Goal: Task Accomplishment & Management: Manage account settings

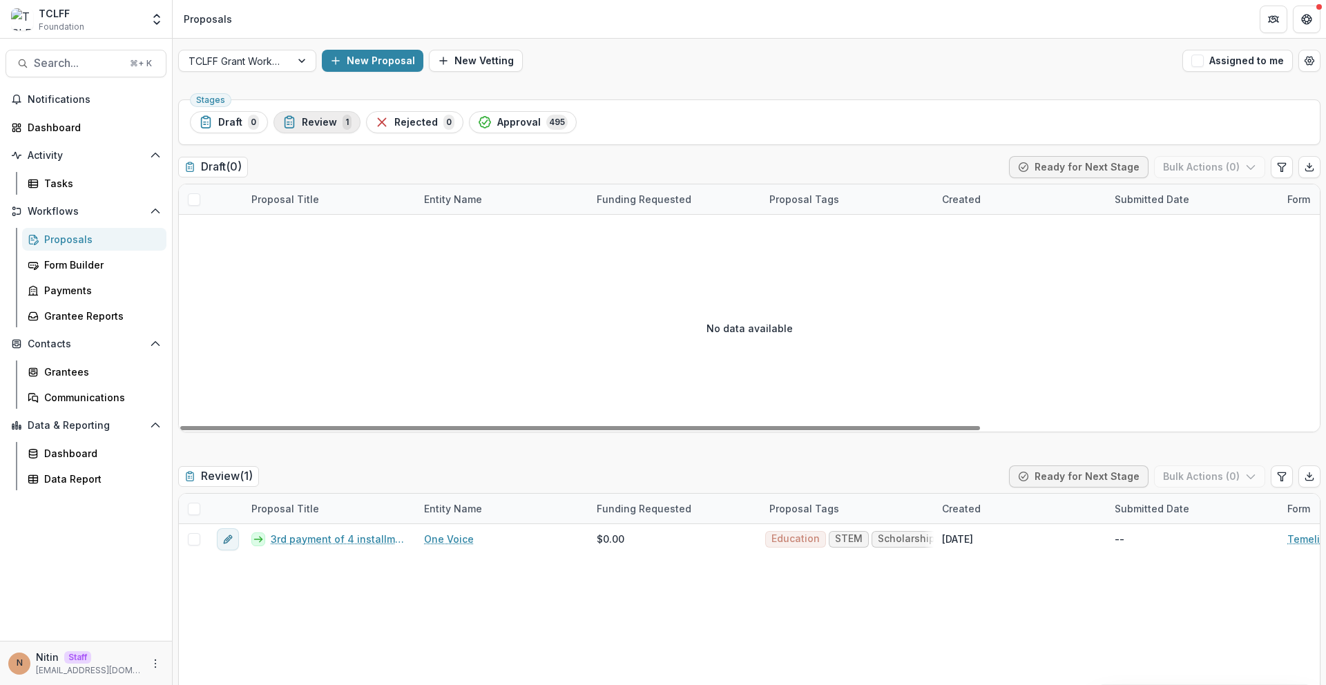
click at [333, 128] on div "Review 1" at bounding box center [316, 122] width 69 height 15
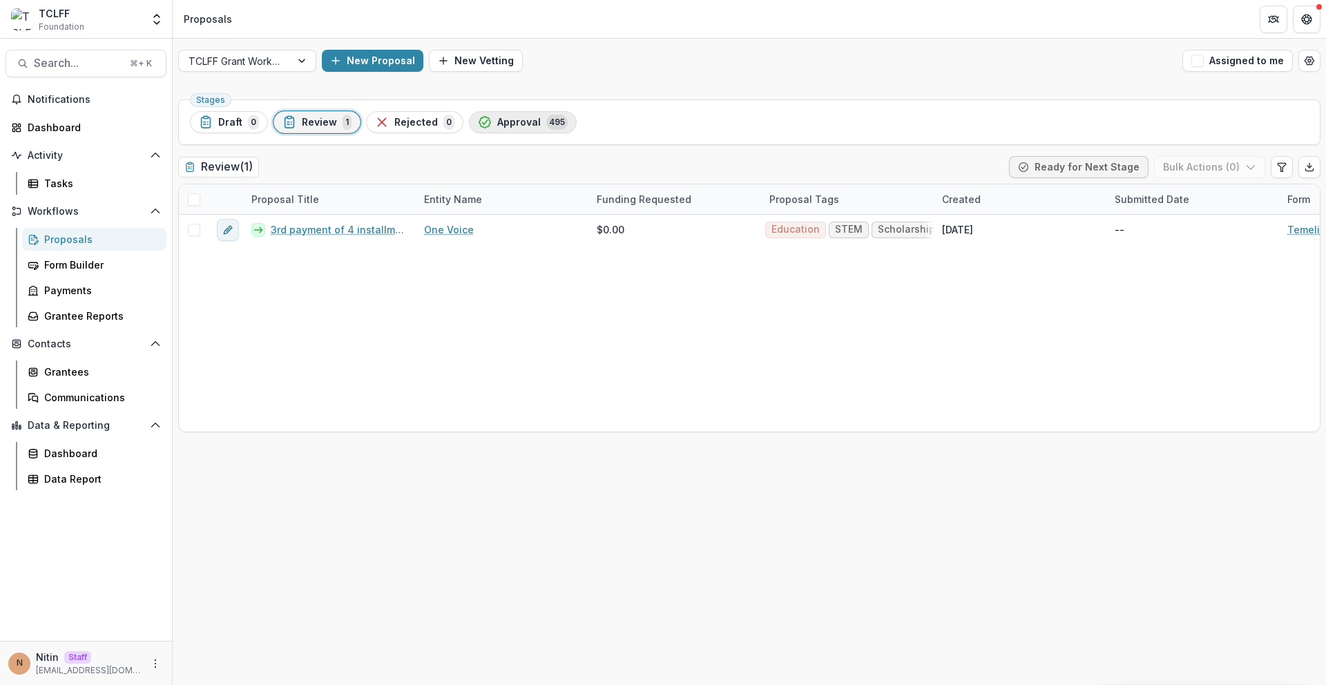
click at [563, 125] on button "Approval 495" at bounding box center [523, 122] width 108 height 22
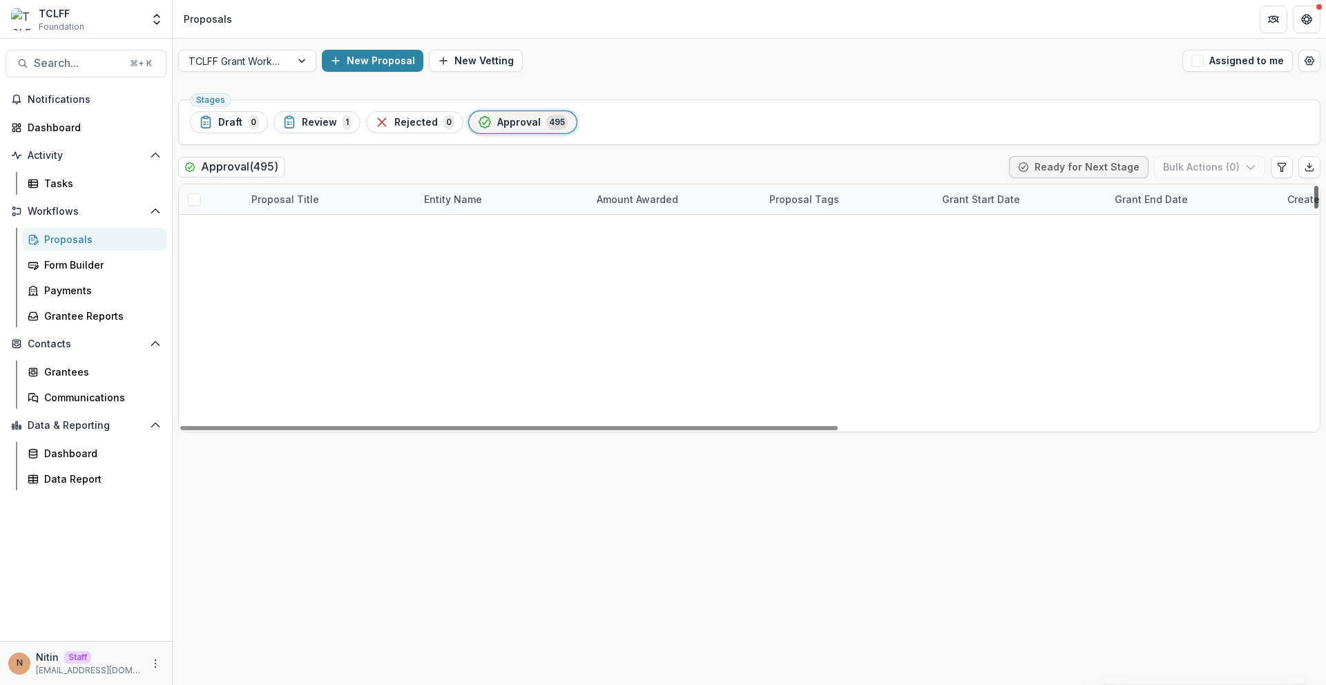
scroll to position [14481, 0]
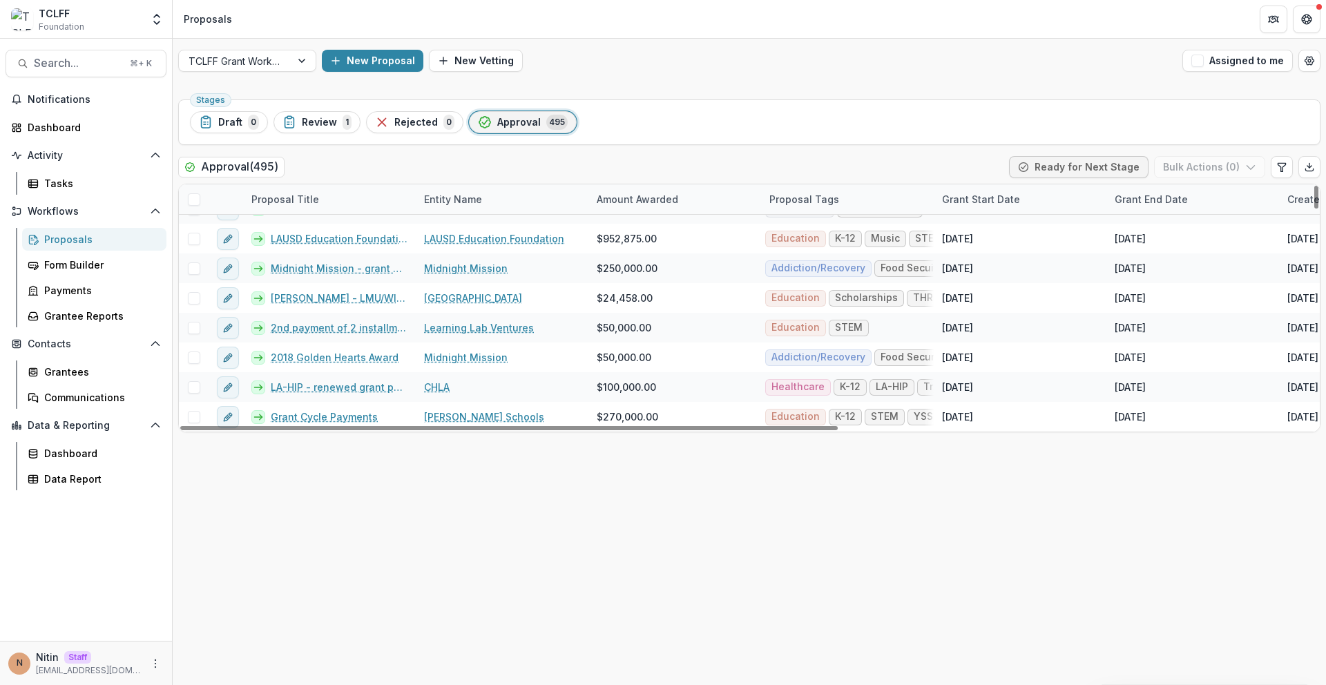
drag, startPoint x: 1315, startPoint y: 256, endPoint x: 1314, endPoint y: 450, distance: 194.7
click at [1314, 209] on div at bounding box center [1316, 197] width 4 height 23
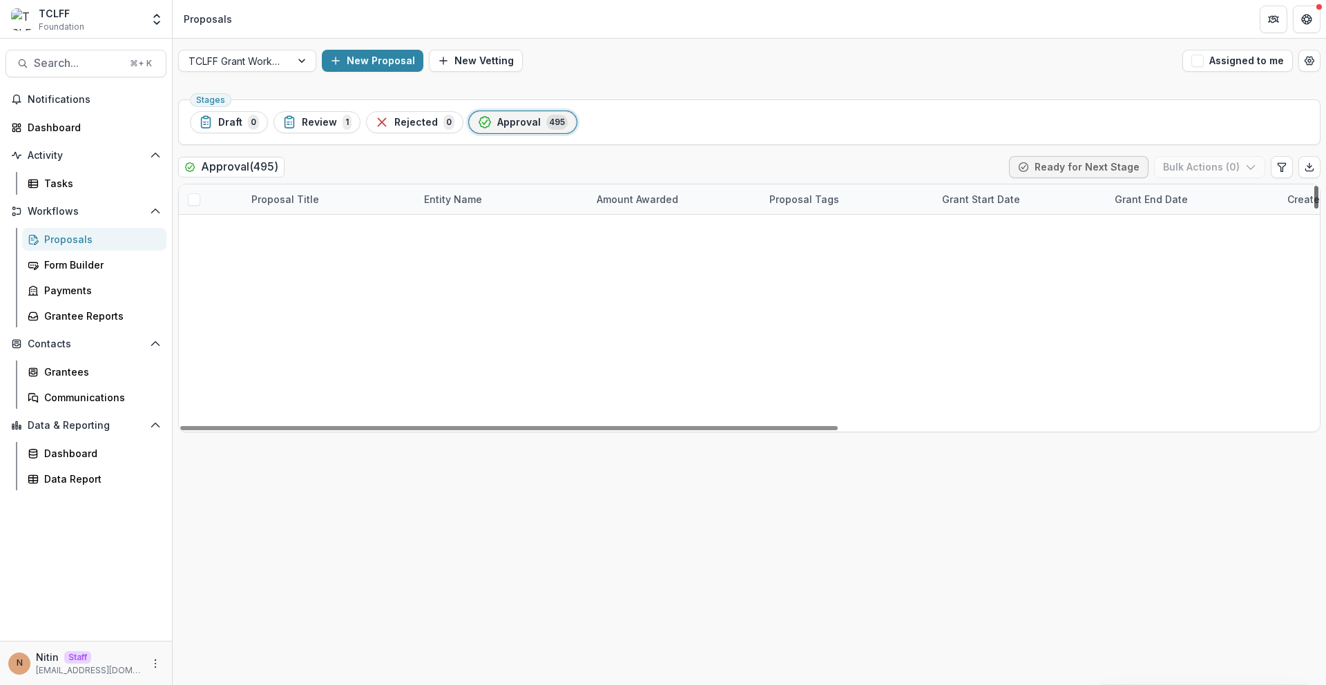
scroll to position [0, 0]
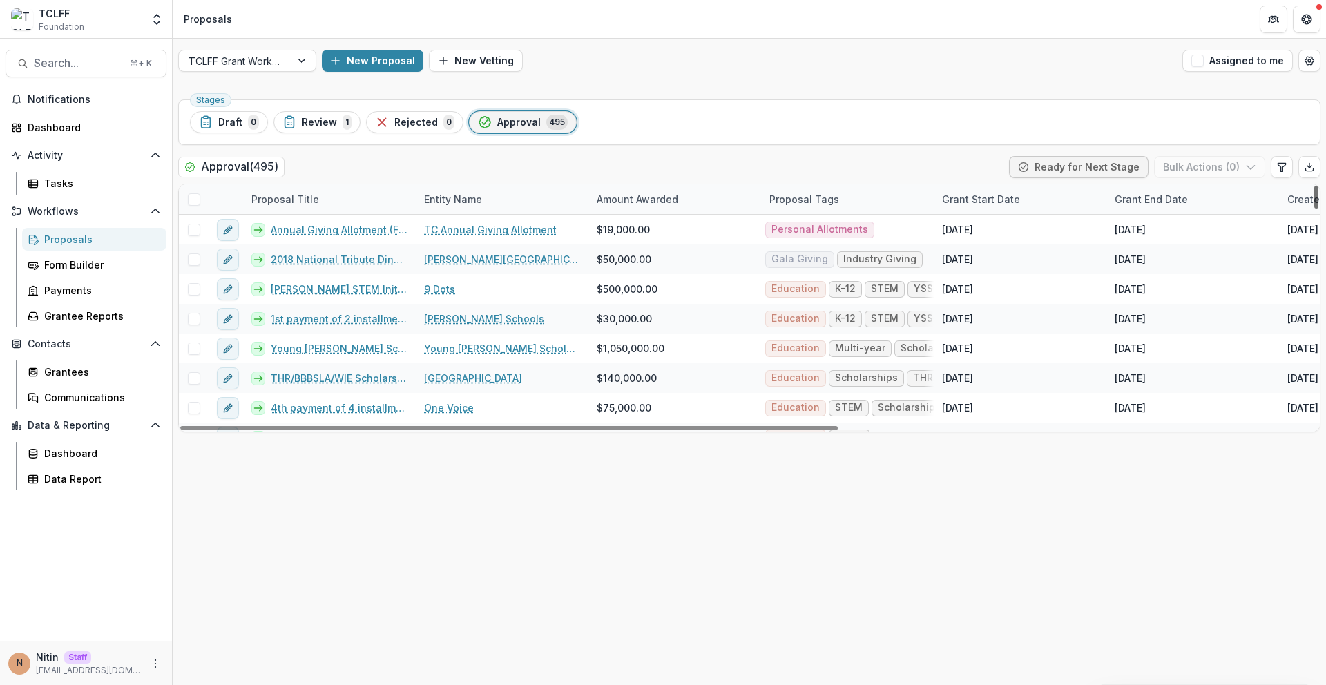
drag, startPoint x: 1318, startPoint y: 414, endPoint x: 1320, endPoint y: 102, distance: 312.8
click at [1318, 186] on div at bounding box center [1316, 197] width 4 height 23
click at [863, 122] on ul "Stages Draft 0 Review 1 Rejected 0 Approval 495" at bounding box center [749, 122] width 1119 height 22
drag, startPoint x: 856, startPoint y: 214, endPoint x: 887, endPoint y: 664, distance: 451.3
click at [862, 684] on div "Stages Draft 0 Review 1 Rejected 0 Approval 495 Approval ( 495 ) Ready for Next…" at bounding box center [749, 389] width 1153 height 591
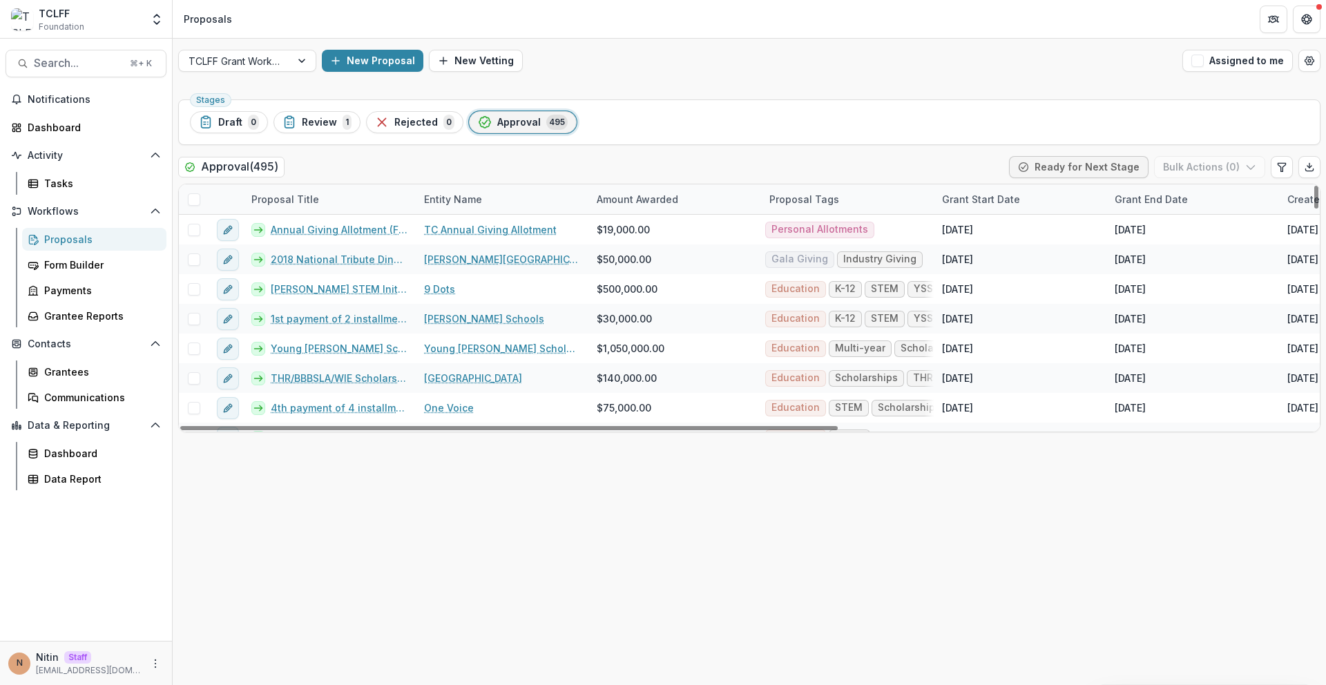
click at [851, 488] on div "Stages Draft 0 Review 1 Rejected 0 Approval 495 Approval ( 495 ) Ready for Next…" at bounding box center [749, 389] width 1153 height 591
drag, startPoint x: 851, startPoint y: 488, endPoint x: 818, endPoint y: 55, distance: 434.2
click at [818, 55] on div "TCLFF Grant Workflow New Proposal New Vetting Assigned to me Stages Draft 0 Rev…" at bounding box center [749, 362] width 1153 height 646
click at [818, 55] on div "New Proposal New Vetting" at bounding box center [749, 61] width 855 height 22
drag, startPoint x: 818, startPoint y: 55, endPoint x: 825, endPoint y: 481, distance: 426.1
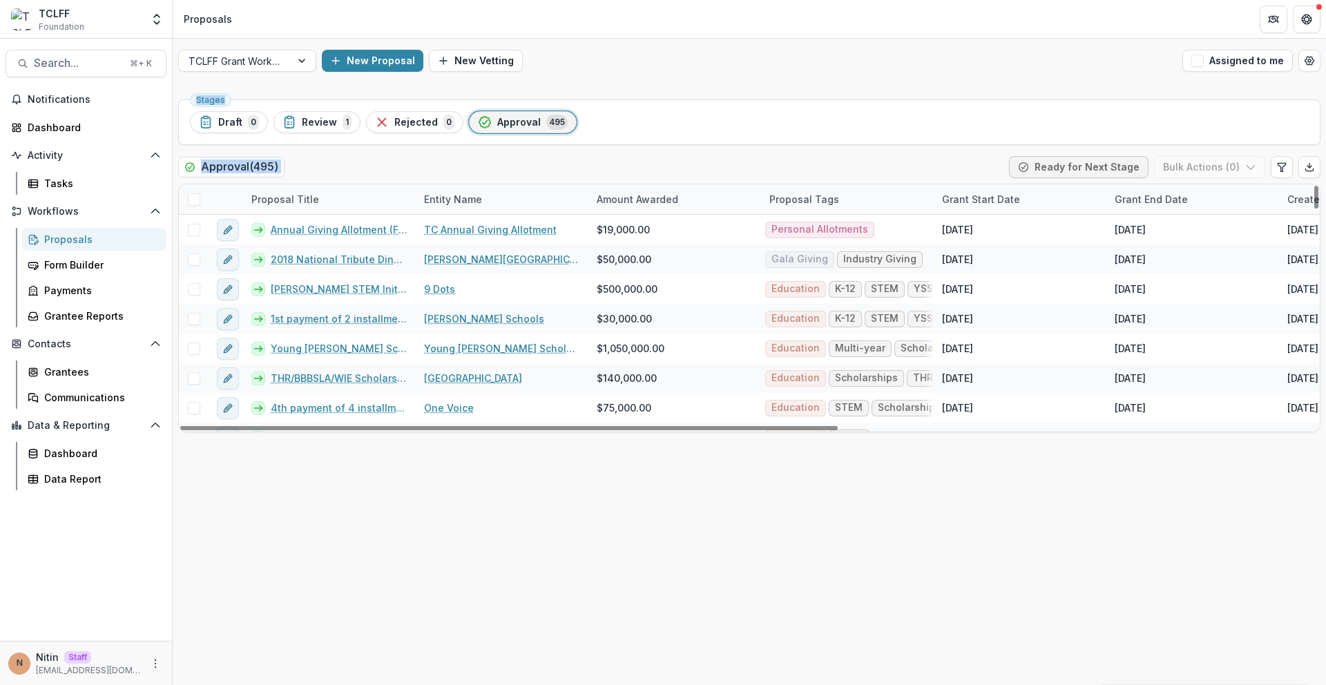
click at [824, 479] on div "TCLFF Grant Workflow New Proposal New Vetting Assigned to me Stages Draft 0 Rev…" at bounding box center [749, 362] width 1153 height 646
click at [831, 477] on div "Stages Draft 0 Review 1 Rejected 0 Approval 495 Approval ( 495 ) Ready for Next…" at bounding box center [749, 389] width 1153 height 591
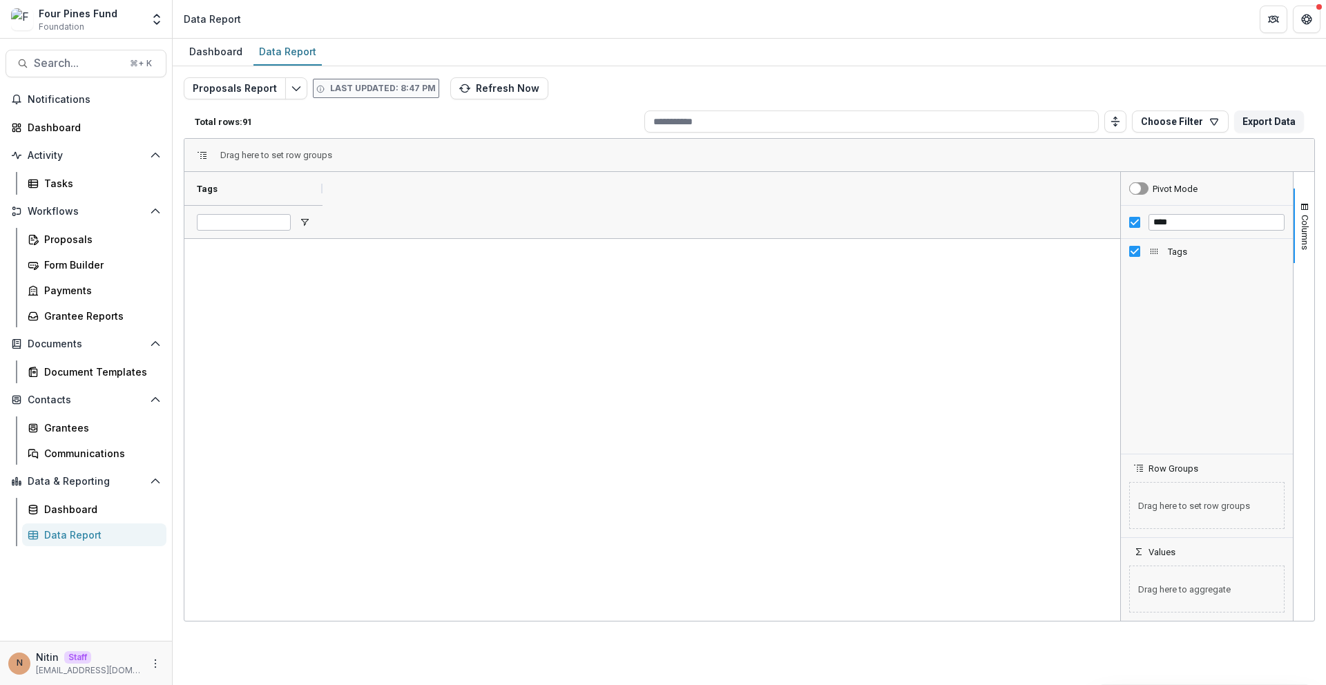
scroll to position [2257, 0]
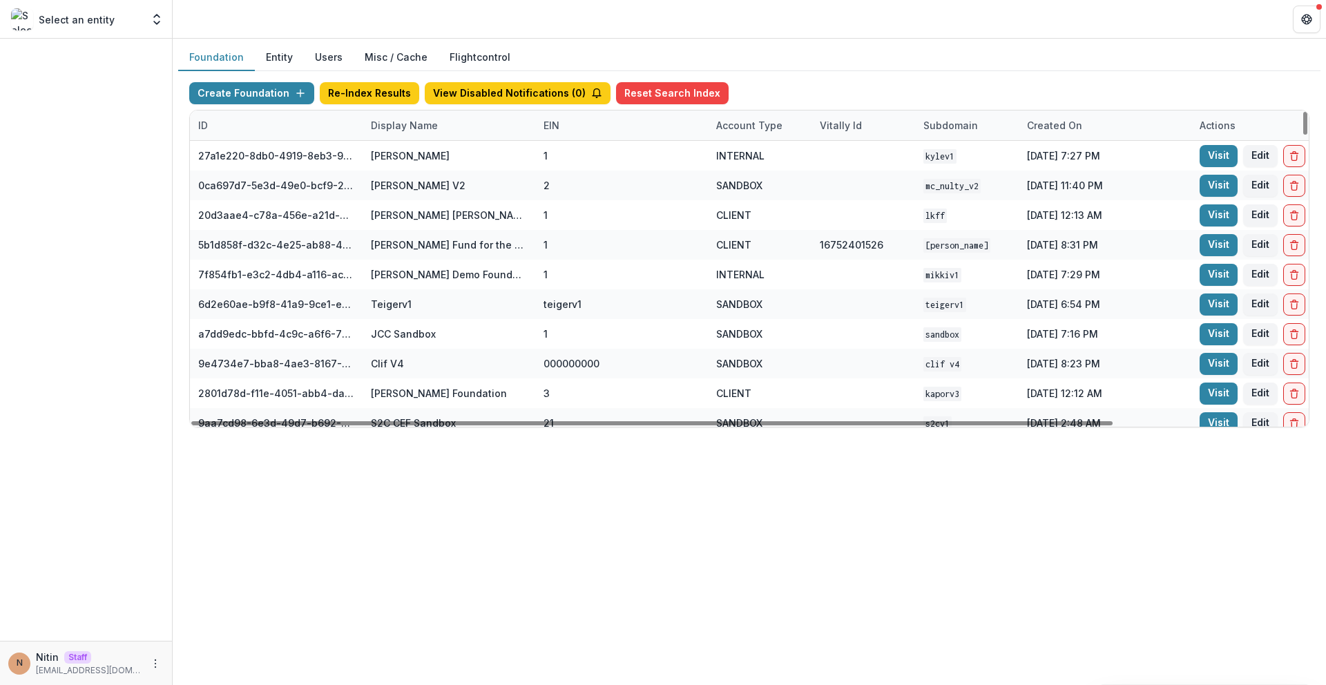
click at [398, 126] on div "Display Name" at bounding box center [405, 125] width 84 height 15
click at [406, 155] on input at bounding box center [448, 157] width 166 height 22
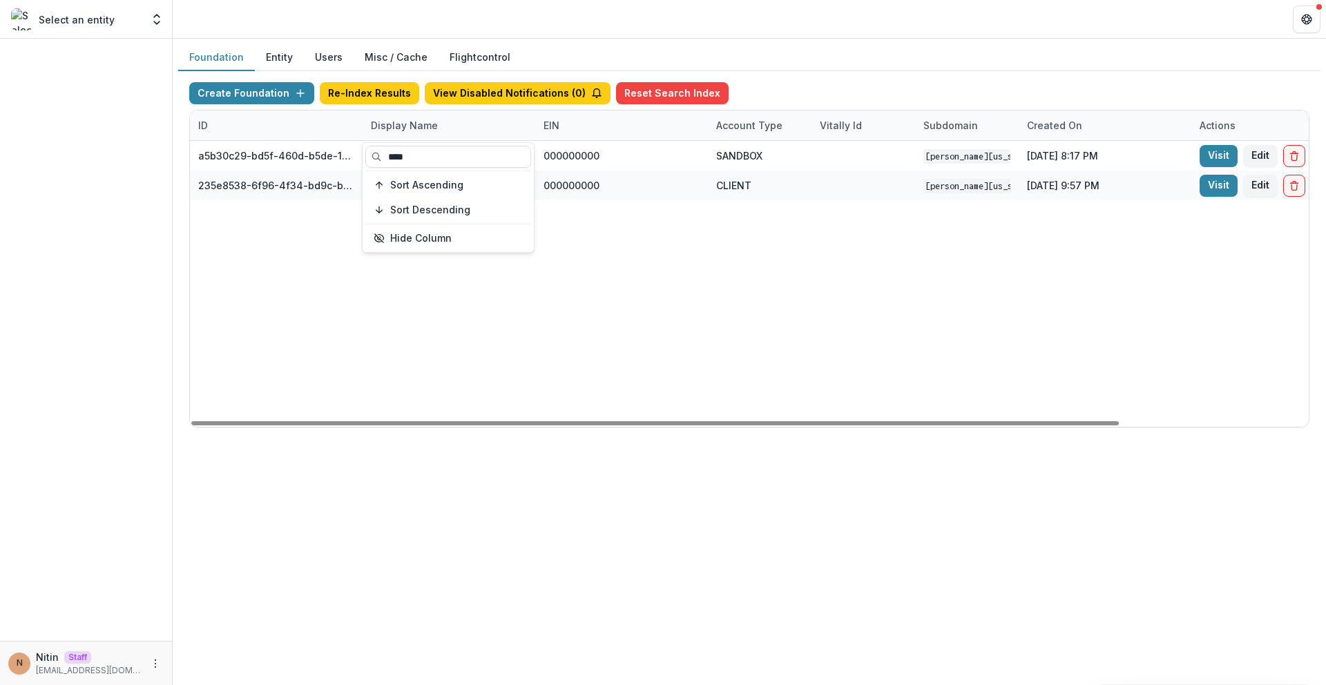
type input "****"
drag, startPoint x: 816, startPoint y: 309, endPoint x: 1013, endPoint y: 220, distance: 216.0
click at [831, 302] on div "a5b30c29-bd5f-460d-b5de-10f91c4c8fbf Mimi Washington Starrett Workflow Sandbox …" at bounding box center [863, 284] width 1347 height 286
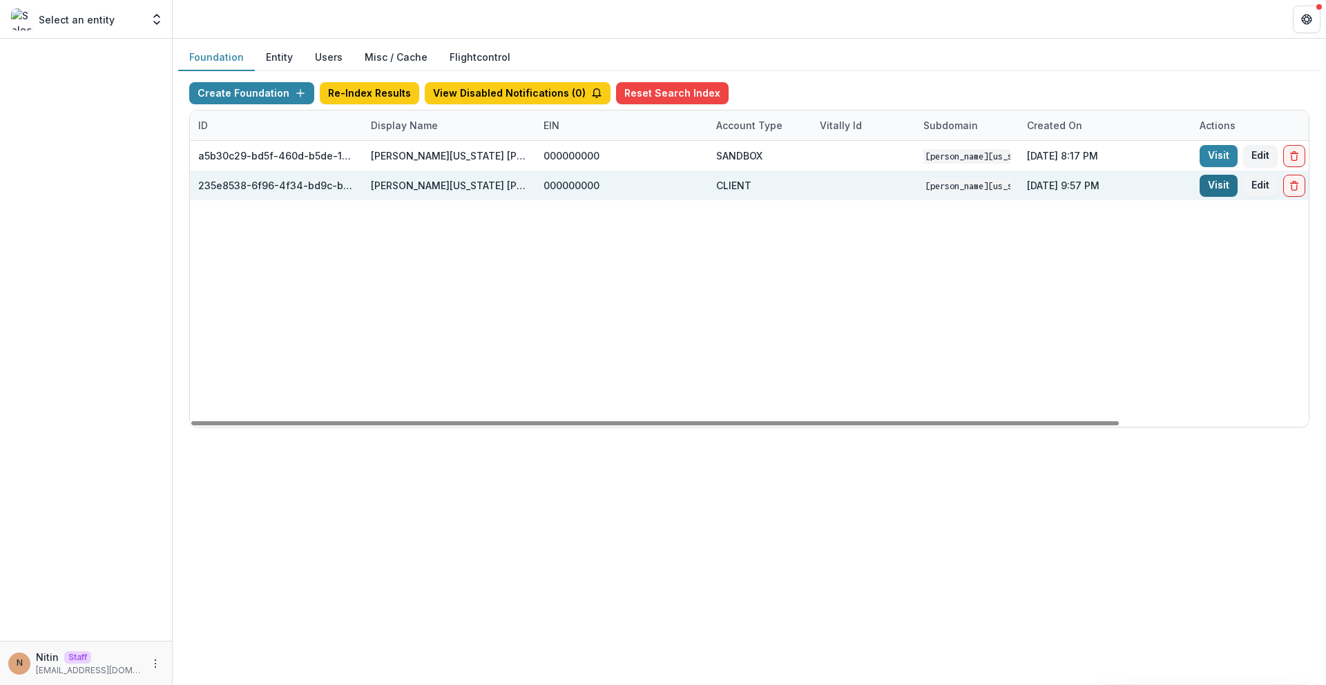
click at [1209, 182] on link "Visit" at bounding box center [1218, 186] width 38 height 22
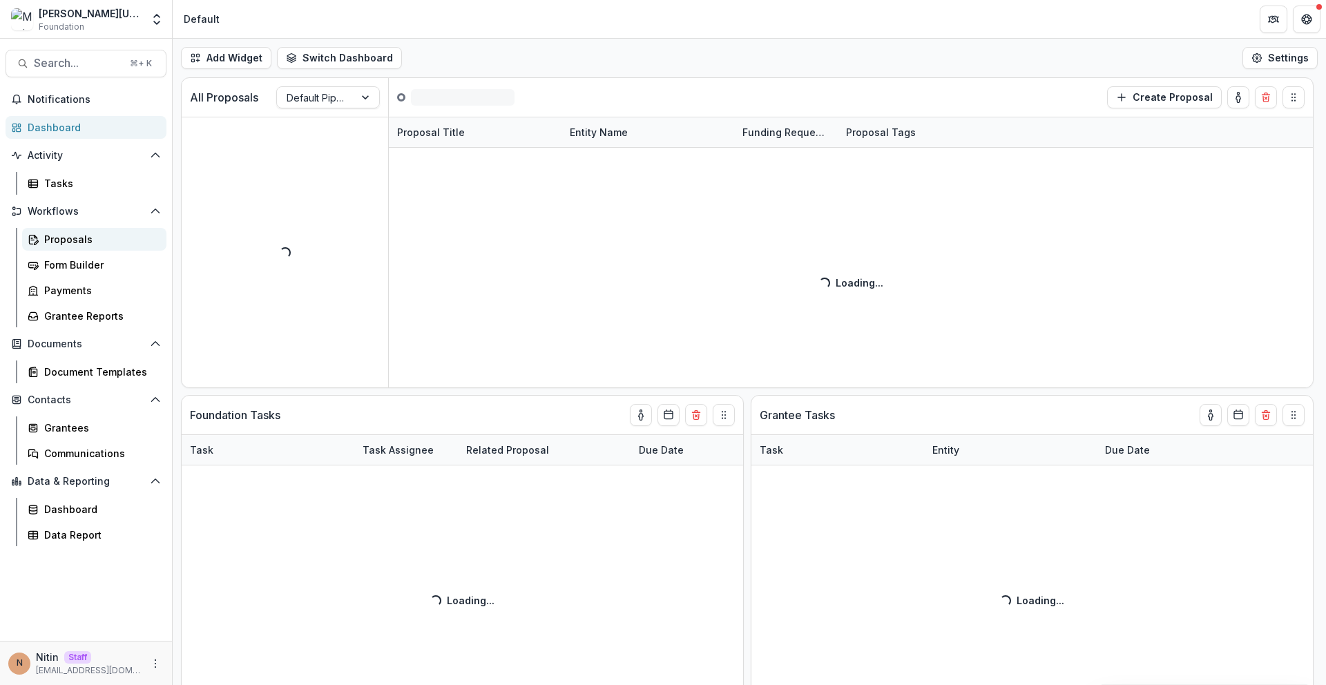
click at [53, 238] on div "Proposals" at bounding box center [99, 239] width 111 height 15
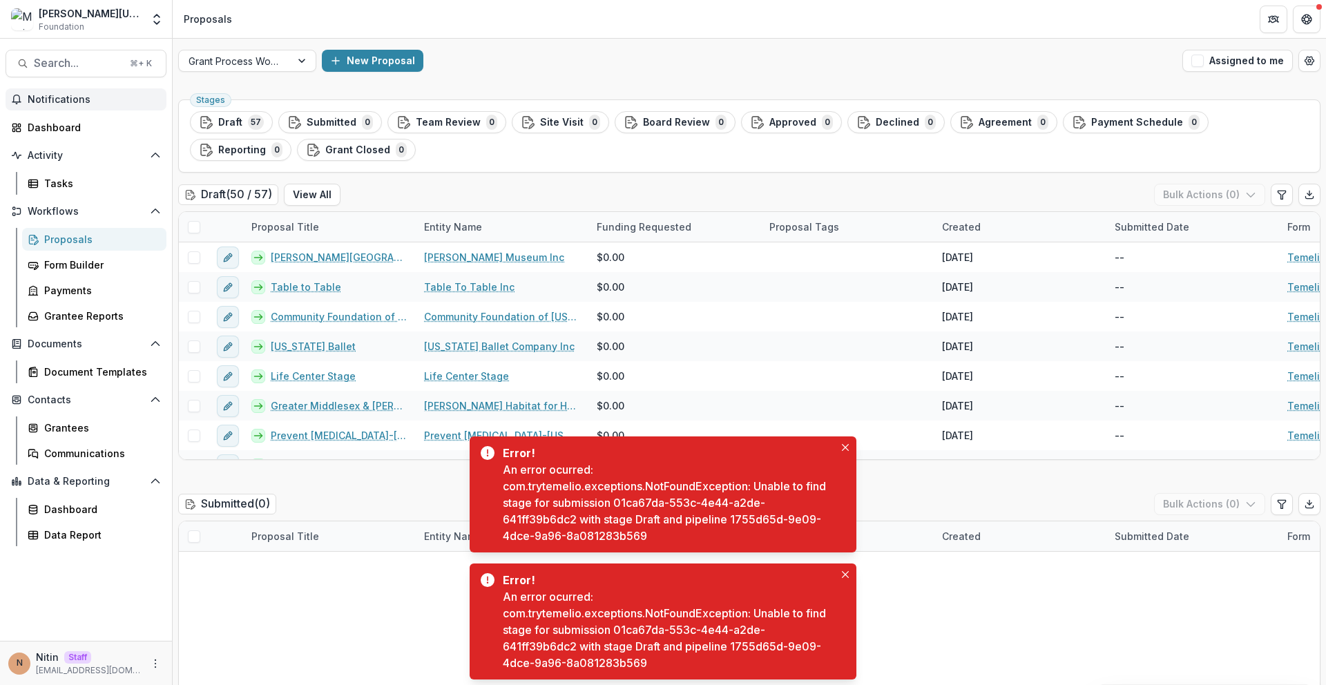
click at [69, 94] on span "Notifications" at bounding box center [94, 100] width 133 height 12
click at [92, 14] on div "[PERSON_NAME][US_STATE] [PERSON_NAME]" at bounding box center [90, 13] width 103 height 15
click at [64, 128] on div "Dashboard" at bounding box center [92, 127] width 128 height 15
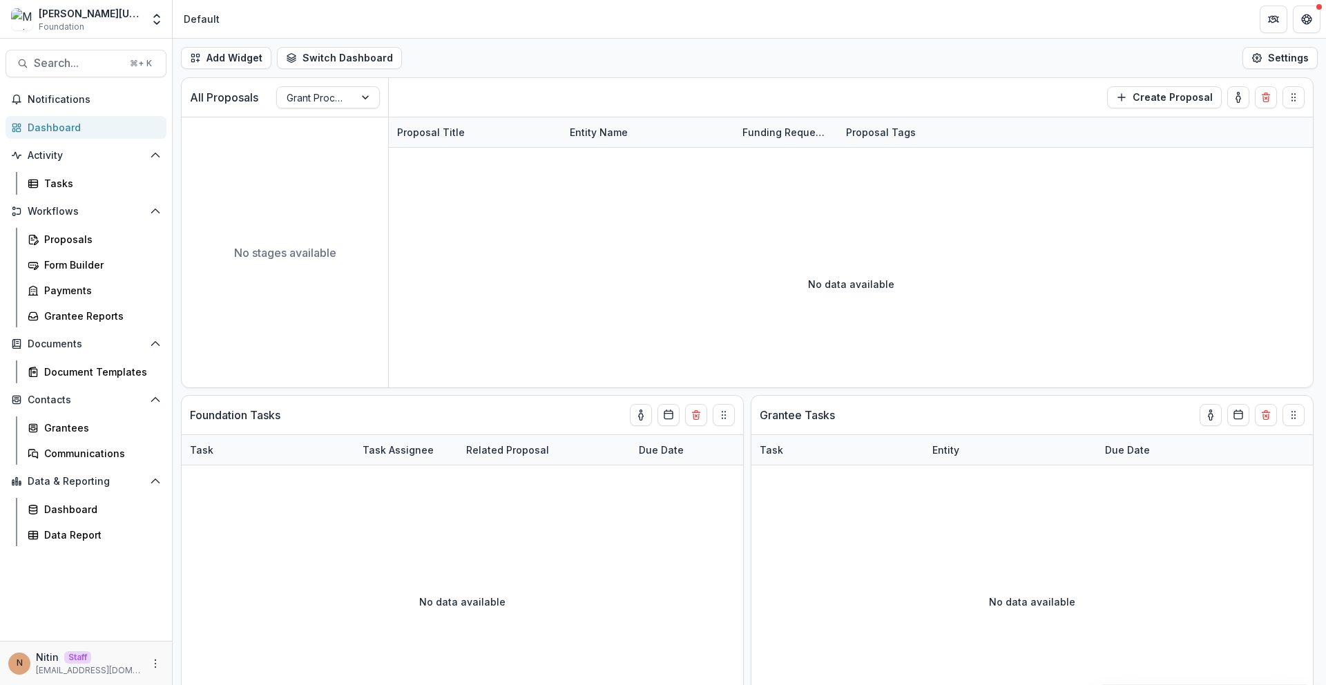
click at [87, 132] on div "Dashboard" at bounding box center [92, 127] width 128 height 15
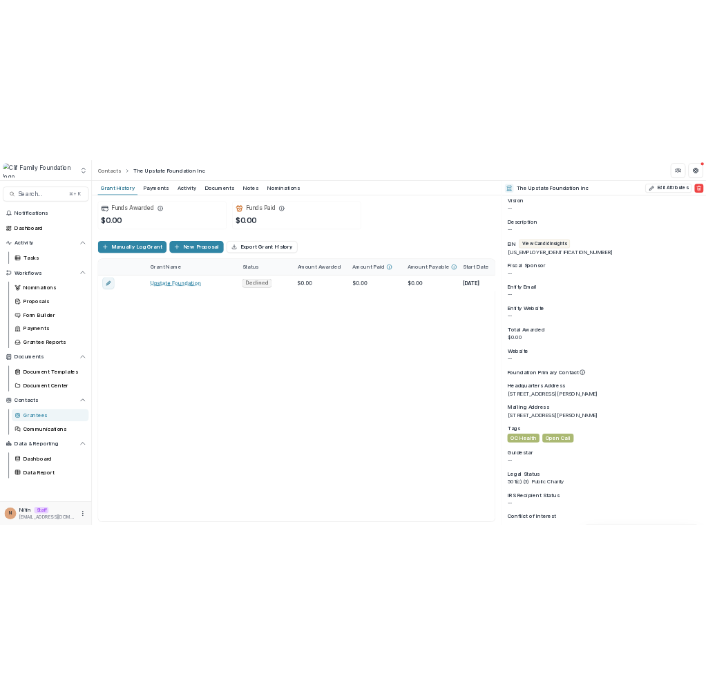
scroll to position [762, 0]
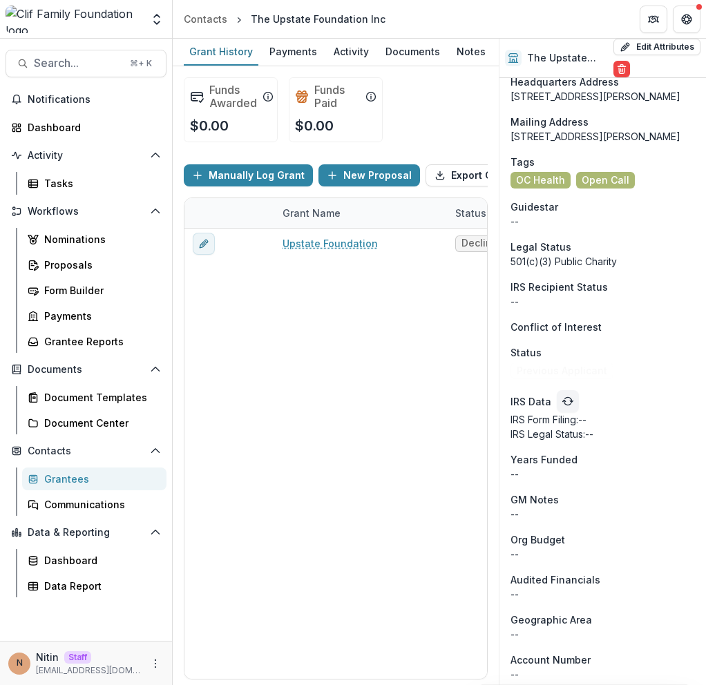
scroll to position [824, 0]
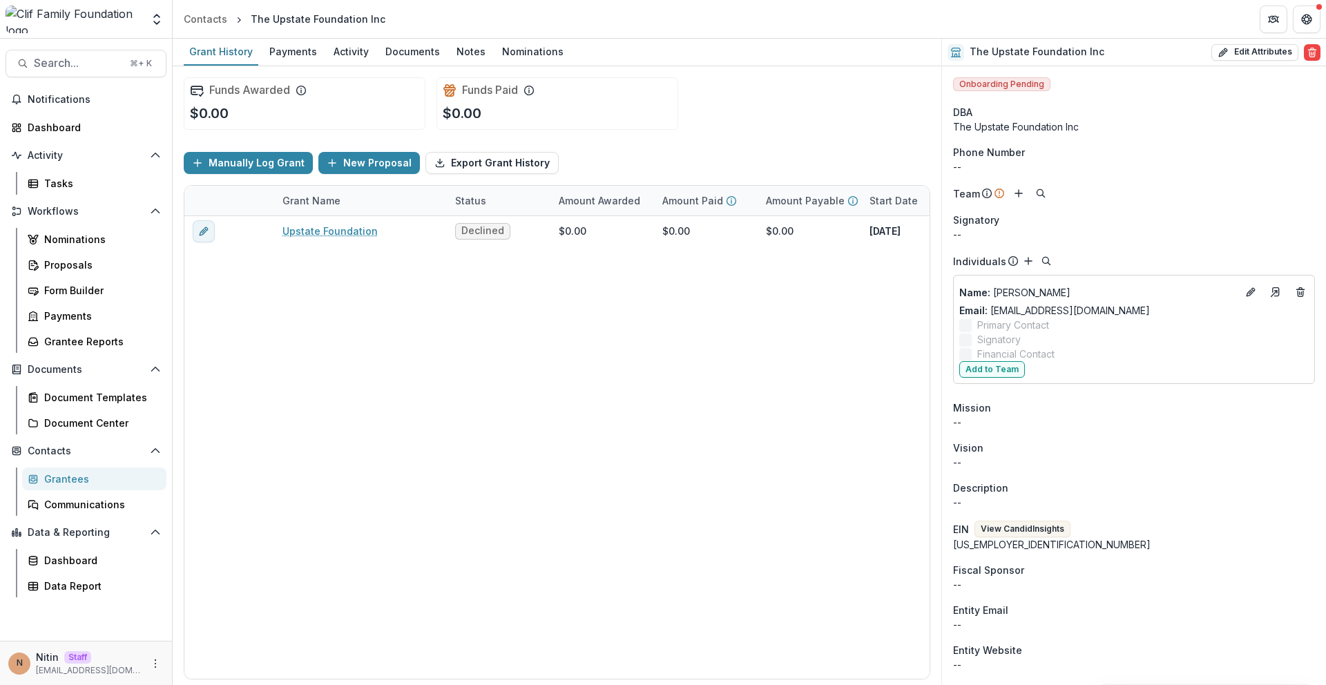
scroll to position [762, 0]
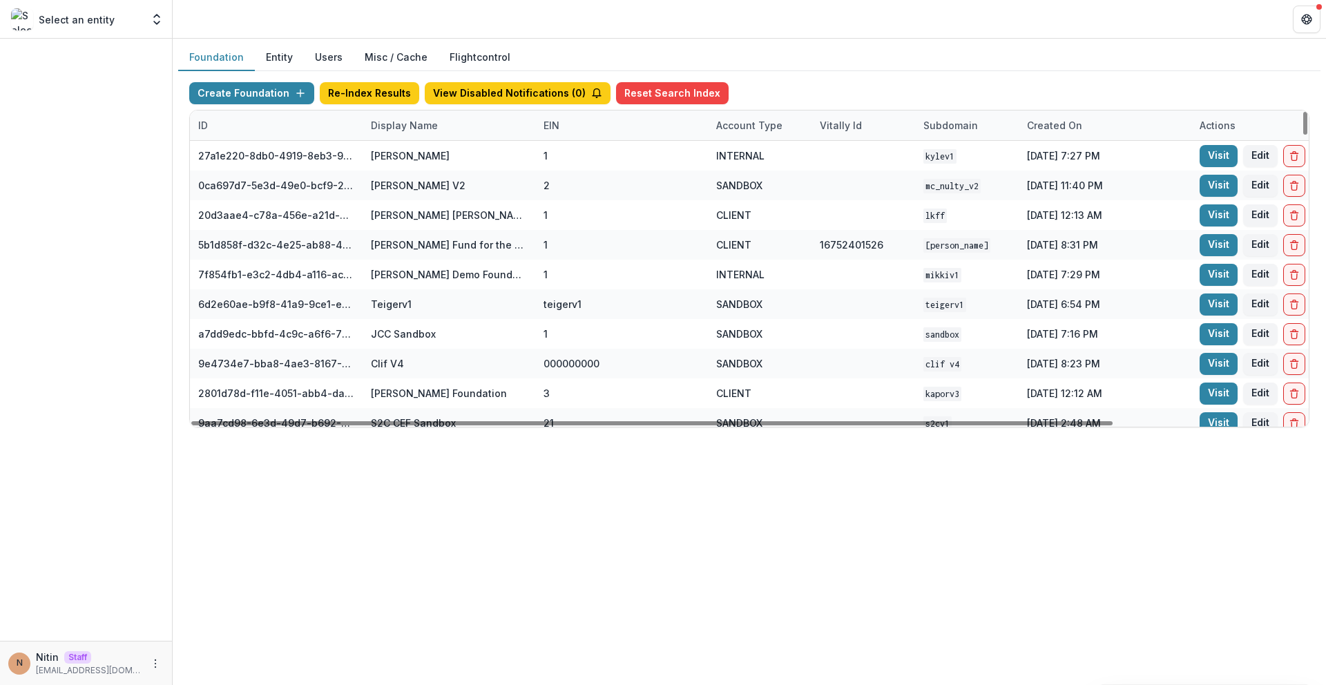
click at [423, 127] on div "Display Name" at bounding box center [405, 125] width 84 height 15
click at [425, 155] on input at bounding box center [448, 157] width 166 height 22
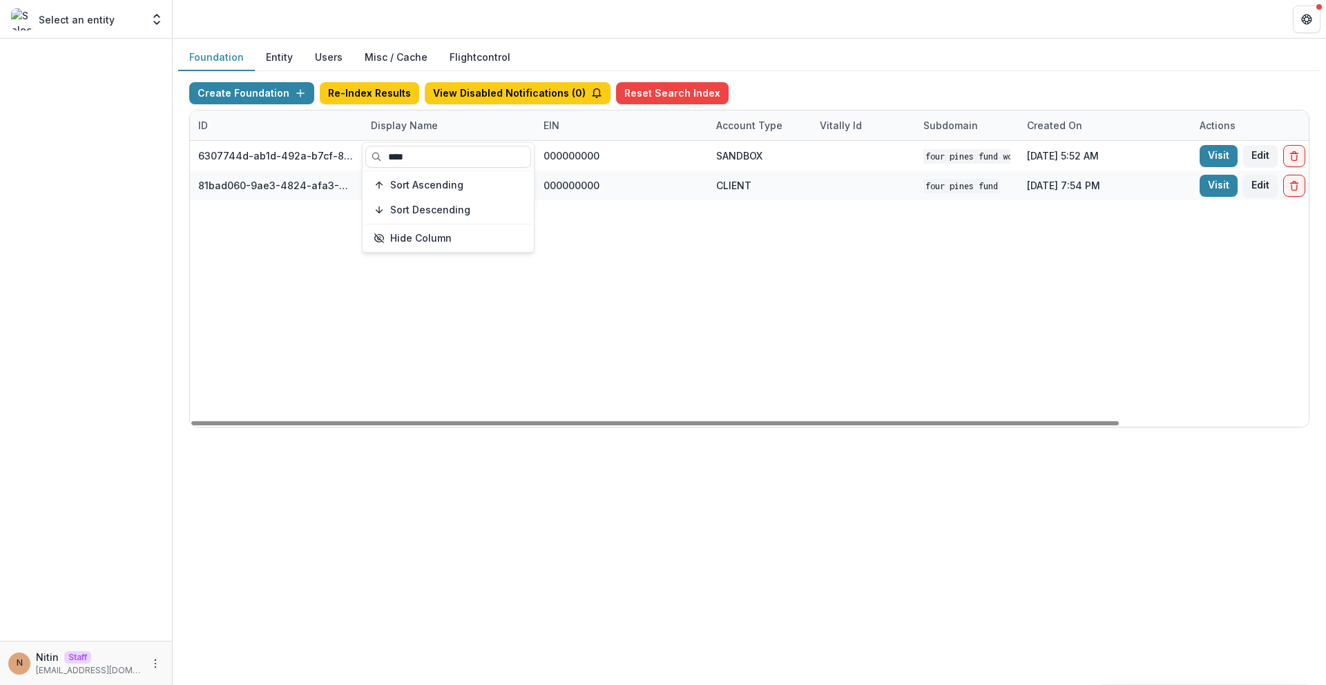
type input "****"
click at [604, 260] on div "6307744d-ab1d-492a-b7cf-8b923549dd23 Four Pines Fund Workflow Sandbox 000000000…" at bounding box center [863, 284] width 1347 height 286
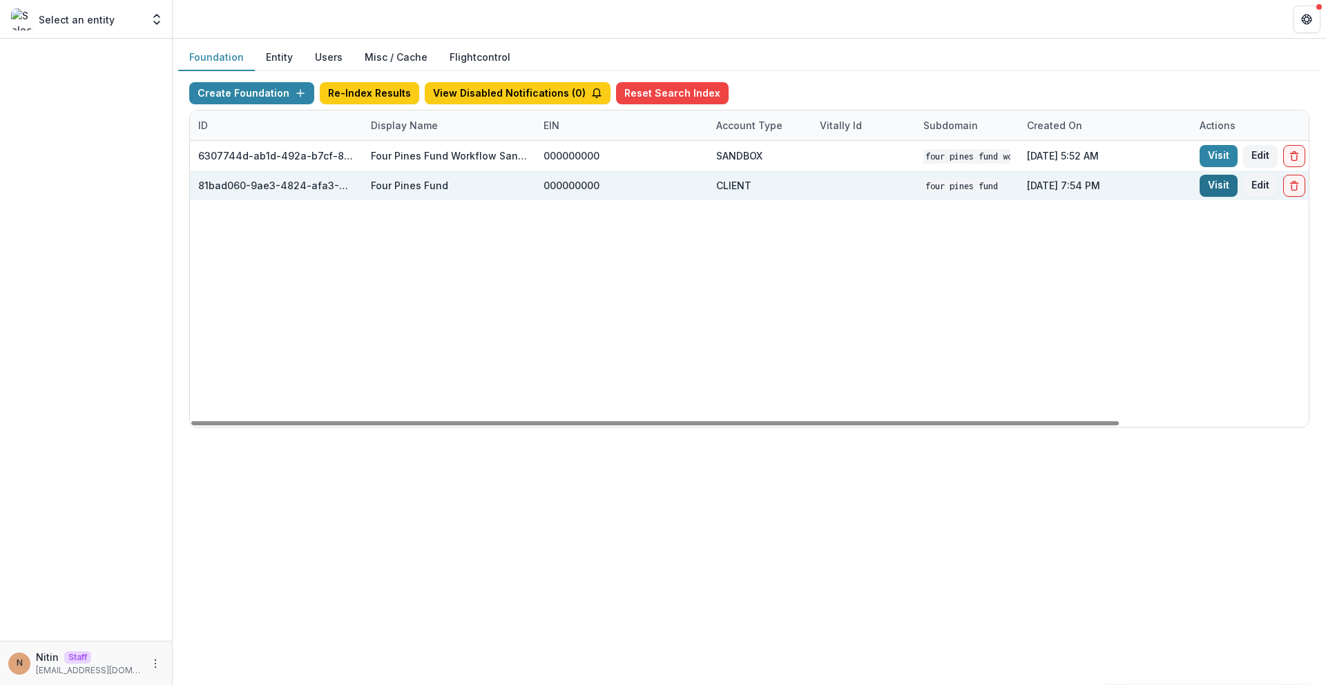
click at [1222, 187] on link "Visit" at bounding box center [1218, 186] width 38 height 22
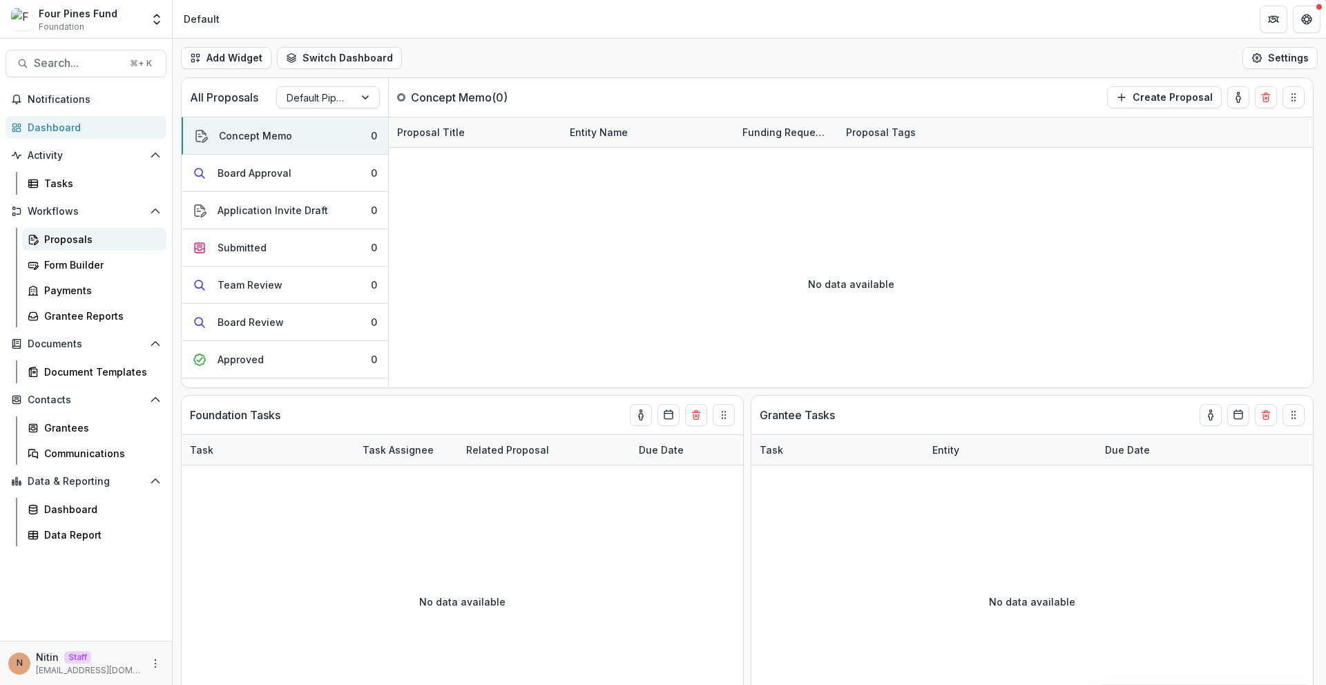
click at [119, 245] on div "Proposals" at bounding box center [99, 239] width 111 height 15
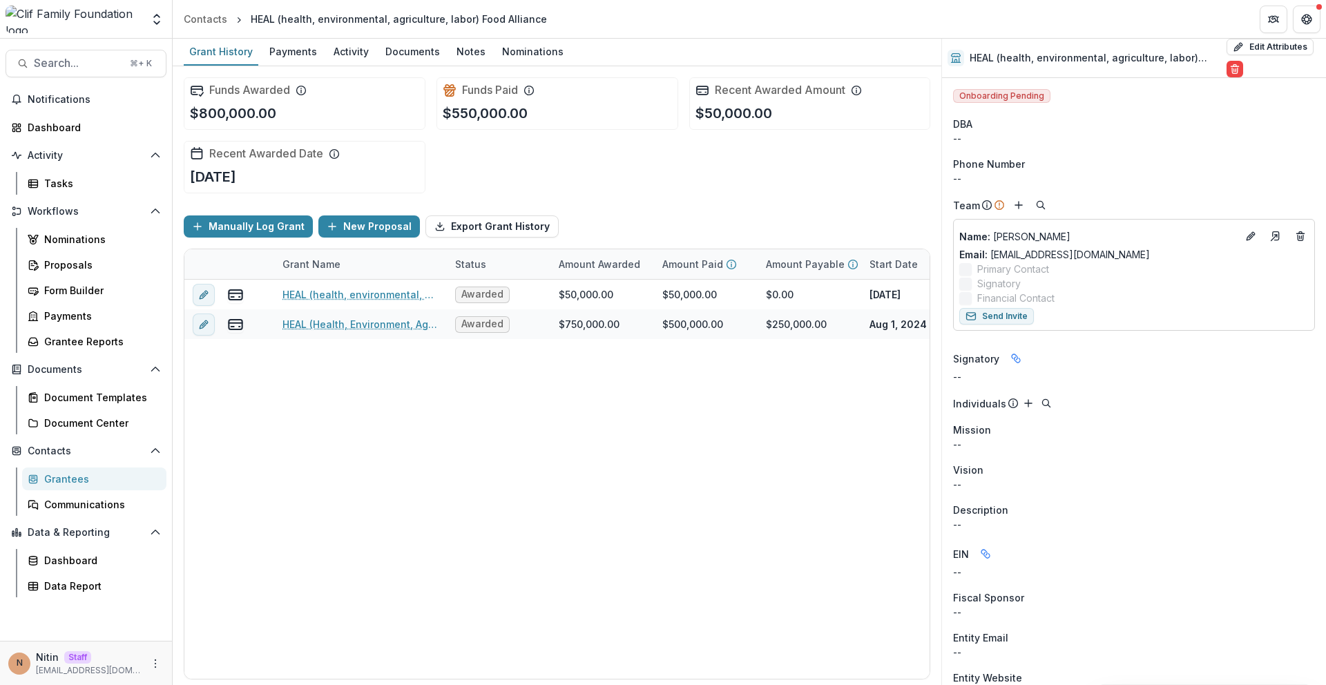
scroll to position [775, 0]
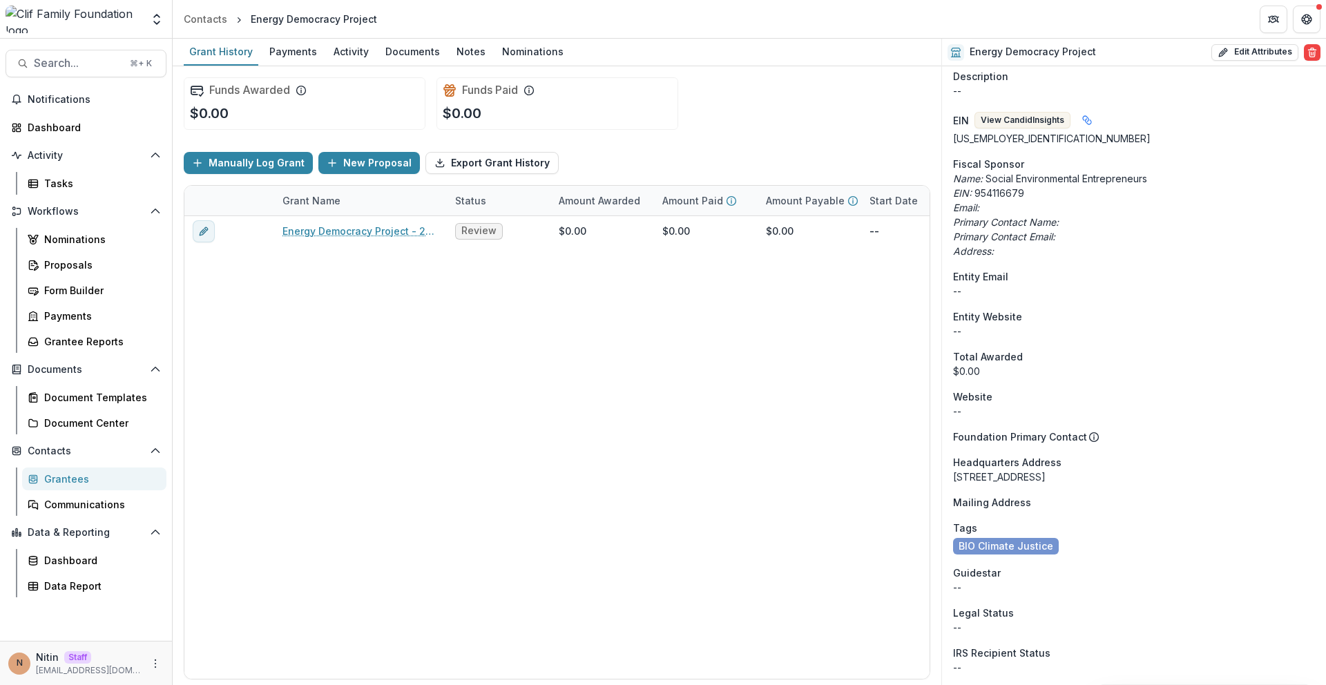
scroll to position [1074, 0]
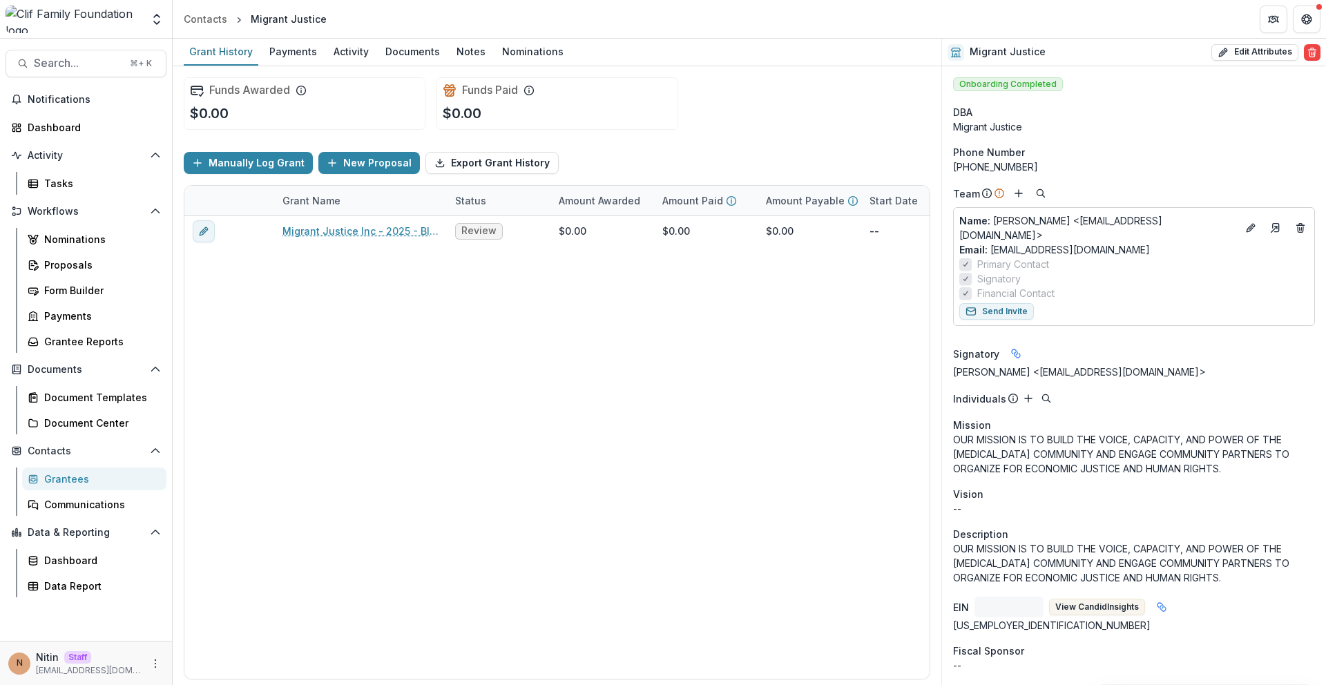
scroll to position [827, 0]
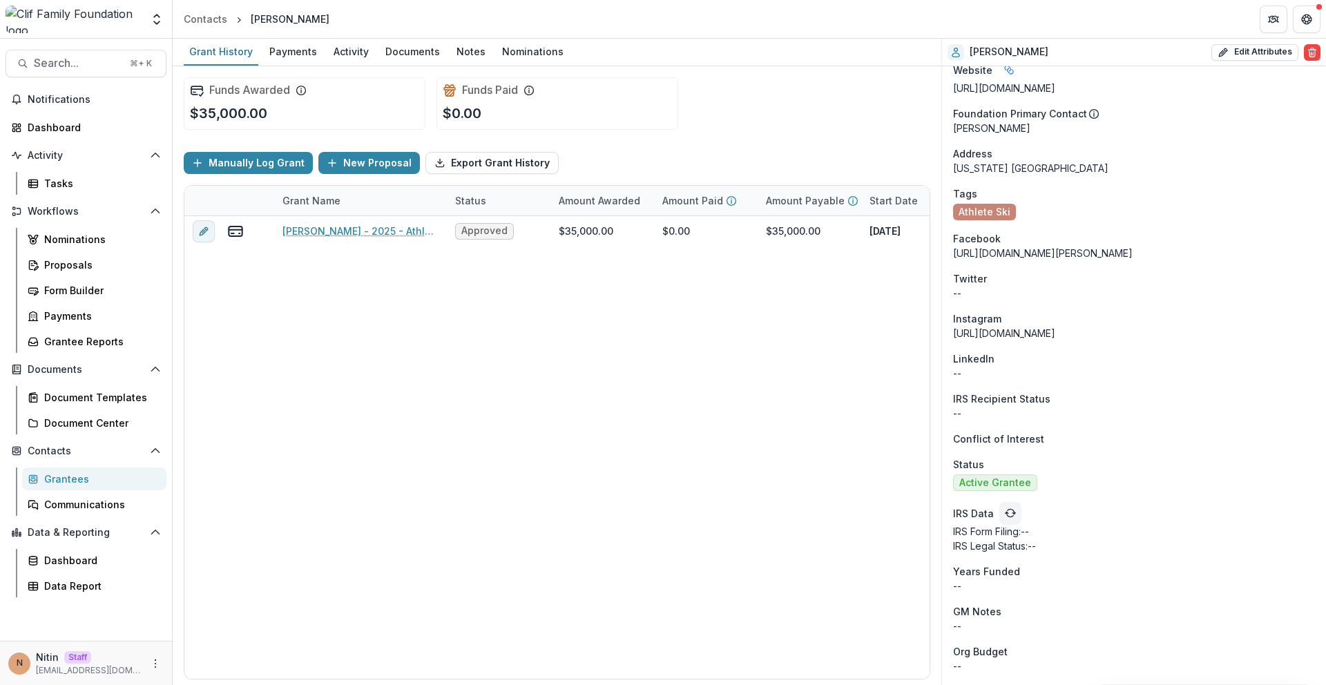
scroll to position [528, 0]
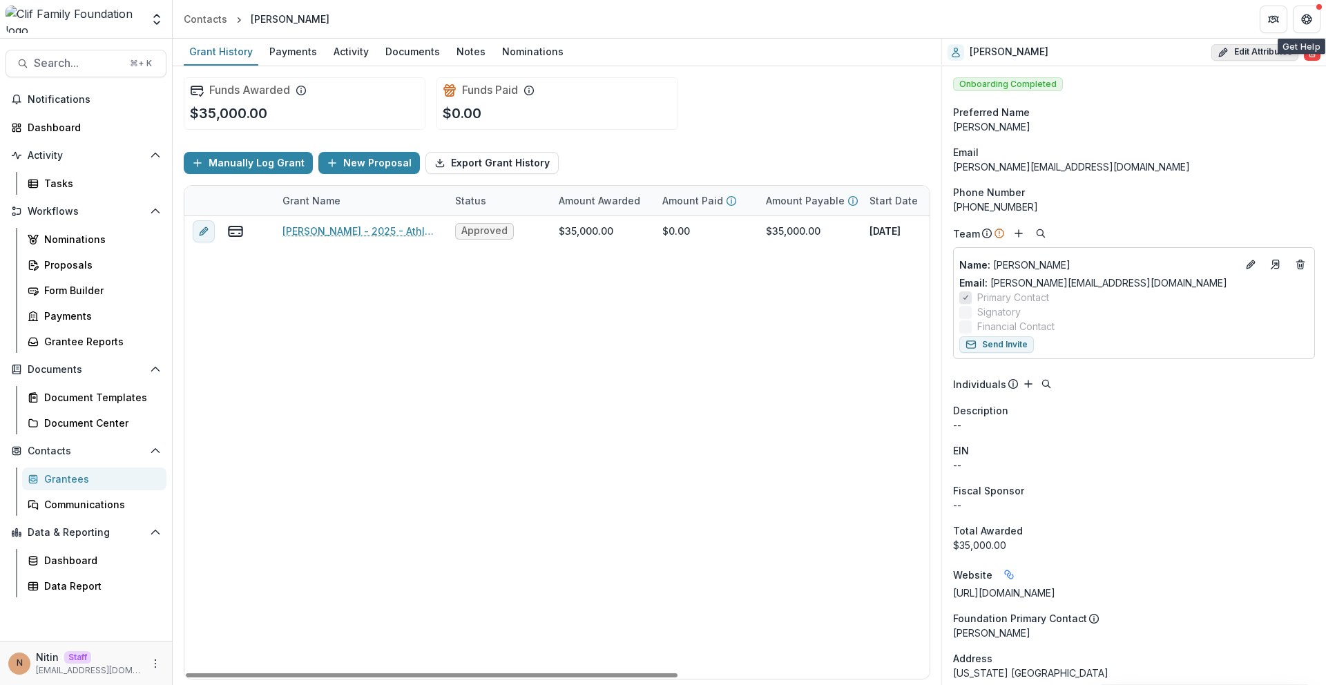
click at [1268, 44] on button "Edit Attributes" at bounding box center [1254, 52] width 87 height 17
select select
select select "**********"
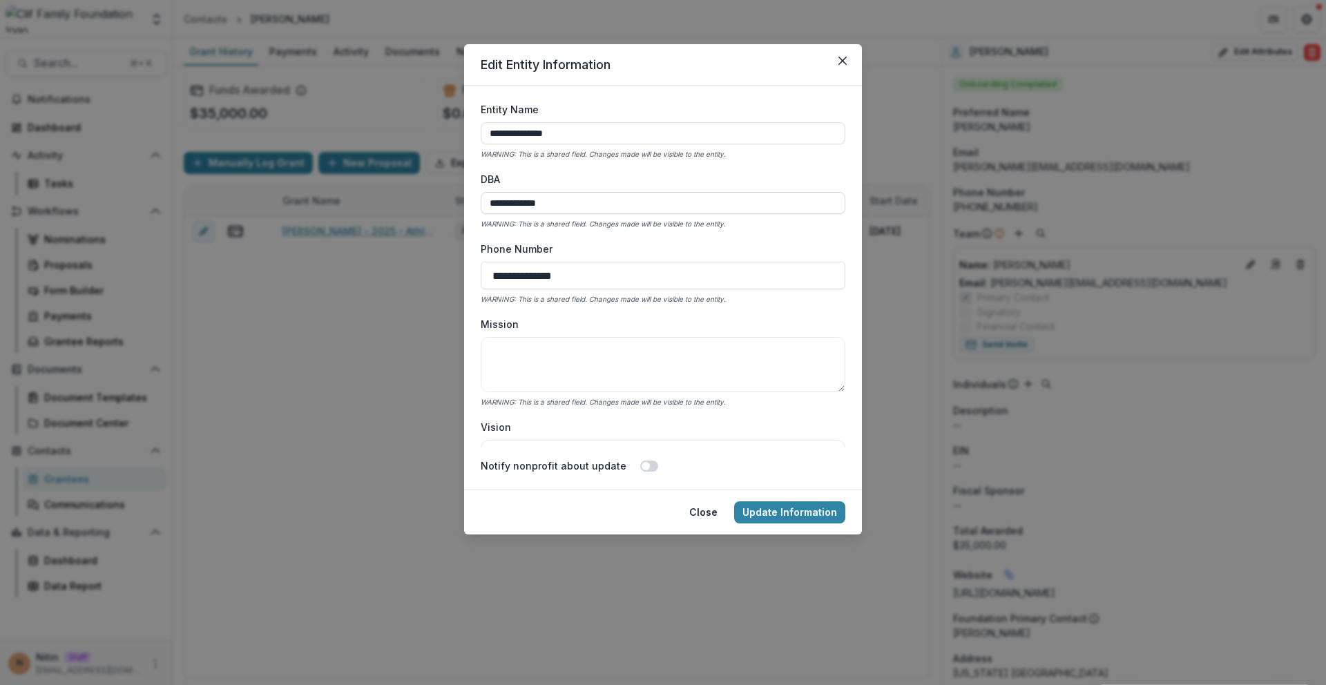
scroll to position [2287, 0]
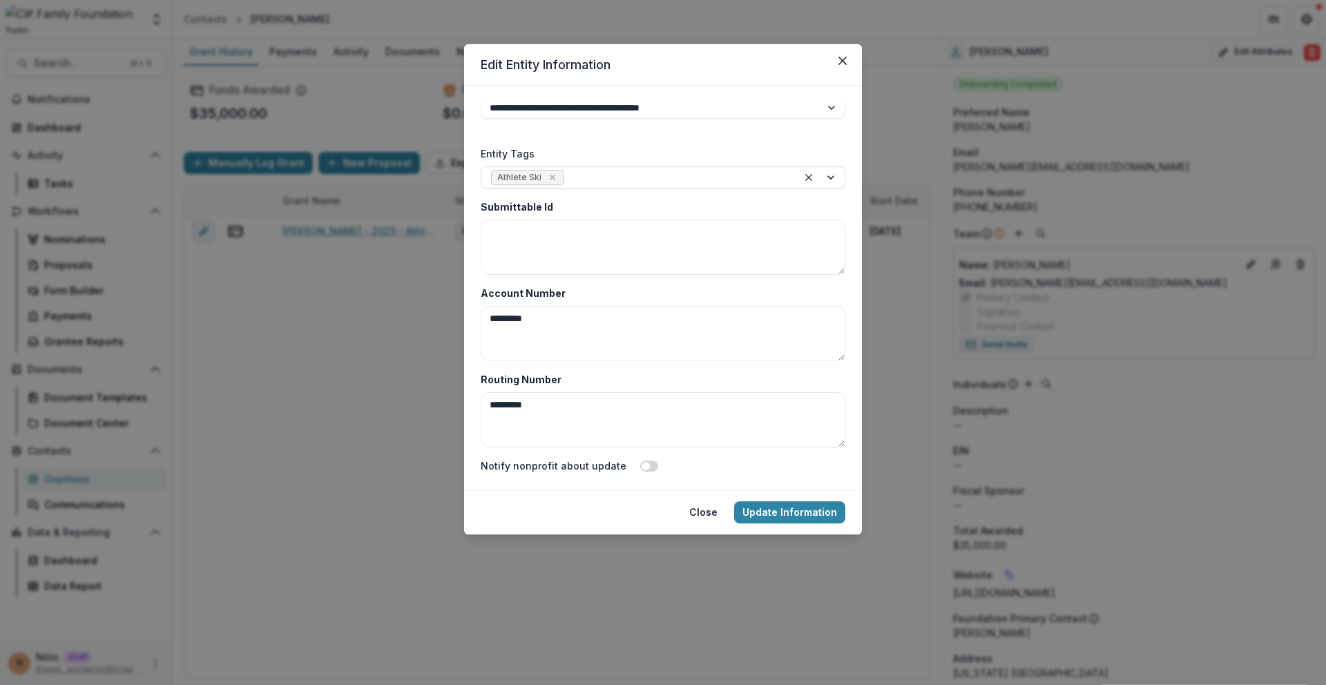
click at [338, 296] on div "**********" at bounding box center [663, 342] width 1326 height 685
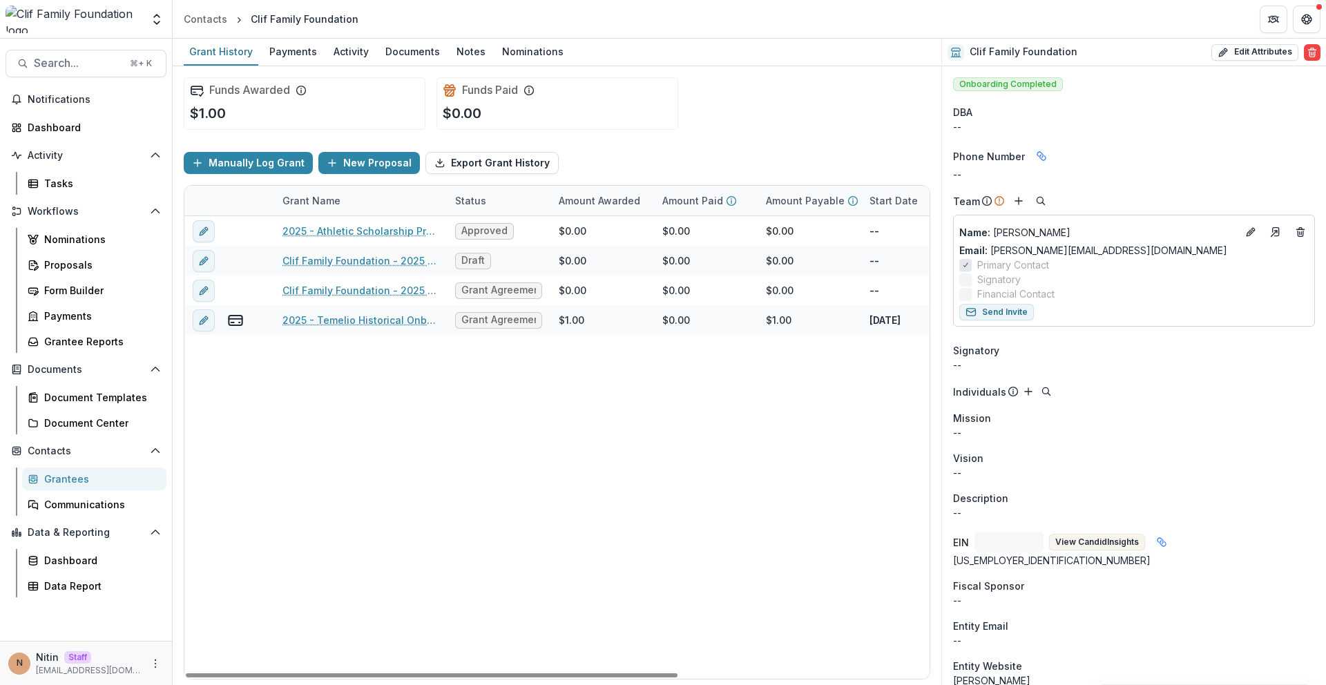
scroll to position [771, 0]
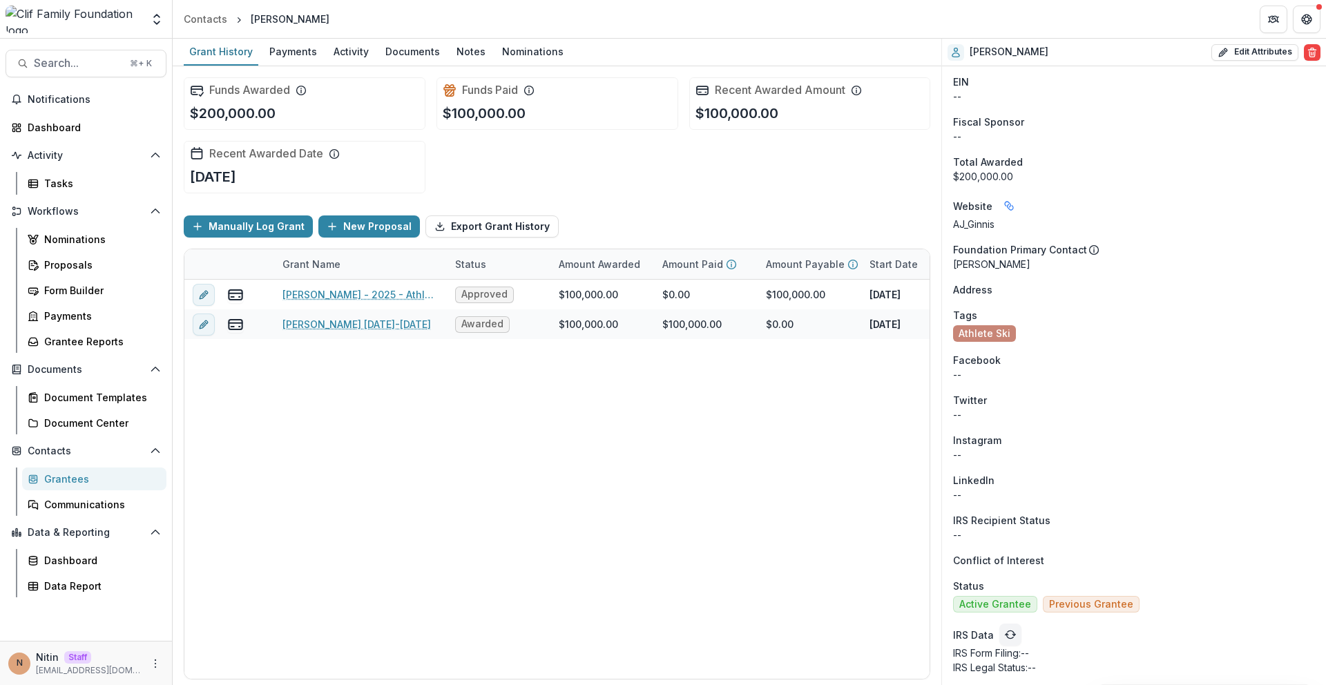
scroll to position [366, 0]
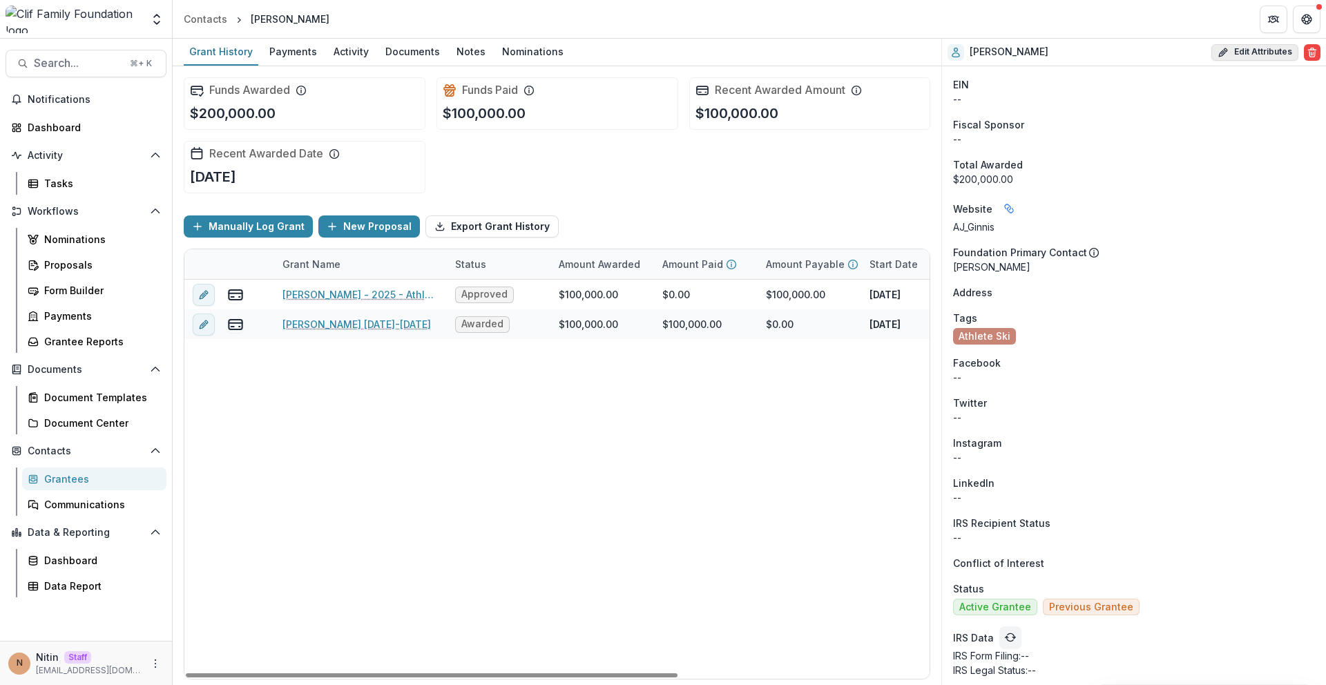
click at [1211, 49] on button "Edit Attributes" at bounding box center [1254, 52] width 87 height 17
select select
select select "**********"
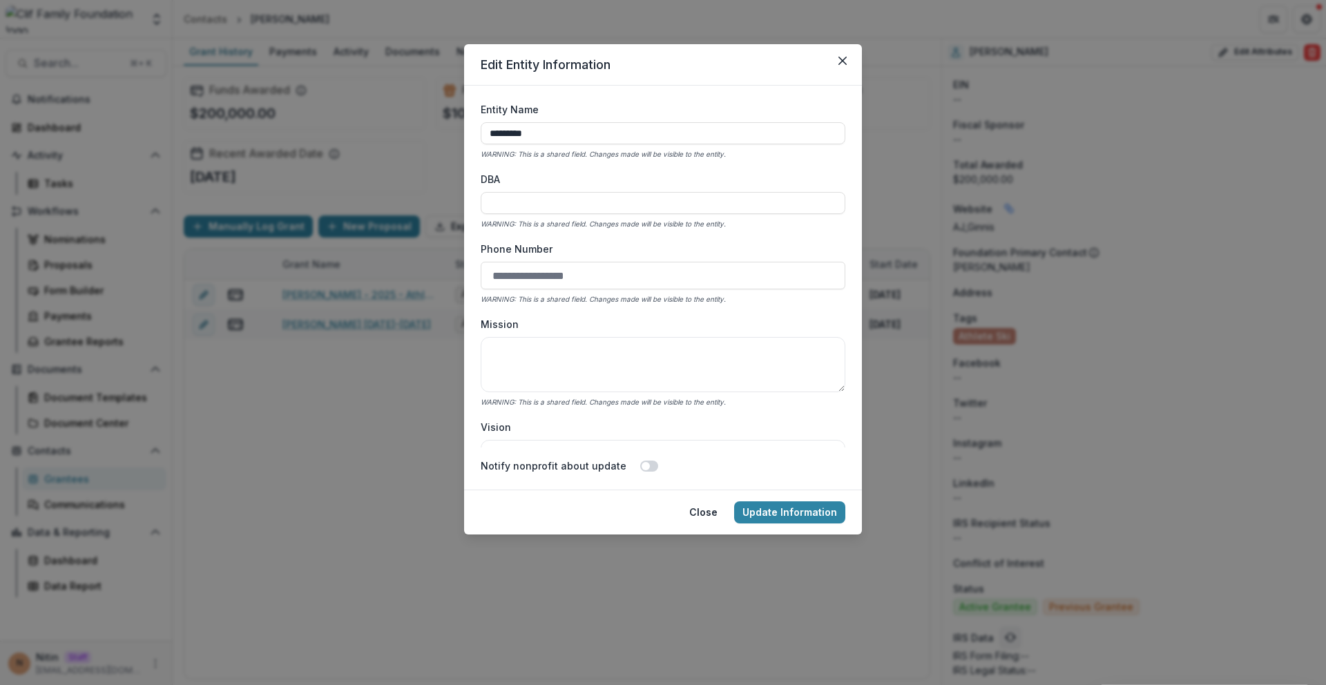
scroll to position [2287, 0]
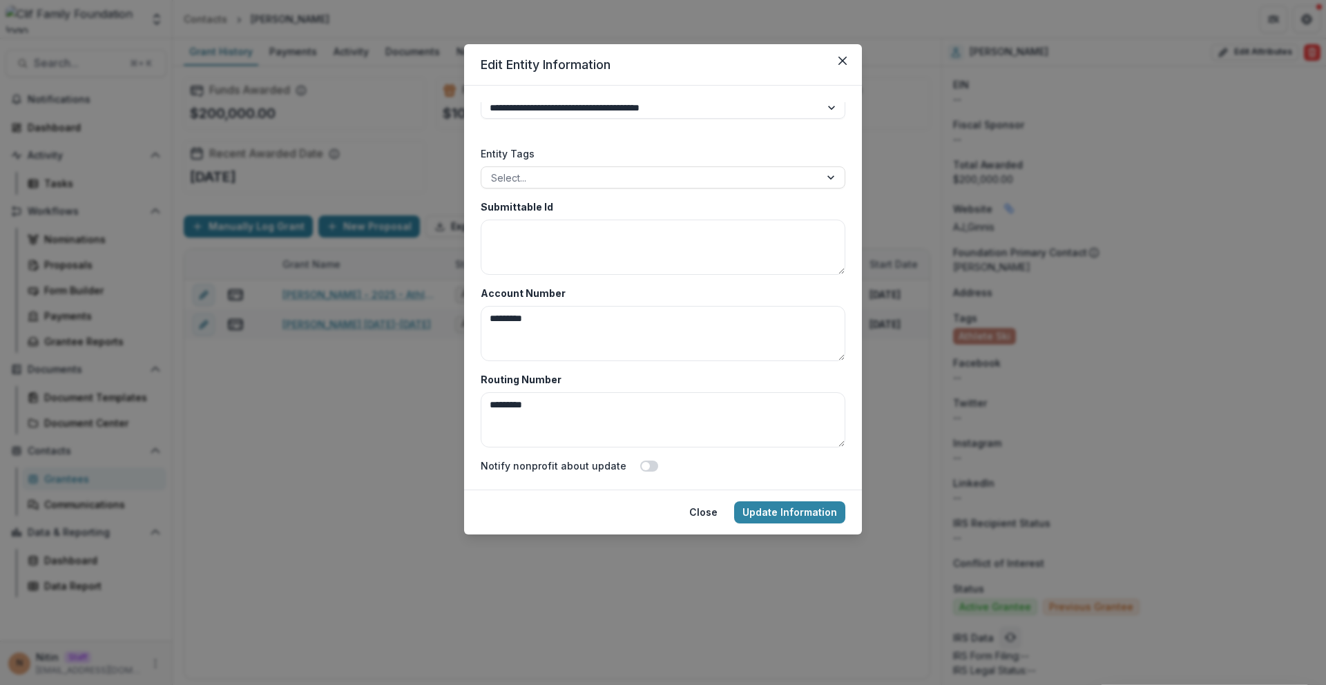
click at [378, 166] on div "**********" at bounding box center [663, 342] width 1326 height 685
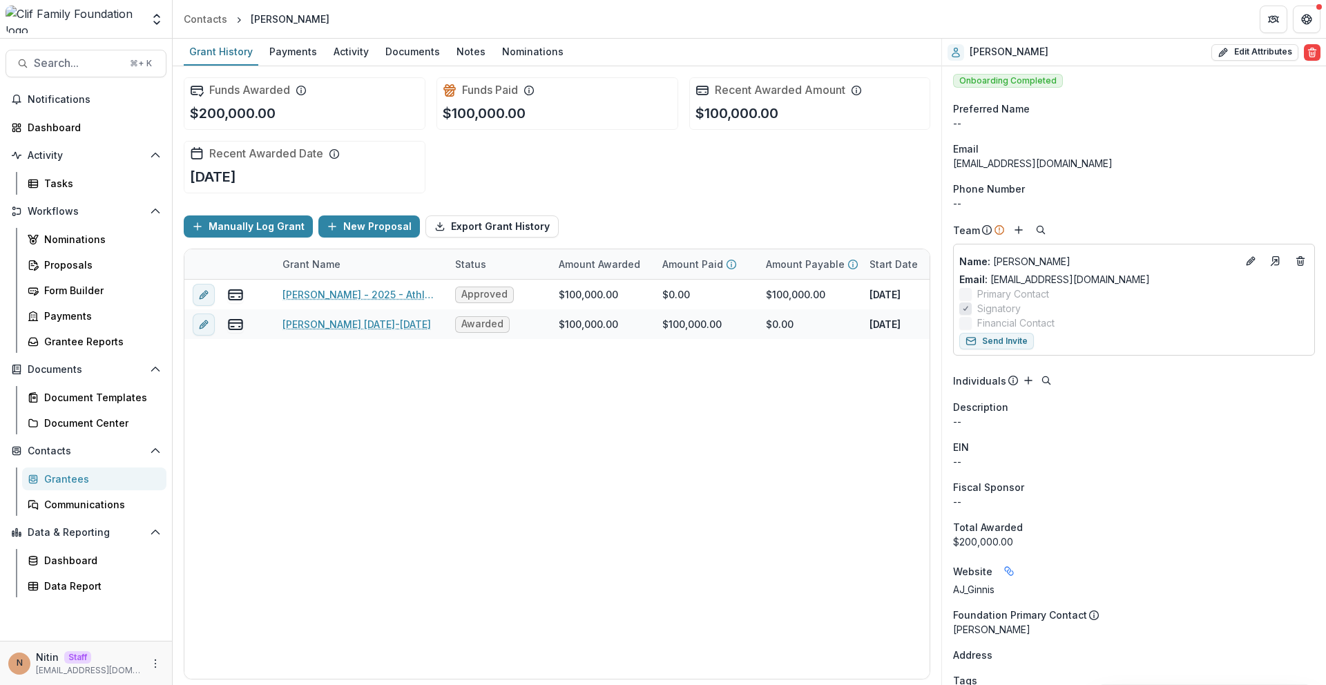
scroll to position [0, 0]
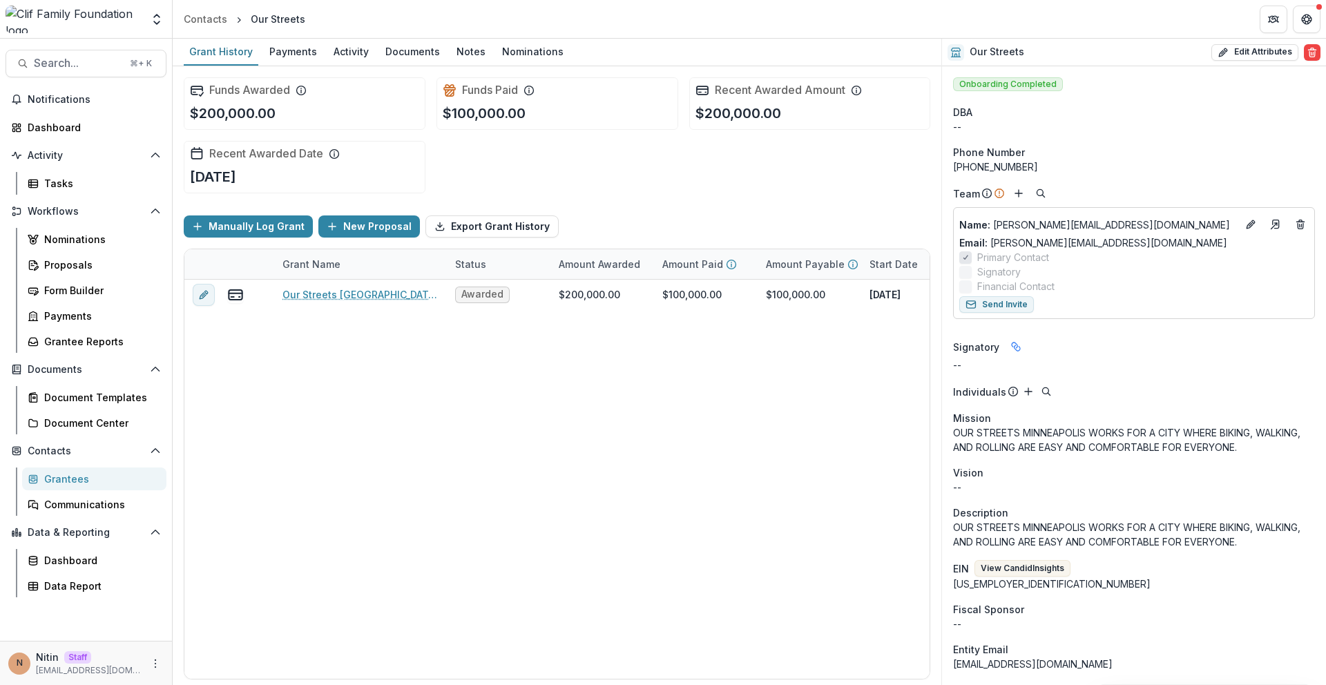
scroll to position [823, 0]
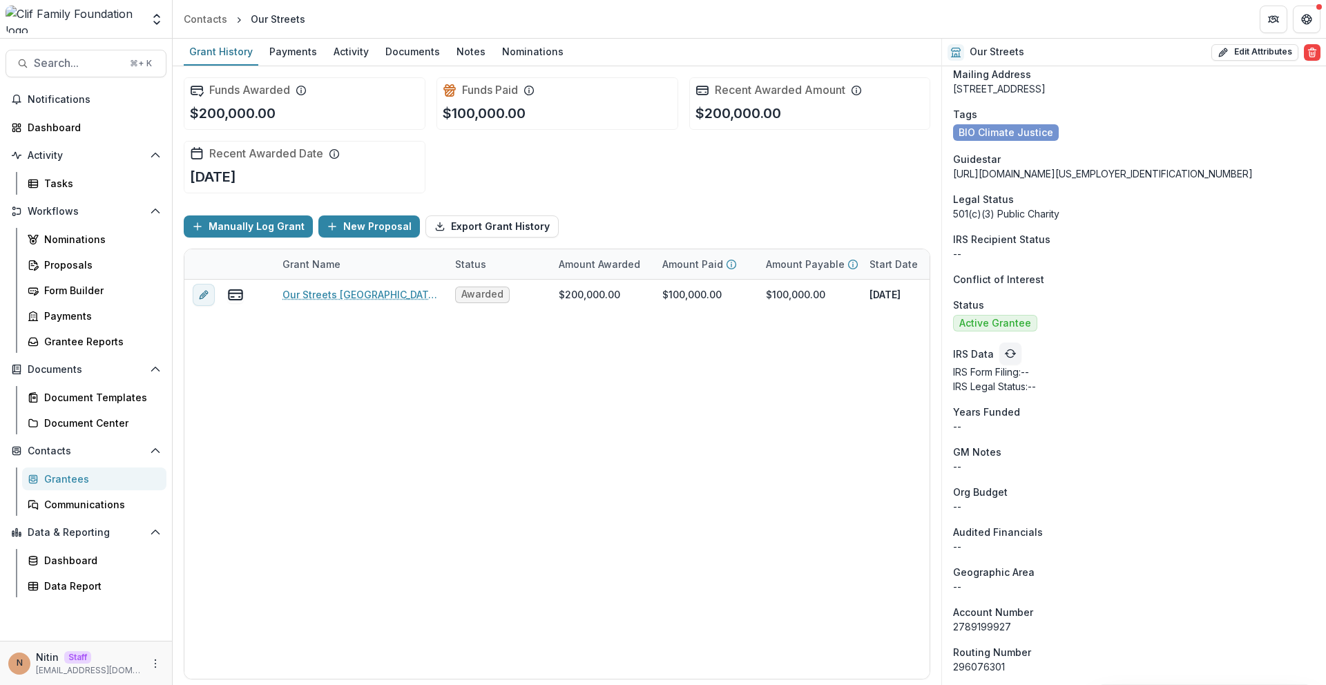
click at [59, 22] on div at bounding box center [74, 20] width 136 height 28
click at [162, 21] on icon "Open entity switcher" at bounding box center [157, 19] width 14 height 14
click at [139, 51] on link "Admin Settings" at bounding box center [86, 53] width 166 height 23
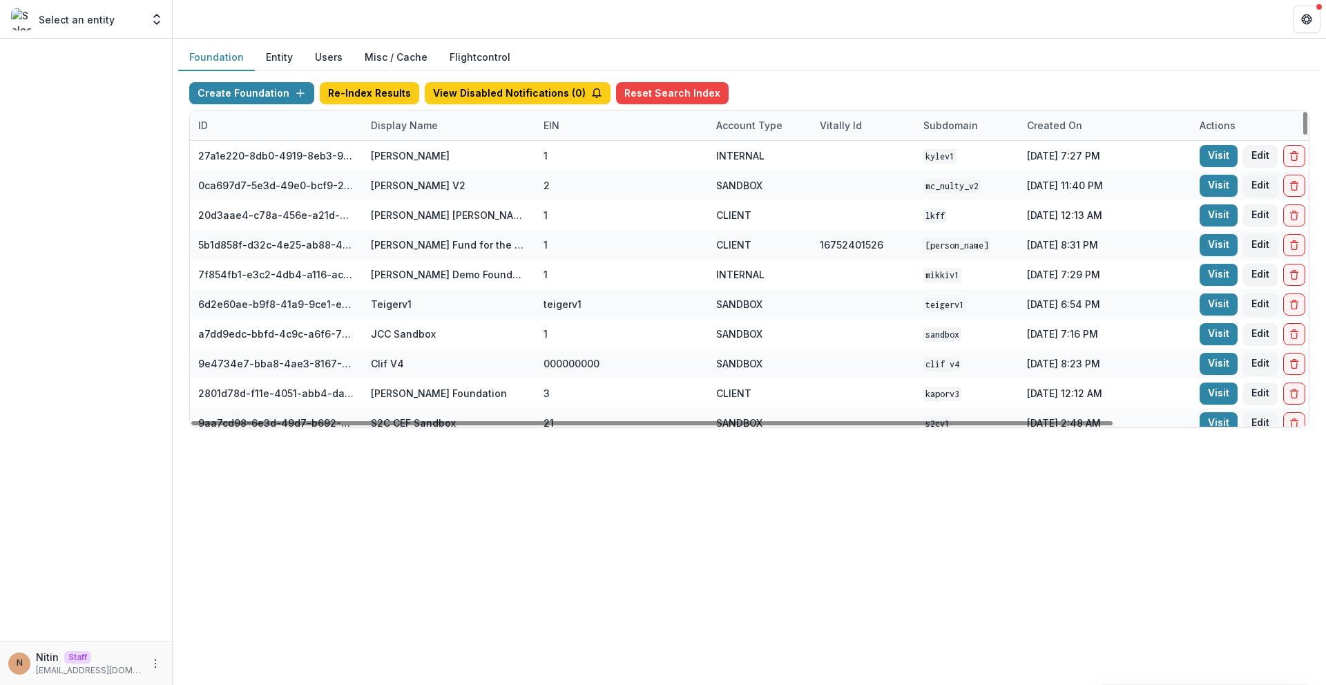
click at [464, 124] on div "Display Name" at bounding box center [449, 125] width 173 height 30
click at [430, 166] on input at bounding box center [448, 157] width 166 height 22
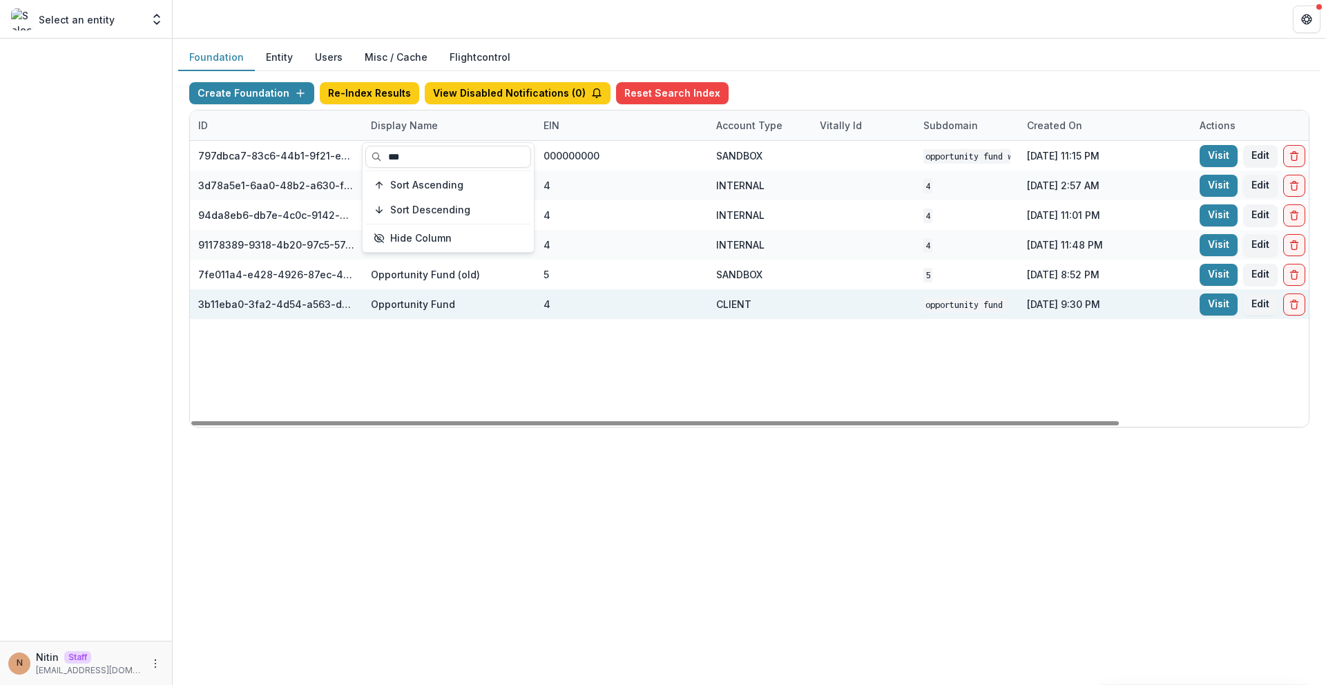
type input "***"
click at [480, 300] on div "Opportunity Fund" at bounding box center [449, 304] width 156 height 30
click at [1217, 306] on link "Visit" at bounding box center [1218, 304] width 38 height 22
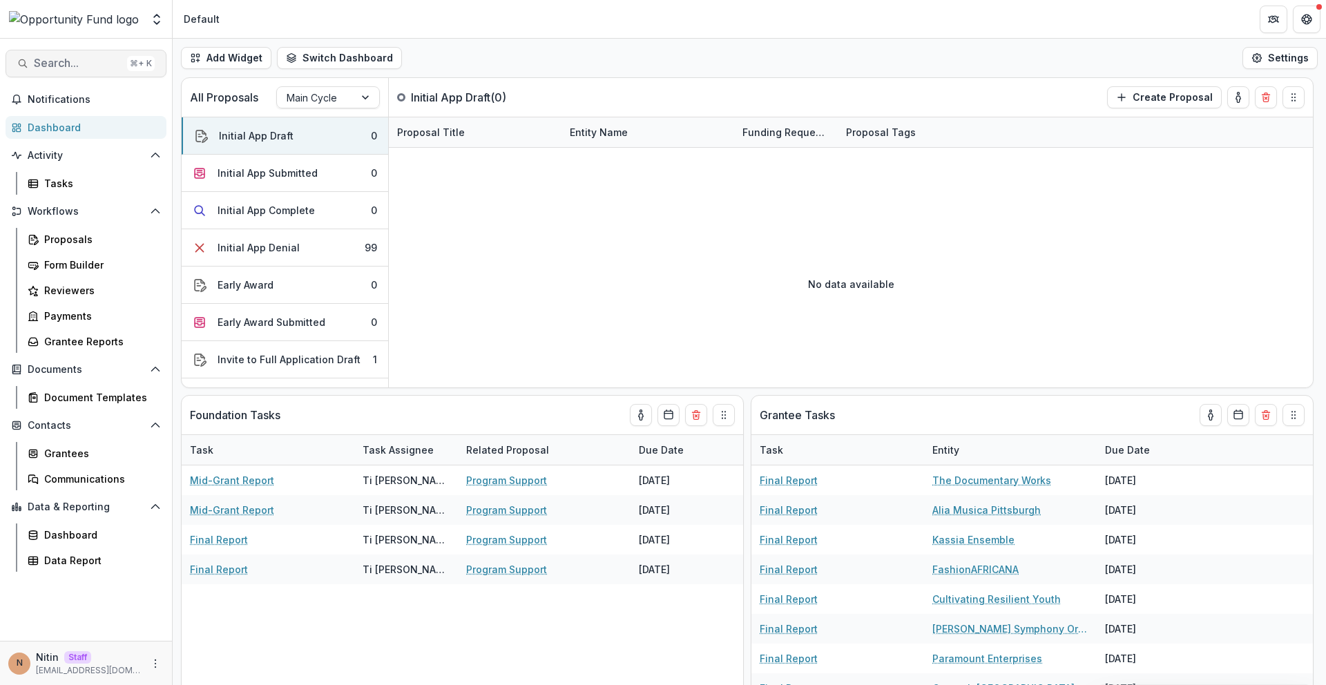
click at [79, 66] on span "Search..." at bounding box center [78, 63] width 88 height 13
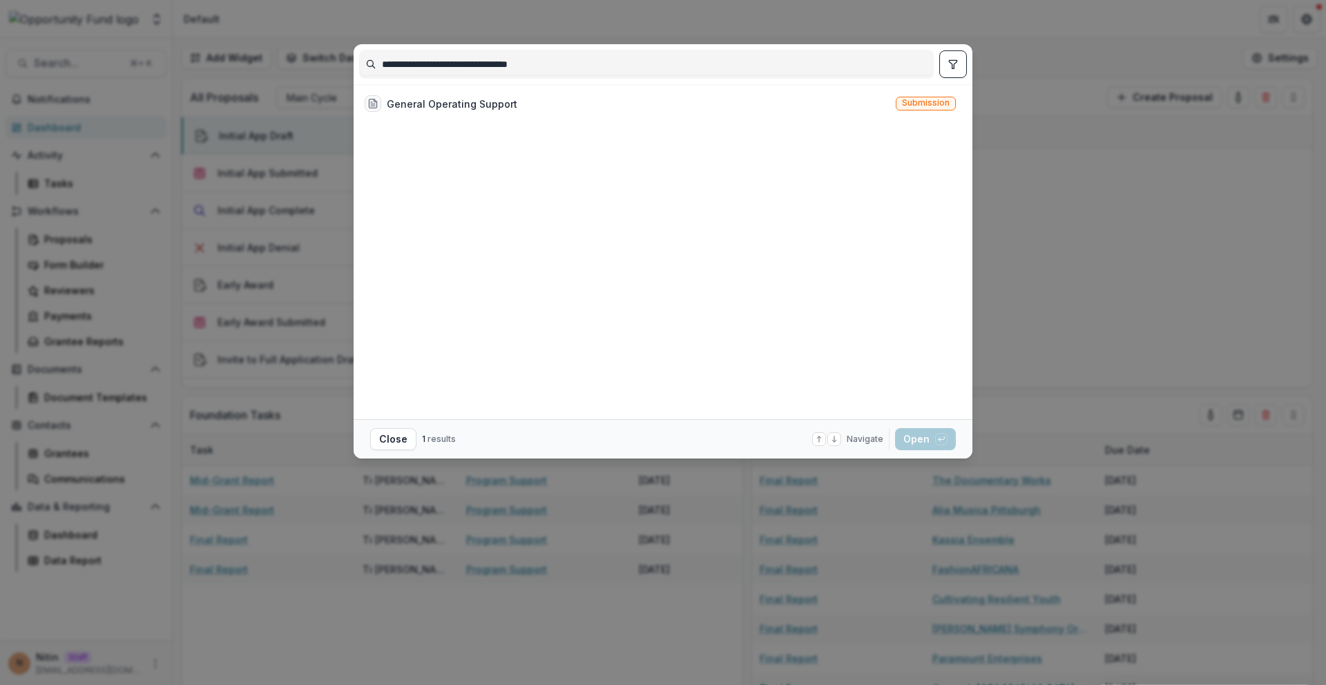
type input "**********"
click at [293, 151] on div "**********" at bounding box center [663, 342] width 1326 height 685
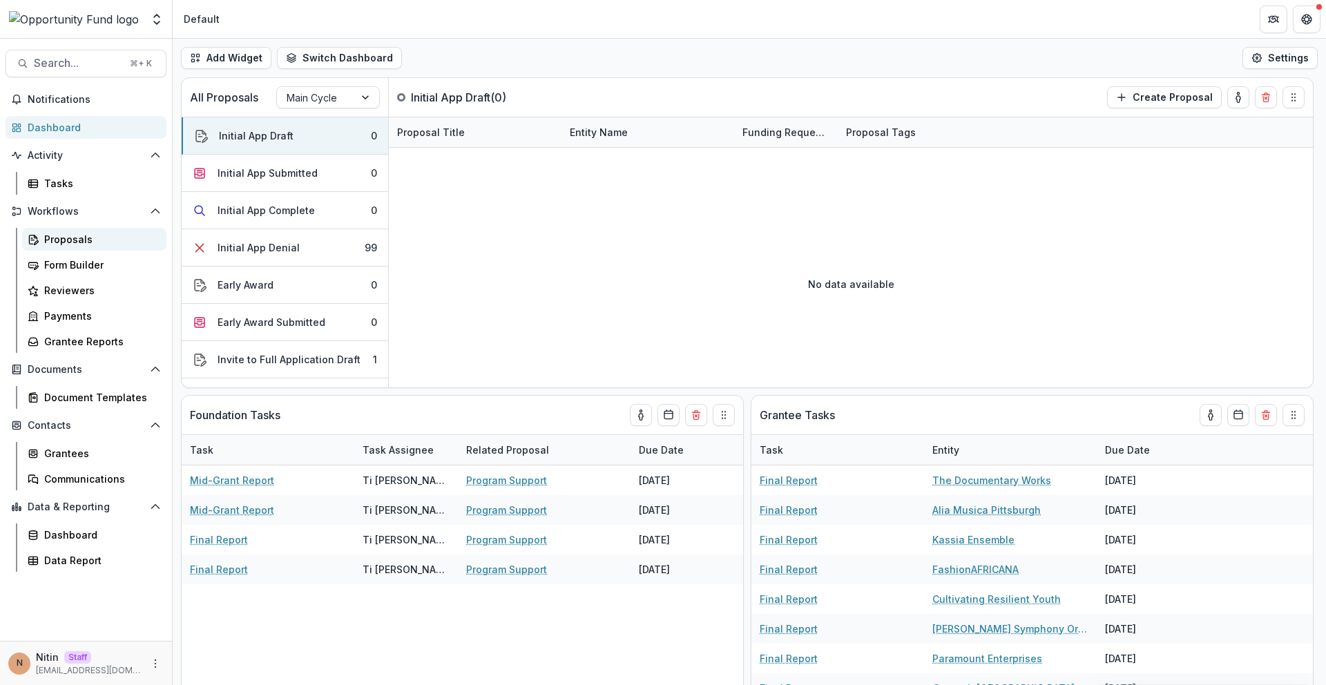
click at [75, 245] on div "Proposals" at bounding box center [99, 239] width 111 height 15
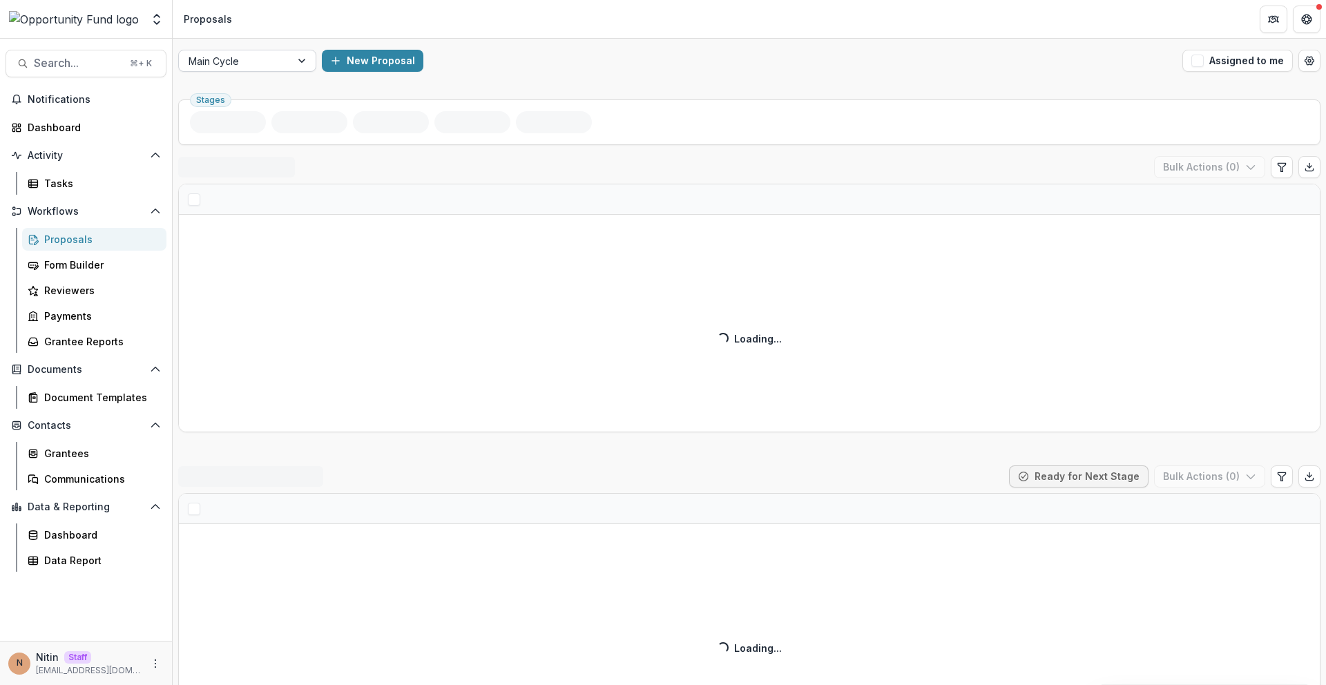
click at [242, 59] on div at bounding box center [235, 60] width 93 height 17
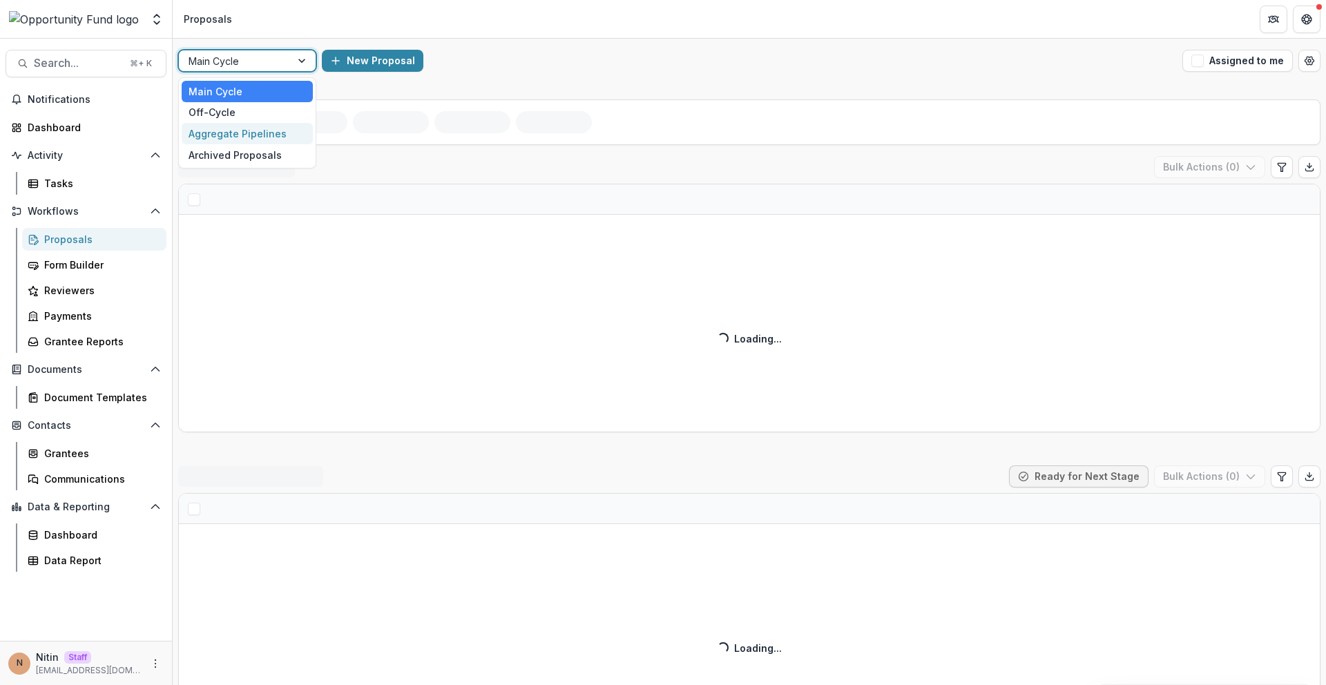
click at [225, 138] on div "Aggregate Pipelines" at bounding box center [247, 133] width 131 height 21
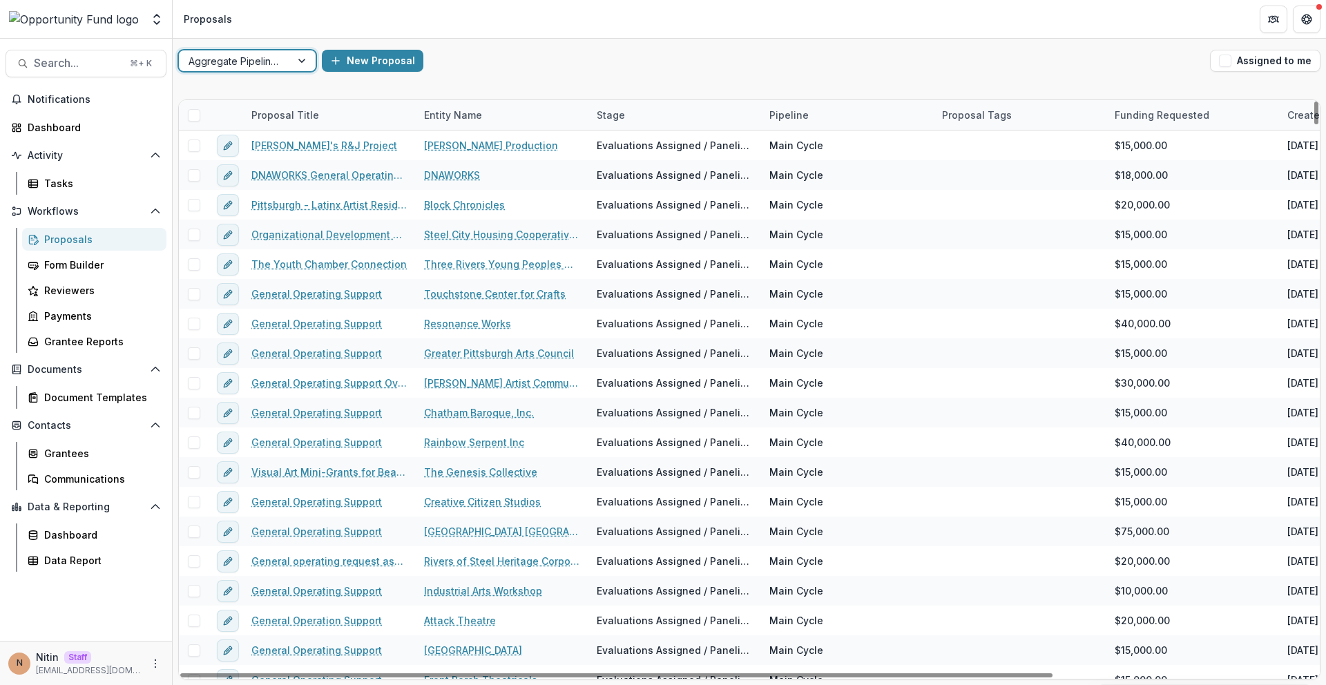
click at [310, 119] on div "Proposal Title" at bounding box center [285, 115] width 84 height 15
click at [306, 151] on input at bounding box center [329, 146] width 166 height 22
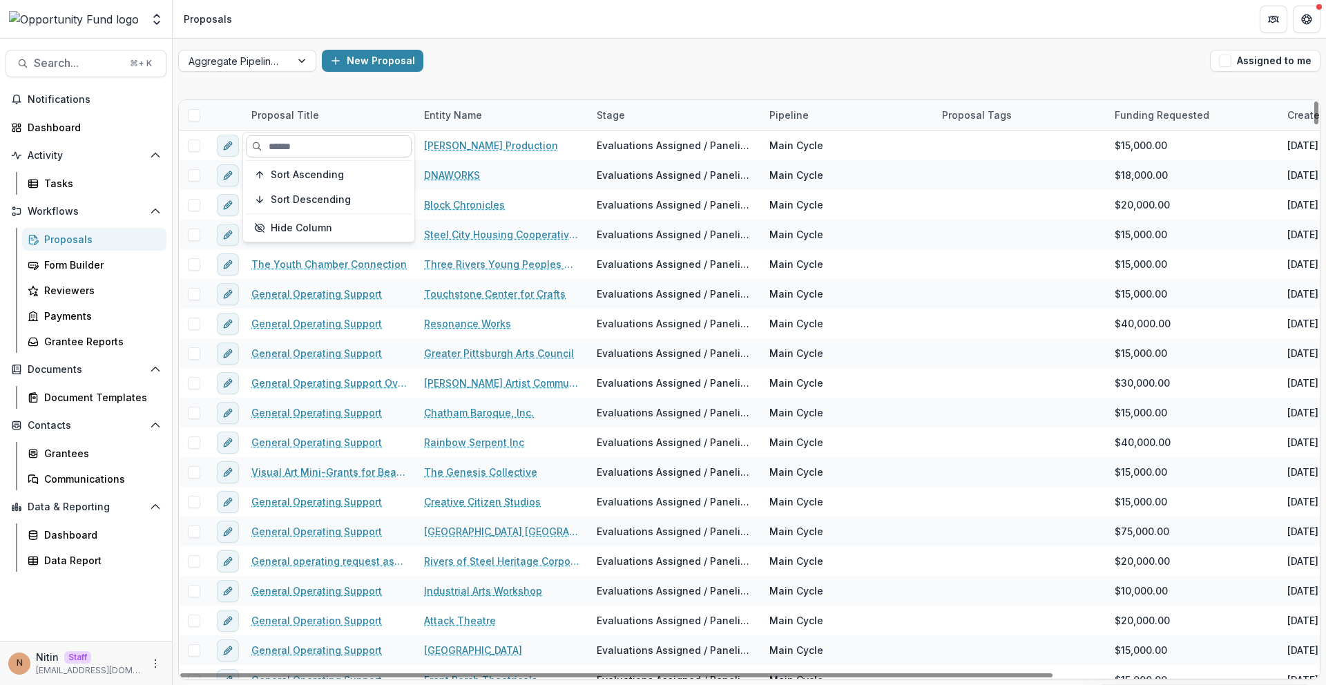
paste input "**********"
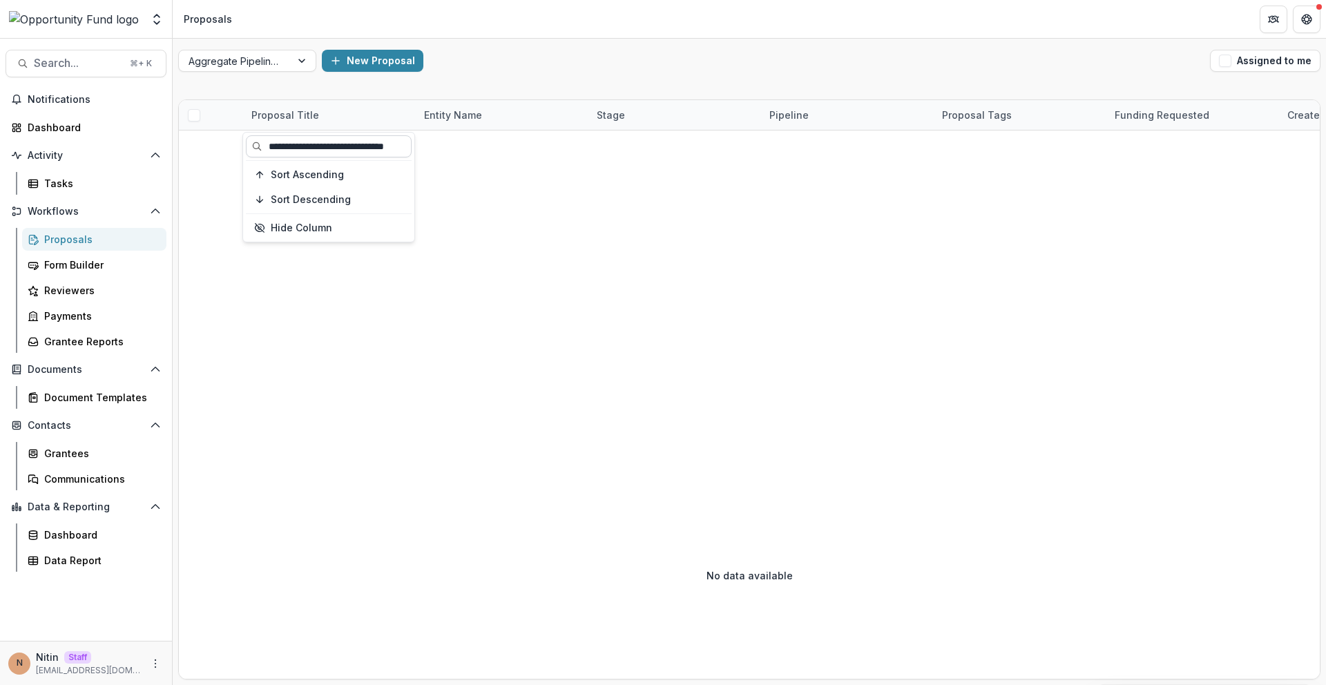
scroll to position [0, 21]
type input "**********"
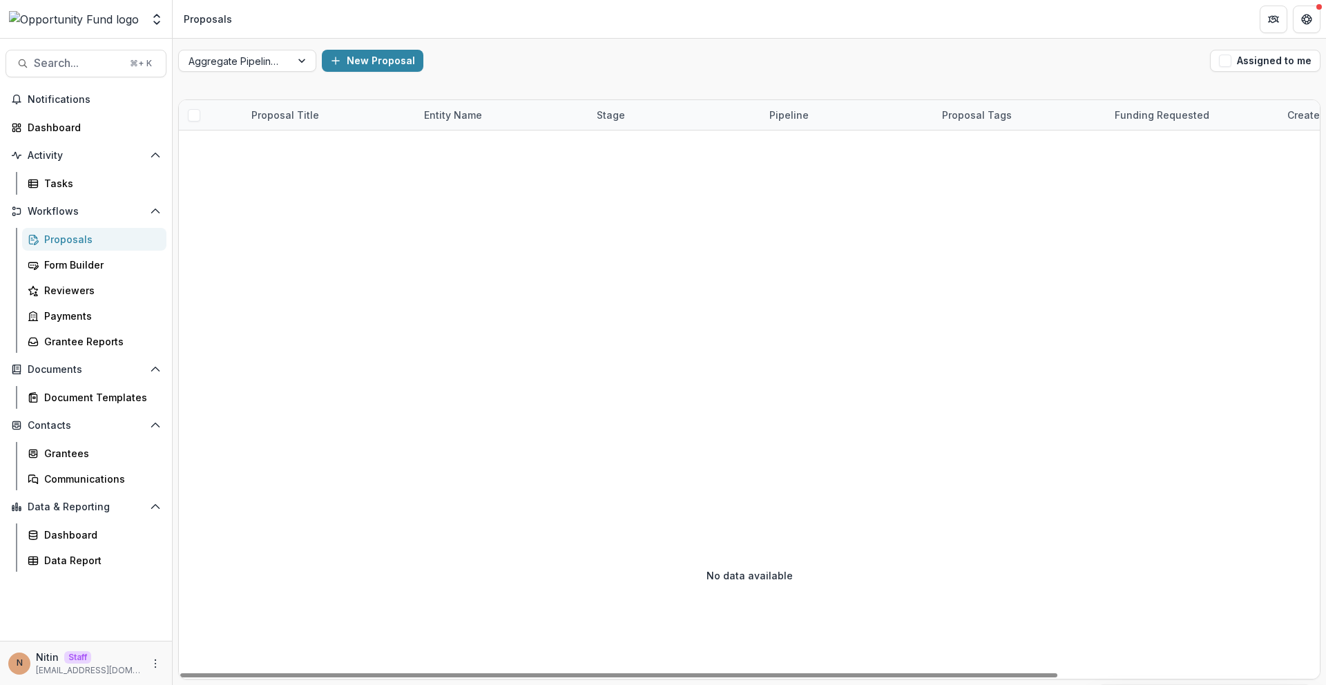
click at [472, 116] on div "Entity Name" at bounding box center [453, 115] width 75 height 15
click at [466, 146] on input at bounding box center [501, 146] width 166 height 22
paste input "**********"
type input "**********"
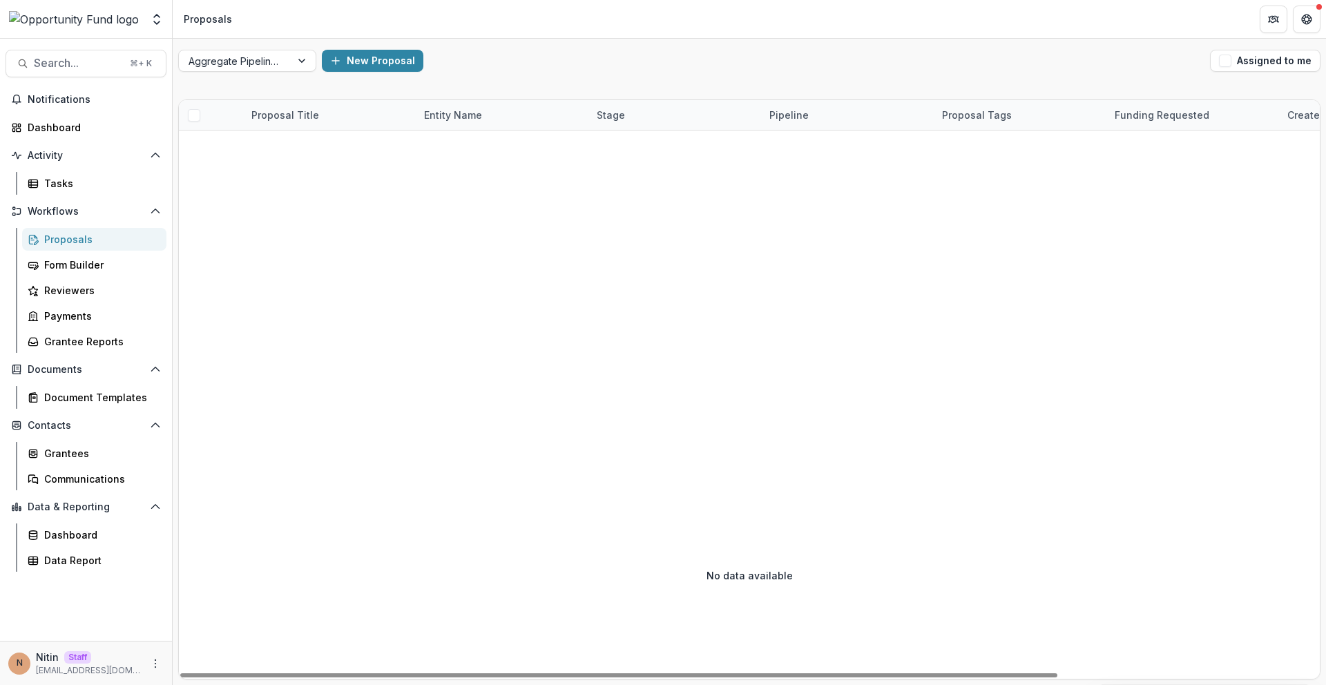
scroll to position [0, 0]
click at [380, 121] on div "Proposal Title" at bounding box center [329, 115] width 173 height 30
click at [357, 151] on input "**********" at bounding box center [329, 146] width 166 height 22
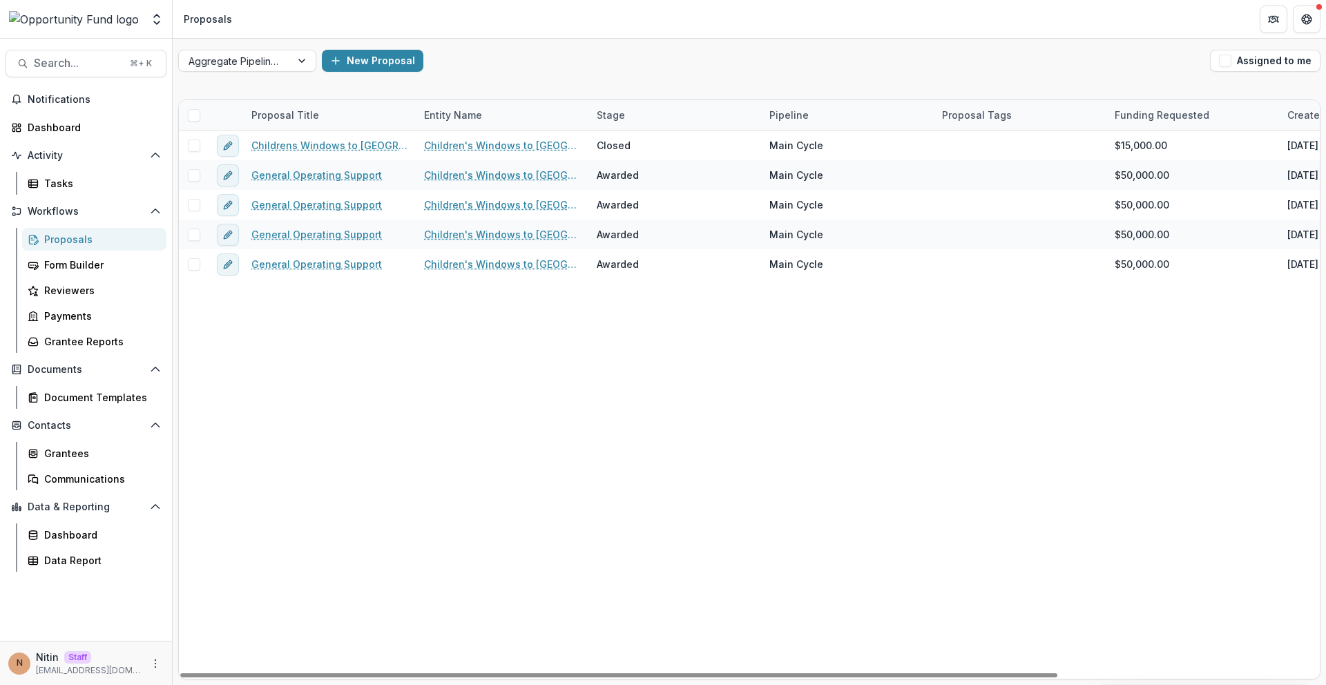
click at [472, 113] on div "Entity Name" at bounding box center [453, 115] width 75 height 15
click at [529, 70] on div "New Proposal" at bounding box center [763, 61] width 883 height 22
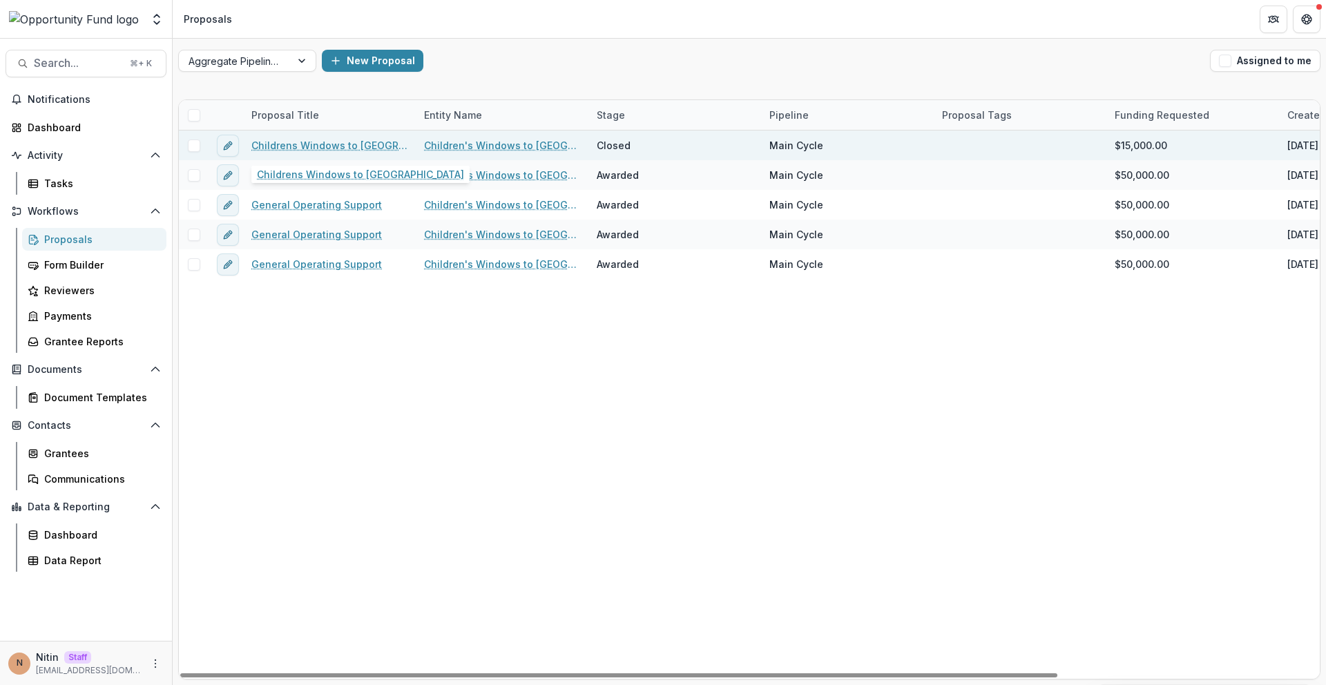
click at [353, 147] on link "Childrens Windows to [GEOGRAPHIC_DATA]" at bounding box center [329, 145] width 156 height 15
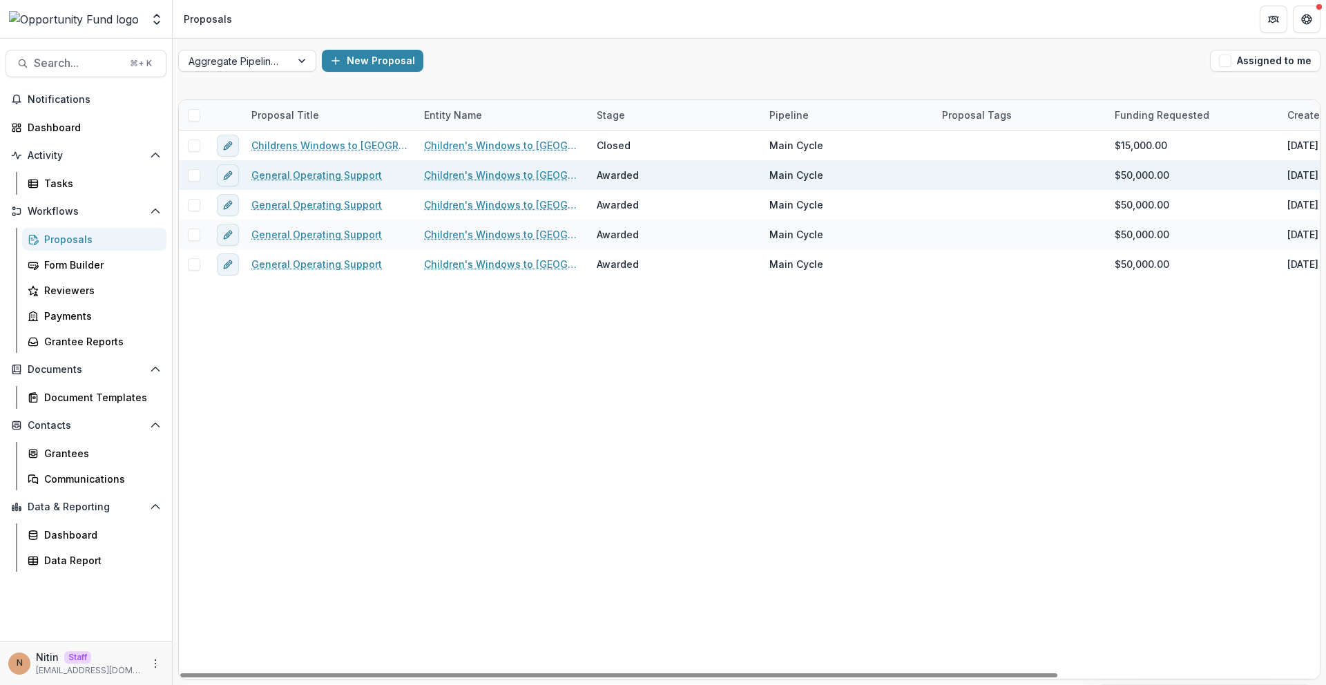
click at [323, 173] on link "General Operating Support" at bounding box center [316, 175] width 131 height 15
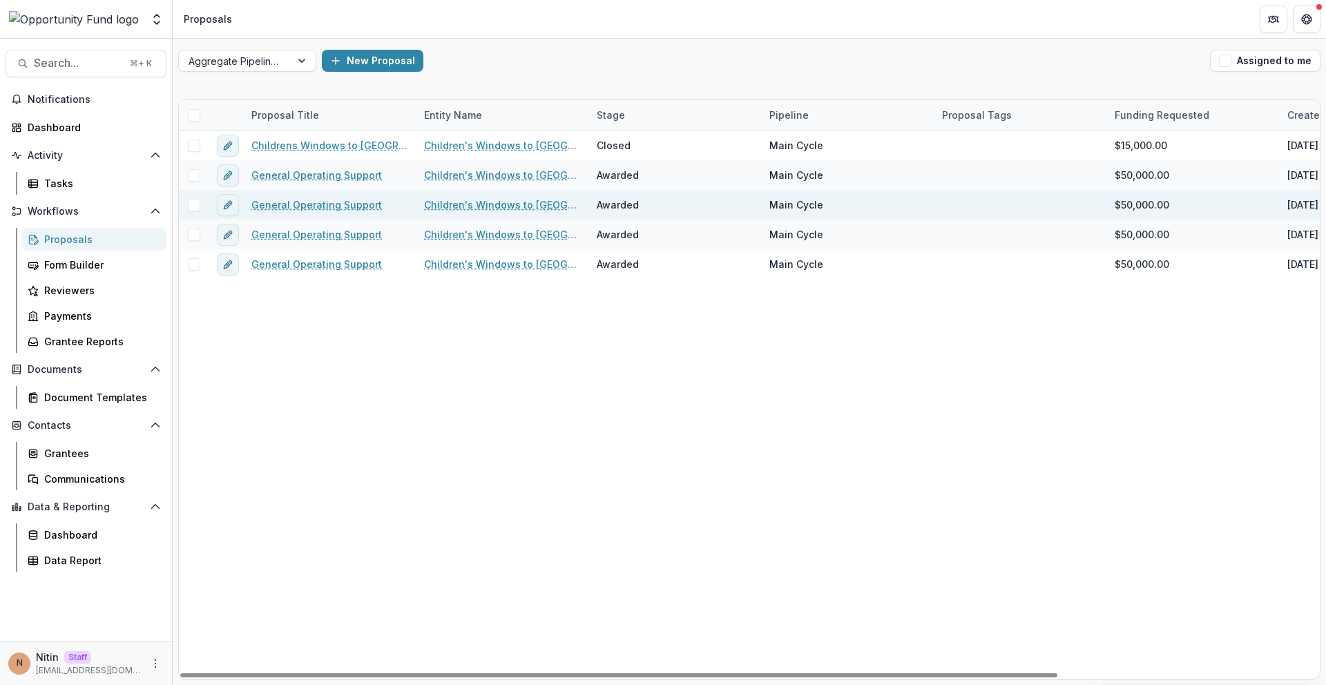
click at [336, 204] on link "General Operating Support" at bounding box center [316, 204] width 131 height 15
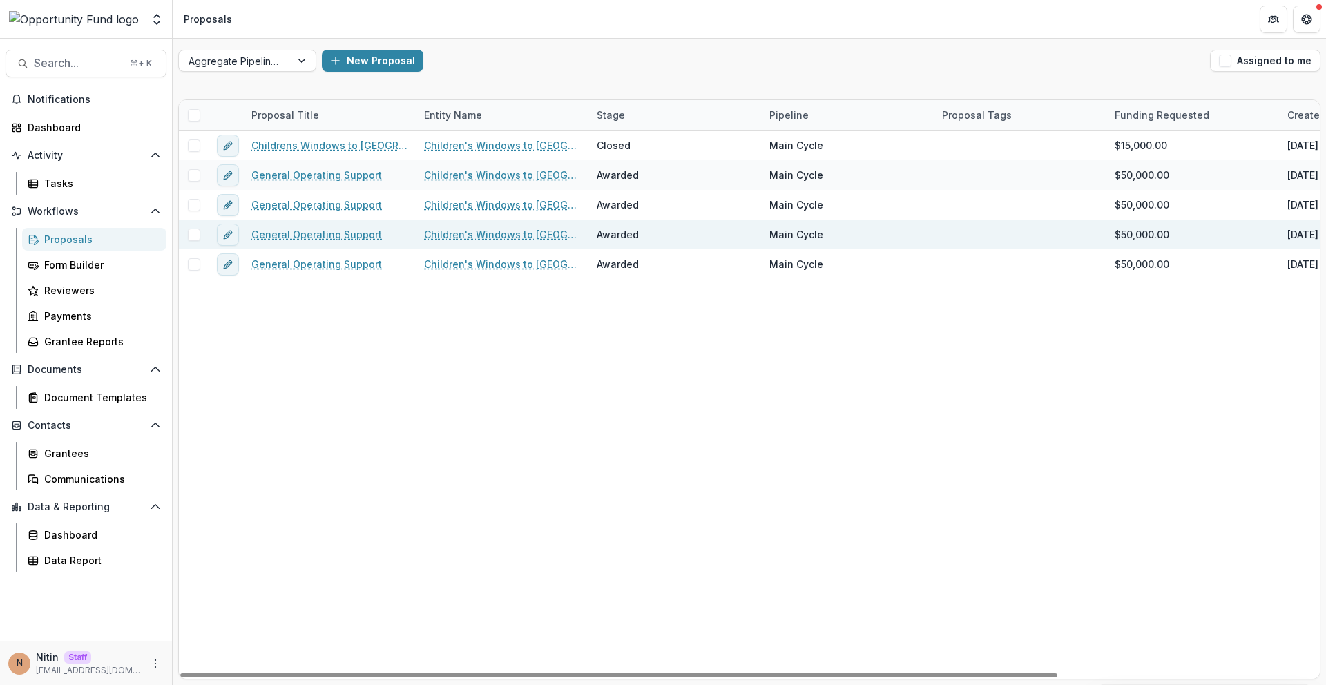
click at [325, 235] on link "General Operating Support" at bounding box center [316, 234] width 131 height 15
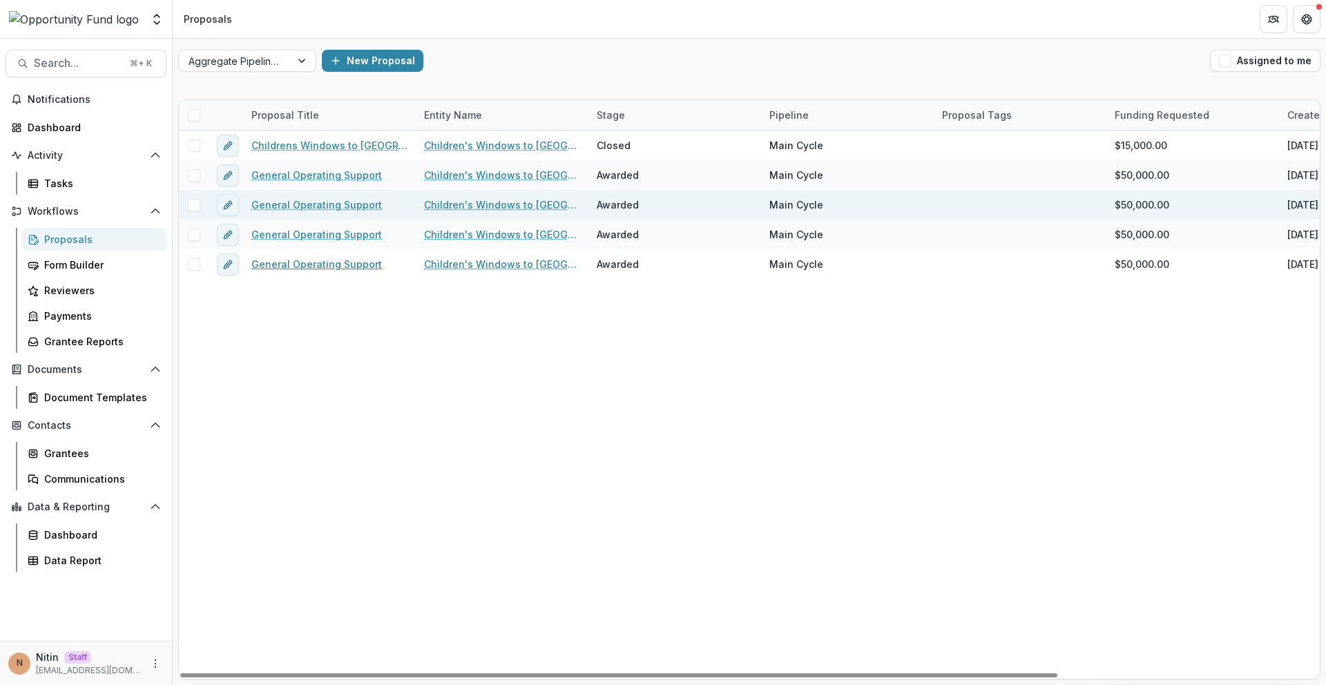
drag, startPoint x: 324, startPoint y: 264, endPoint x: 383, endPoint y: 198, distance: 88.5
click at [324, 264] on link "General Operating Support" at bounding box center [316, 264] width 131 height 15
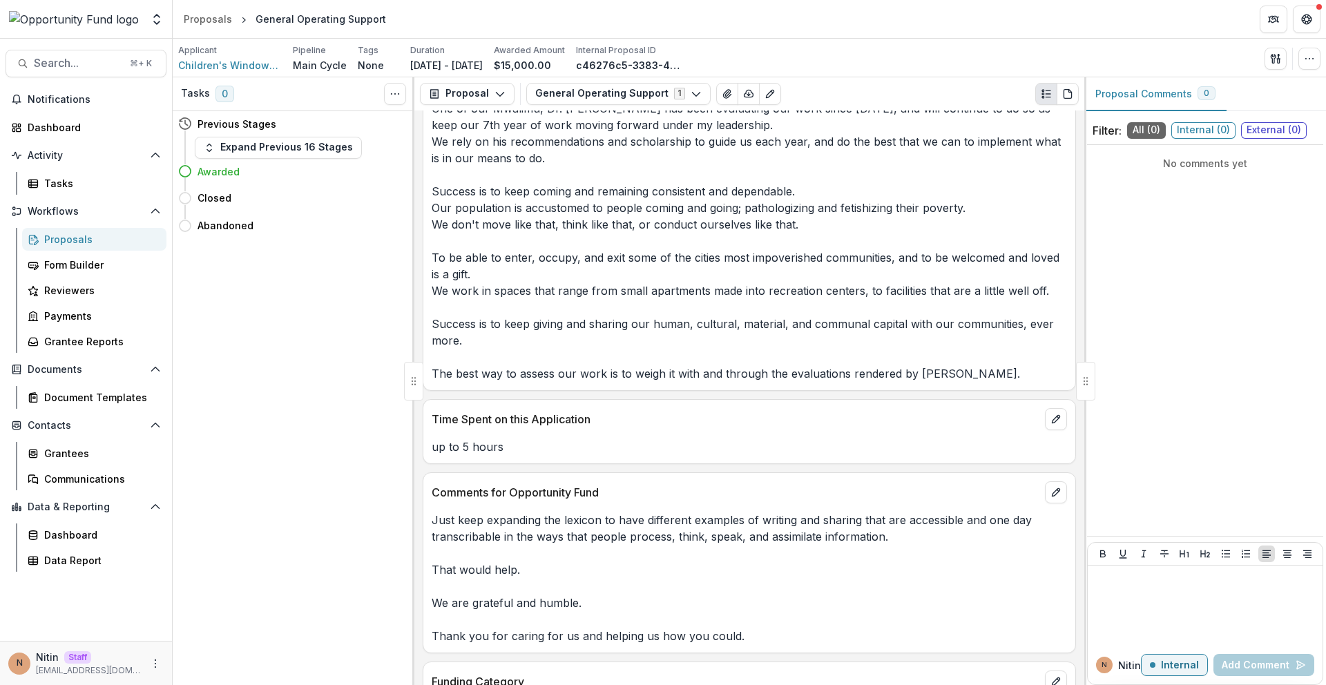
scroll to position [5805, 0]
click at [570, 98] on button "General Operating Support 1" at bounding box center [618, 94] width 184 height 22
click at [1275, 59] on icon "button" at bounding box center [1275, 58] width 11 height 11
click at [1163, 111] on button "Proposal Files" at bounding box center [1209, 113] width 148 height 23
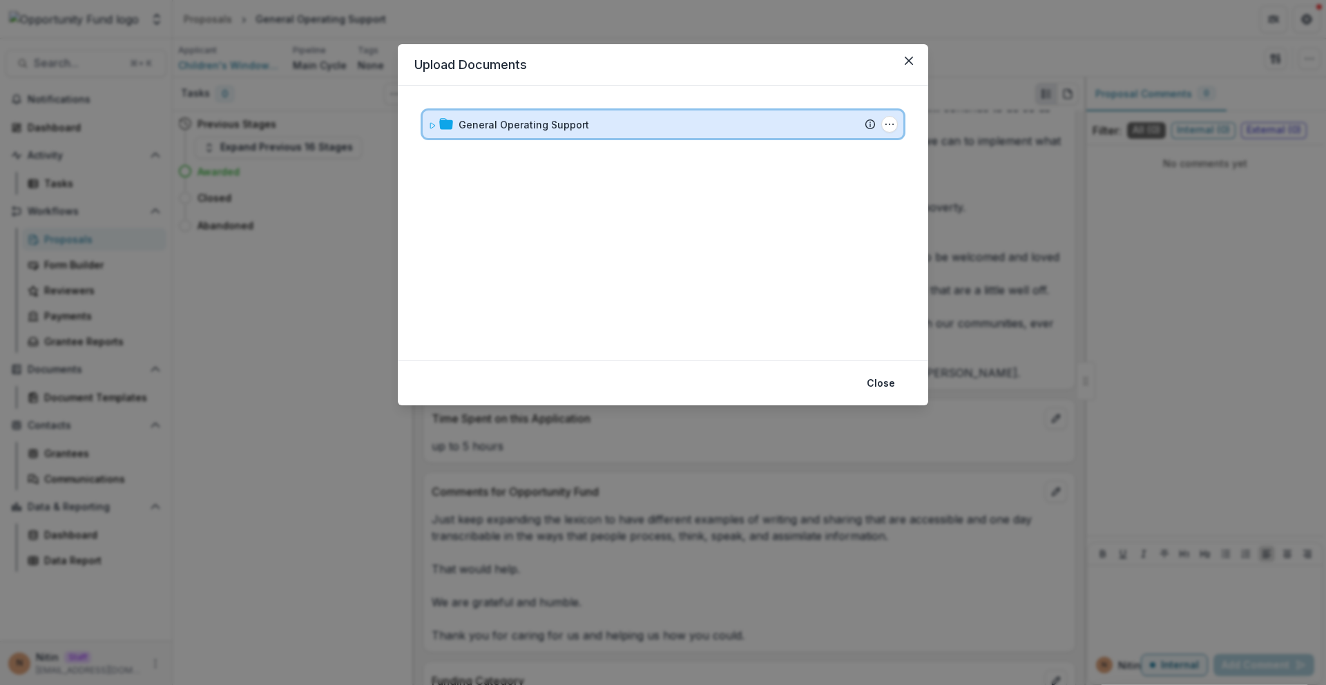
click at [619, 121] on div "General Operating Support" at bounding box center [667, 124] width 417 height 15
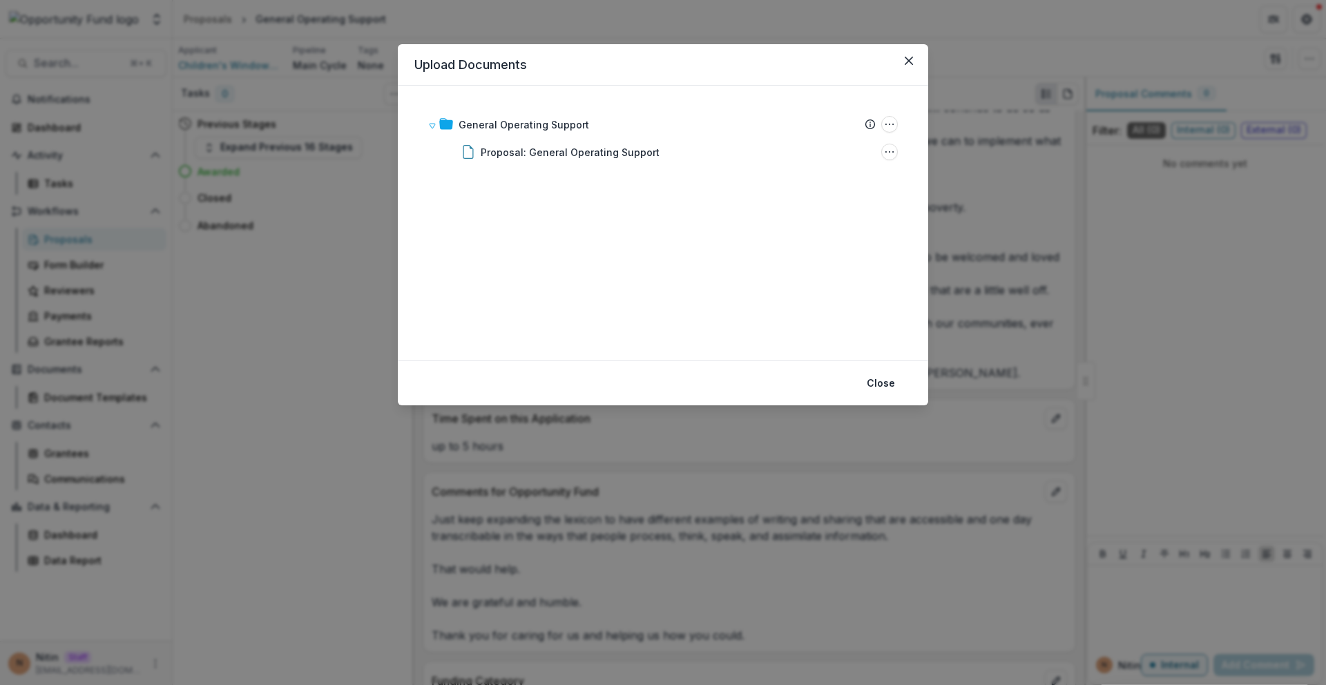
drag, startPoint x: 588, startPoint y: 4, endPoint x: 867, endPoint y: 39, distance: 281.1
click at [592, 6] on div "Upload Documents General Operating Support Submission Temelio Proposal Attached…" at bounding box center [663, 342] width 1326 height 685
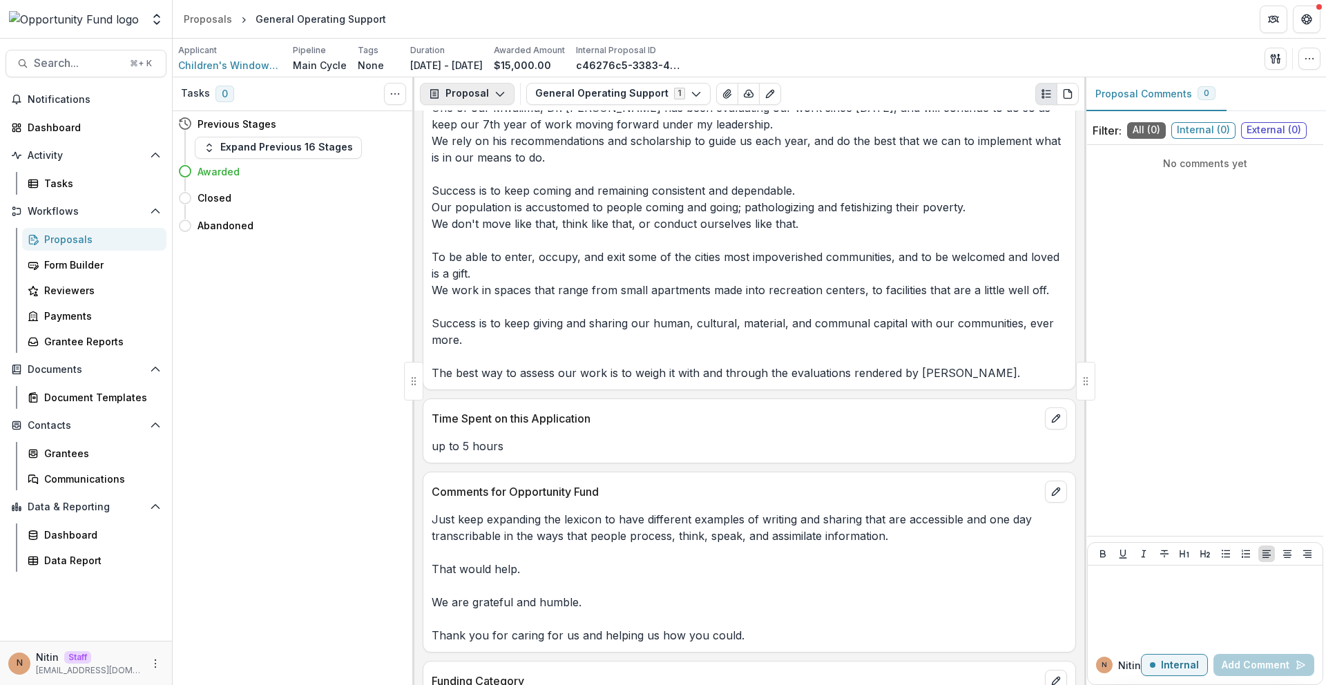
click at [465, 92] on button "Proposal" at bounding box center [467, 94] width 95 height 22
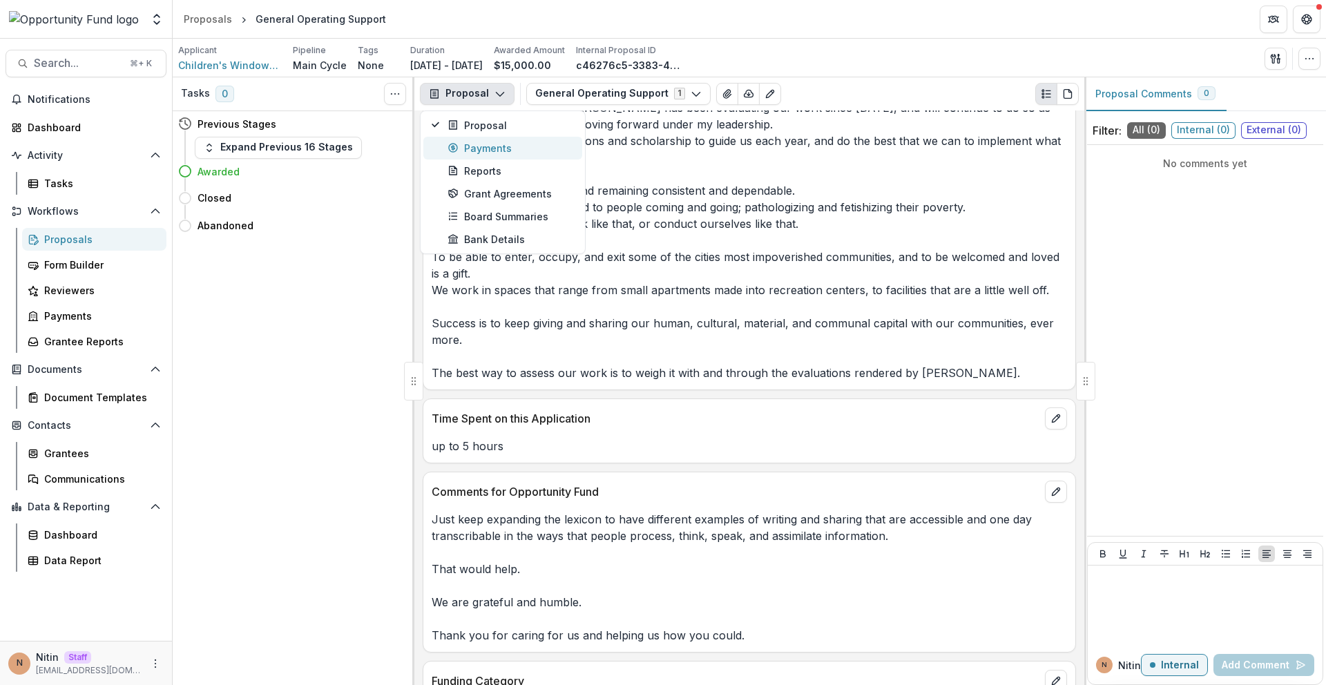
click at [472, 149] on div "Payments" at bounding box center [510, 148] width 126 height 15
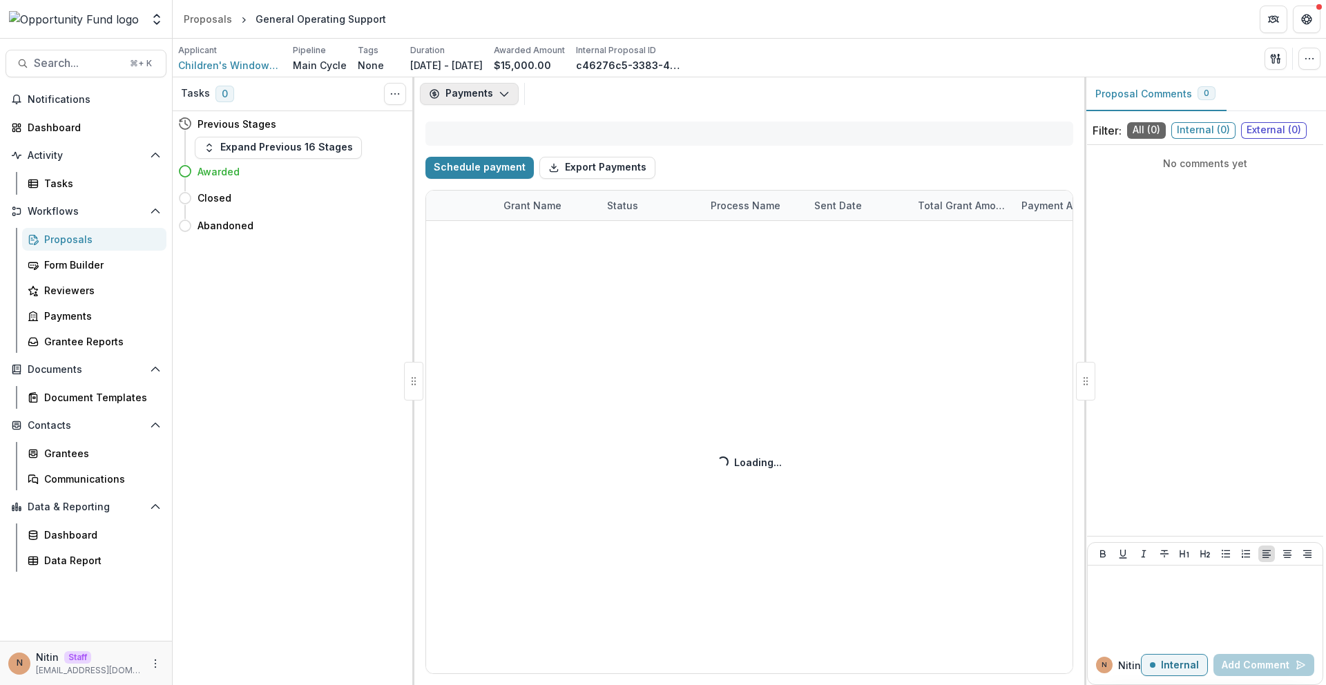
click at [469, 97] on button "Payments" at bounding box center [469, 94] width 99 height 22
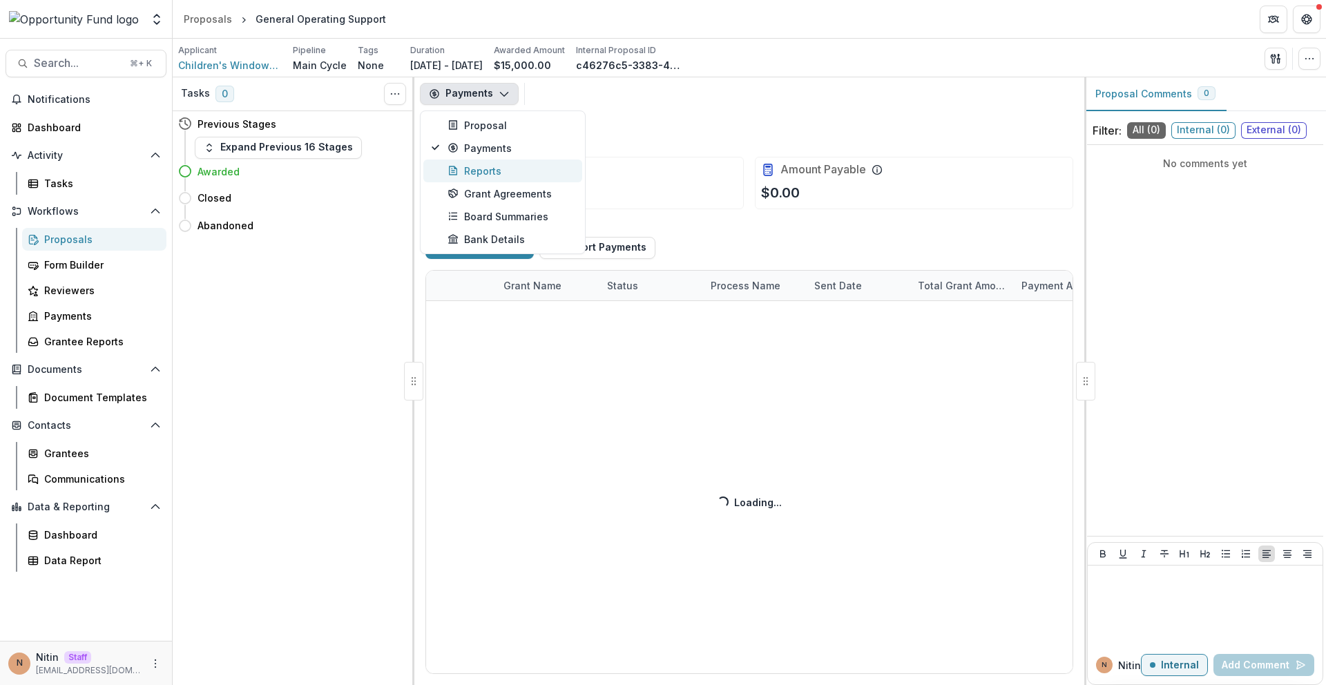
click at [478, 170] on div "Reports" at bounding box center [510, 171] width 126 height 15
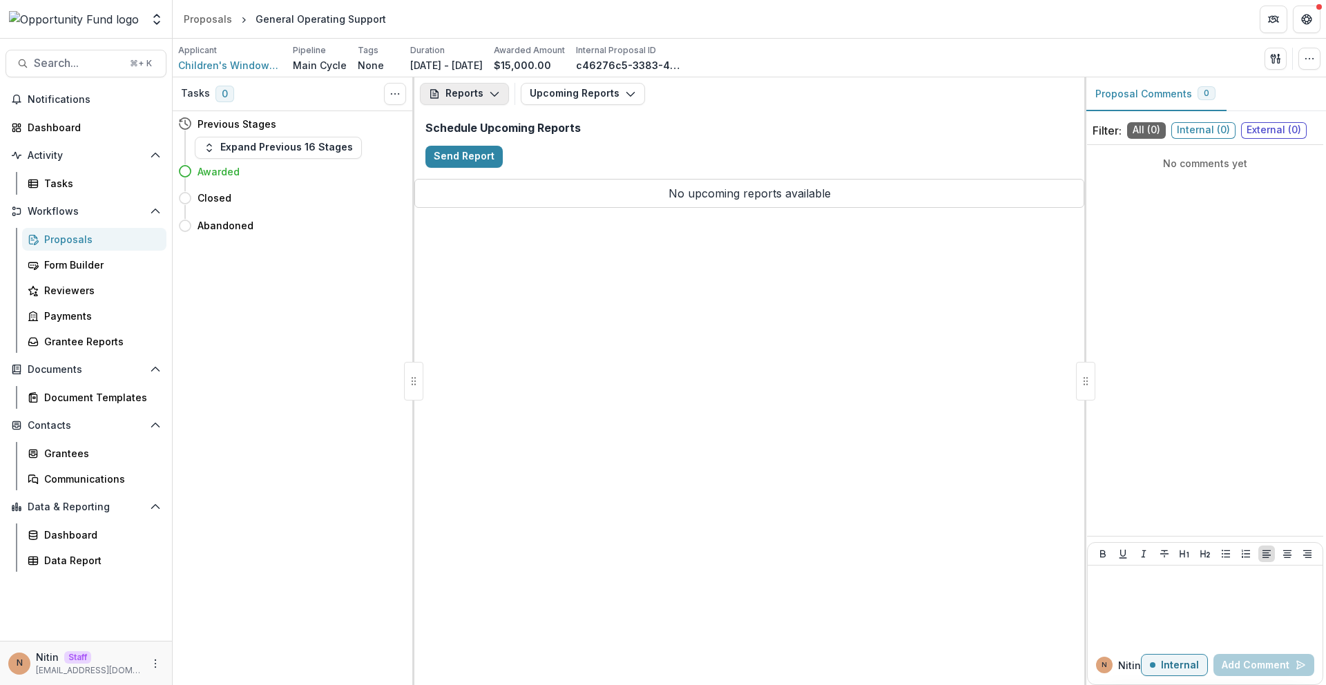
click at [481, 90] on button "Reports" at bounding box center [464, 94] width 89 height 22
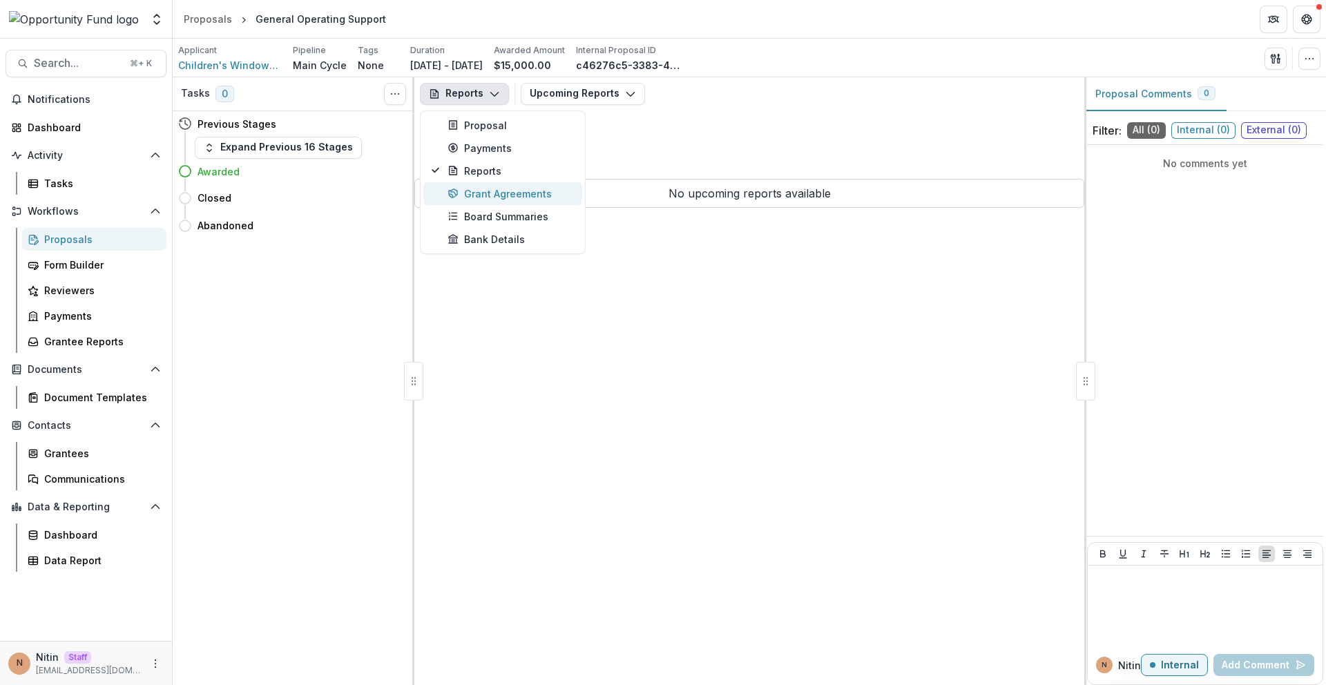
click at [478, 190] on div "Grant Agreements" at bounding box center [510, 193] width 126 height 15
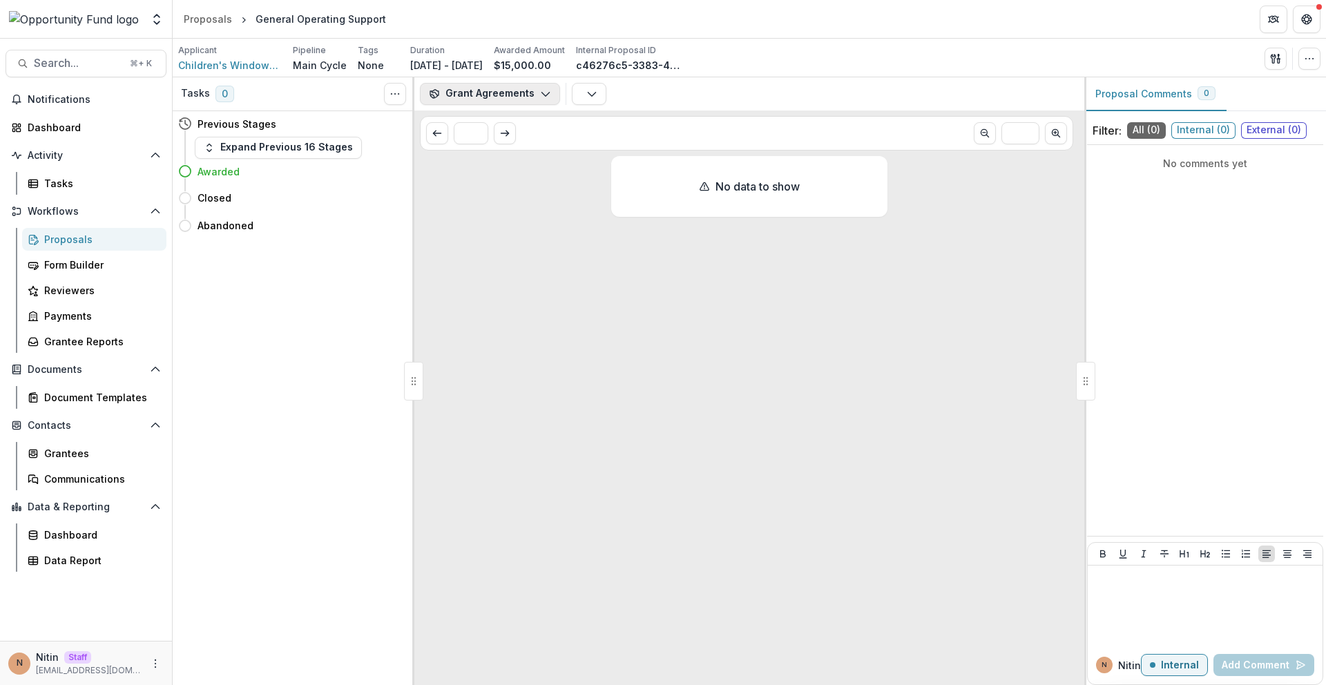
click at [485, 88] on button "Grant Agreements" at bounding box center [490, 94] width 140 height 22
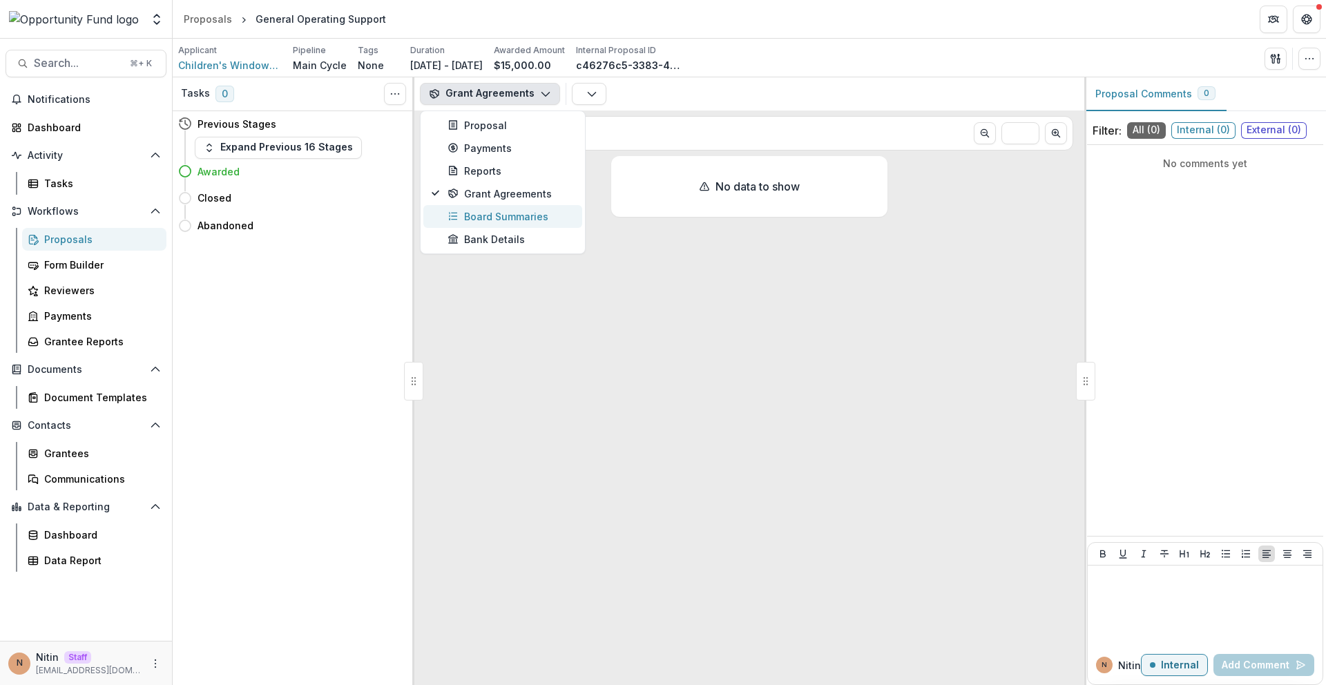
click at [482, 215] on div "Board Summaries" at bounding box center [510, 216] width 126 height 15
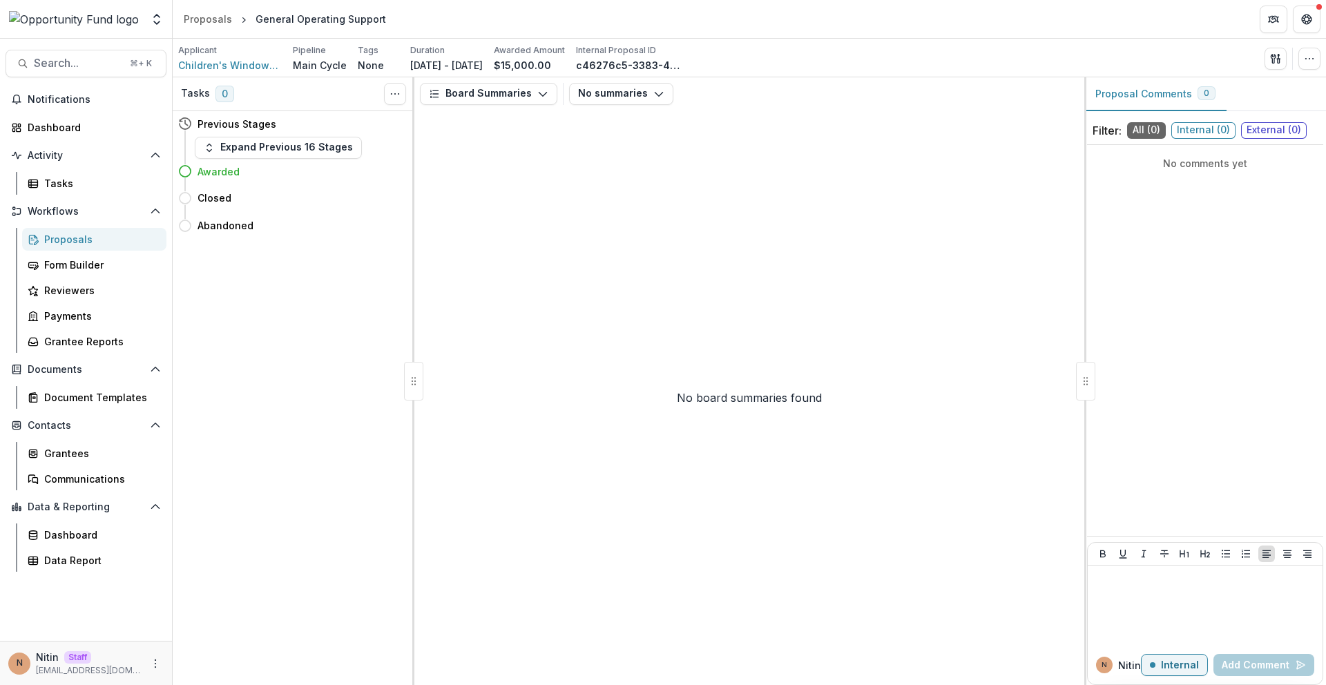
drag, startPoint x: 503, startPoint y: 88, endPoint x: 509, endPoint y: 118, distance: 30.2
click at [503, 88] on button "Board Summaries" at bounding box center [488, 94] width 137 height 22
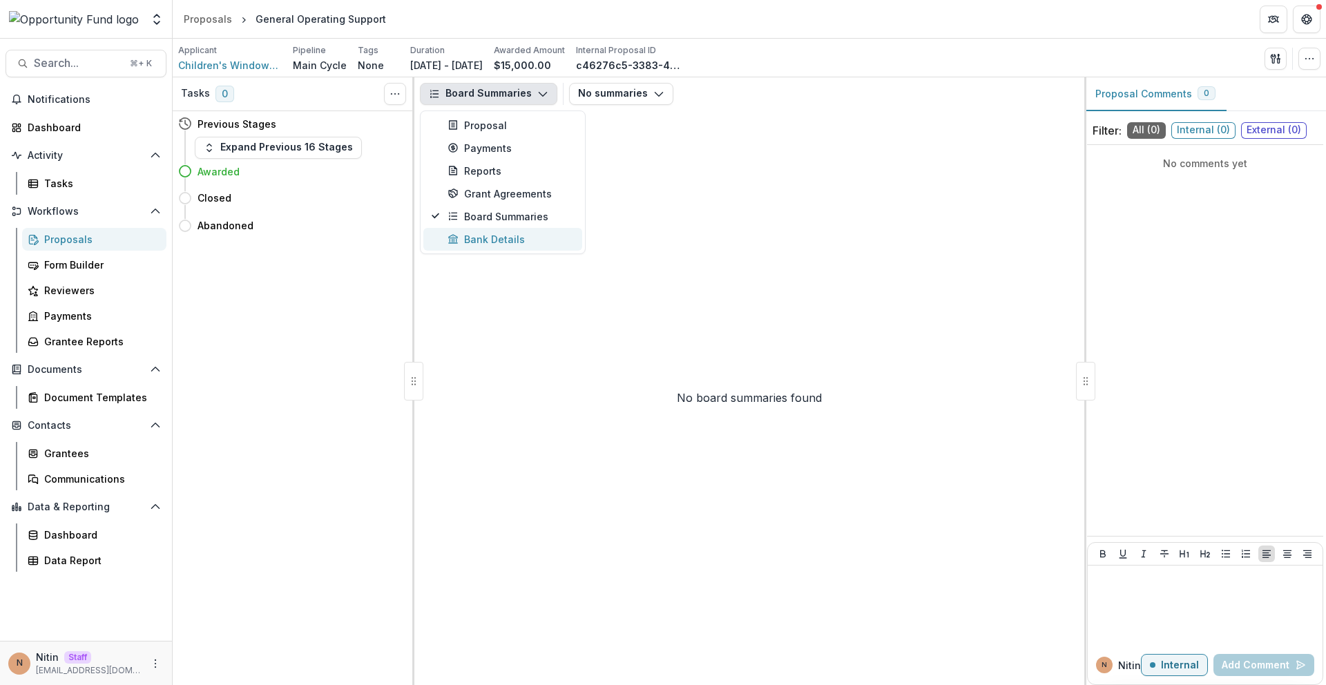
click at [497, 234] on div "Bank Details" at bounding box center [510, 239] width 126 height 15
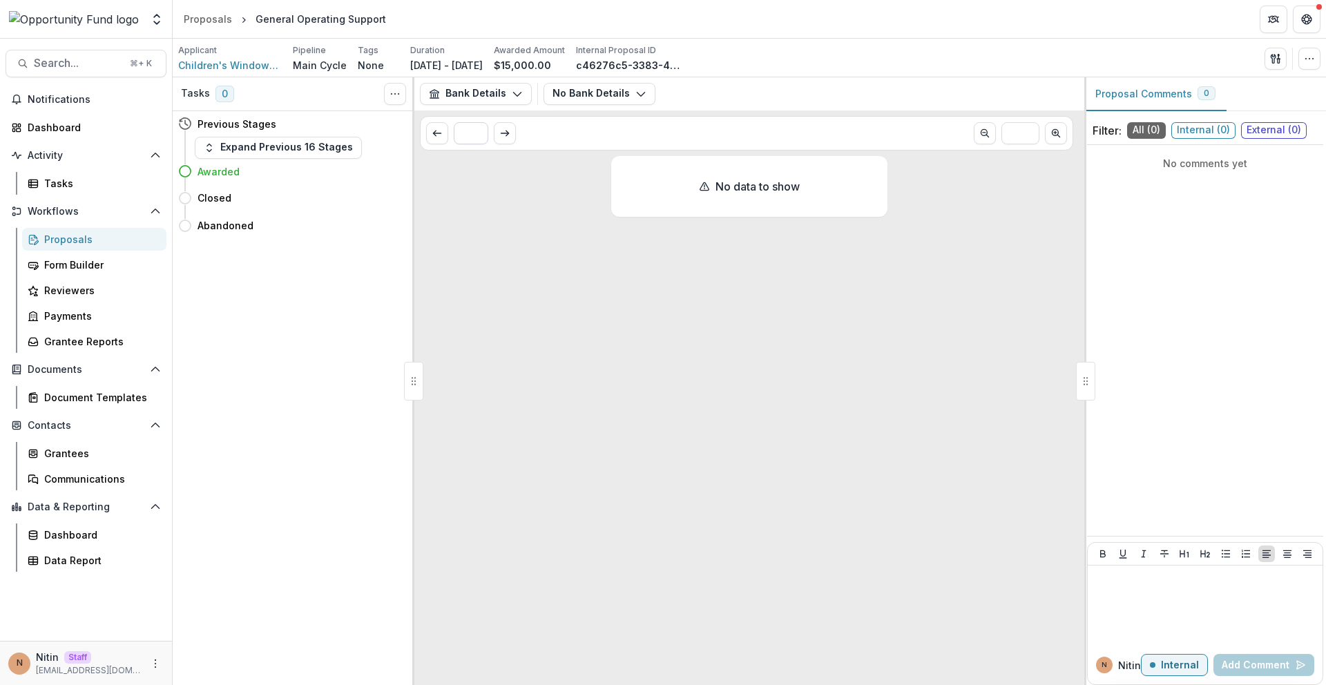
drag, startPoint x: 487, startPoint y: 79, endPoint x: 487, endPoint y: 128, distance: 49.0
click at [487, 80] on div "Bank Details Proposal Payments Reports Grant Agreements Board Summaries Bank De…" at bounding box center [749, 93] width 670 height 33
click at [483, 103] on button "Bank Details" at bounding box center [476, 94] width 112 height 22
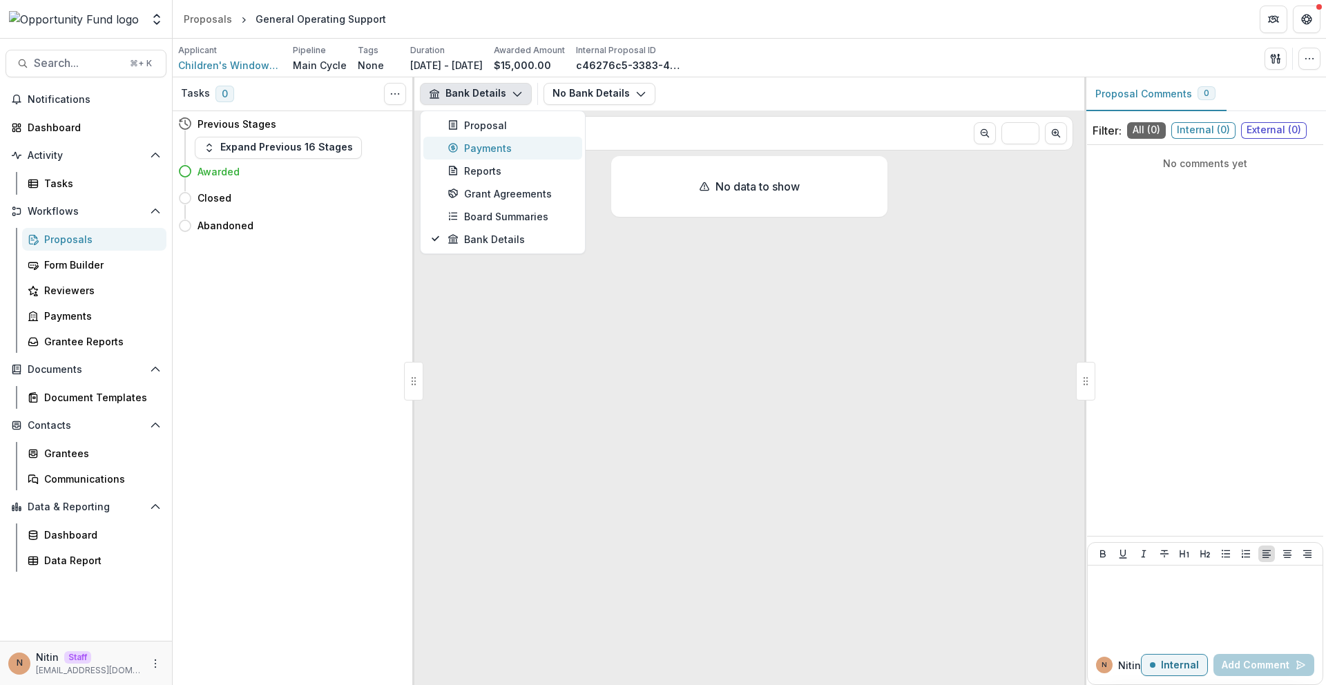
click at [482, 137] on button "Payments" at bounding box center [502, 148] width 159 height 23
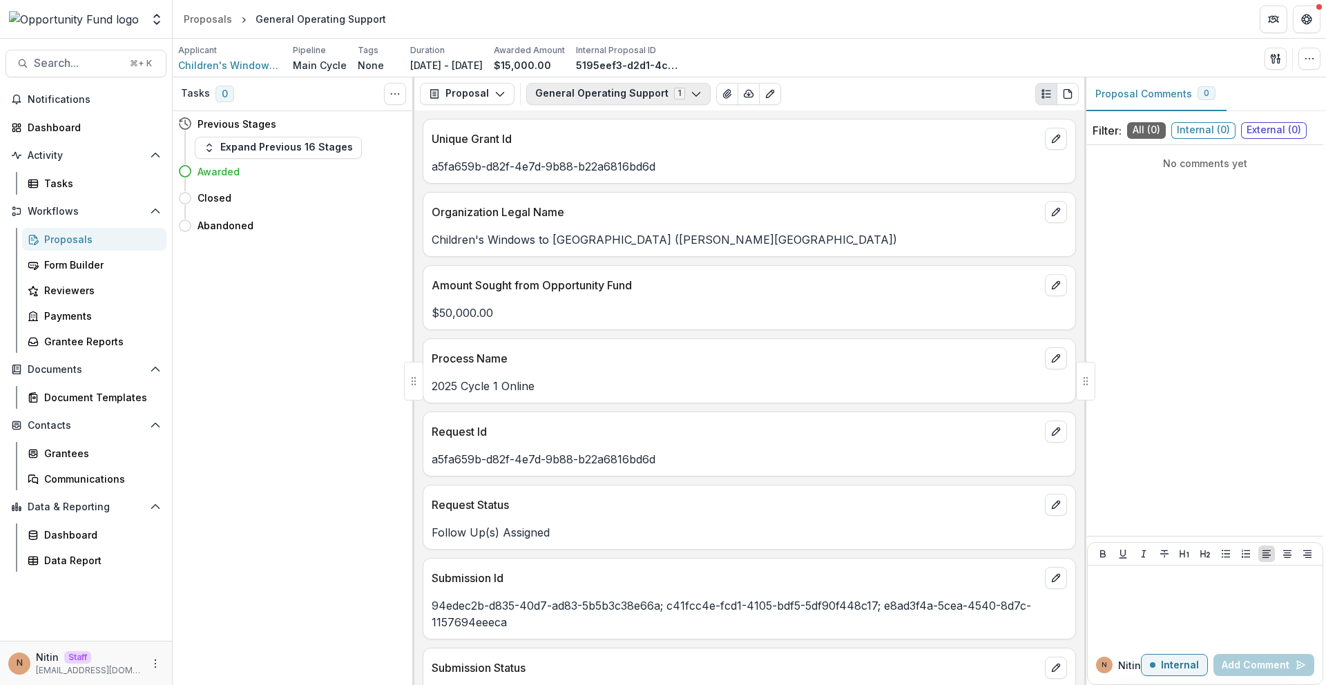
click at [615, 95] on button "General Operating Support 1" at bounding box center [618, 94] width 184 height 22
click at [1273, 55] on icon "button" at bounding box center [1275, 58] width 11 height 11
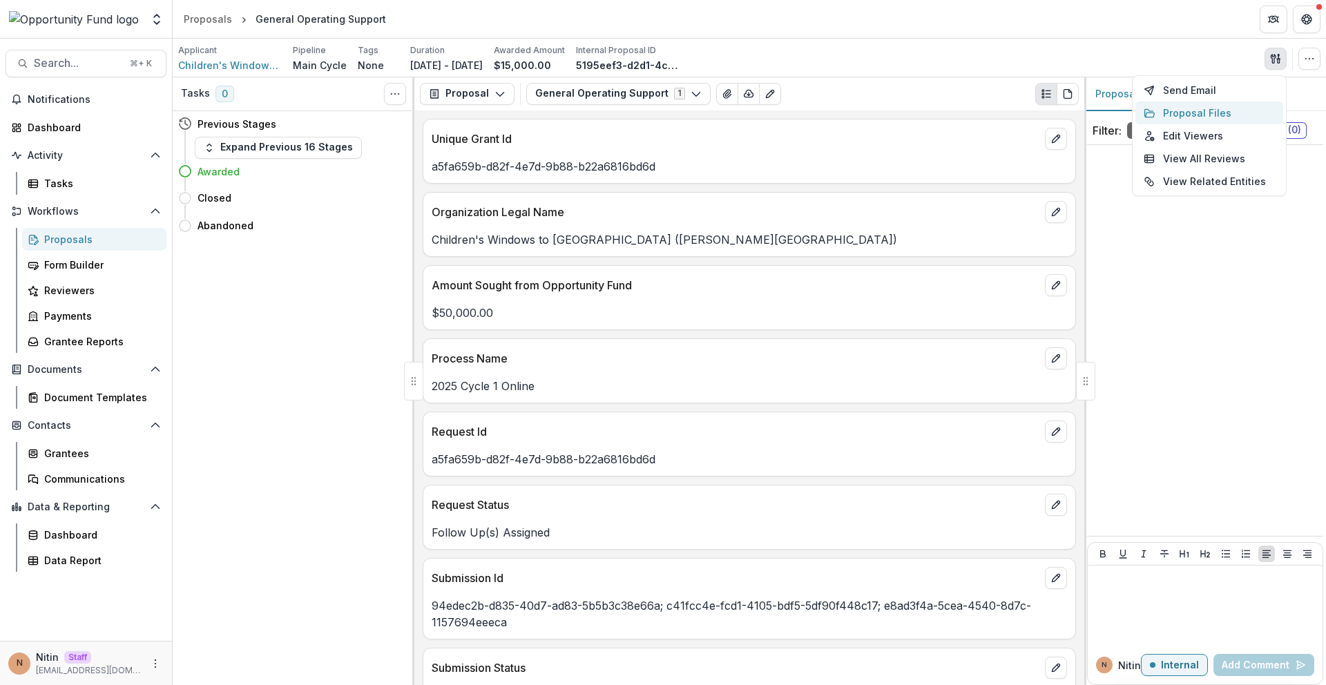
click at [1164, 106] on button "Proposal Files" at bounding box center [1209, 113] width 148 height 23
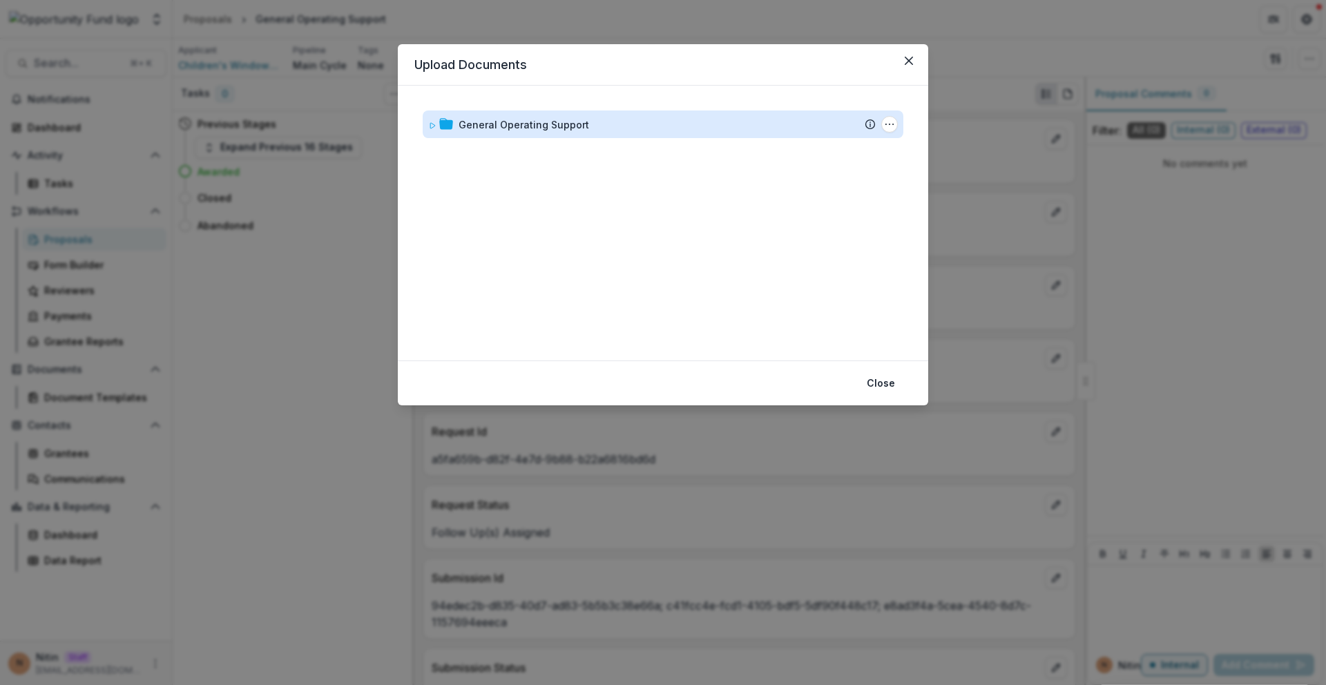
click at [546, 118] on div "General Operating Support" at bounding box center [524, 124] width 131 height 15
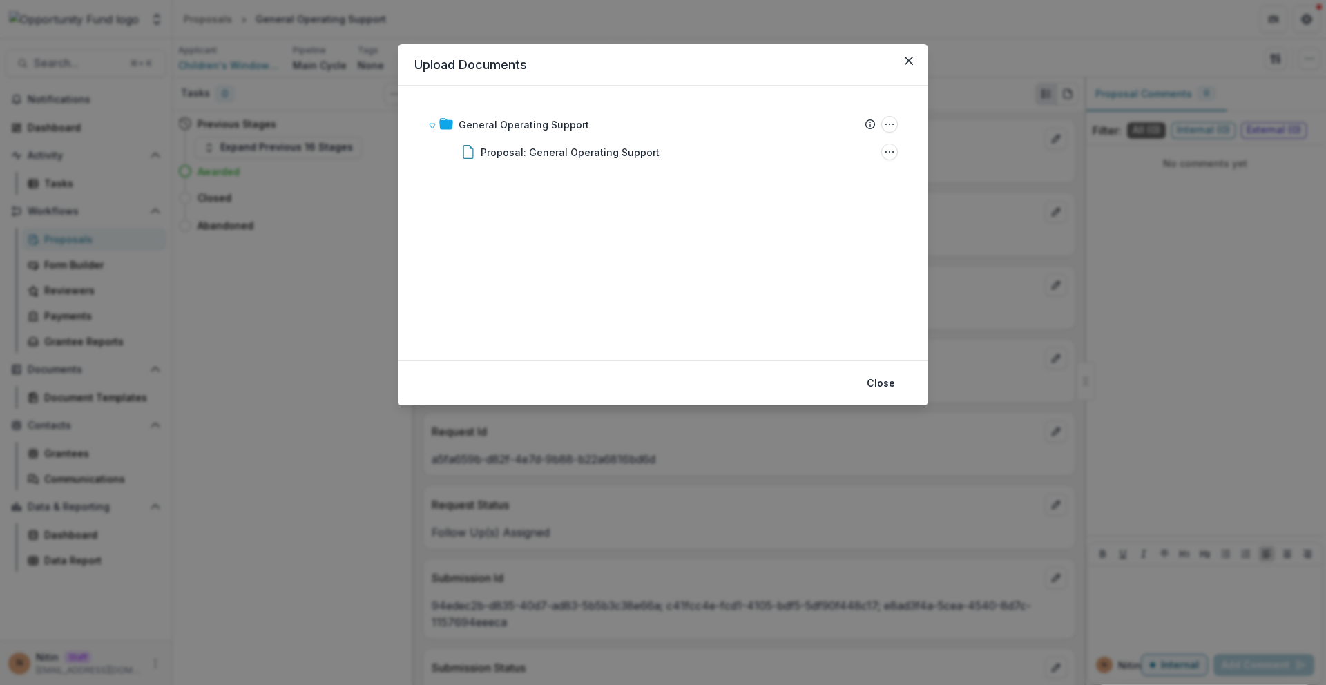
click at [339, 276] on div "Upload Documents General Operating Support Submission Temelio Proposal Attached…" at bounding box center [663, 342] width 1326 height 685
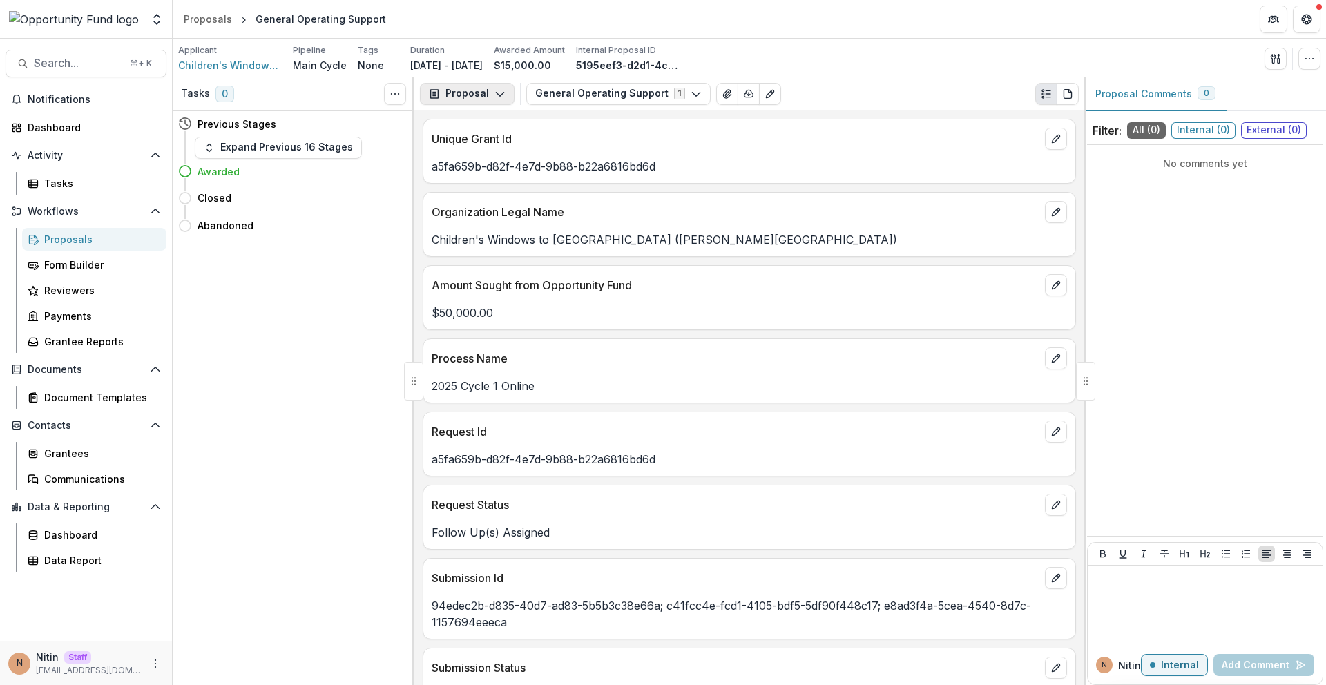
click at [429, 96] on icon "button" at bounding box center [434, 93] width 11 height 11
click at [452, 146] on icon "button" at bounding box center [453, 147] width 9 height 9
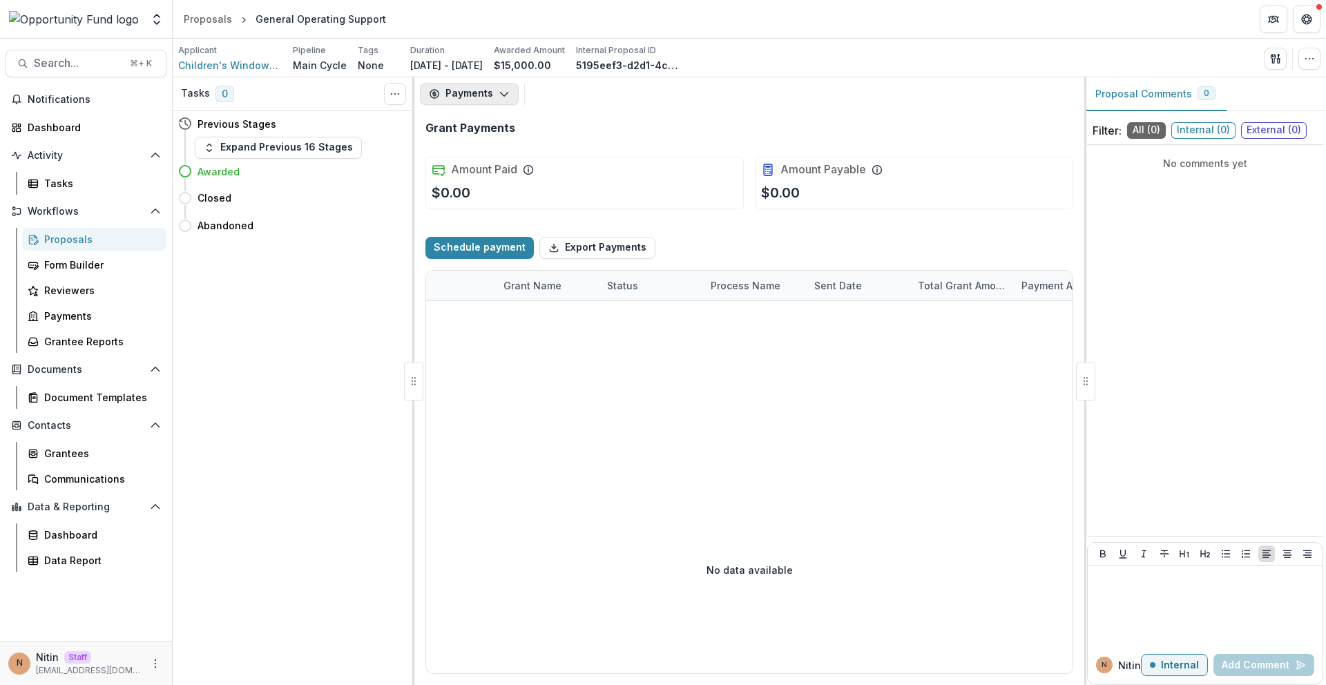
click at [492, 96] on button "Payments" at bounding box center [469, 94] width 99 height 22
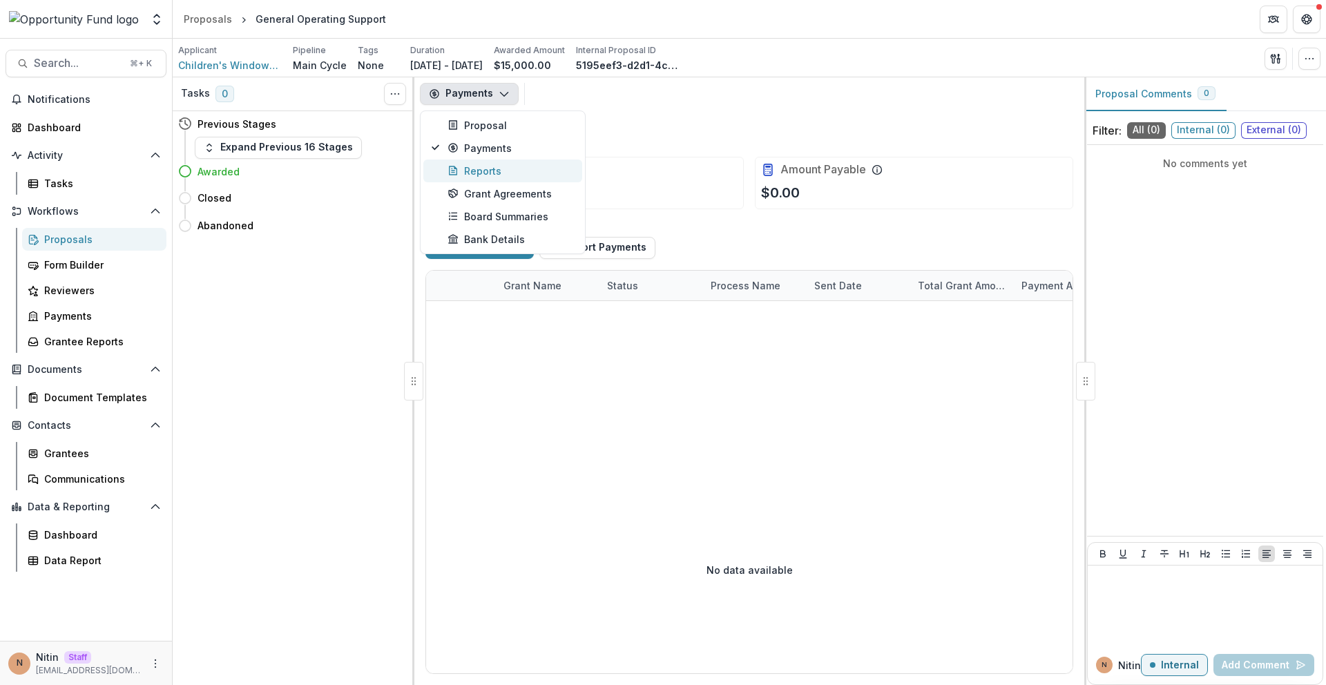
click at [483, 168] on div "Reports" at bounding box center [510, 171] width 126 height 15
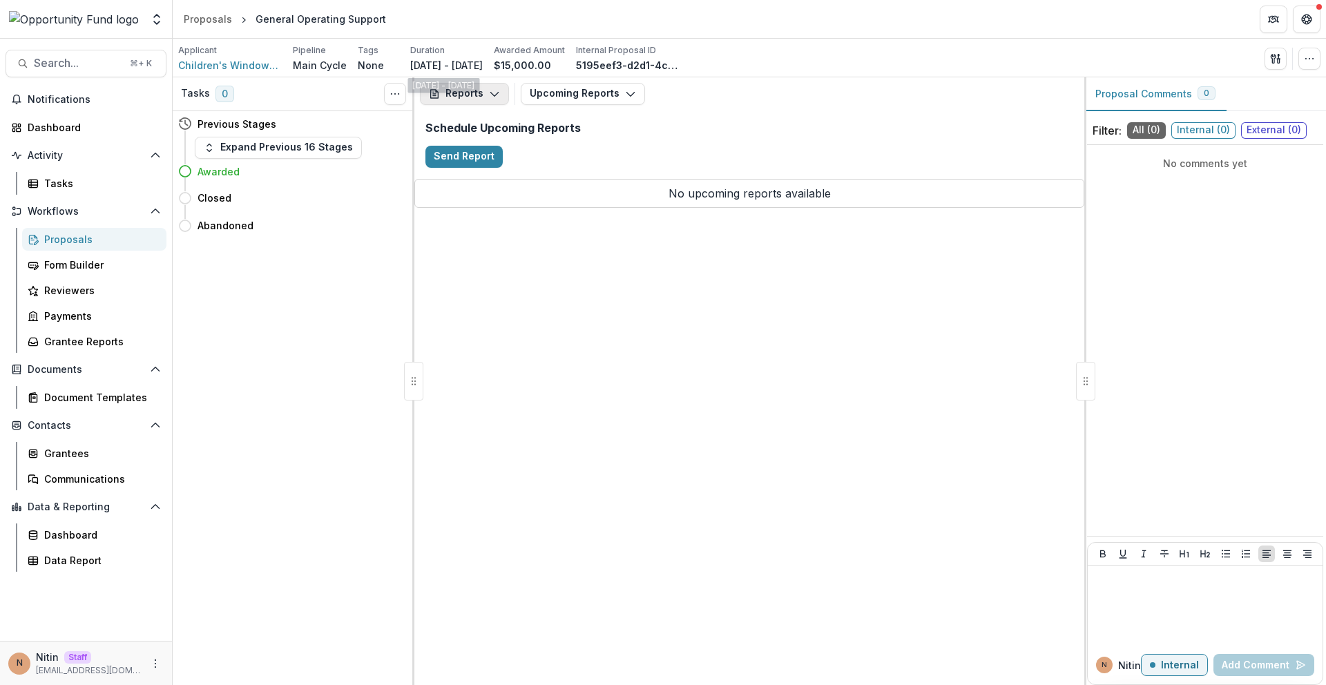
click at [482, 93] on button "Reports" at bounding box center [464, 94] width 89 height 22
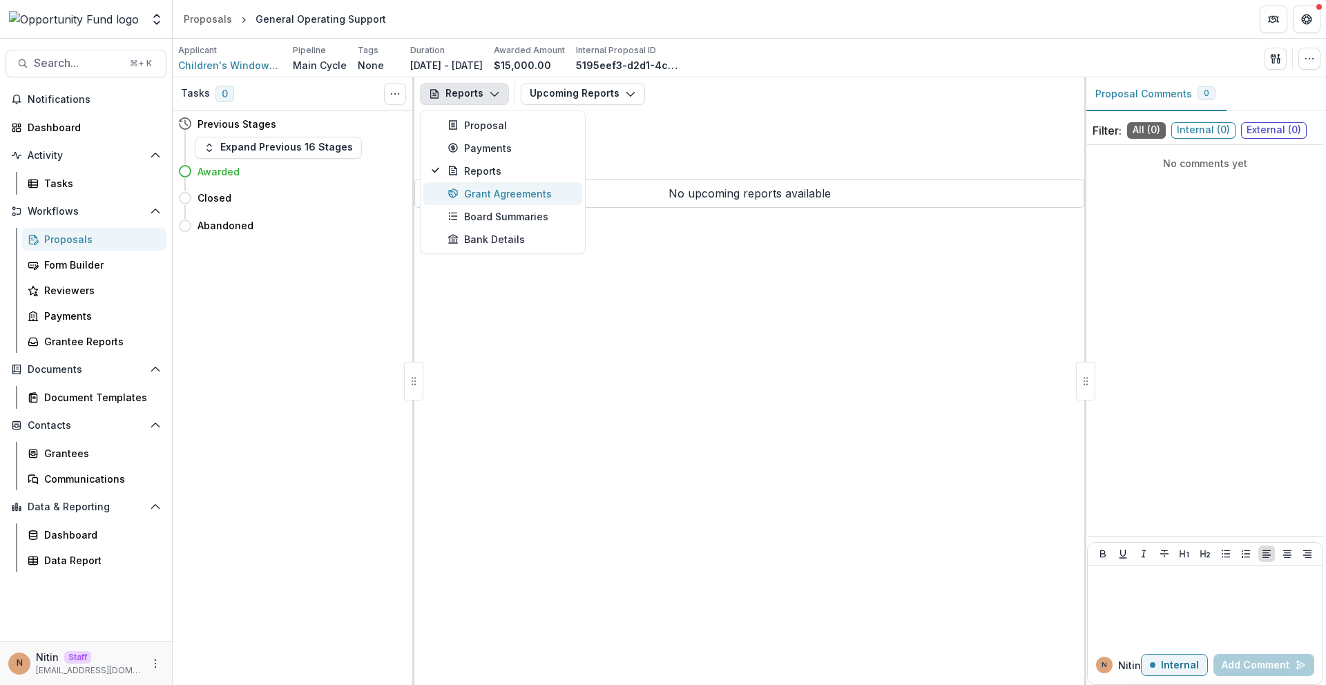
click at [485, 189] on div "Grant Agreements" at bounding box center [510, 193] width 126 height 15
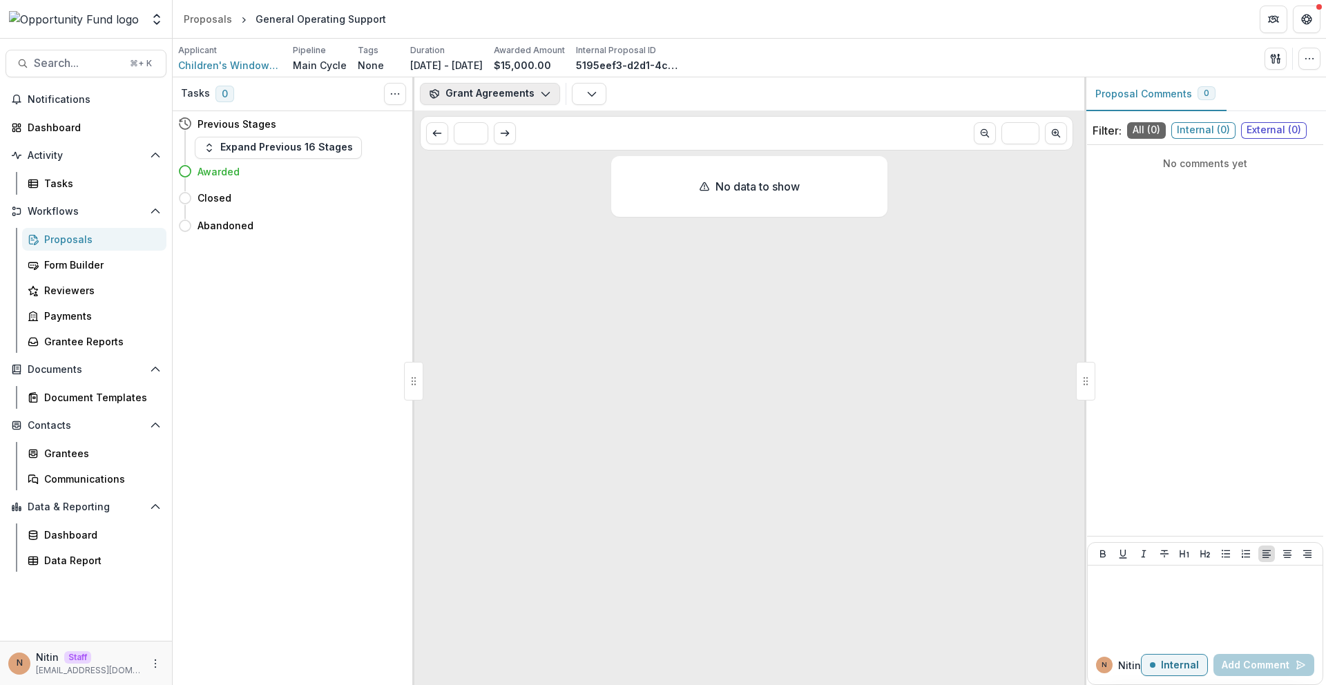
click at [504, 87] on button "Grant Agreements" at bounding box center [490, 94] width 140 height 22
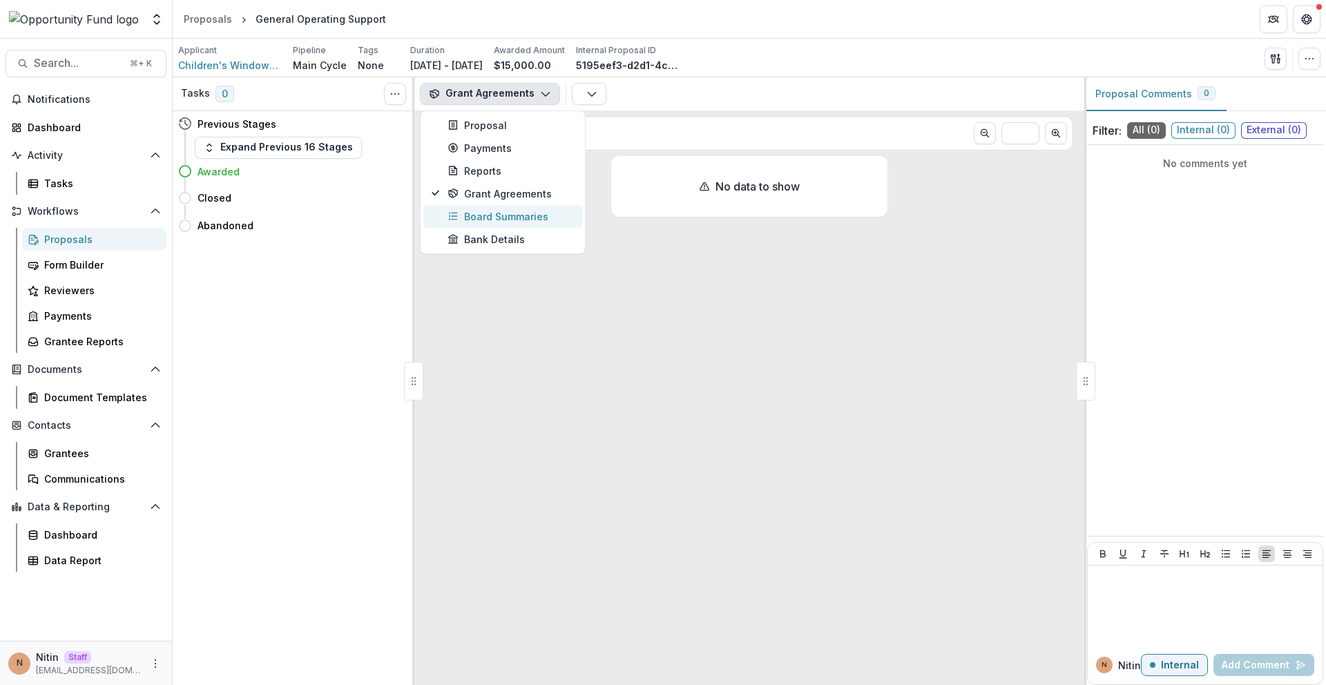
click at [501, 213] on div "Board Summaries" at bounding box center [510, 216] width 126 height 15
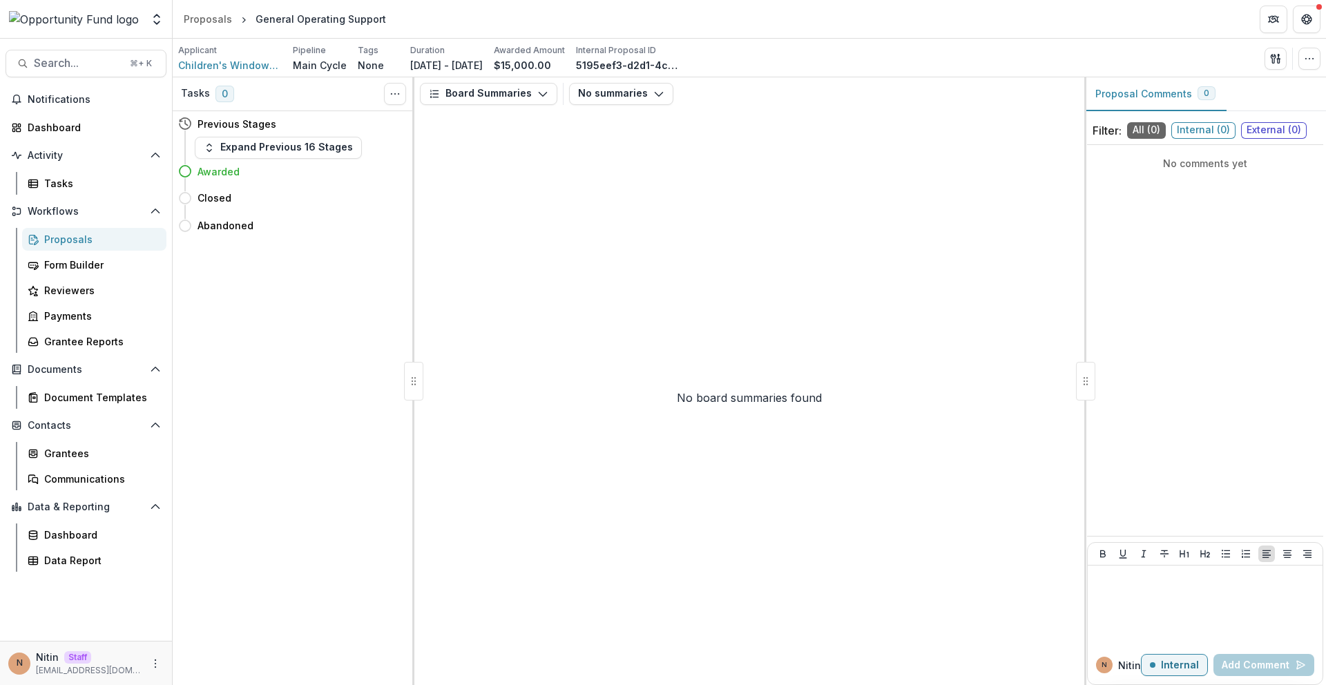
click at [503, 104] on button "Board Summaries" at bounding box center [488, 94] width 137 height 22
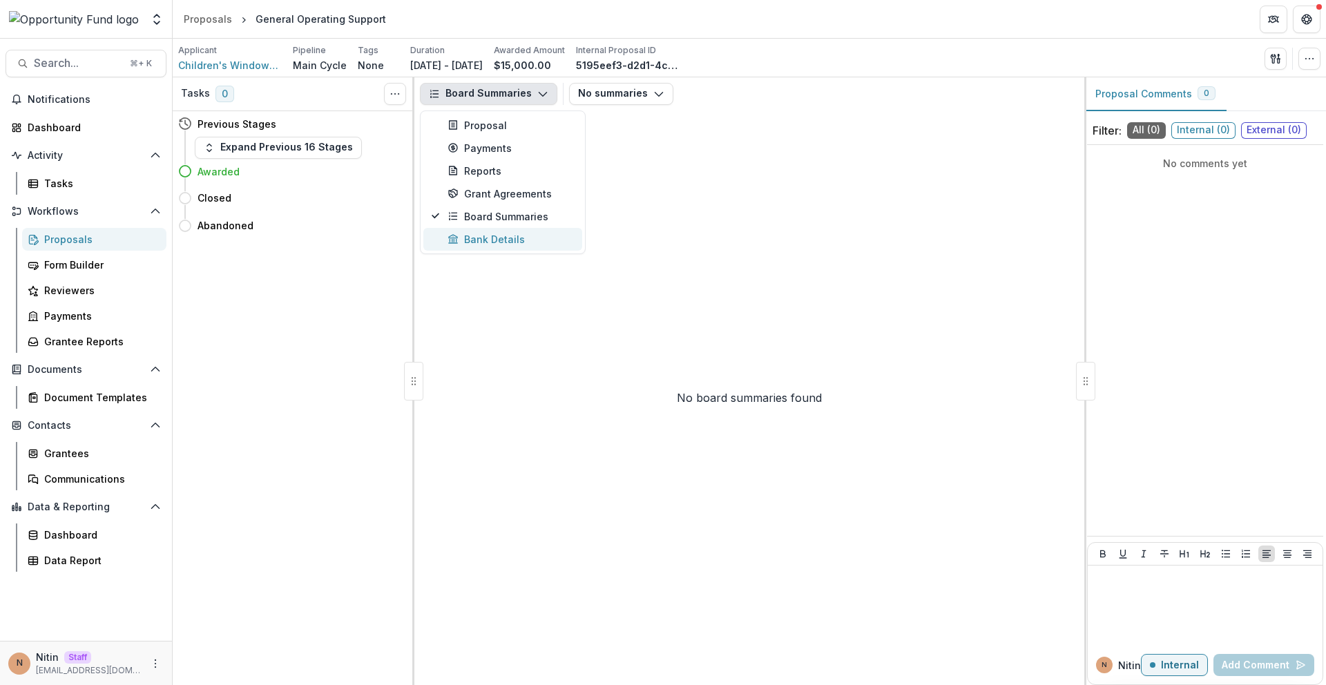
click at [485, 236] on div "Bank Details" at bounding box center [510, 239] width 126 height 15
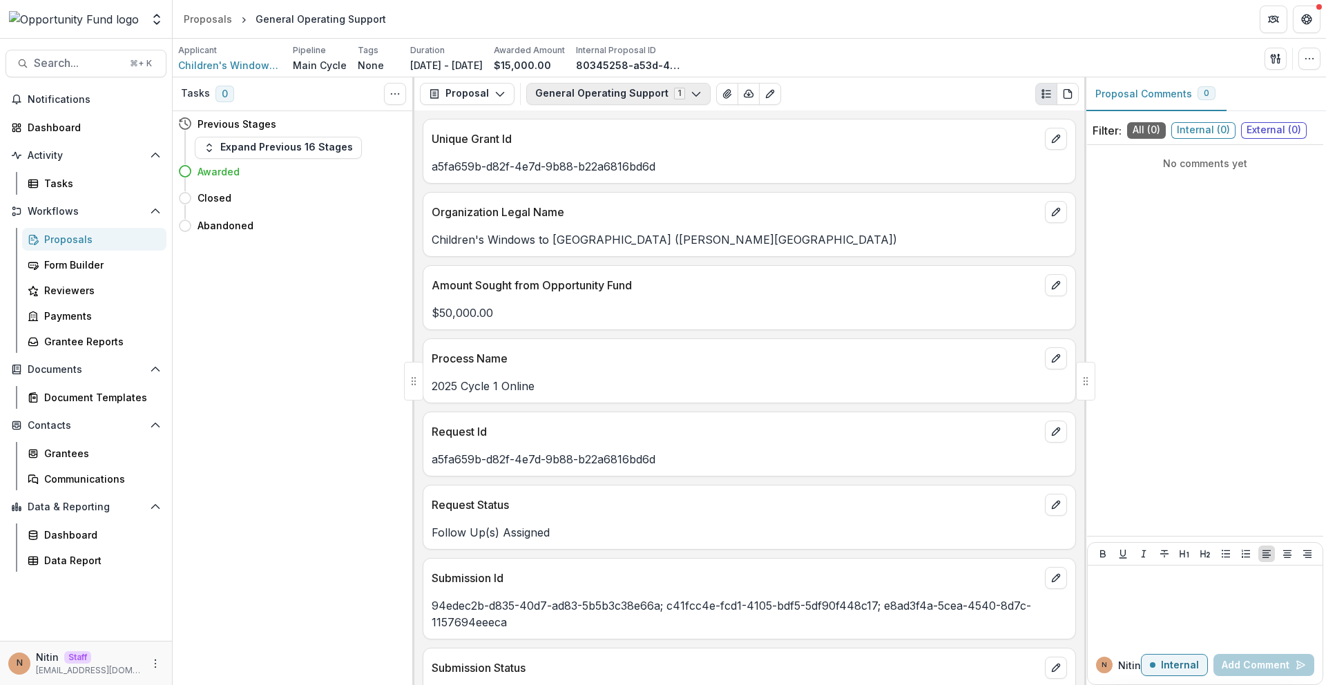
click at [605, 97] on button "General Operating Support 1" at bounding box center [618, 94] width 184 height 22
click at [605, 96] on button "General Operating Support 1" at bounding box center [618, 94] width 184 height 22
click at [1273, 59] on icon "button" at bounding box center [1273, 58] width 5 height 9
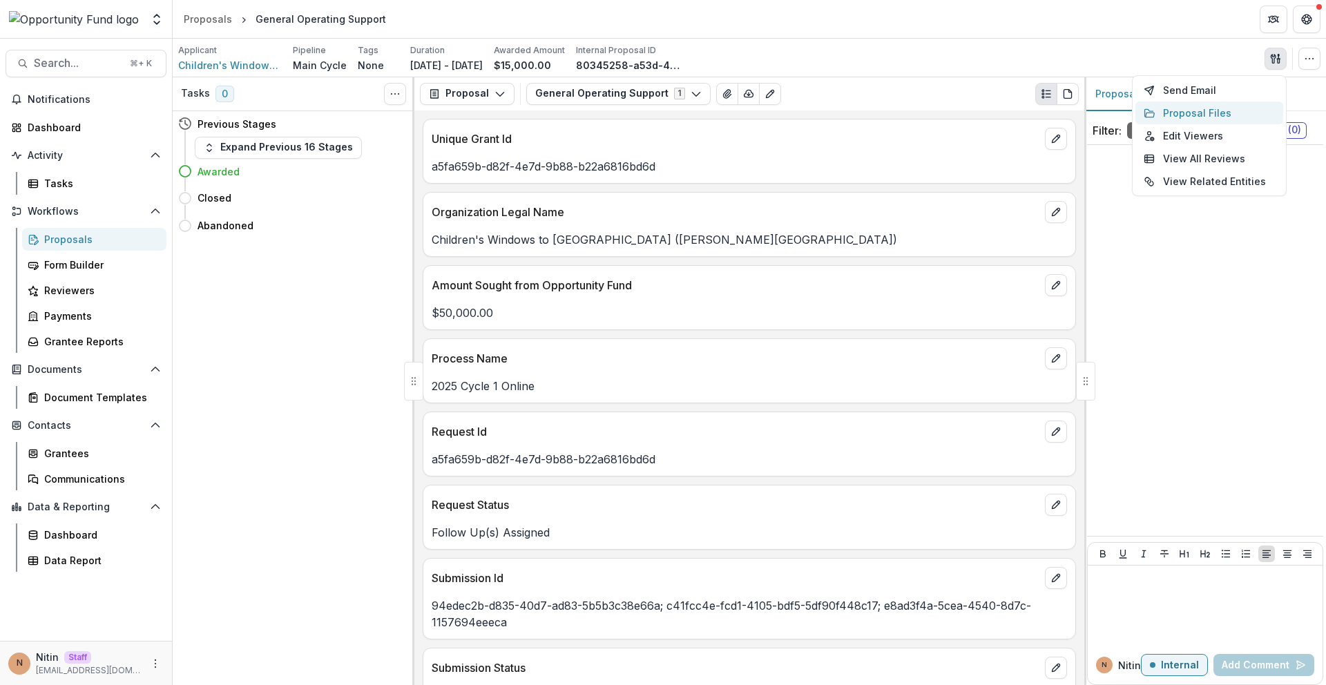
click at [1164, 120] on button "Proposal Files" at bounding box center [1209, 113] width 148 height 23
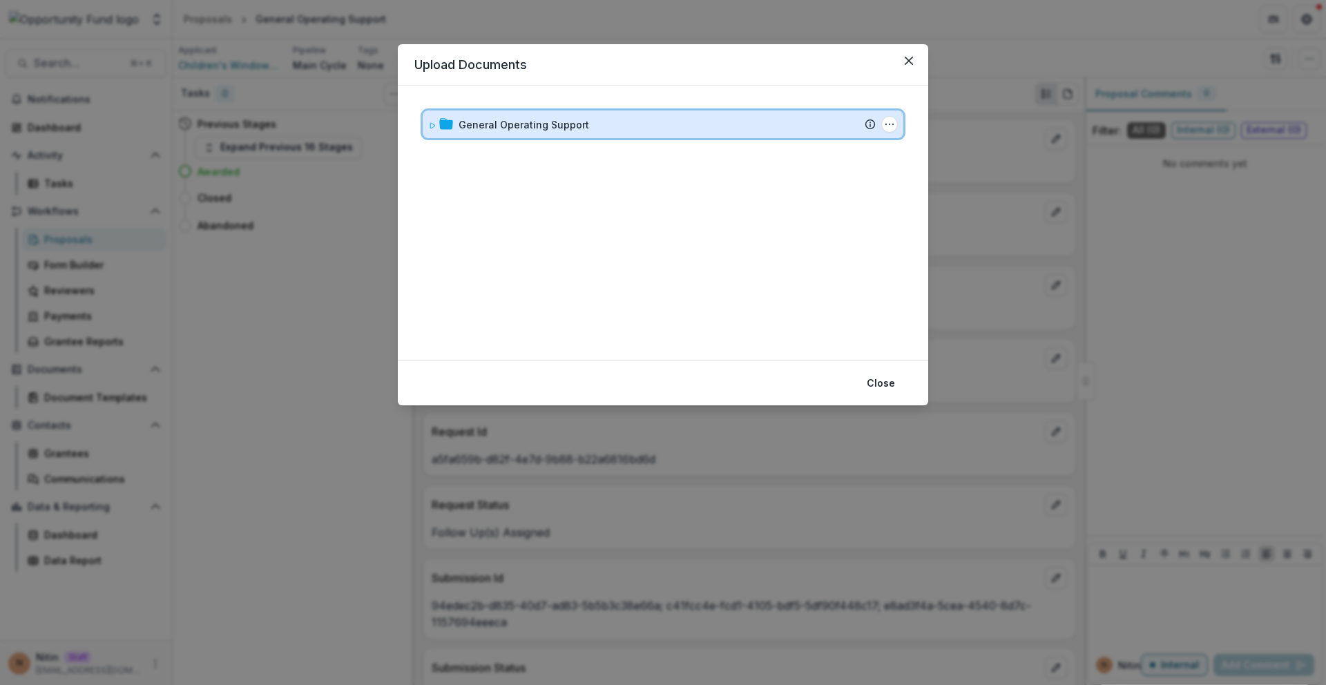
click at [450, 121] on icon at bounding box center [446, 123] width 14 height 11
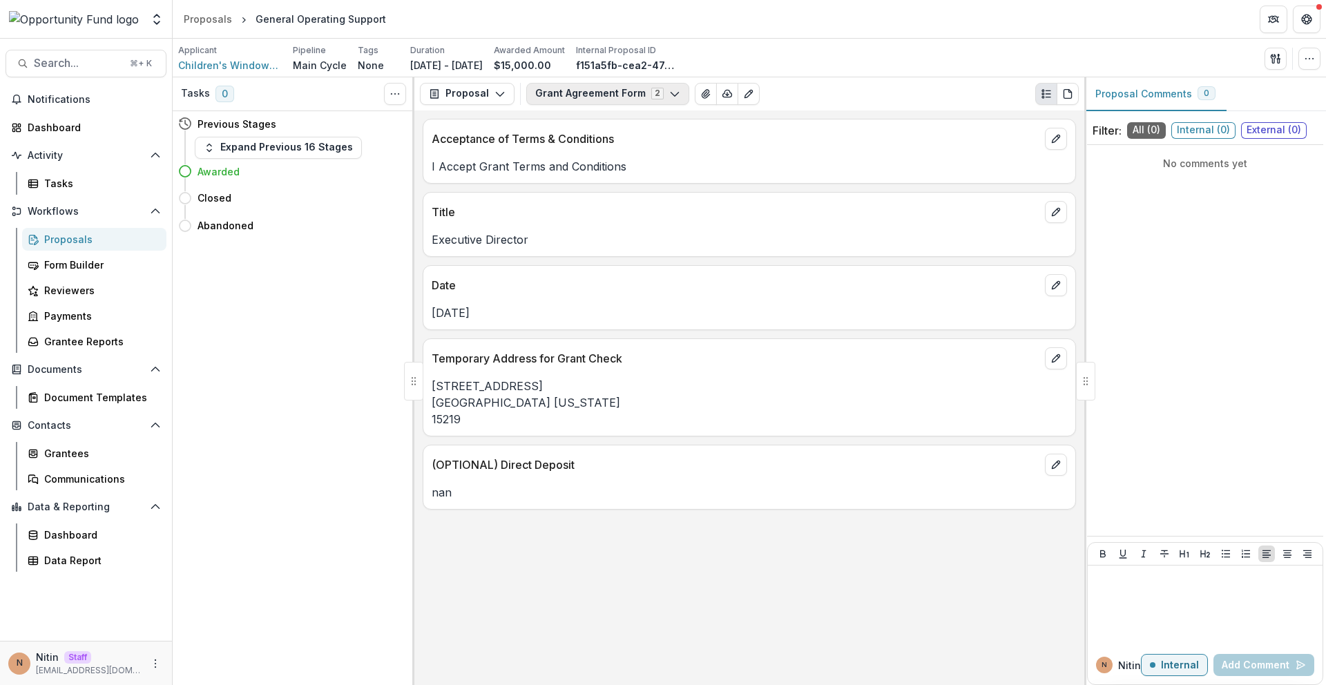
click at [598, 94] on button "Grant Agreement Form 2" at bounding box center [607, 94] width 163 height 22
click at [594, 149] on span "General Operating Support" at bounding box center [616, 146] width 131 height 15
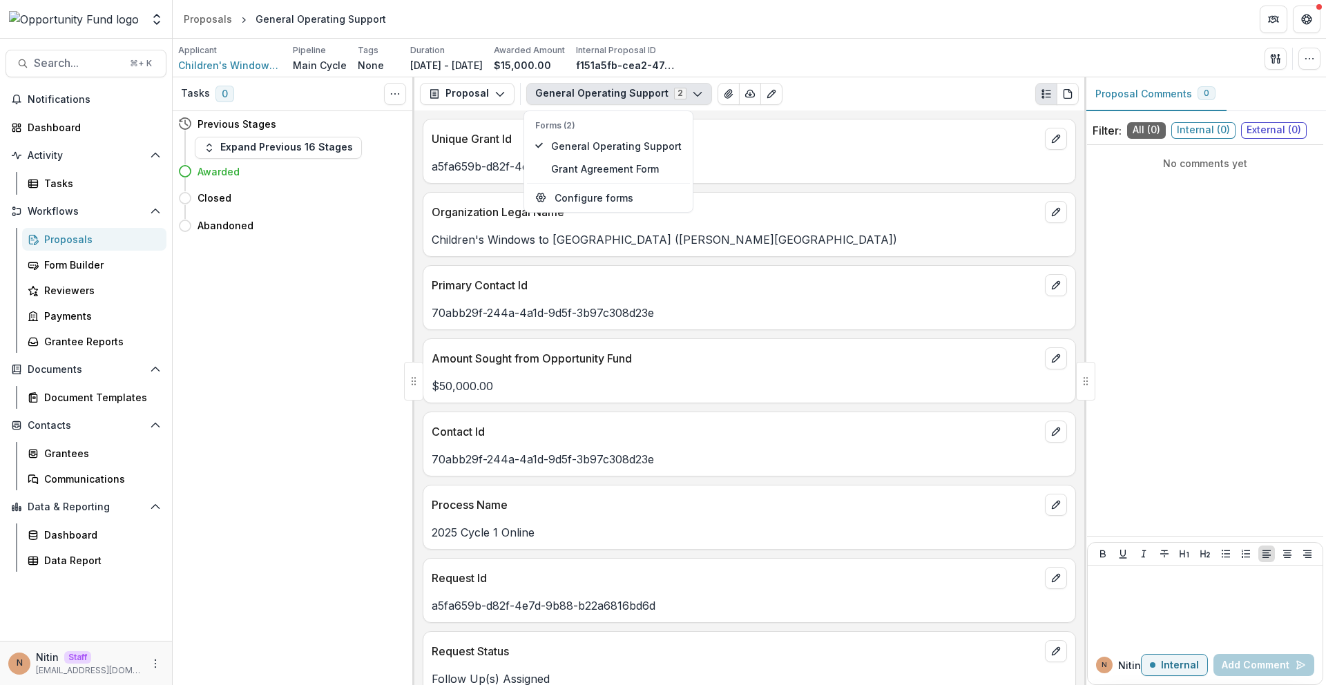
click at [497, 114] on div "Unique Grant Id a5fa659b-d82f-4e7d-9b88-b22a6816bd6d Organization Legal Name Ch…" at bounding box center [749, 397] width 670 height 575
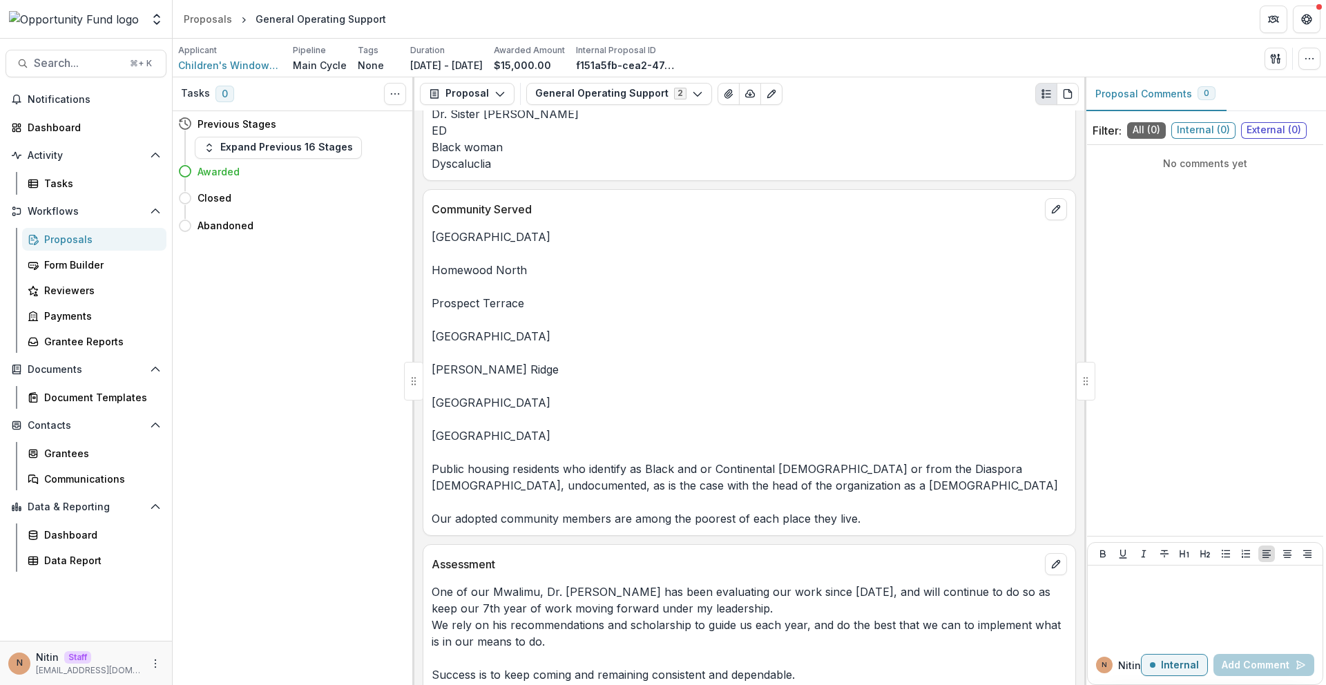
scroll to position [5805, 0]
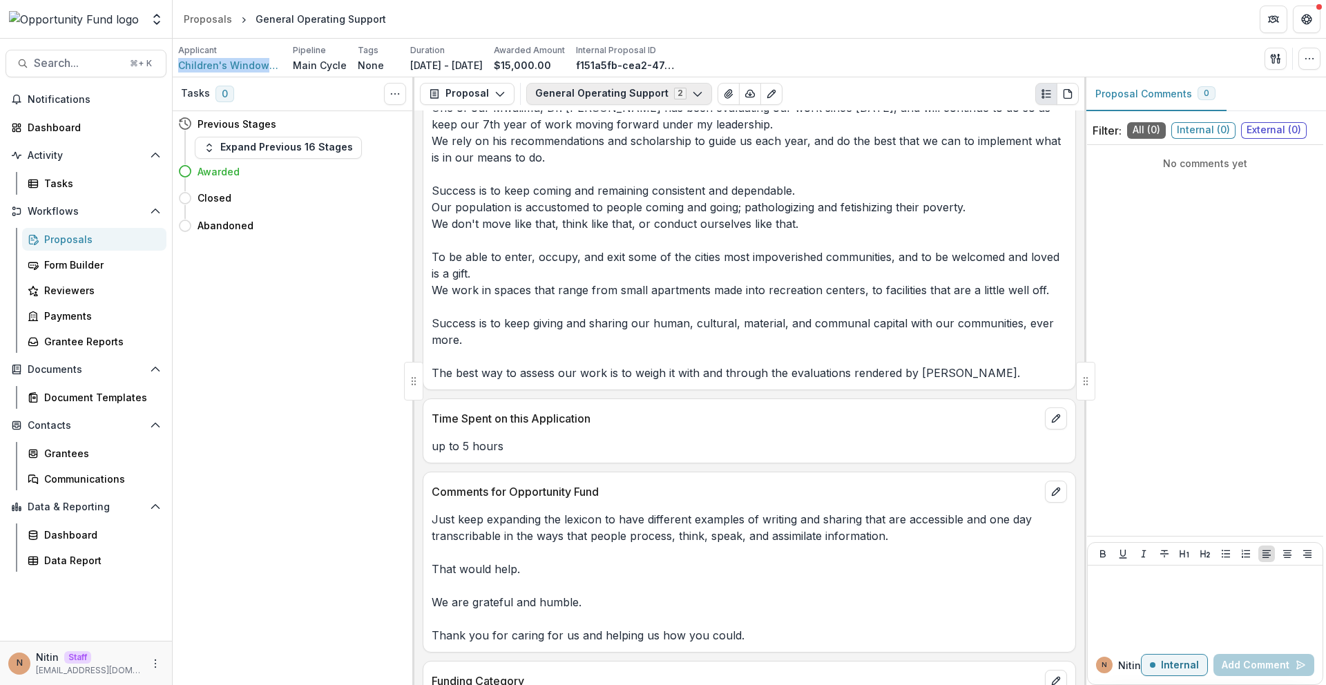
click at [577, 93] on button "General Operating Support 2" at bounding box center [619, 94] width 186 height 22
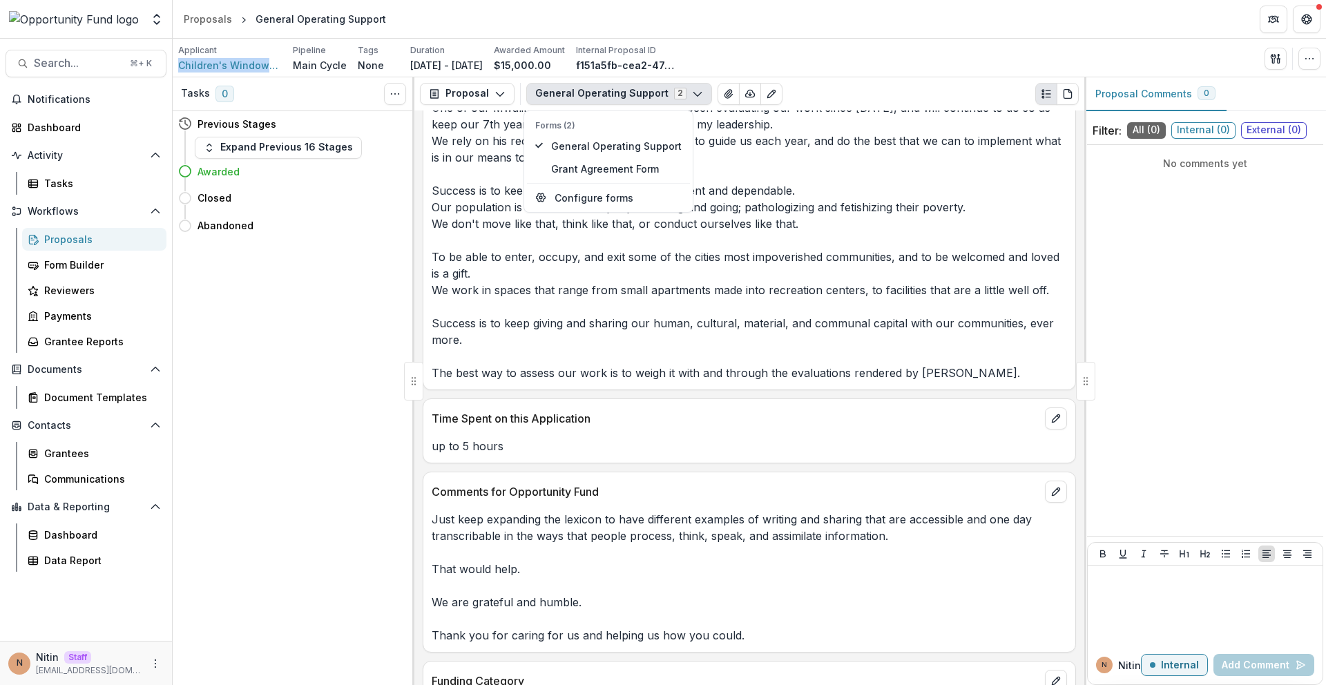
click at [577, 92] on button "General Operating Support 2" at bounding box center [619, 94] width 186 height 22
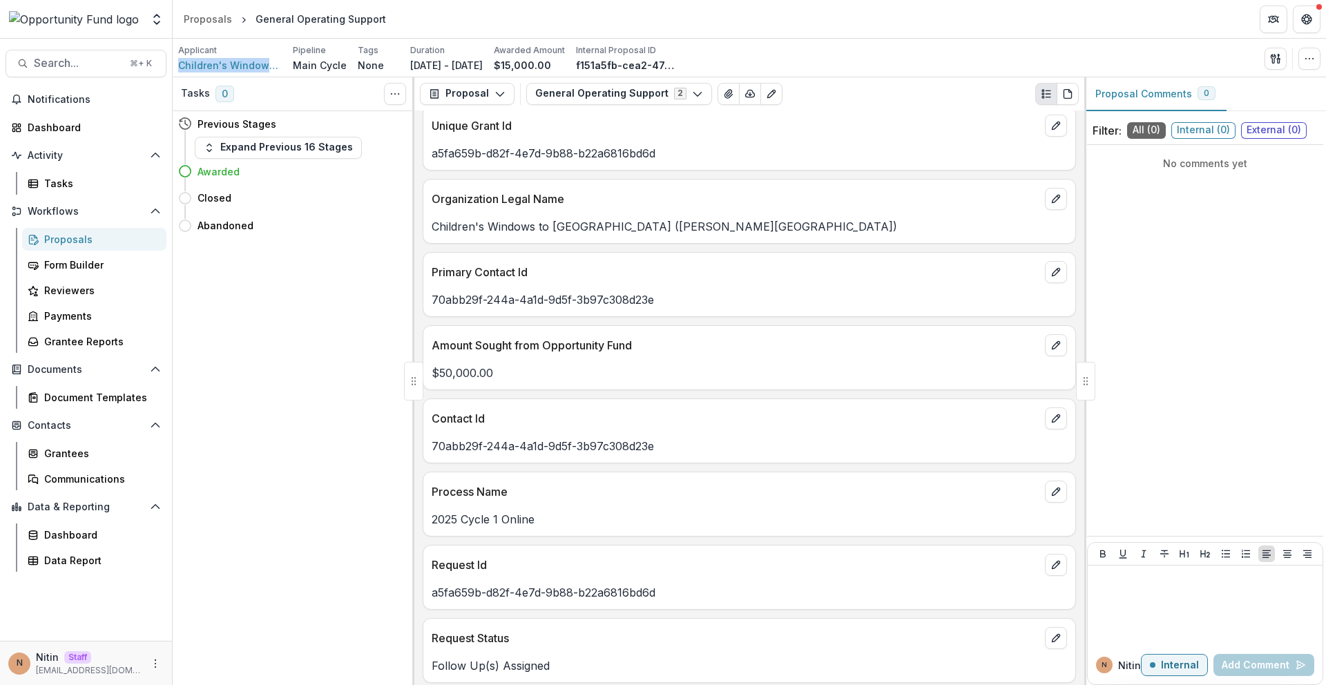
scroll to position [0, 0]
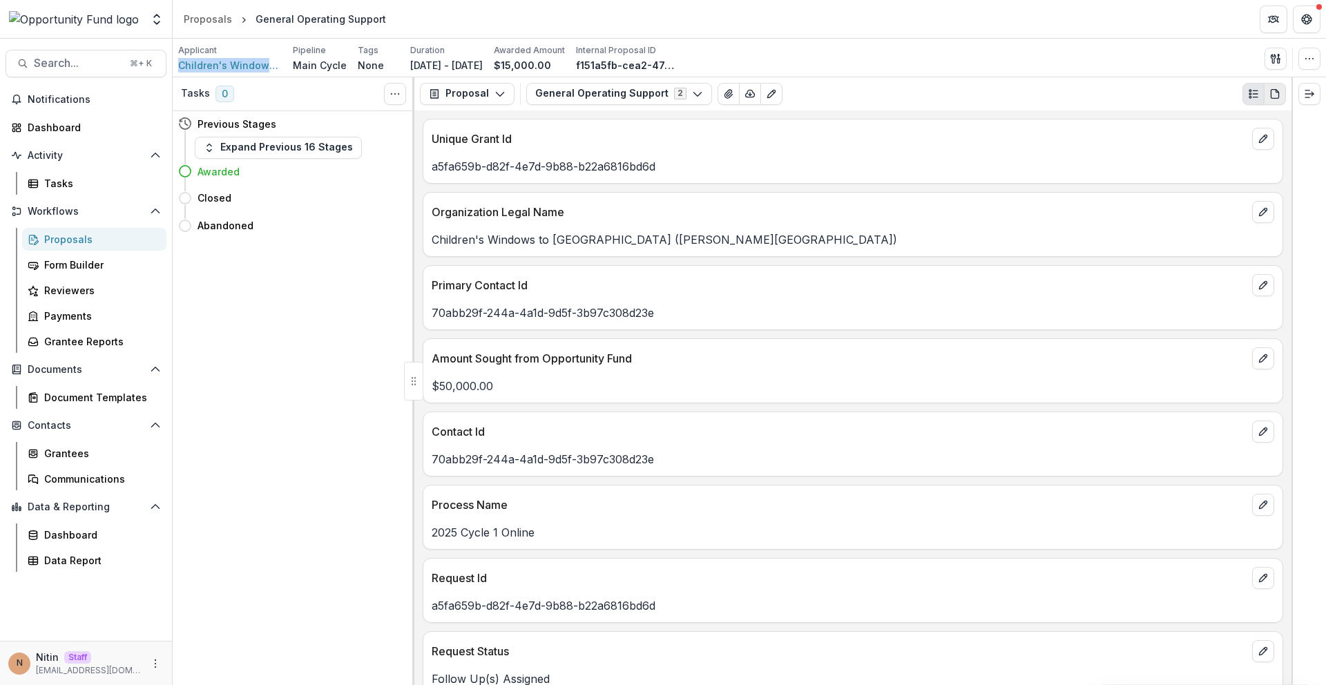
click at [1281, 98] on button "PDF view" at bounding box center [1275, 94] width 22 height 22
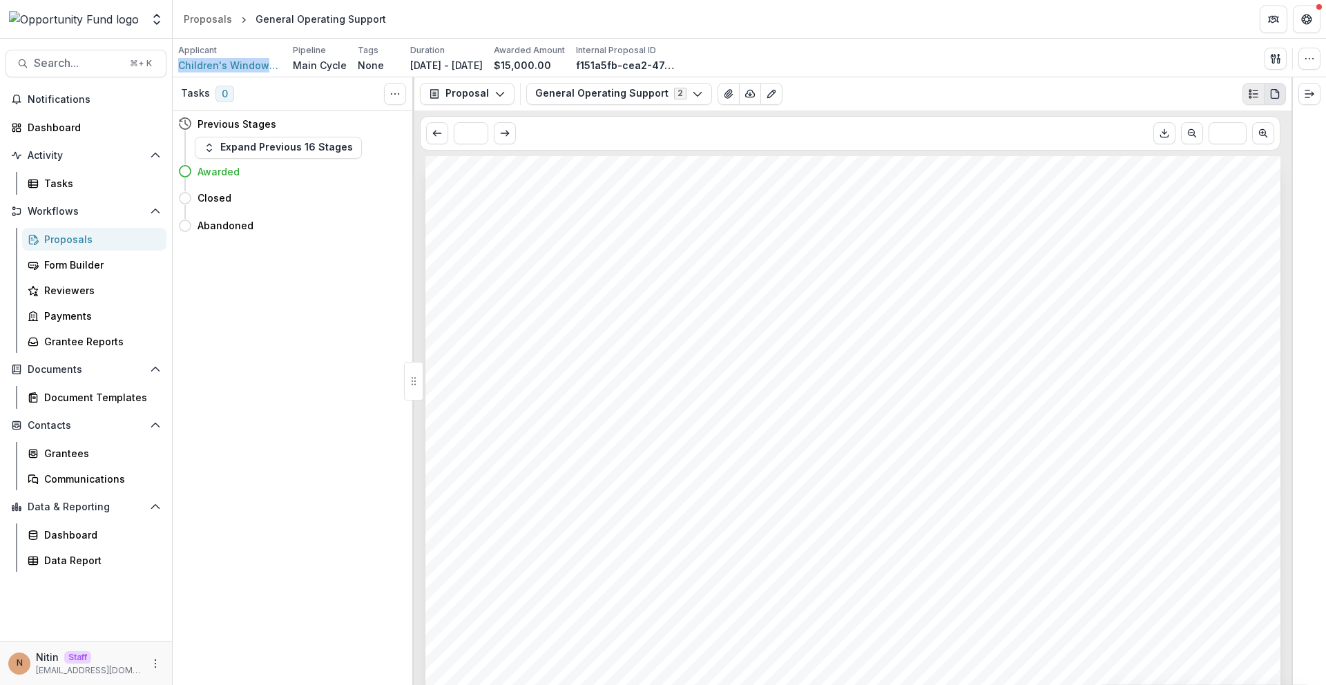
click at [1253, 95] on icon "Plaintext view" at bounding box center [1253, 93] width 11 height 11
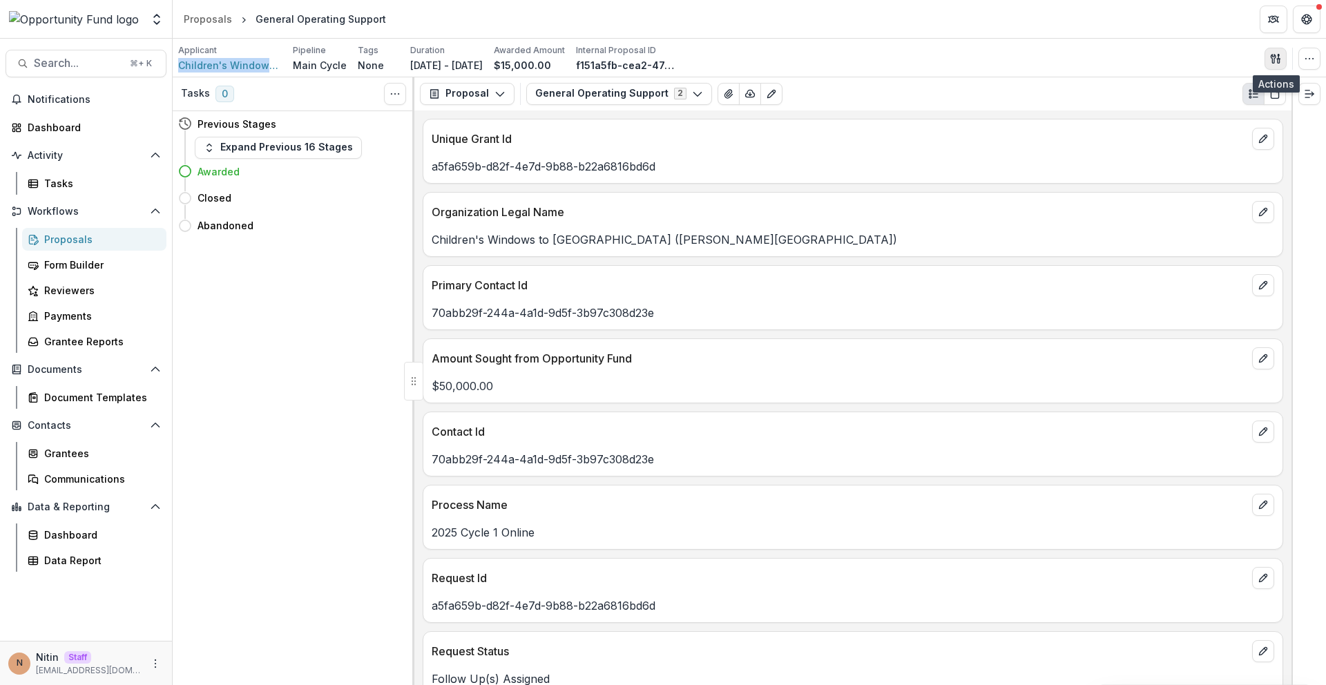
click at [1278, 57] on line "button" at bounding box center [1278, 57] width 0 height 4
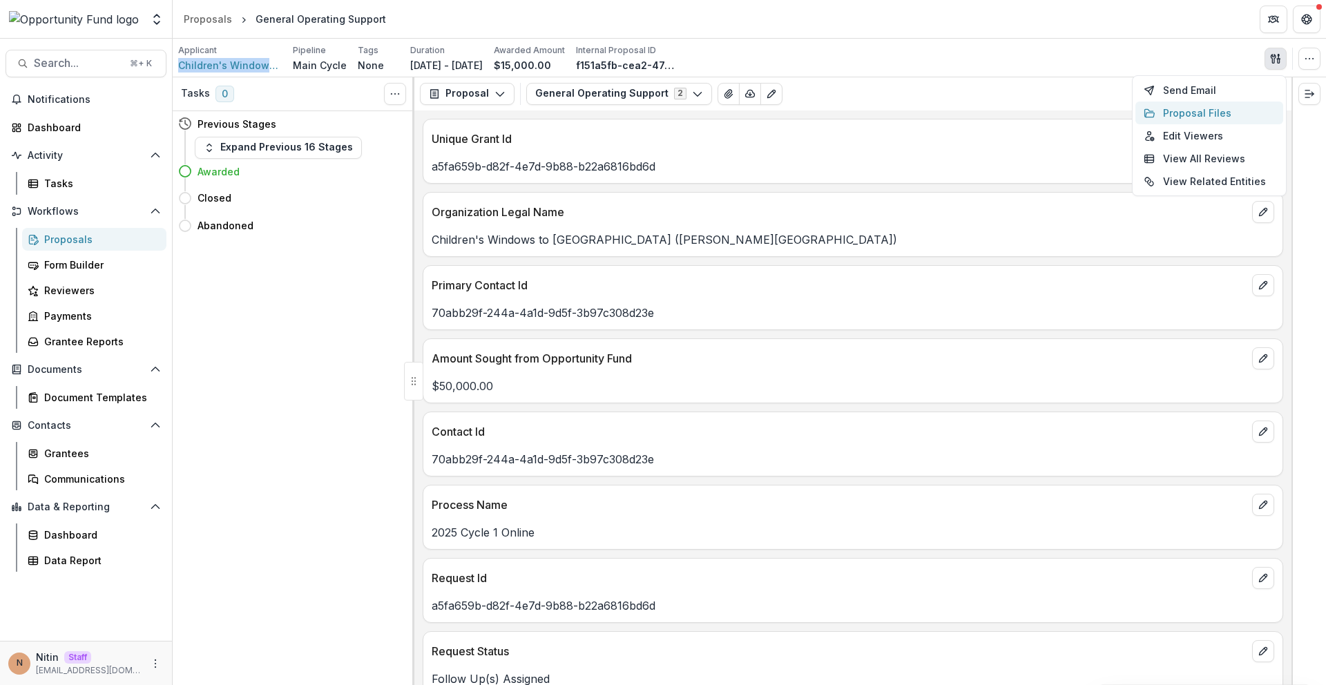
click at [1227, 105] on button "Proposal Files" at bounding box center [1209, 113] width 148 height 23
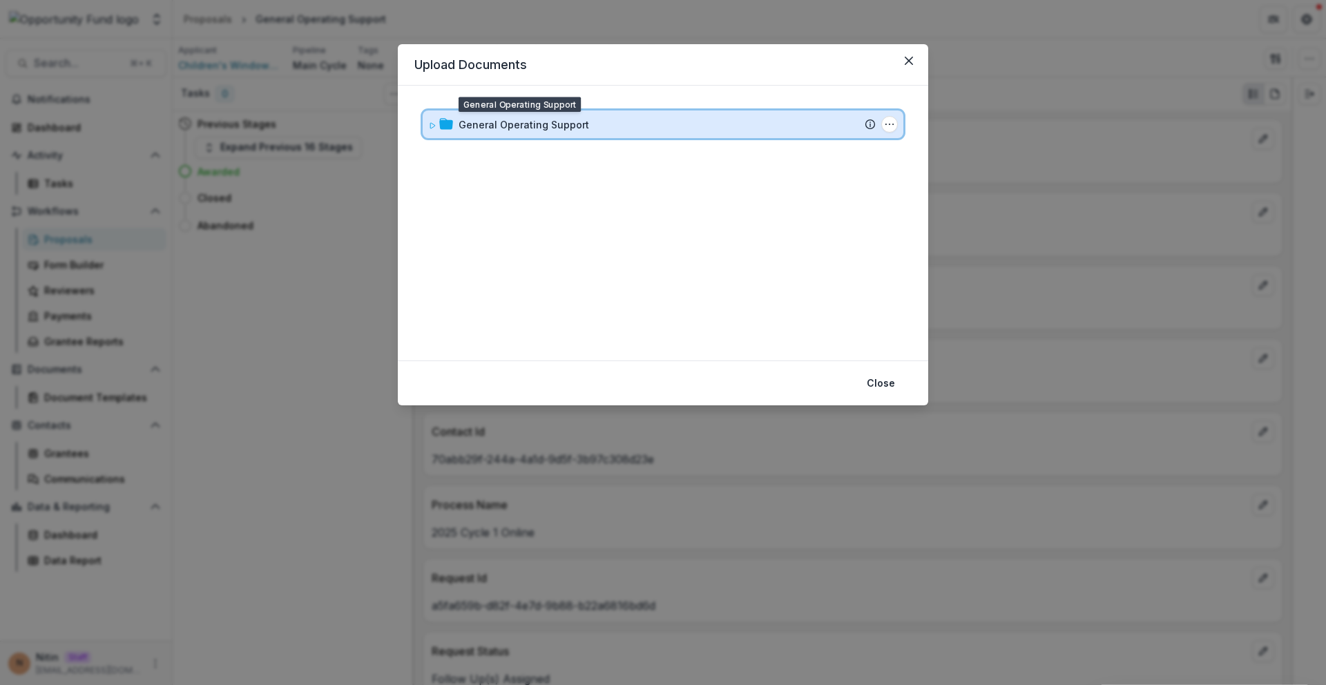
click at [428, 124] on icon at bounding box center [432, 126] width 8 height 8
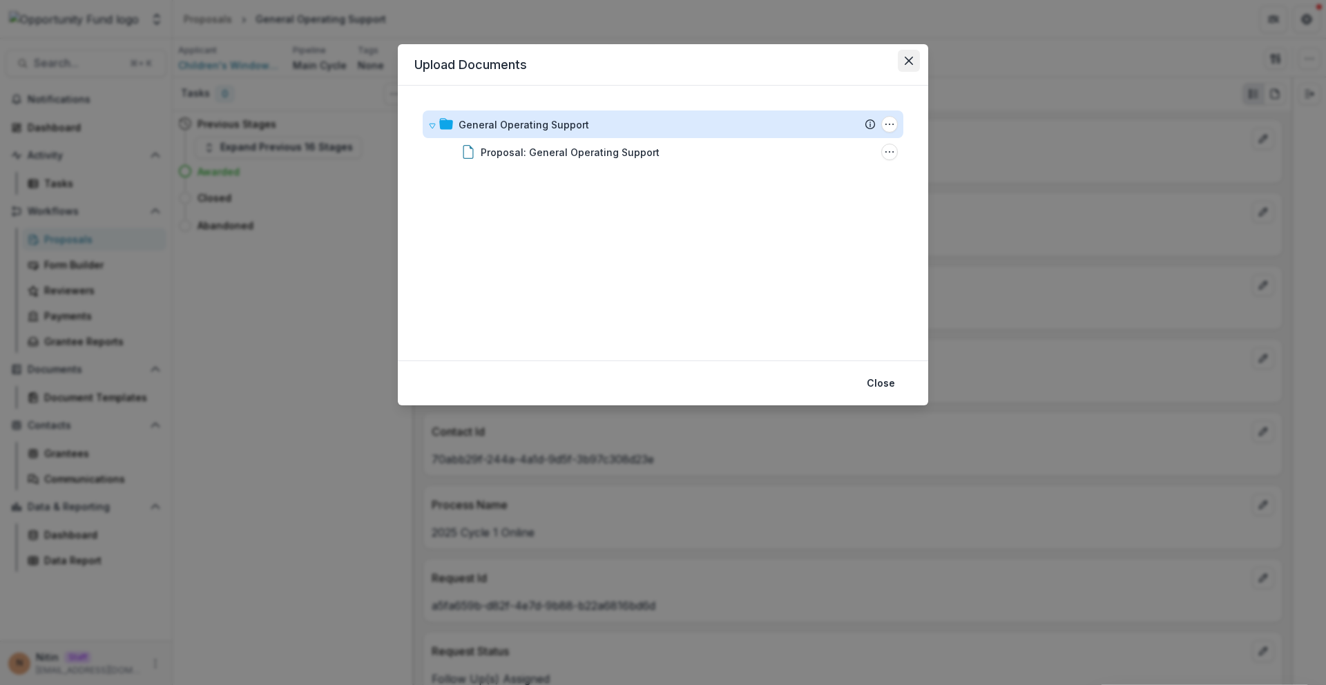
click at [901, 61] on button "Close" at bounding box center [909, 61] width 22 height 22
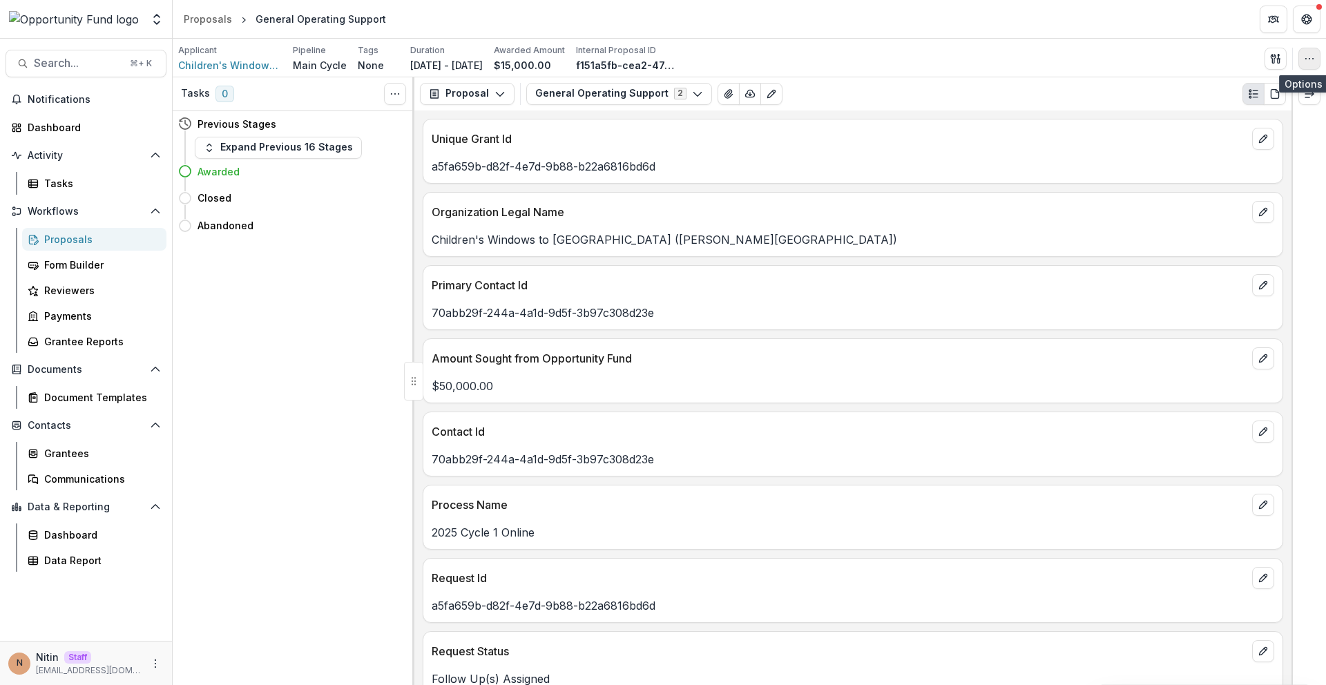
click at [1299, 59] on button "button" at bounding box center [1309, 59] width 22 height 22
click at [912, 67] on div "Applicant Children's Windows to Africa (Darisha La Watoto Kwa Africa) 1 Pipelin…" at bounding box center [749, 58] width 1142 height 28
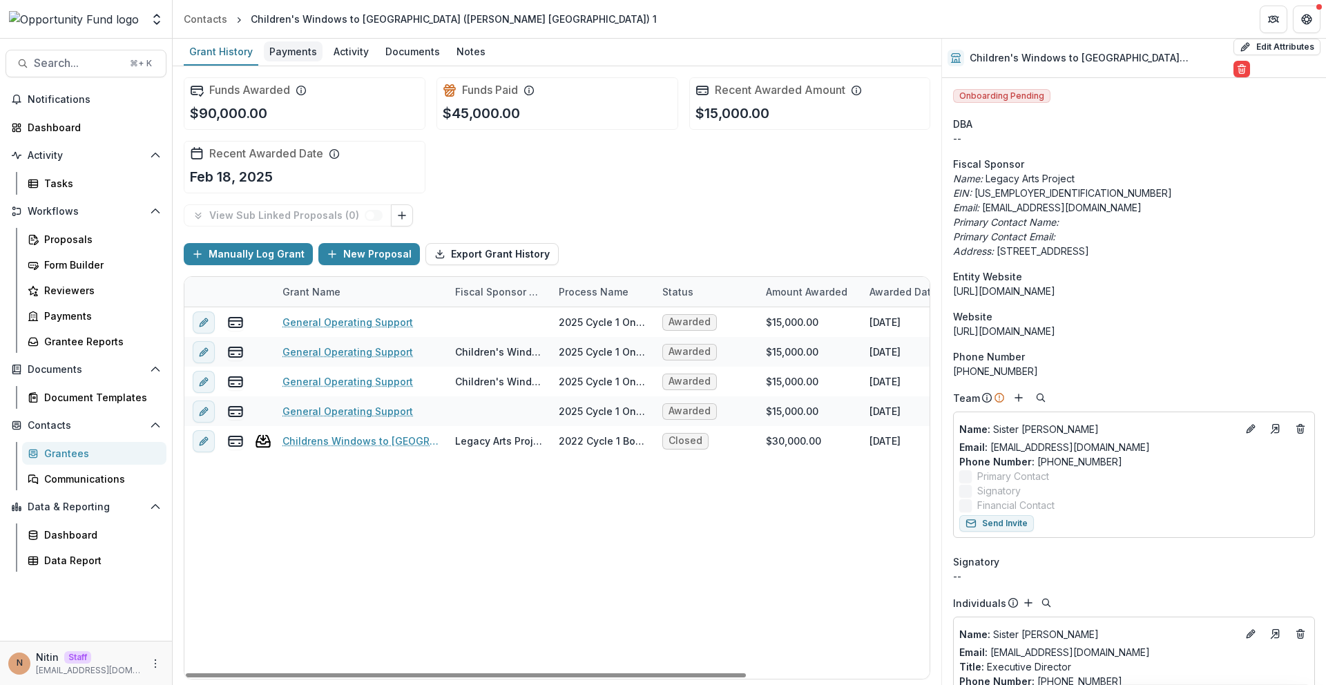
click at [278, 52] on div "Payments" at bounding box center [293, 51] width 59 height 20
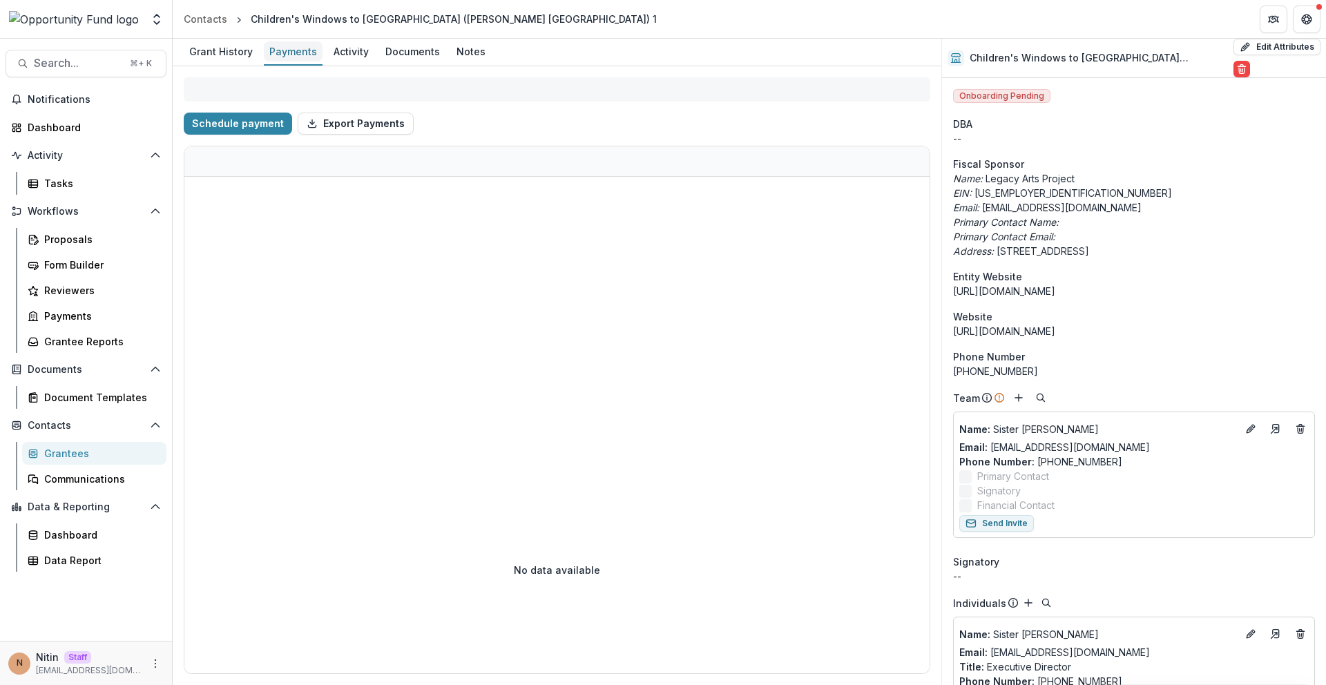
select select "****"
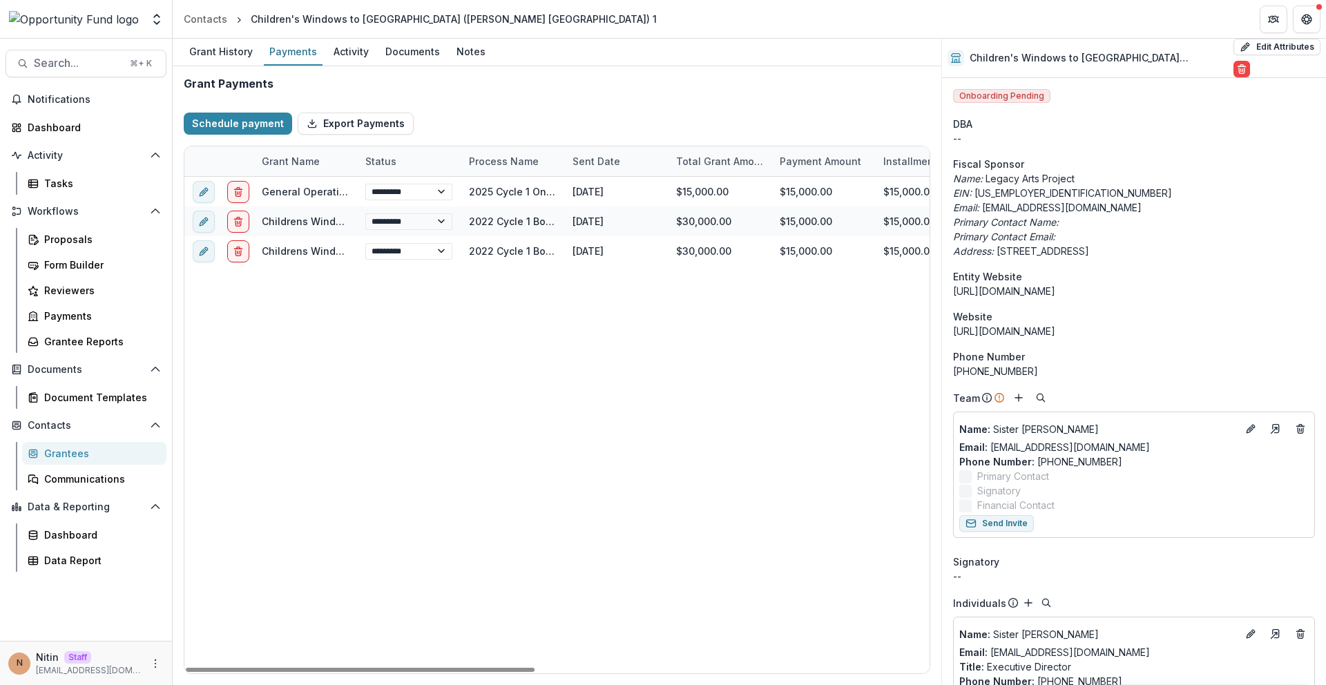
drag, startPoint x: 354, startPoint y: 164, endPoint x: 372, endPoint y: 166, distance: 18.0
click at [372, 166] on div "Grant Name Status Process Name Sent Date Total Grant Amount Payment Amount Inst…" at bounding box center [978, 161] width 1588 height 30
drag, startPoint x: 354, startPoint y: 164, endPoint x: 410, endPoint y: 171, distance: 57.0
click at [410, 171] on div "Grant Name Status Process Name Sent Date Total Grant Amount Payment Amount Inst…" at bounding box center [978, 161] width 1588 height 30
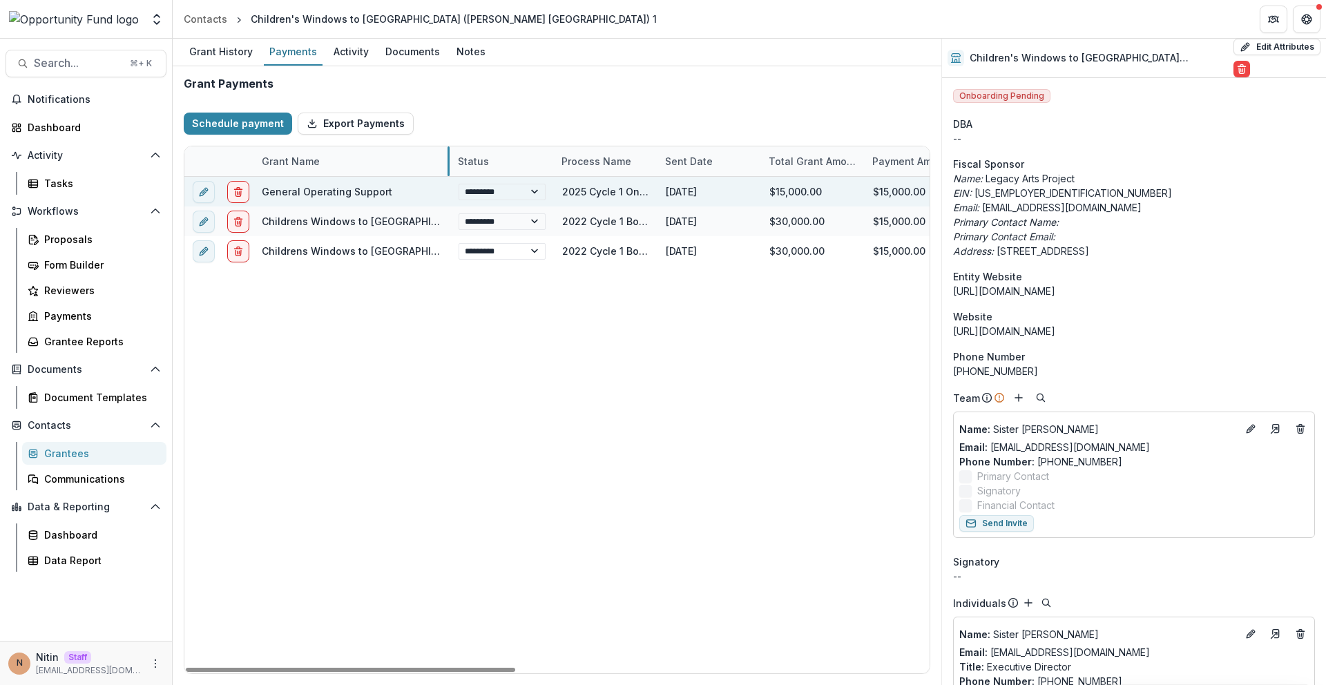
drag, startPoint x: 356, startPoint y: 164, endPoint x: 439, endPoint y: 181, distance: 85.3
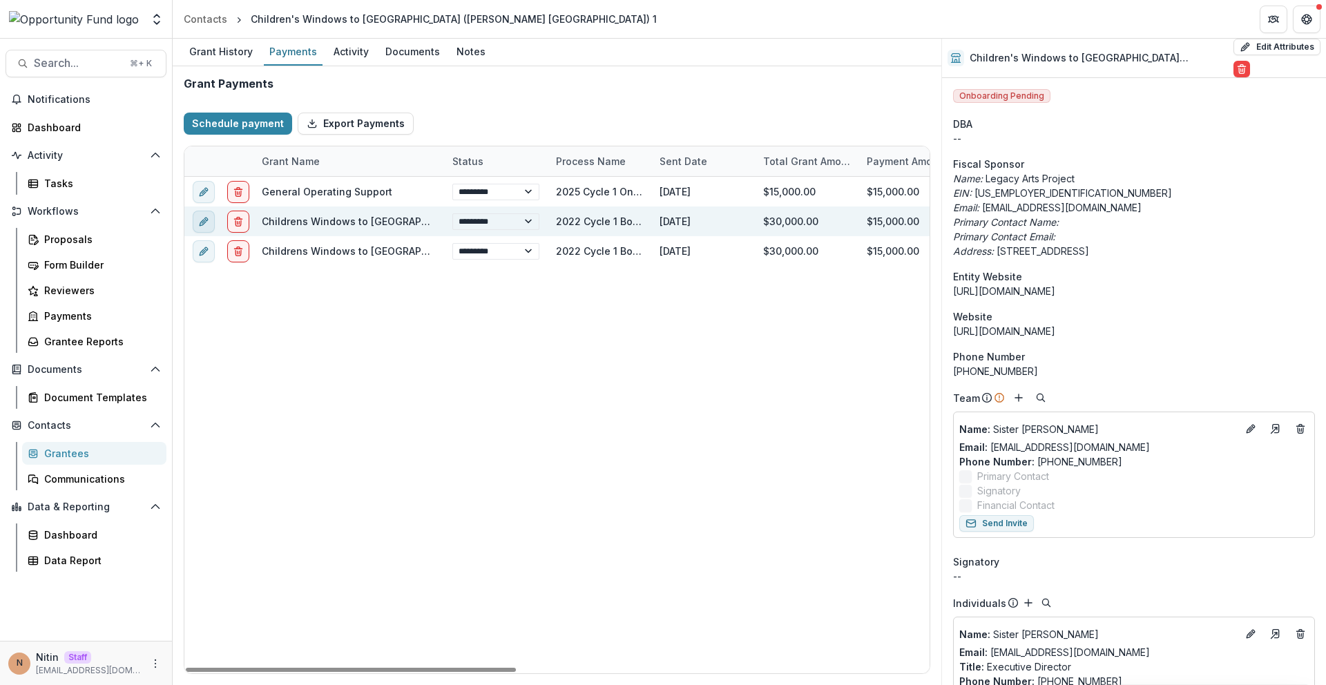
click at [209, 220] on button "edit" at bounding box center [204, 222] width 22 height 22
select select "****"
select select "**********"
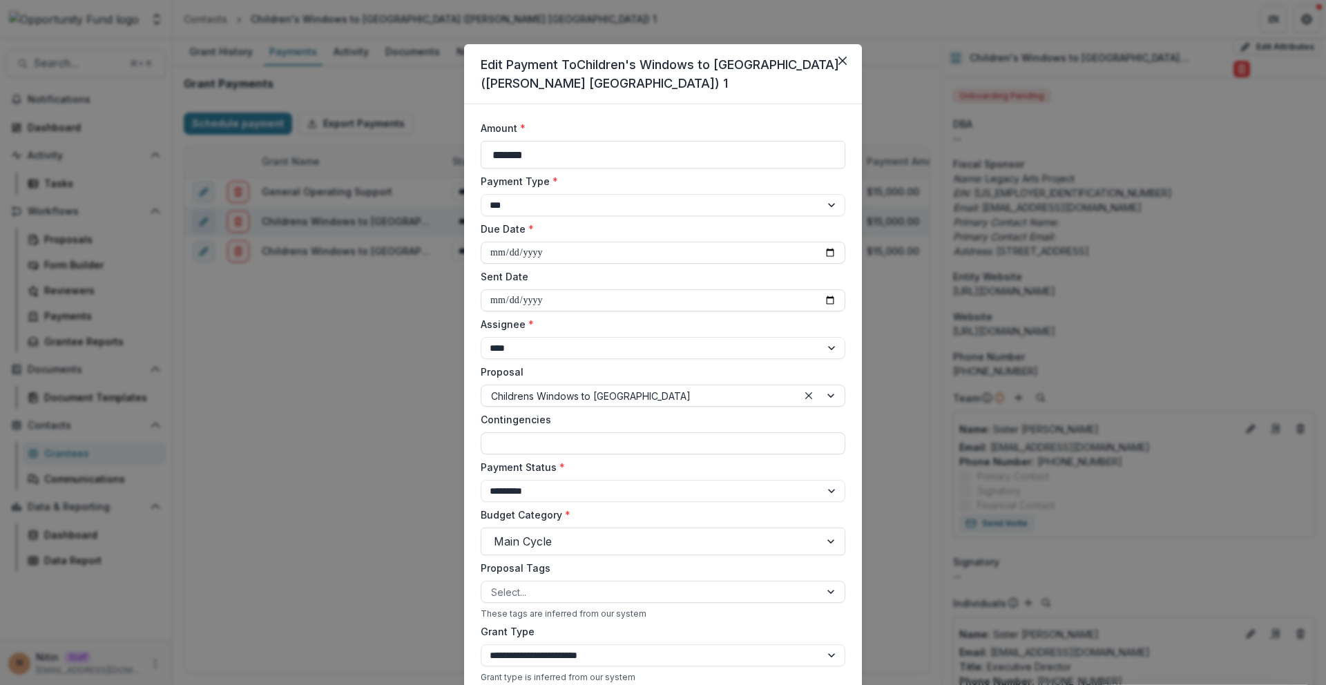
click at [209, 220] on div "**********" at bounding box center [663, 342] width 1326 height 685
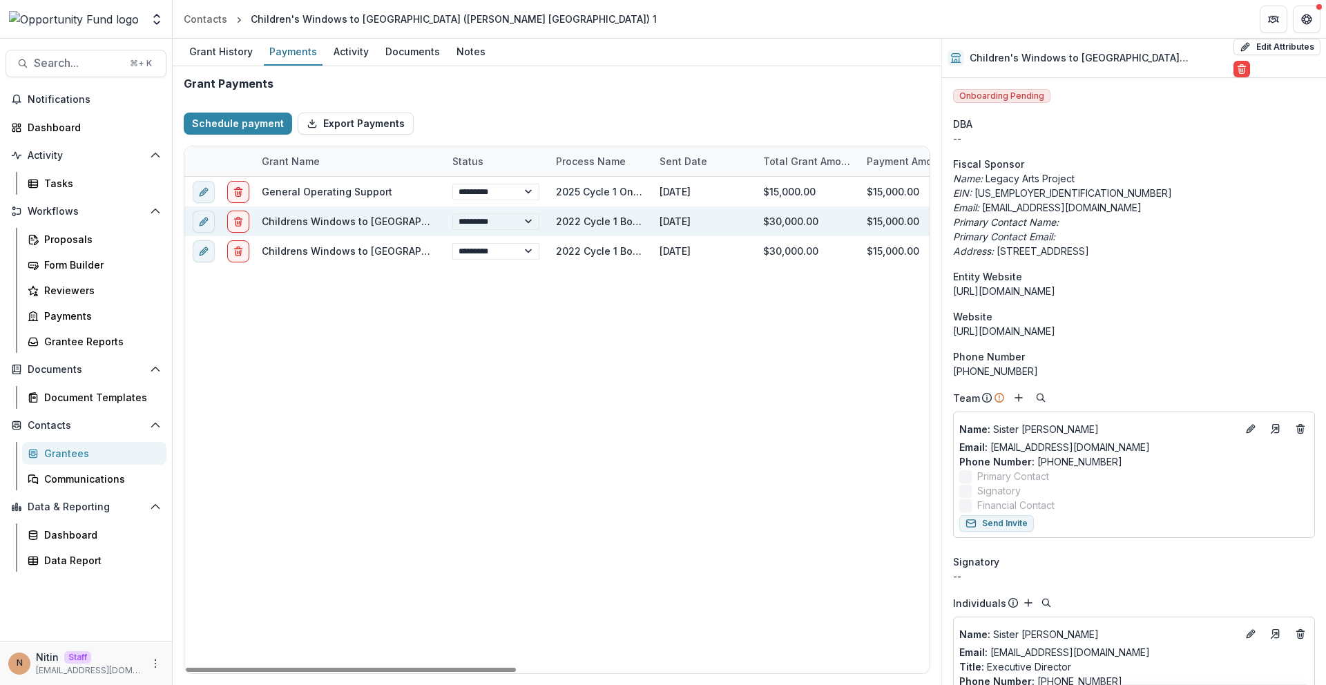
click at [311, 219] on link "Childrens Windows to Africa" at bounding box center [365, 221] width 207 height 12
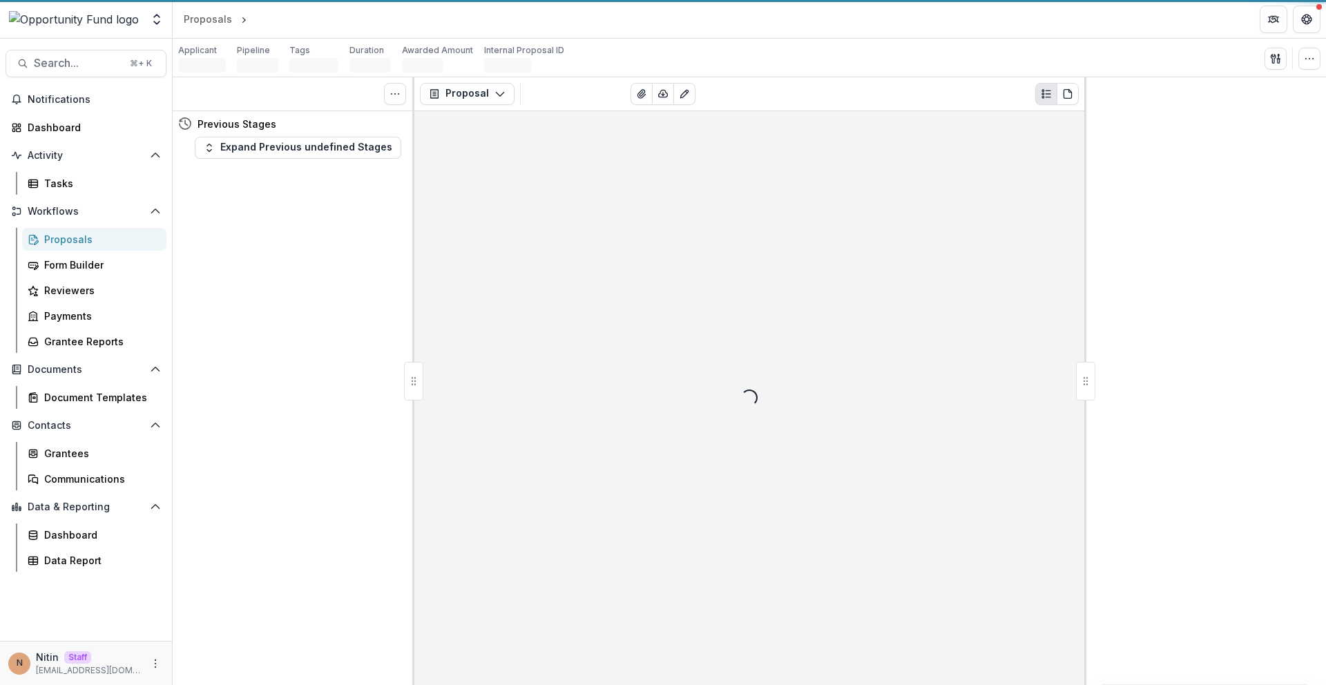
click at [311, 220] on div "Tasks 0 Show Cancelled Tasks Previous Stages Expand Previous undefined Stages" at bounding box center [294, 381] width 242 height 608
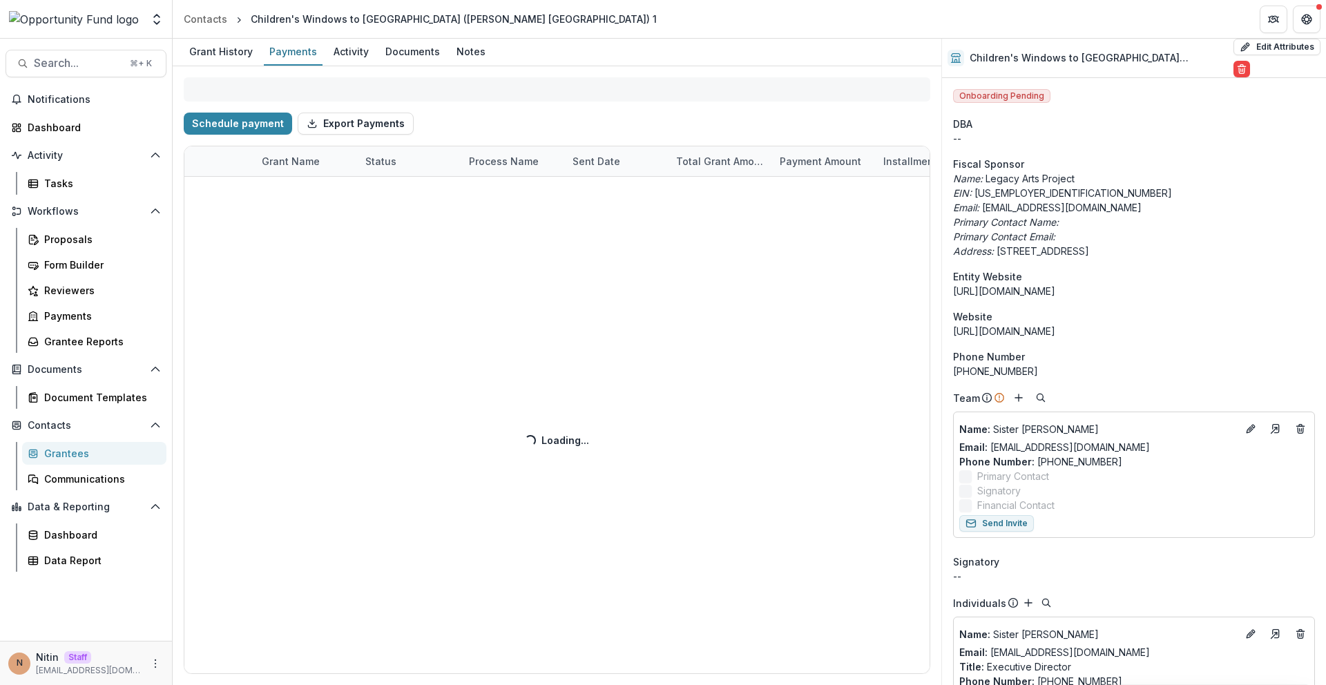
select select "****"
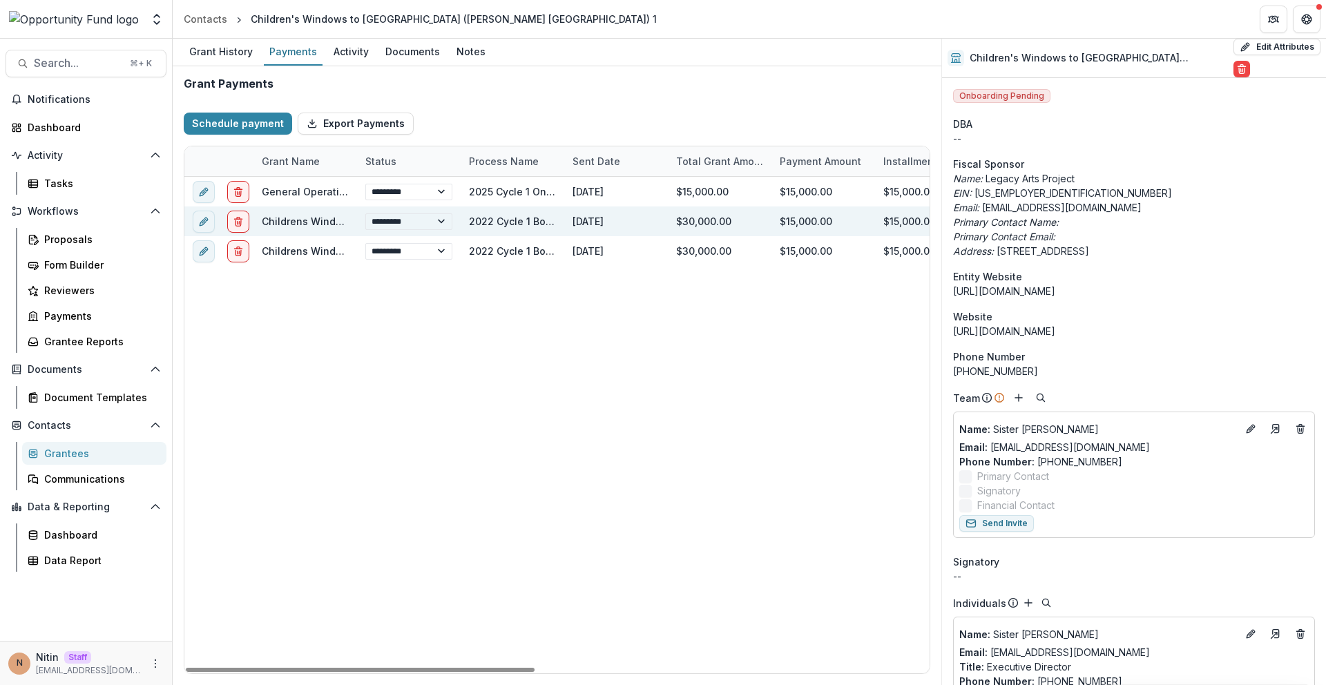
click at [279, 217] on link "Childrens Windows to Africa" at bounding box center [365, 221] width 207 height 12
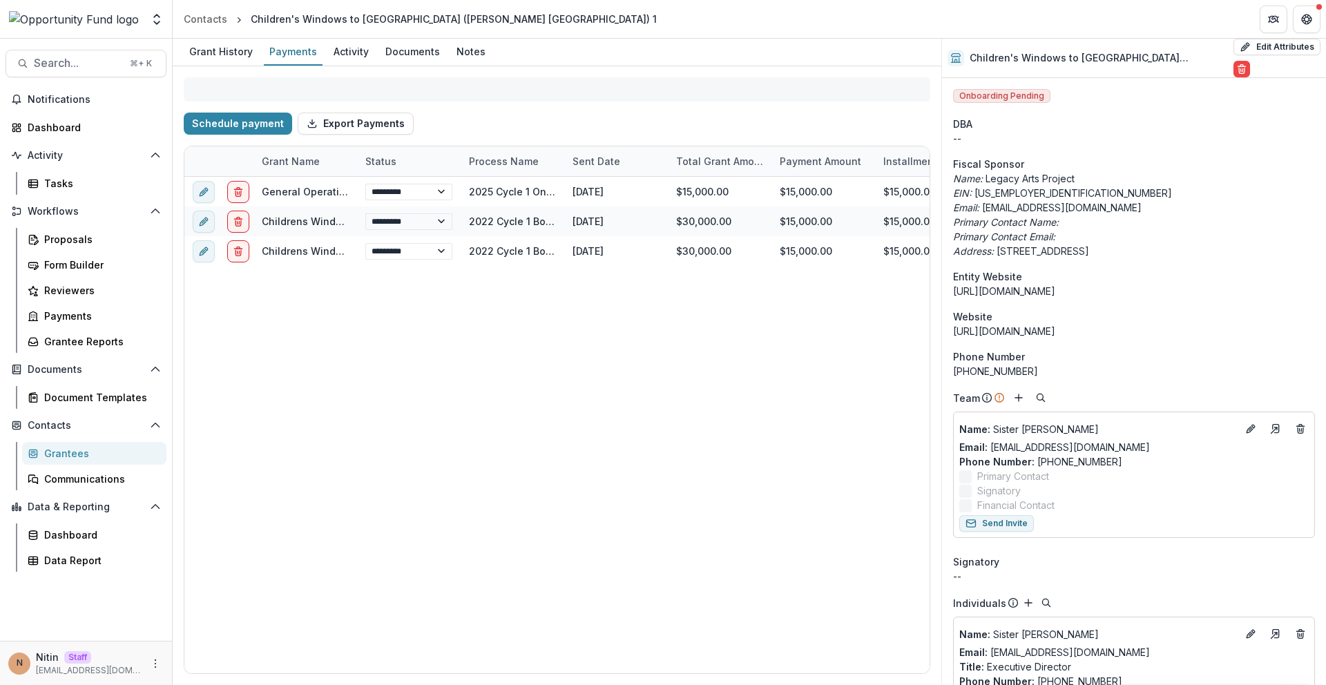
select select "****"
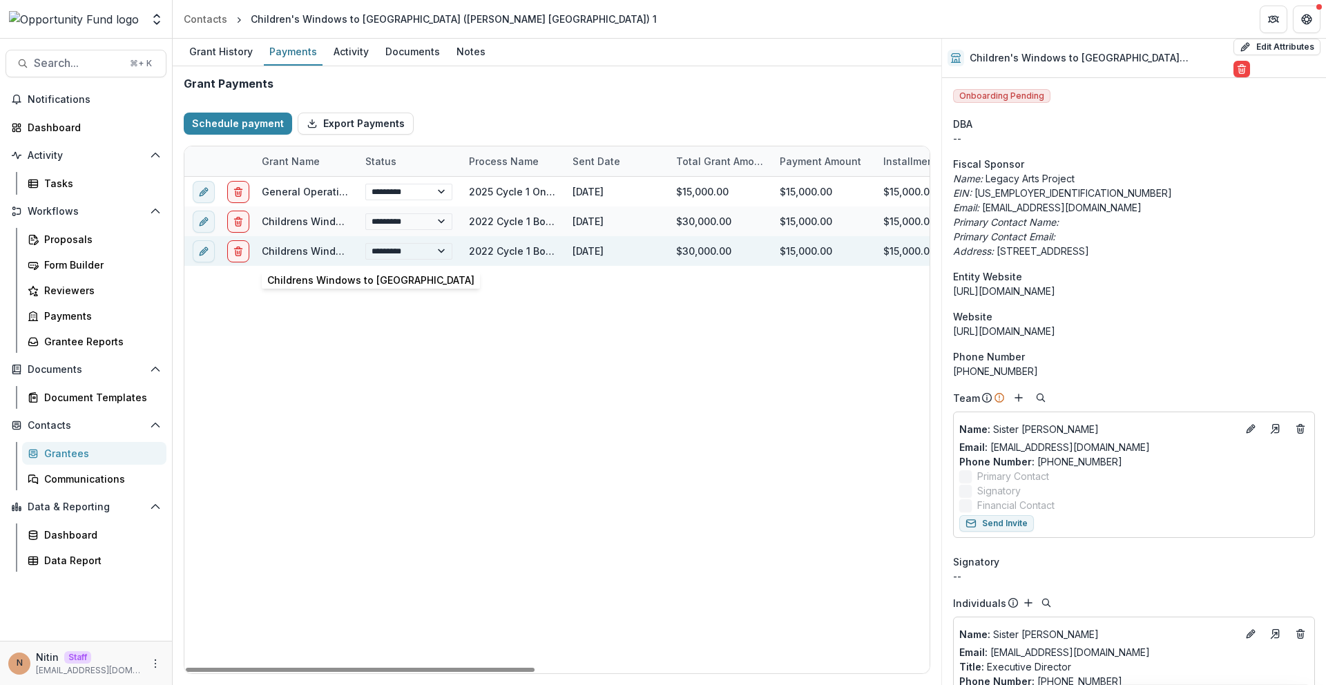
click at [296, 252] on link "Childrens Windows to Africa" at bounding box center [365, 251] width 207 height 12
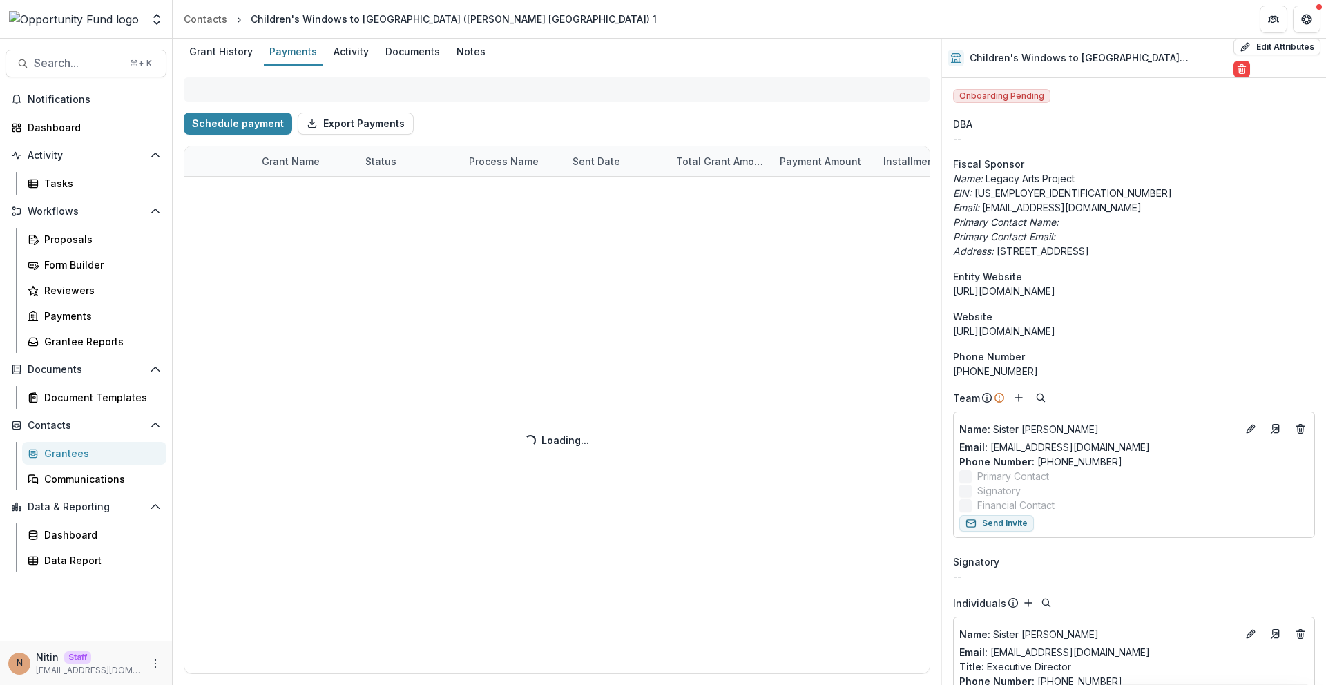
select select "****"
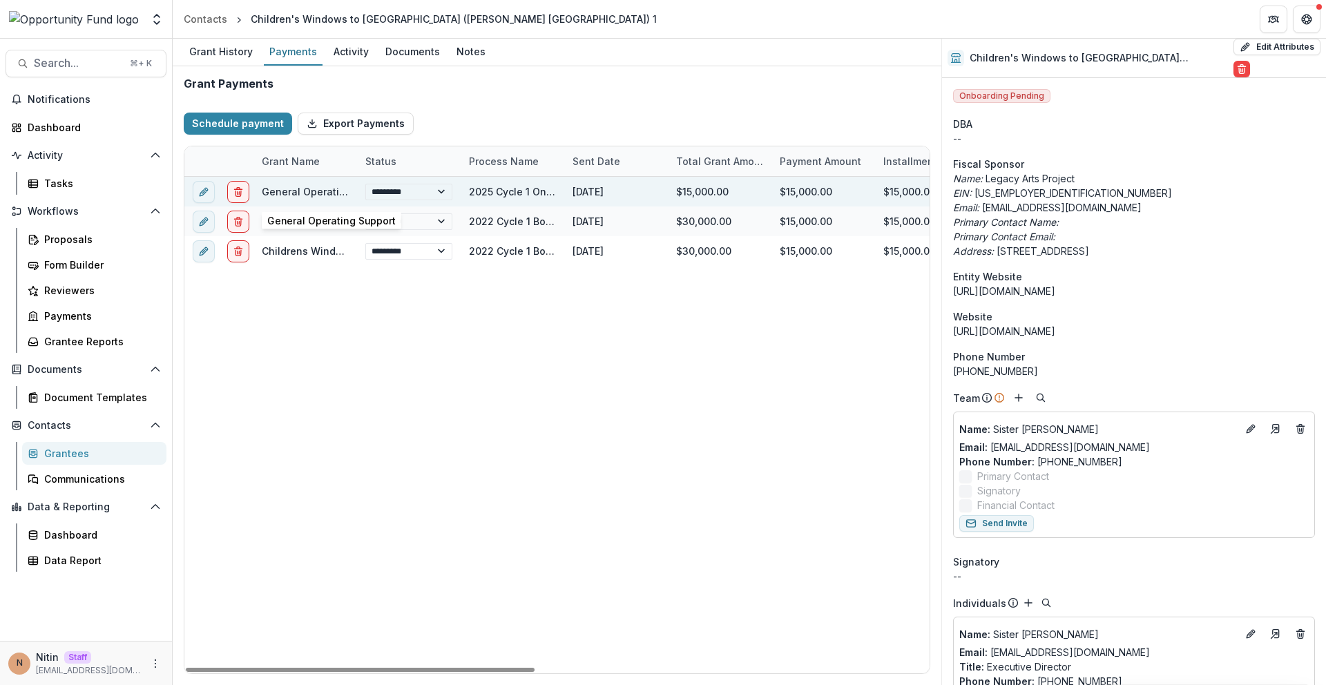
click at [309, 194] on link "General Operating Support" at bounding box center [327, 192] width 131 height 12
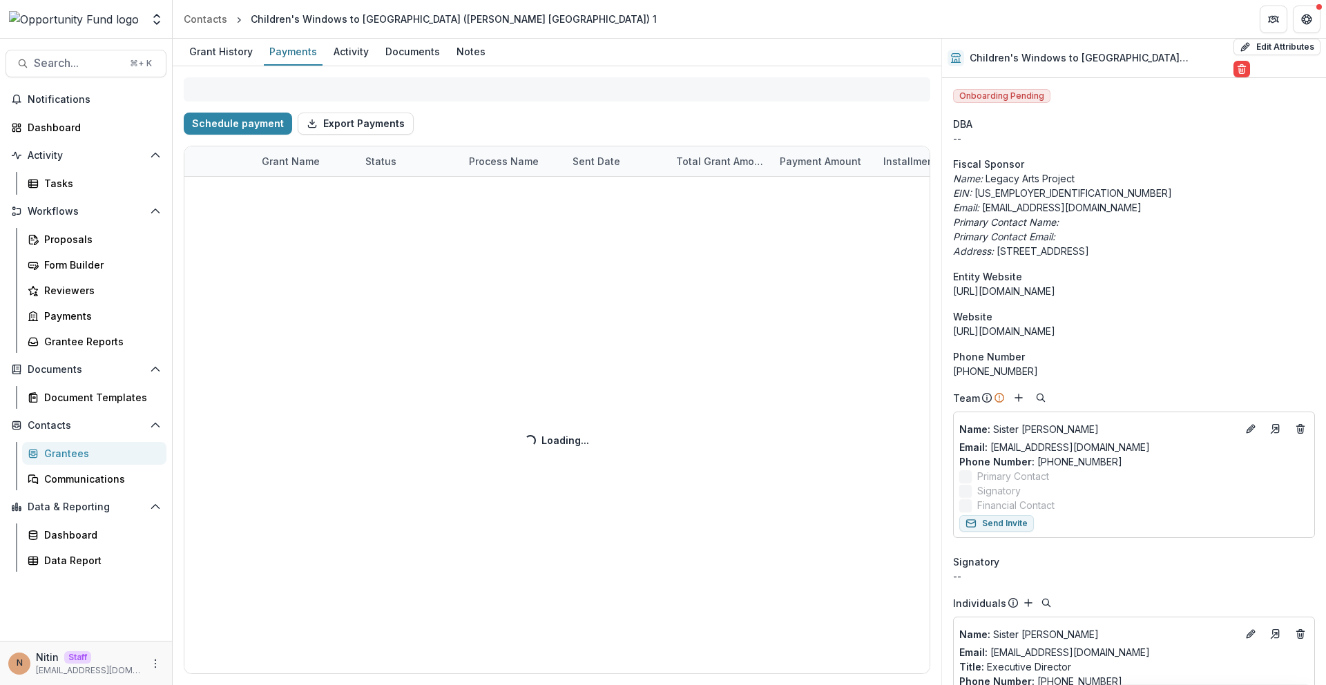
select select "****"
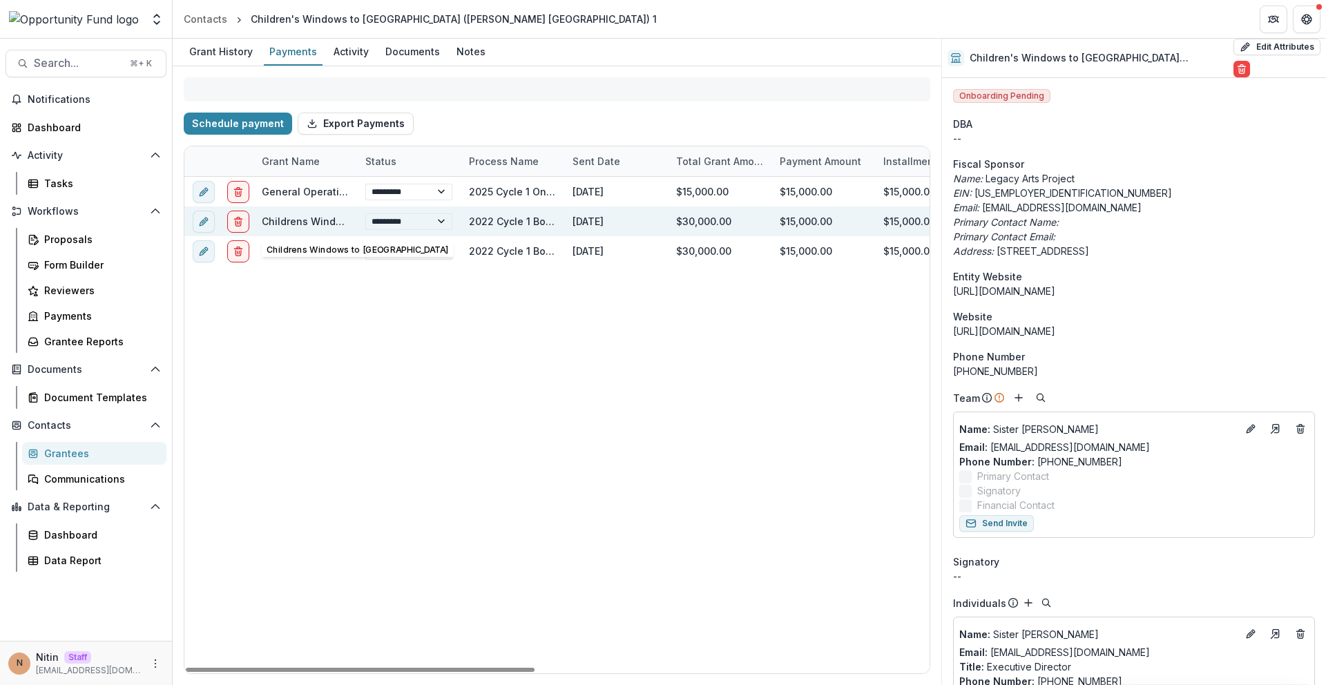
click at [309, 219] on link "Childrens Windows to Africa" at bounding box center [365, 221] width 207 height 12
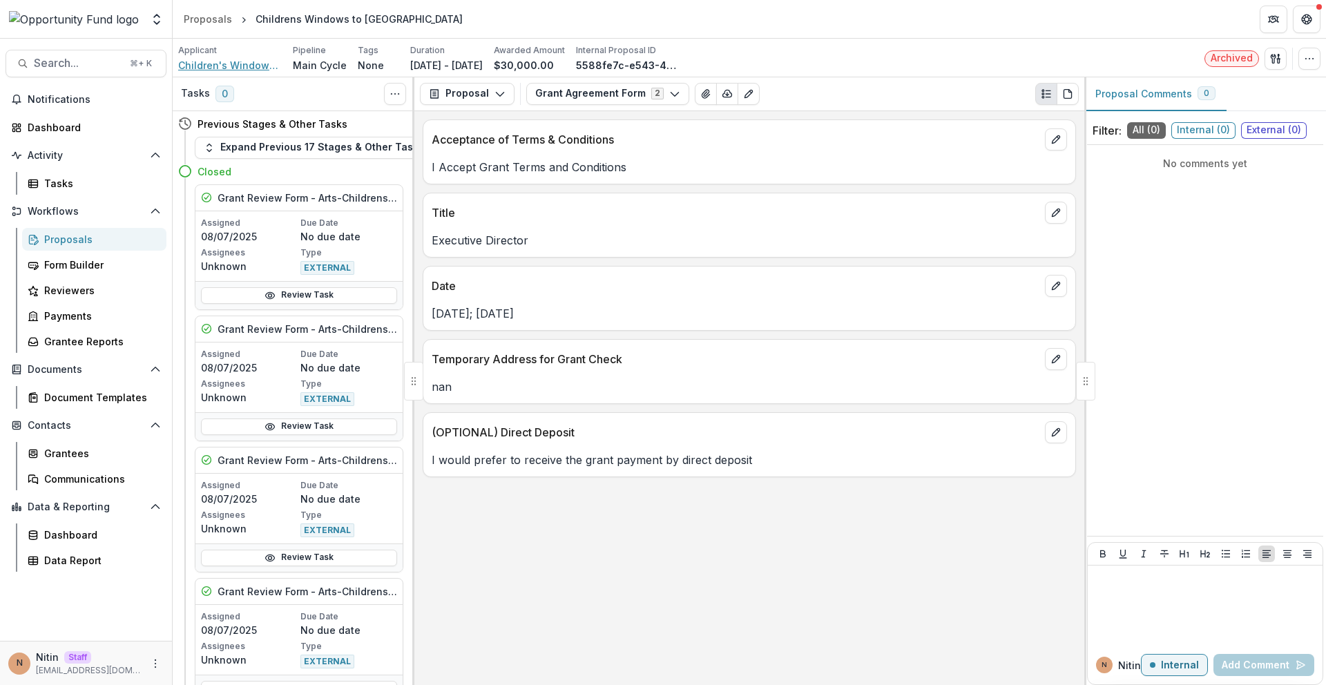
click at [232, 68] on span "Children's Windows to [GEOGRAPHIC_DATA] ([PERSON_NAME] [GEOGRAPHIC_DATA]) 1" at bounding box center [230, 65] width 104 height 15
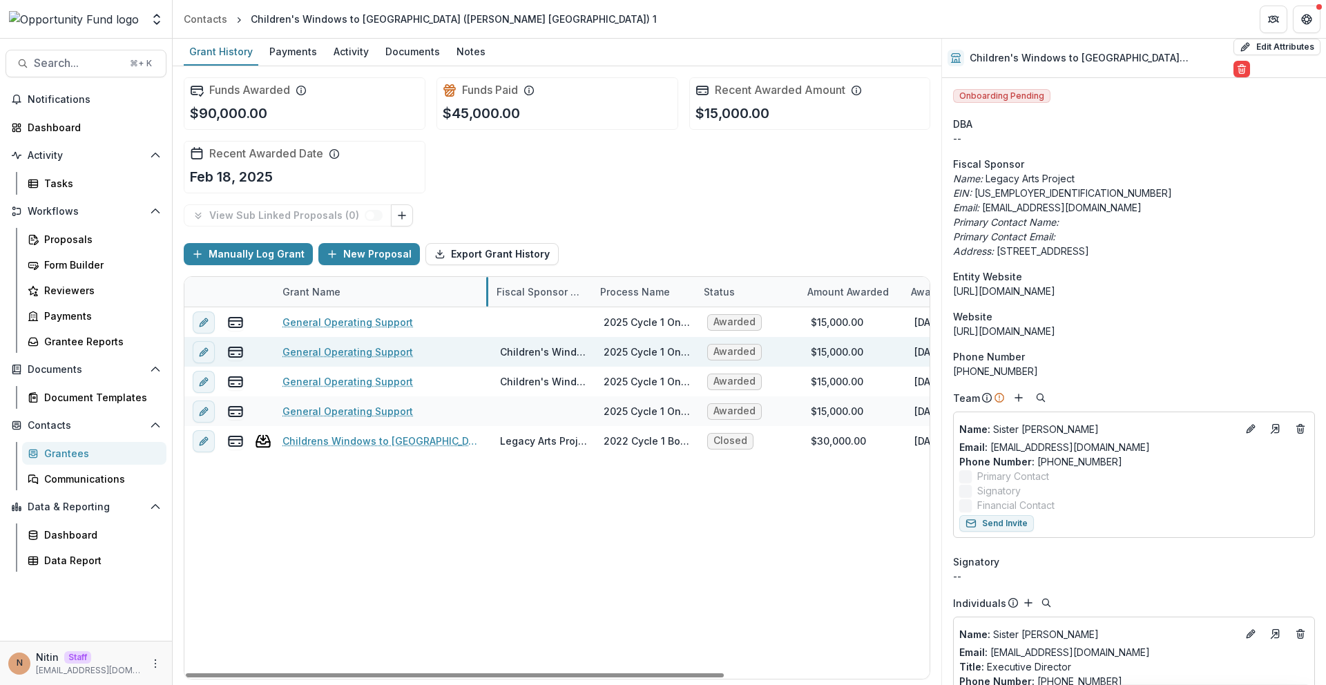
drag, startPoint x: 444, startPoint y: 288, endPoint x: 476, endPoint y: 345, distance: 65.9
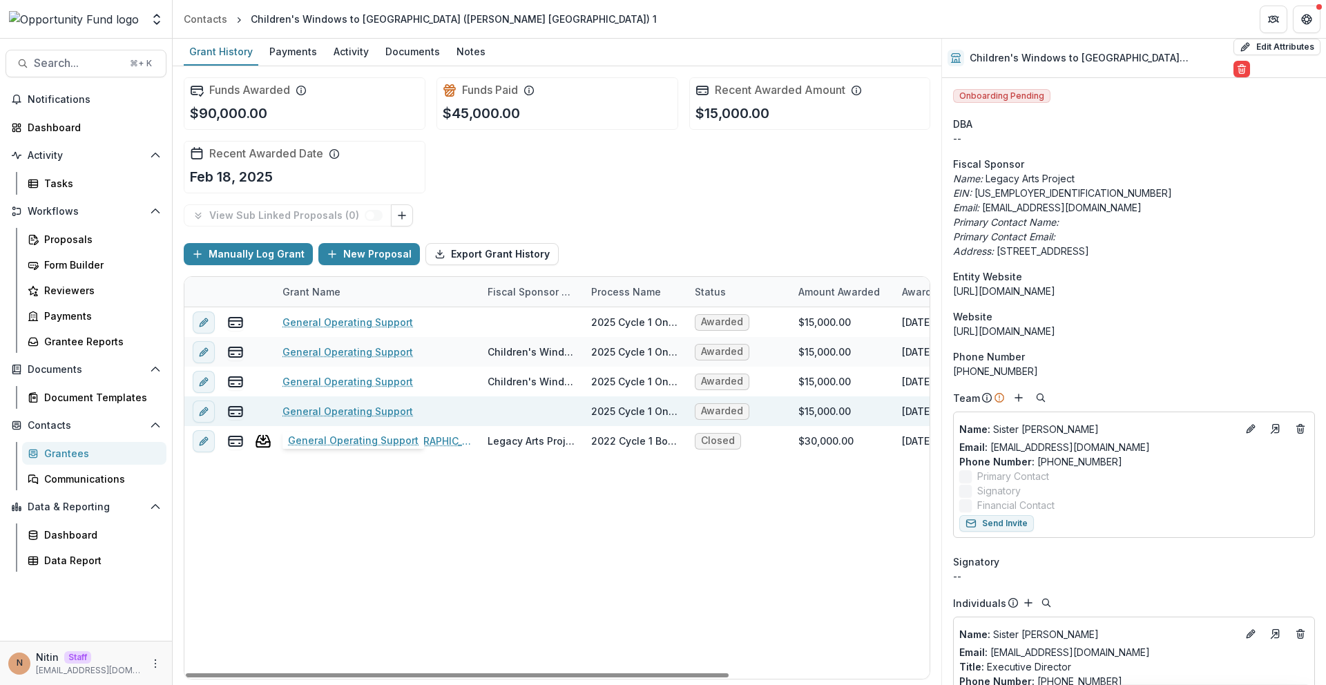
click at [365, 414] on link "General Operating Support" at bounding box center [347, 411] width 131 height 15
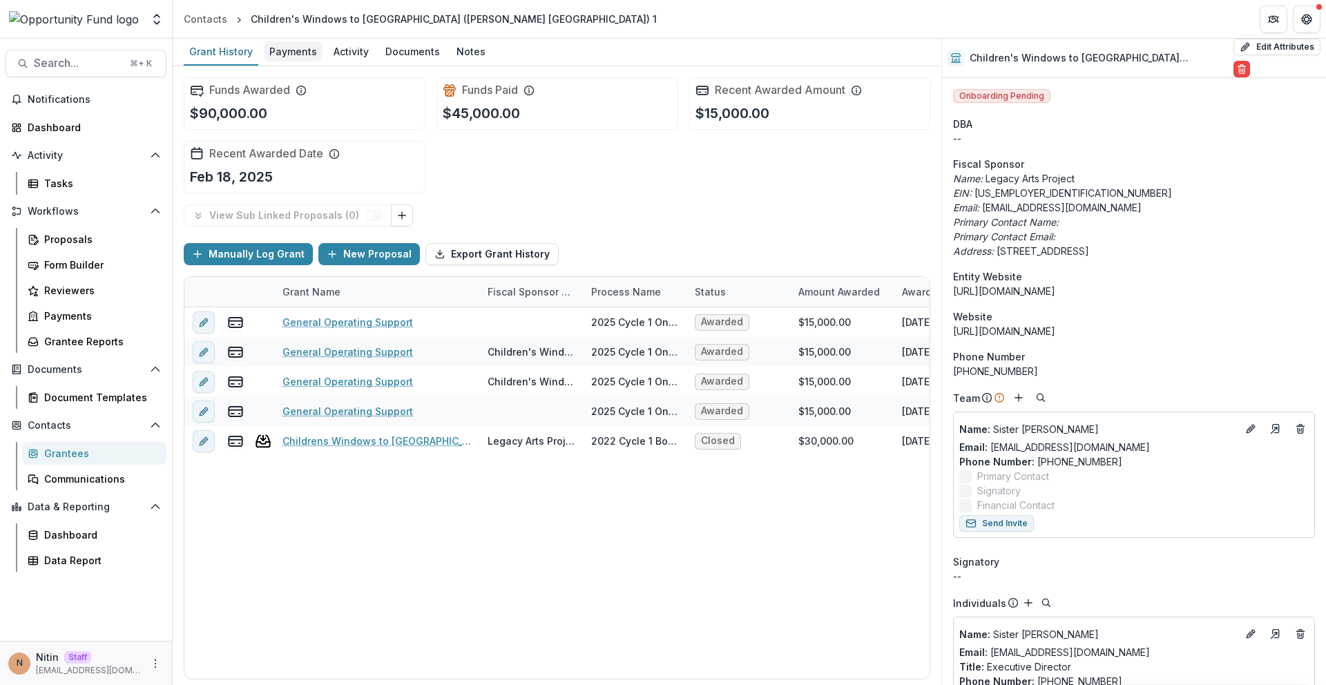
click at [307, 49] on div "Payments" at bounding box center [293, 51] width 59 height 20
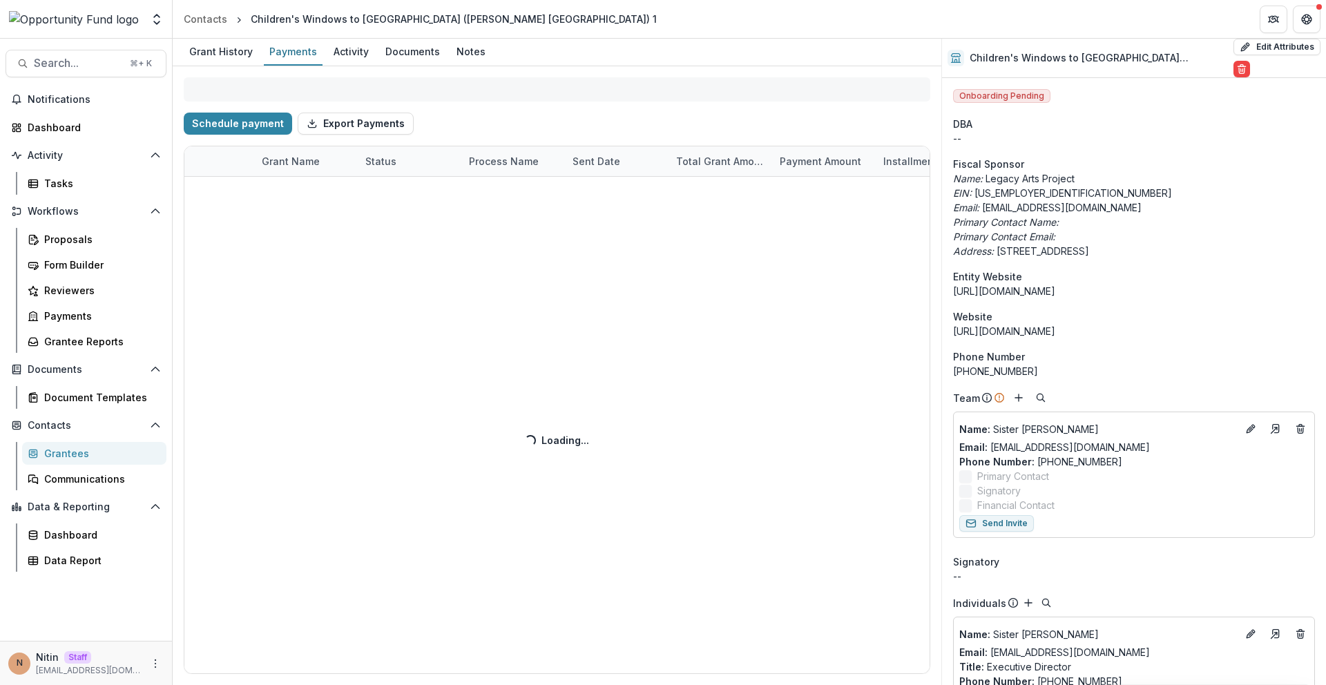
select select "****"
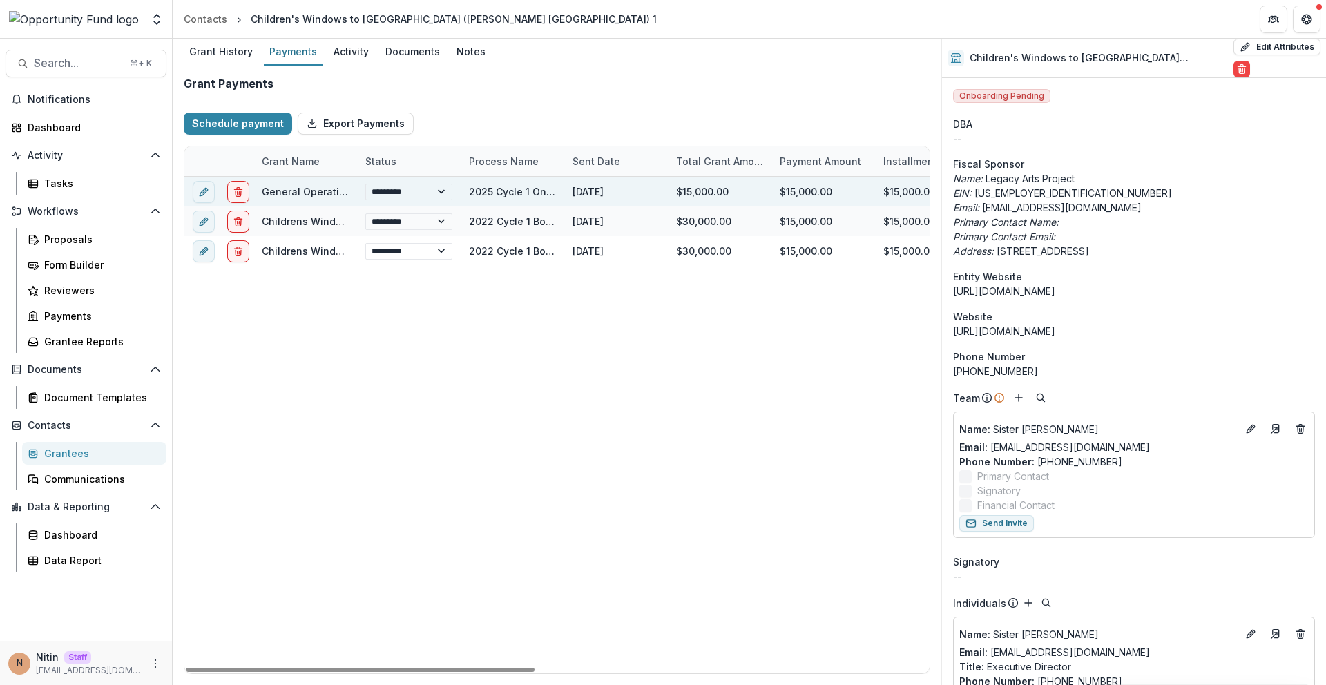
drag, startPoint x: 357, startPoint y: 160, endPoint x: 465, endPoint y: 179, distance: 110.0
click at [475, 176] on div "Grant Name Status Process Name Sent Date Total Grant Amount Payment Amount Inst…" at bounding box center [978, 161] width 1588 height 30
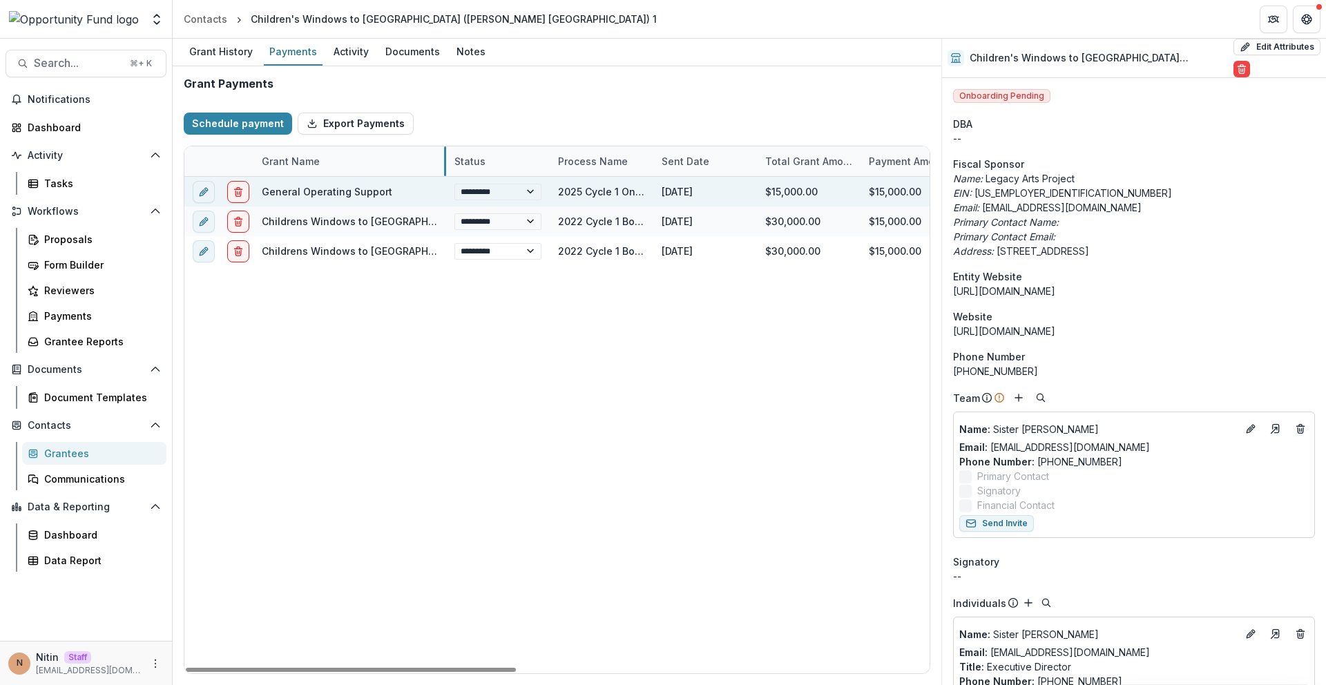
drag, startPoint x: 354, startPoint y: 163, endPoint x: 419, endPoint y: 205, distance: 77.4
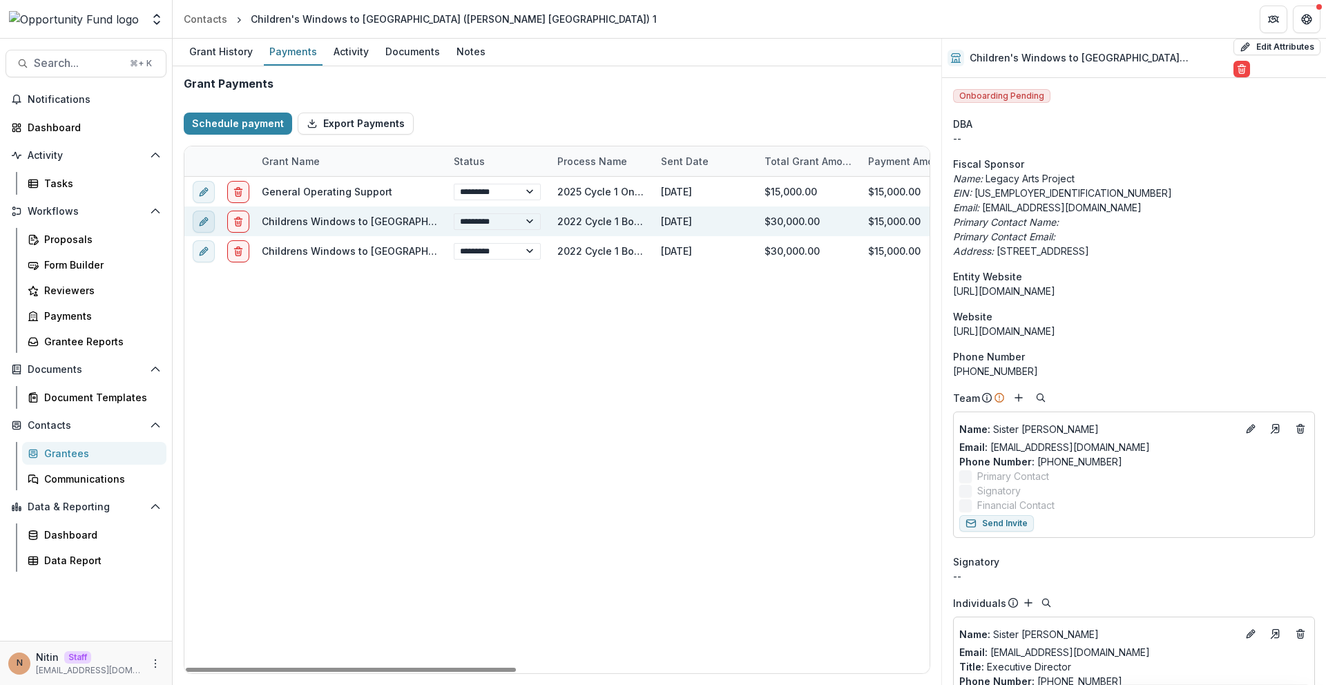
click at [207, 224] on icon "edit" at bounding box center [203, 221] width 11 height 11
select select "****"
select select "**********"
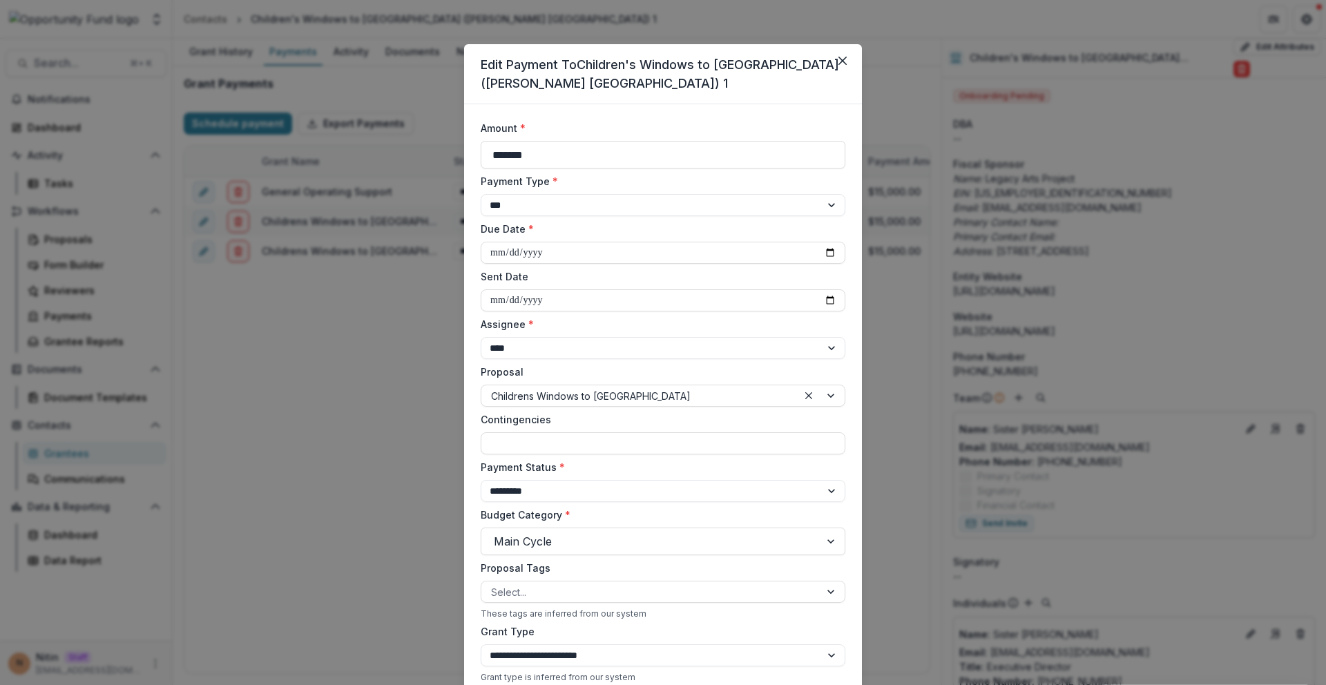
click at [380, 360] on div "**********" at bounding box center [663, 342] width 1326 height 685
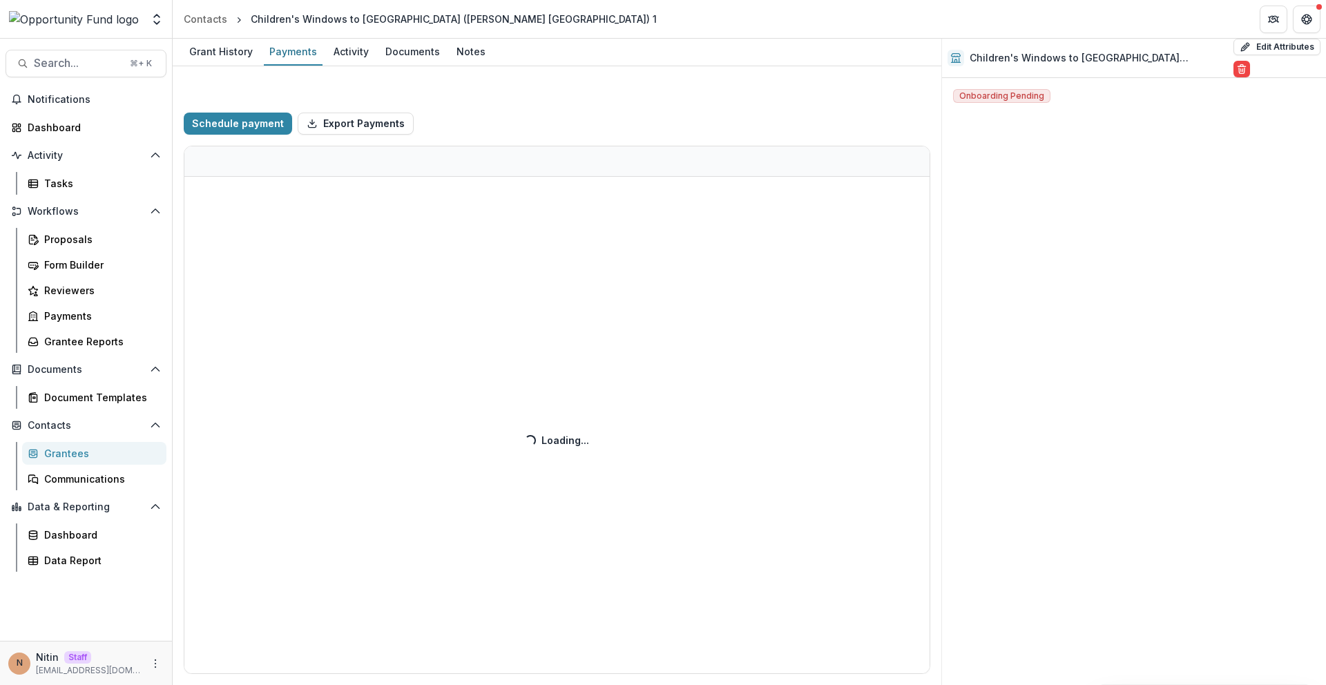
select select "****"
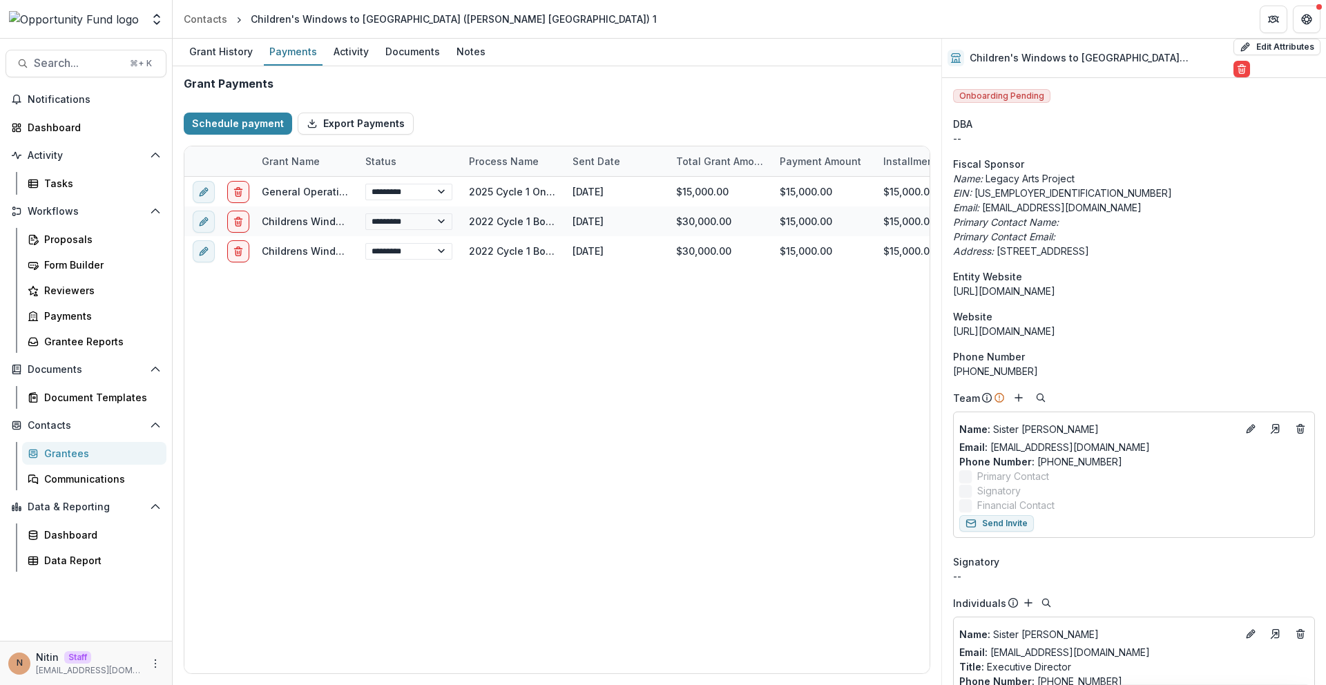
select select "****"
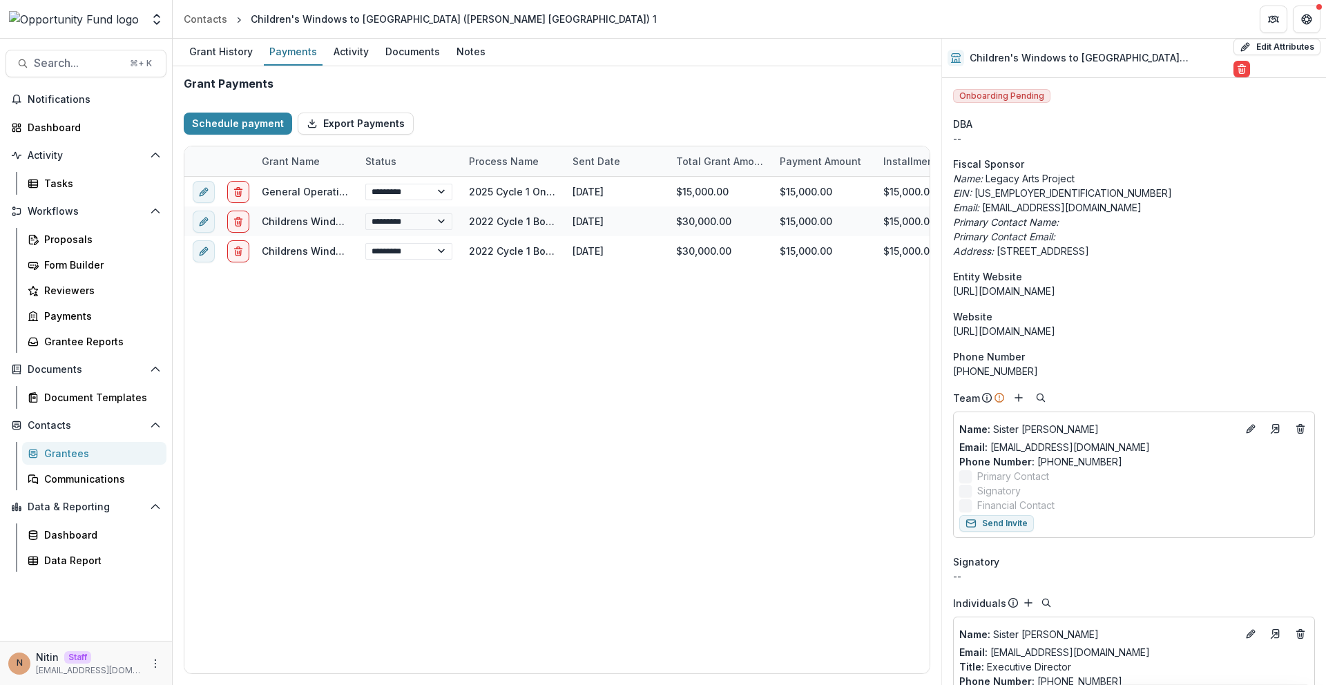
select select "****"
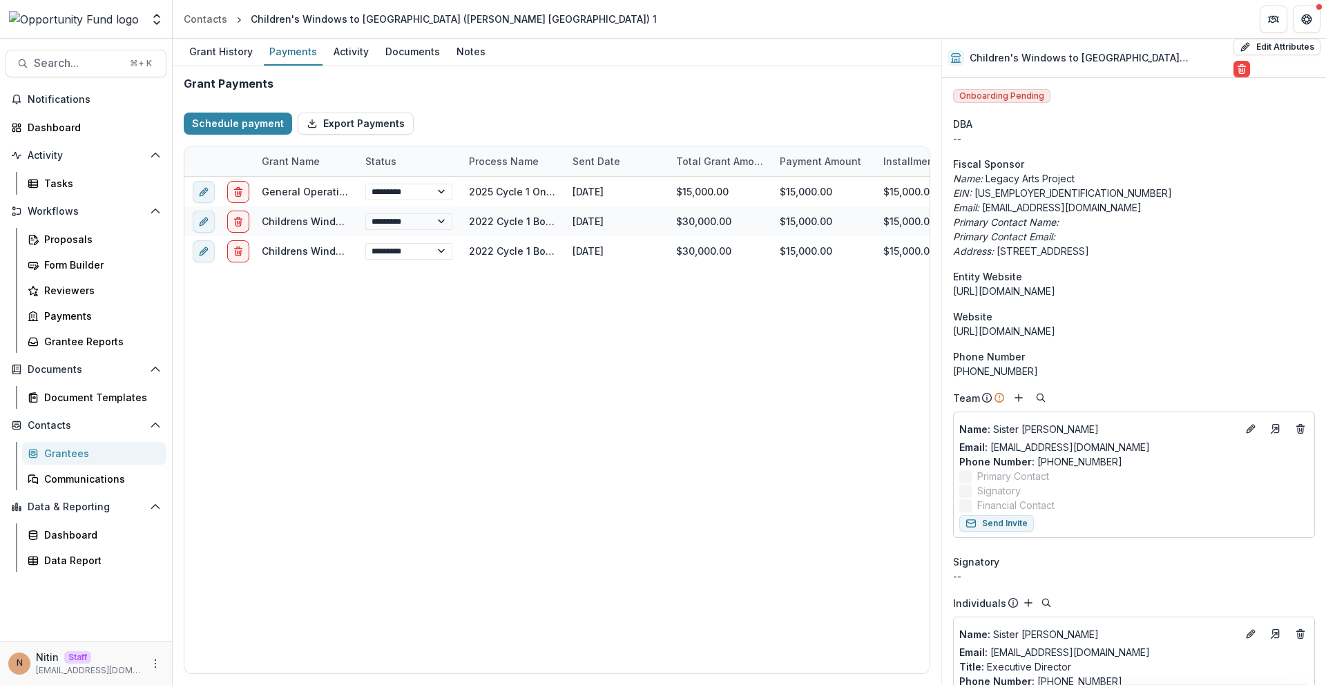
select select "****"
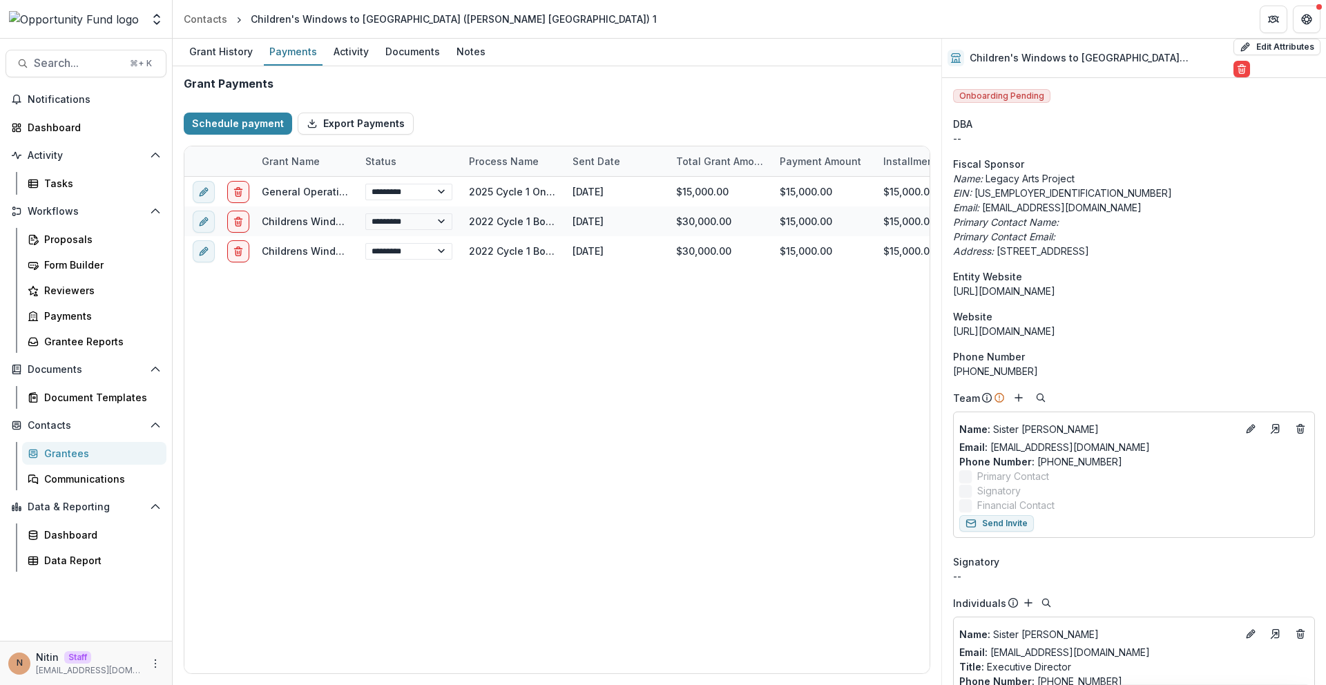
select select "****"
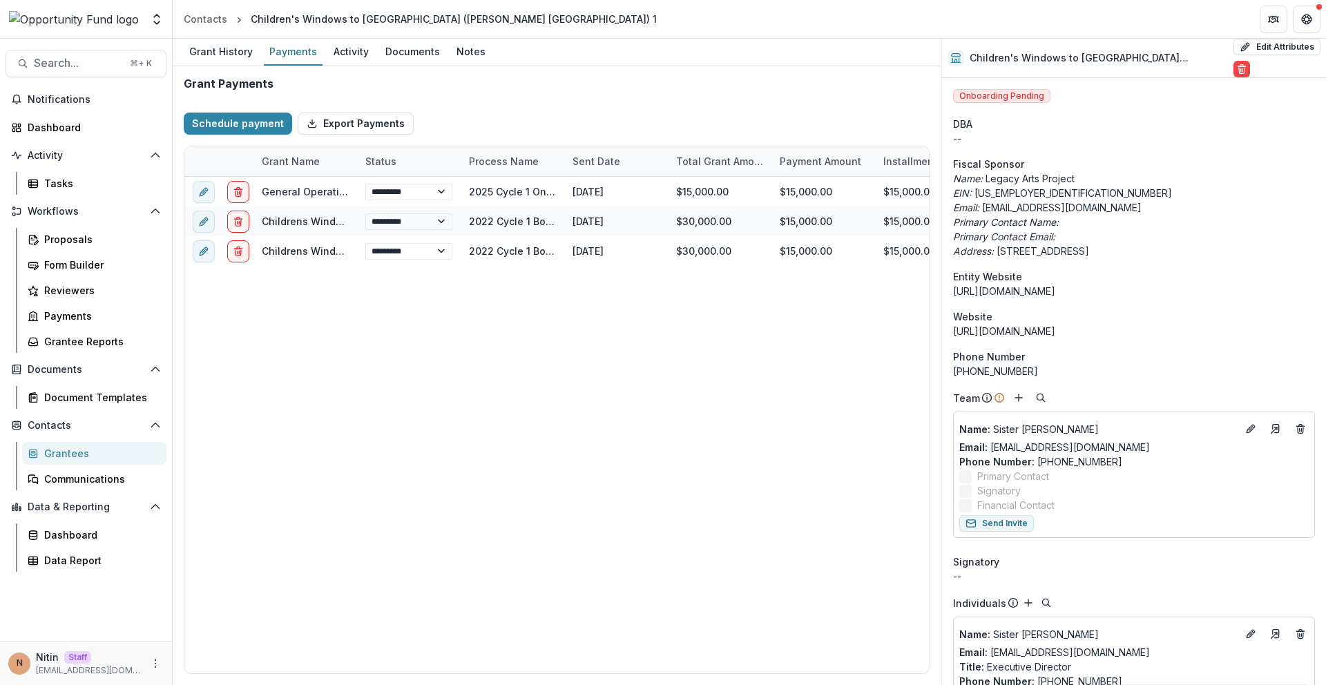
select select "****"
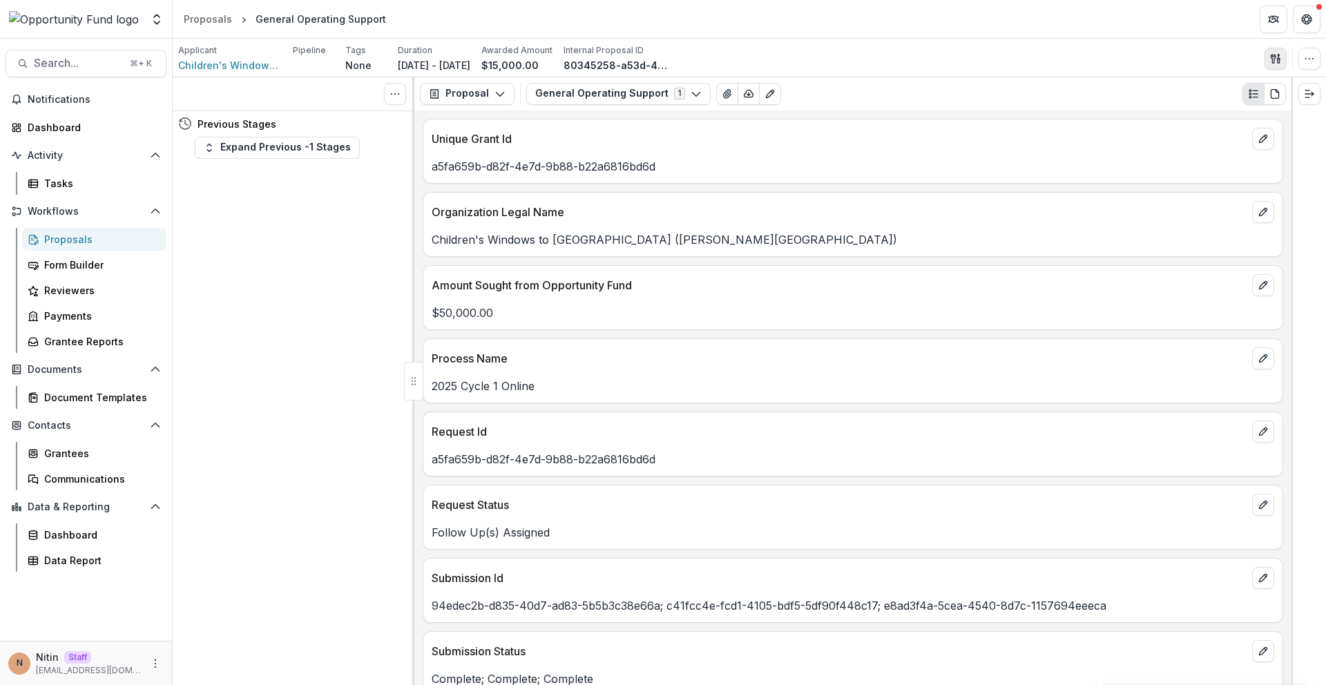
click at [1271, 63] on icon "button" at bounding box center [1275, 58] width 11 height 11
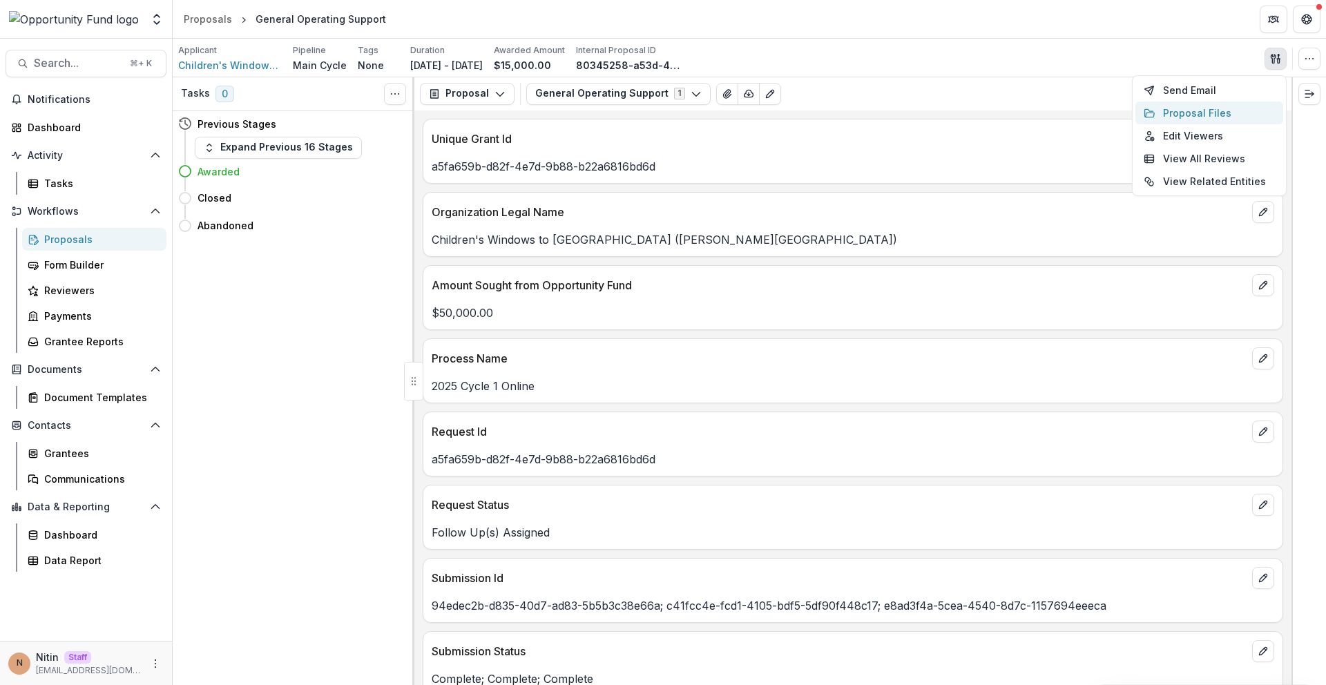
click at [1220, 105] on button "Proposal Files" at bounding box center [1209, 113] width 148 height 23
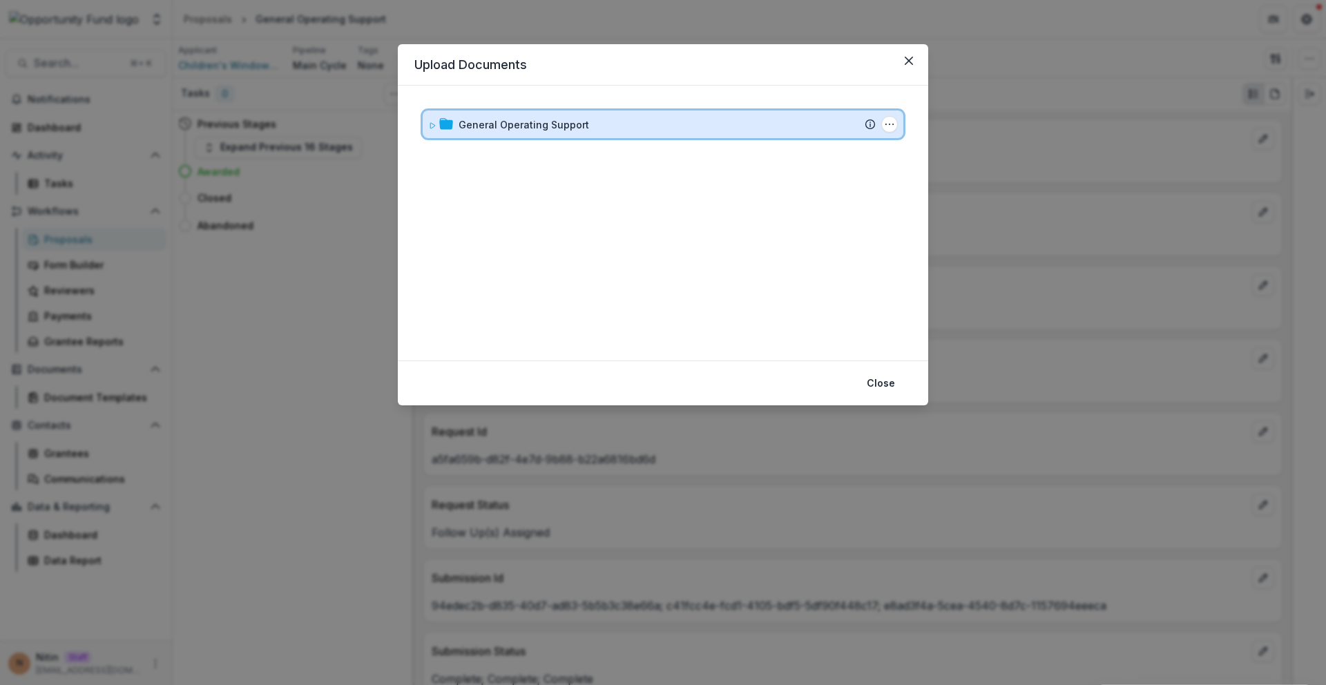
click at [444, 133] on div "General Operating Support Submission [PERSON_NAME] Proposal Attached proposal d…" at bounding box center [663, 124] width 481 height 28
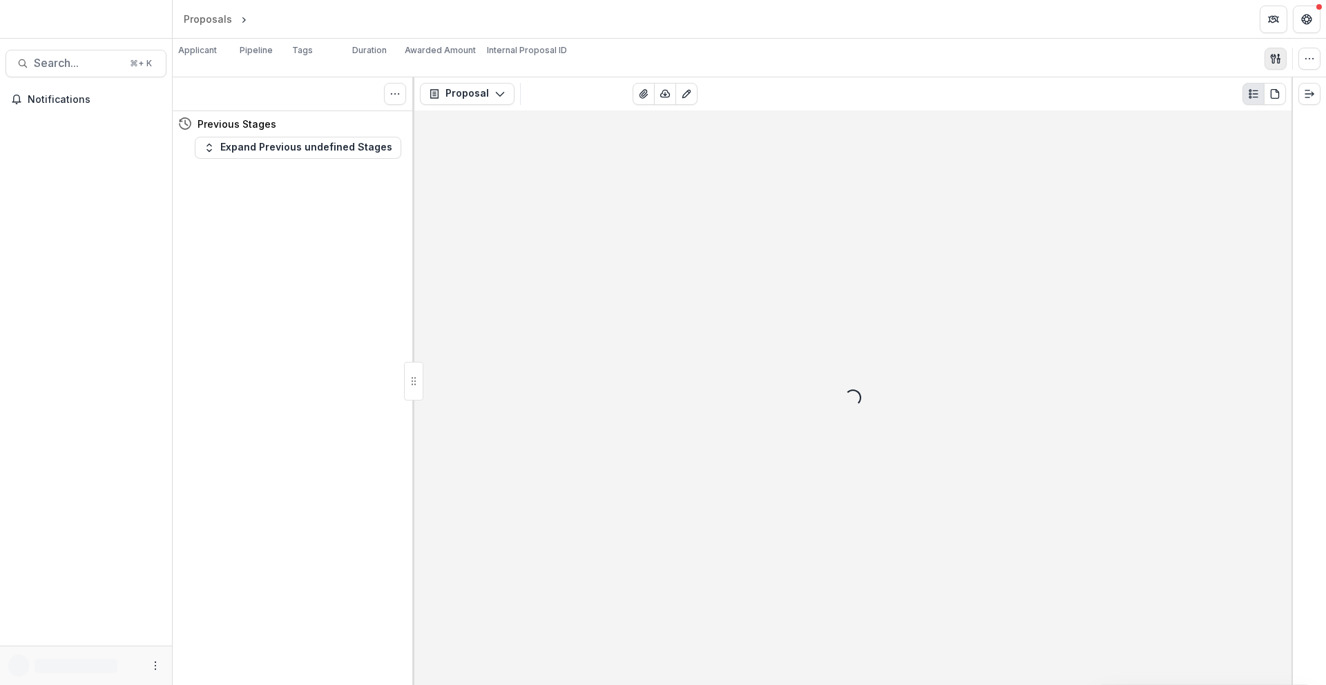
click at [1276, 64] on button "button" at bounding box center [1275, 59] width 22 height 22
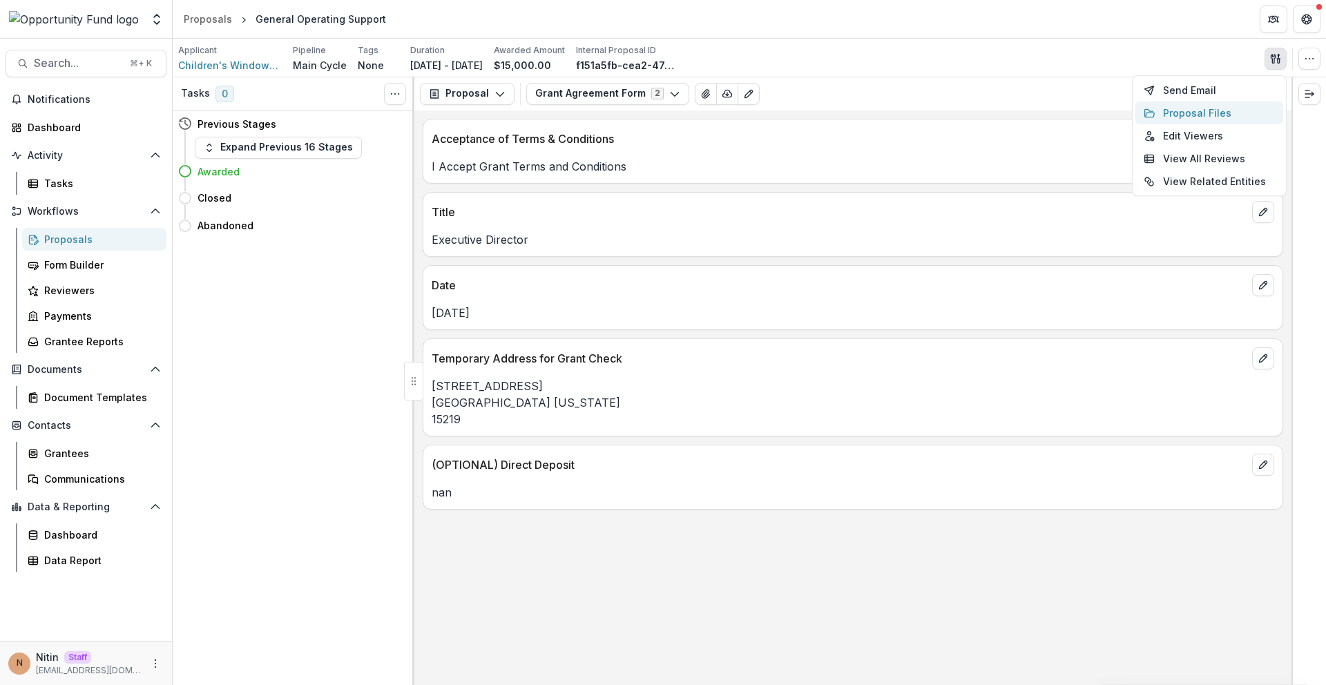
click at [1218, 107] on button "Proposal Files" at bounding box center [1209, 113] width 148 height 23
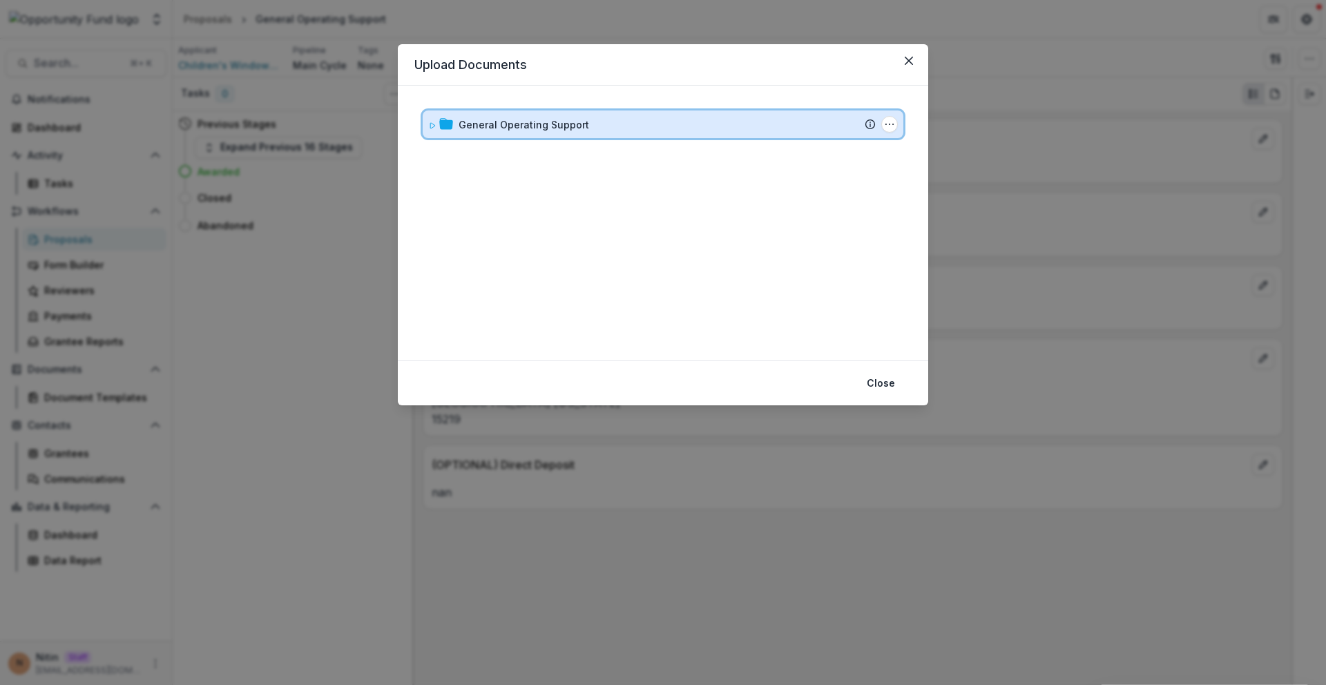
click at [508, 114] on div "General Operating Support Submission [PERSON_NAME] Proposal Attached proposal d…" at bounding box center [663, 124] width 481 height 28
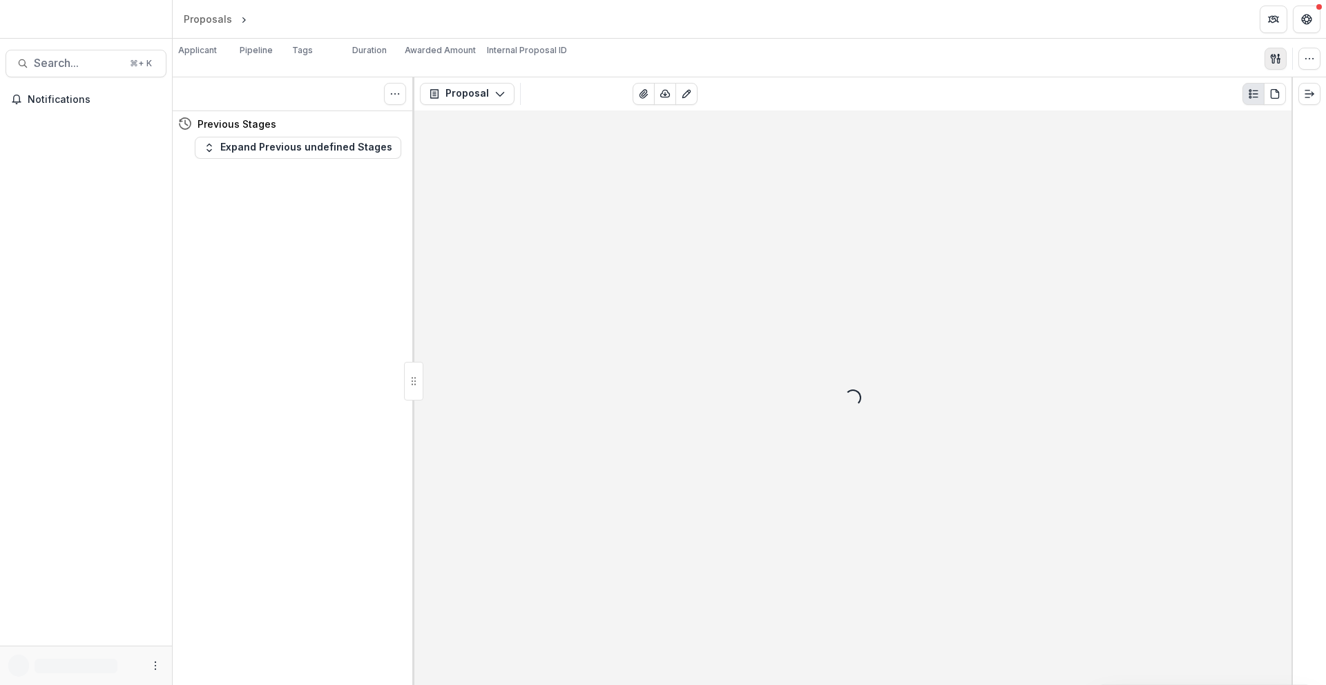
click at [1270, 57] on icon "button" at bounding box center [1275, 58] width 11 height 11
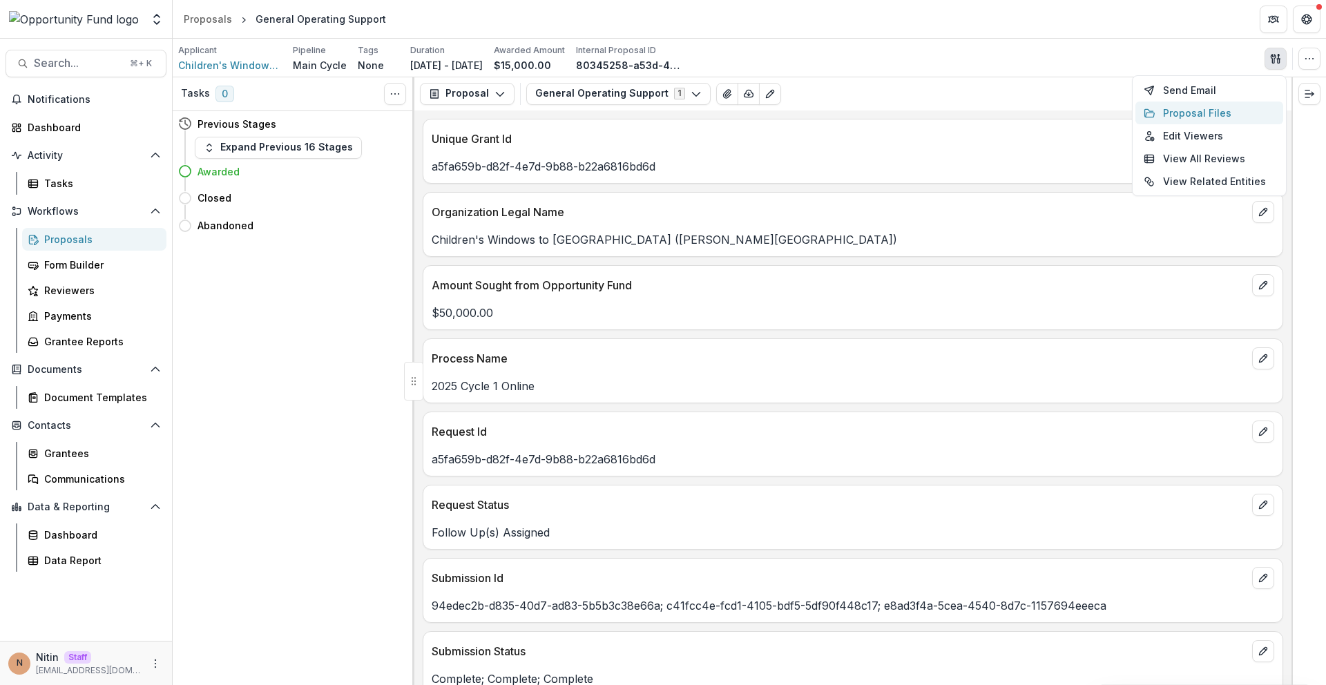
click at [1197, 108] on button "Proposal Files" at bounding box center [1209, 113] width 148 height 23
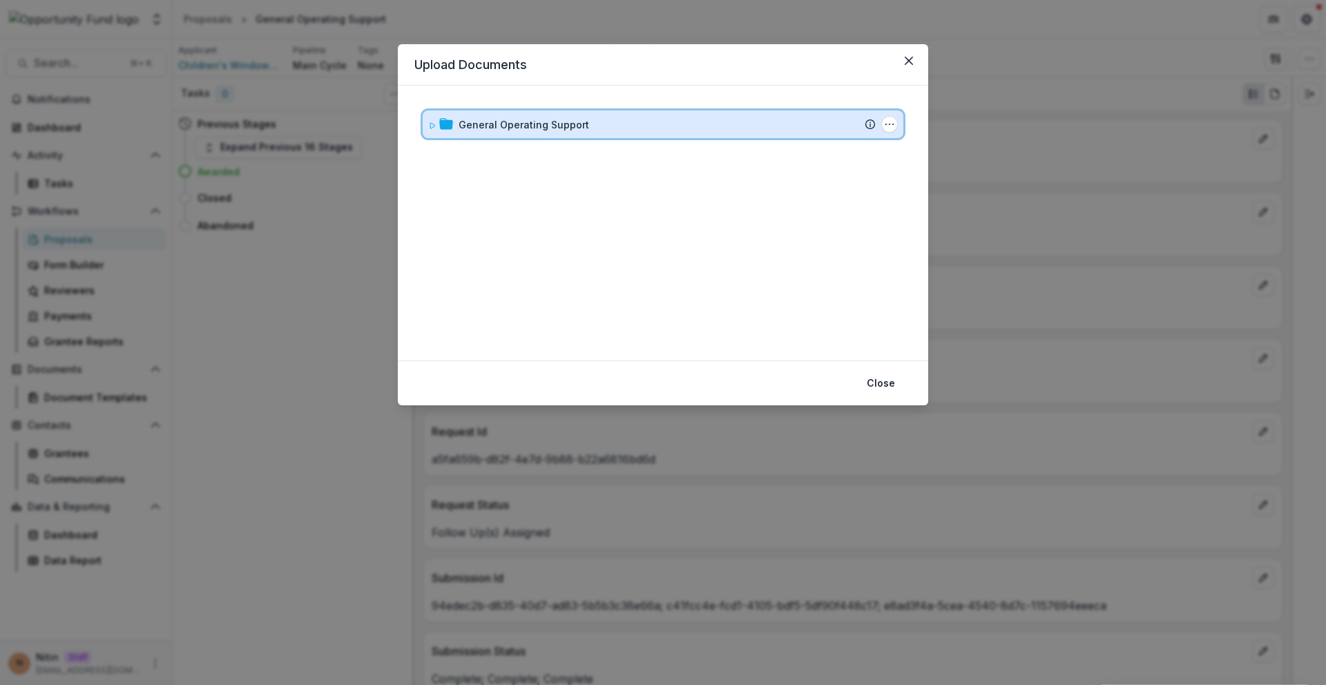
click at [584, 122] on div "General Operating Support" at bounding box center [667, 124] width 417 height 15
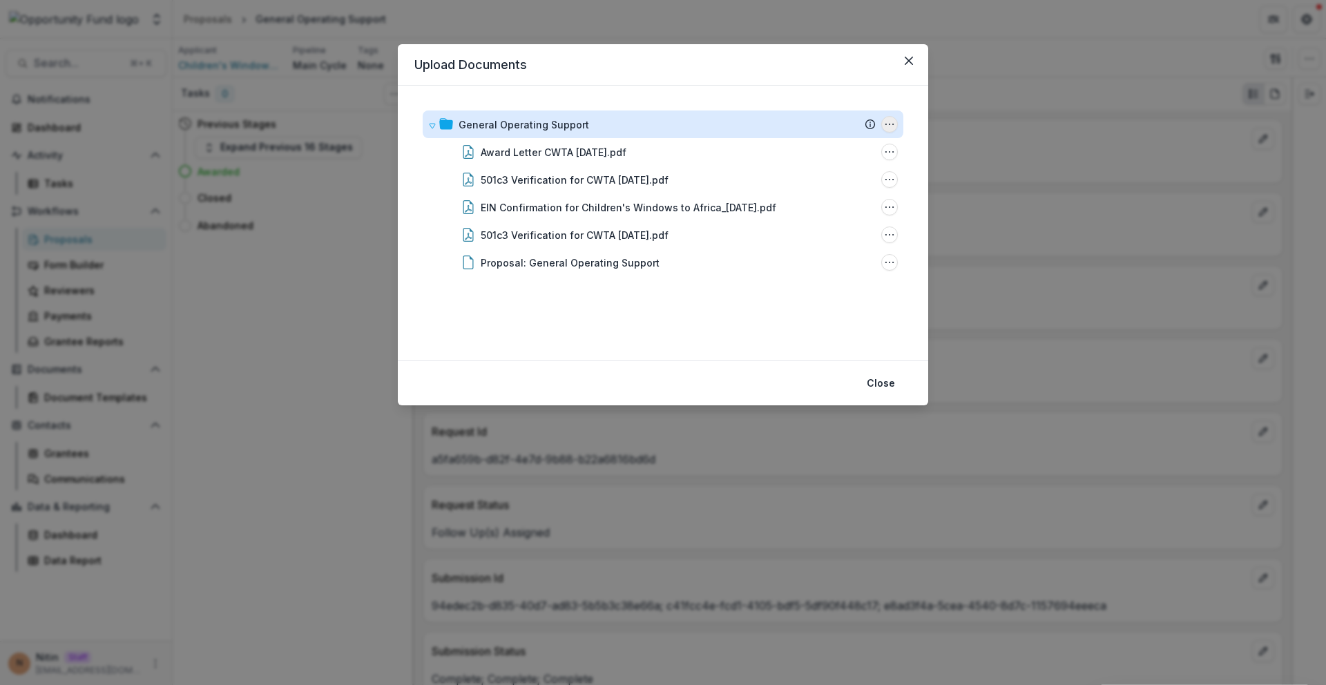
click at [888, 126] on icon "General Operating Support Options" at bounding box center [889, 124] width 11 height 11
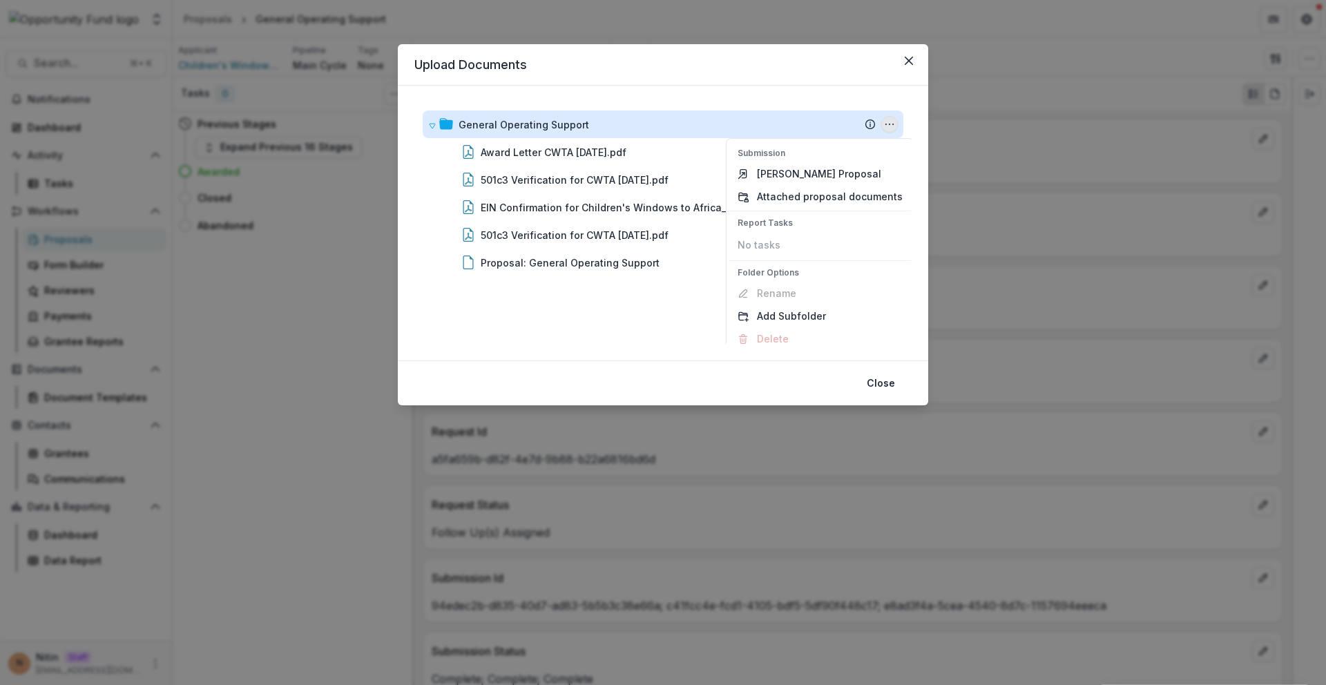
click at [888, 126] on icon "General Operating Support Options" at bounding box center [889, 124] width 11 height 11
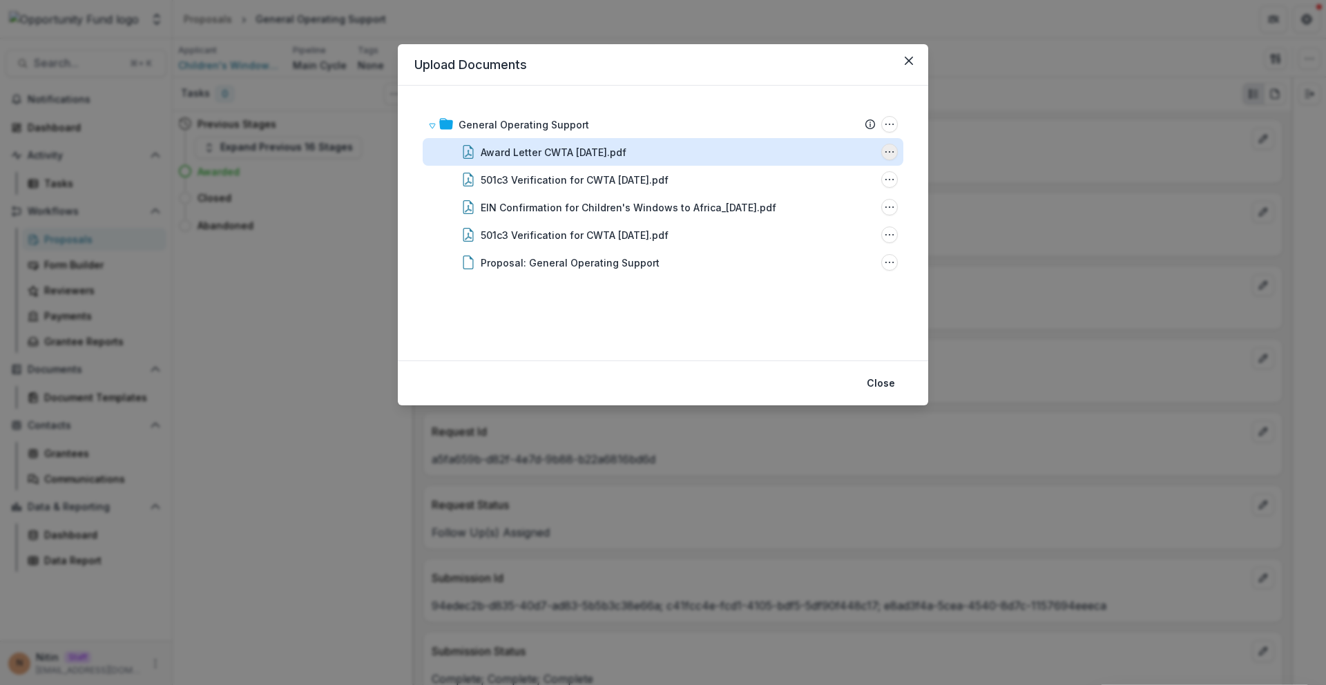
click at [885, 153] on icon "Award Letter CWTA 2.19.25.pdf Options" at bounding box center [889, 151] width 11 height 11
click at [862, 202] on button "Download" at bounding box center [820, 201] width 148 height 23
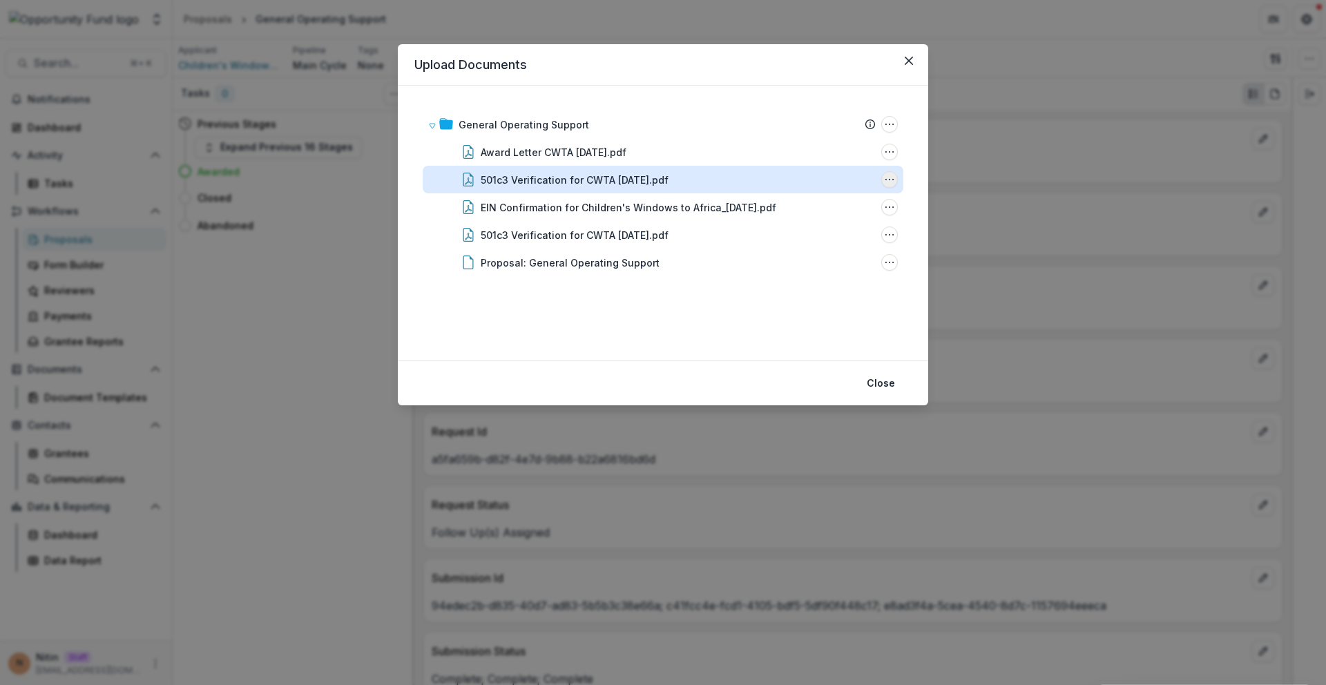
click at [884, 179] on icon "501c3 Verification for CWTA 9.3.2024.pdf Options" at bounding box center [889, 179] width 11 height 11
click at [846, 226] on button "Download" at bounding box center [820, 229] width 148 height 23
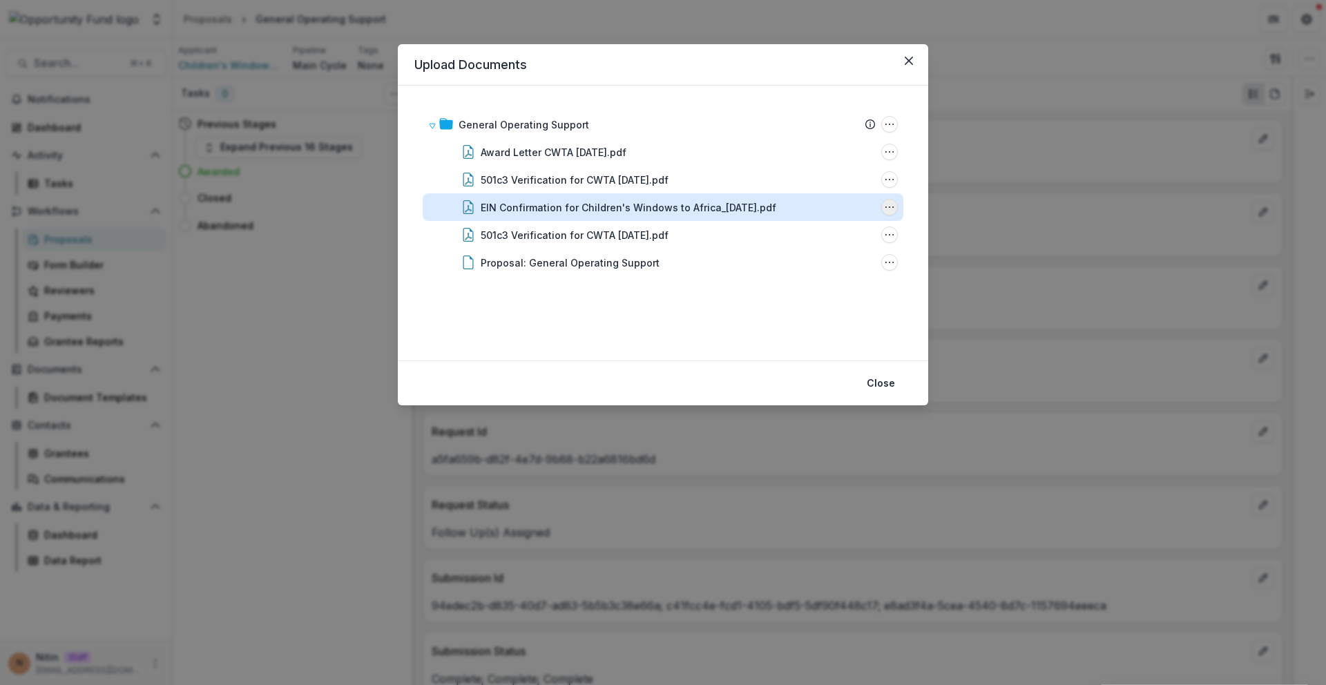
click at [885, 213] on button "EIN Confirmation for Children's Windows to Africa_9.3.2024.pdf Options" at bounding box center [889, 207] width 17 height 17
click at [850, 255] on button "Download" at bounding box center [820, 256] width 148 height 23
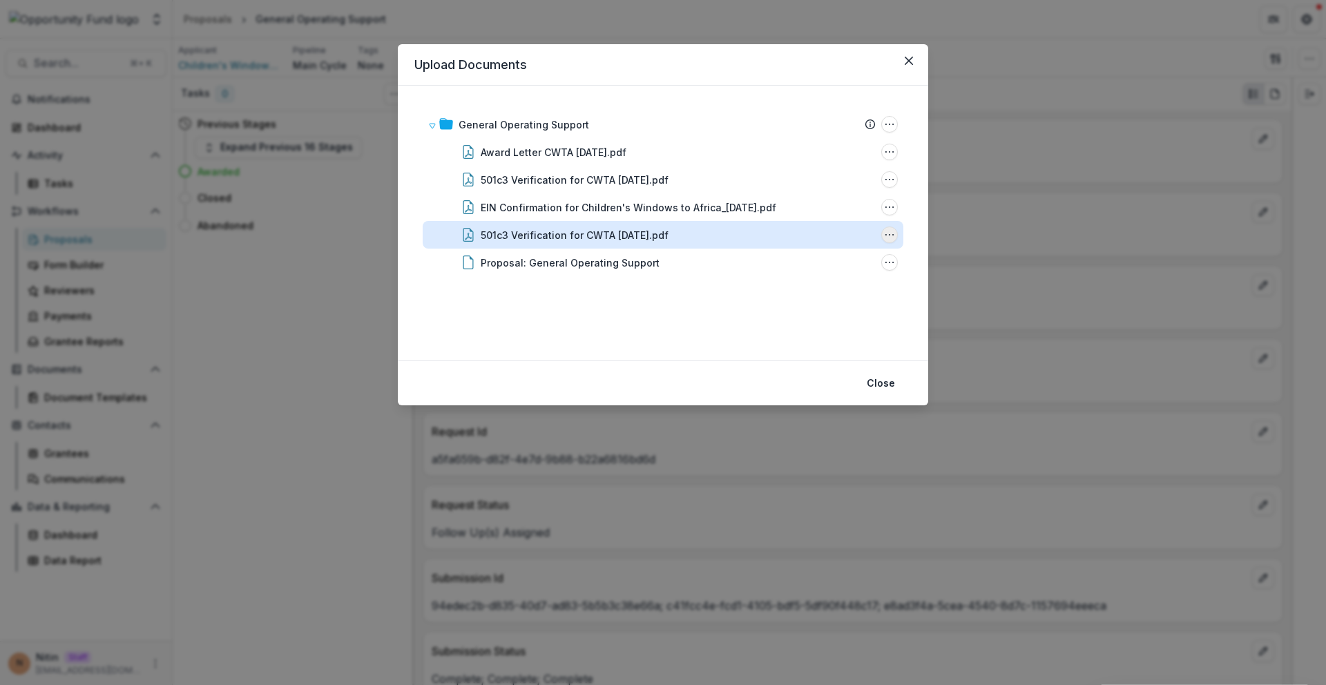
click at [884, 239] on icon "501c3 Verification for CWTA 9.3.2024.pdf Options" at bounding box center [889, 234] width 11 height 11
click at [854, 162] on button "Download" at bounding box center [820, 160] width 148 height 23
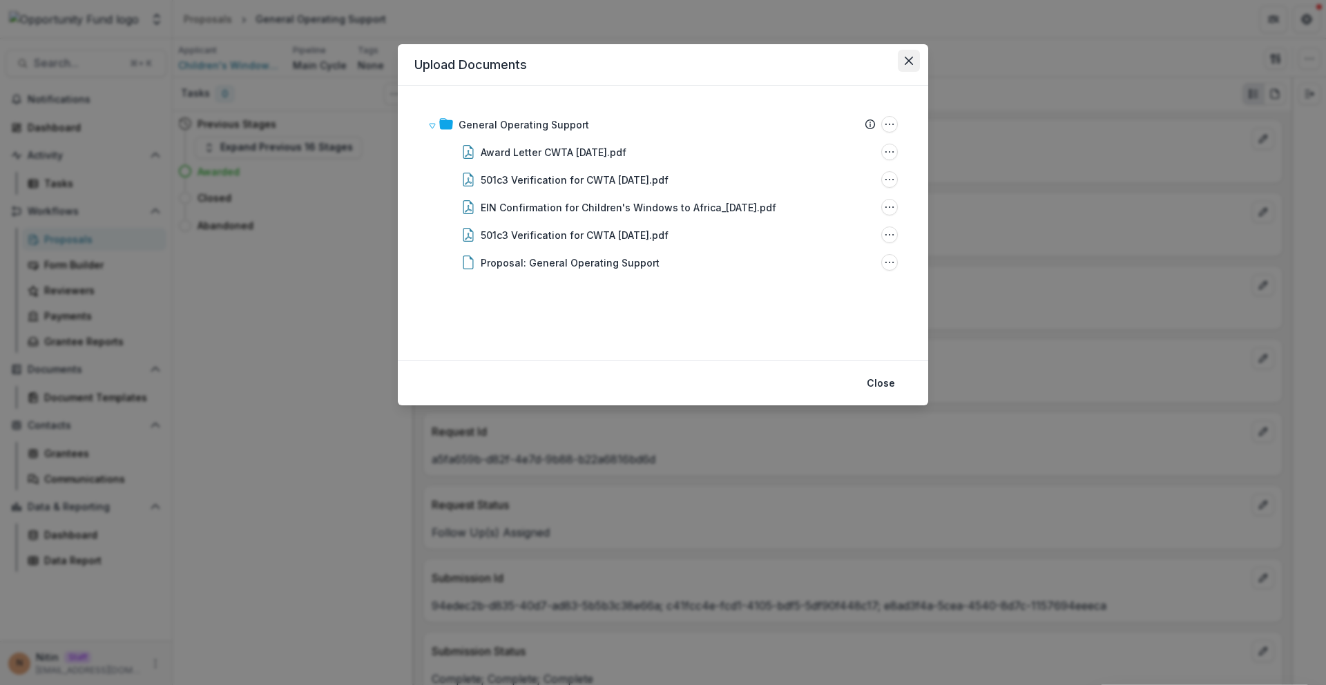
click at [908, 63] on icon "Close" at bounding box center [909, 61] width 8 height 8
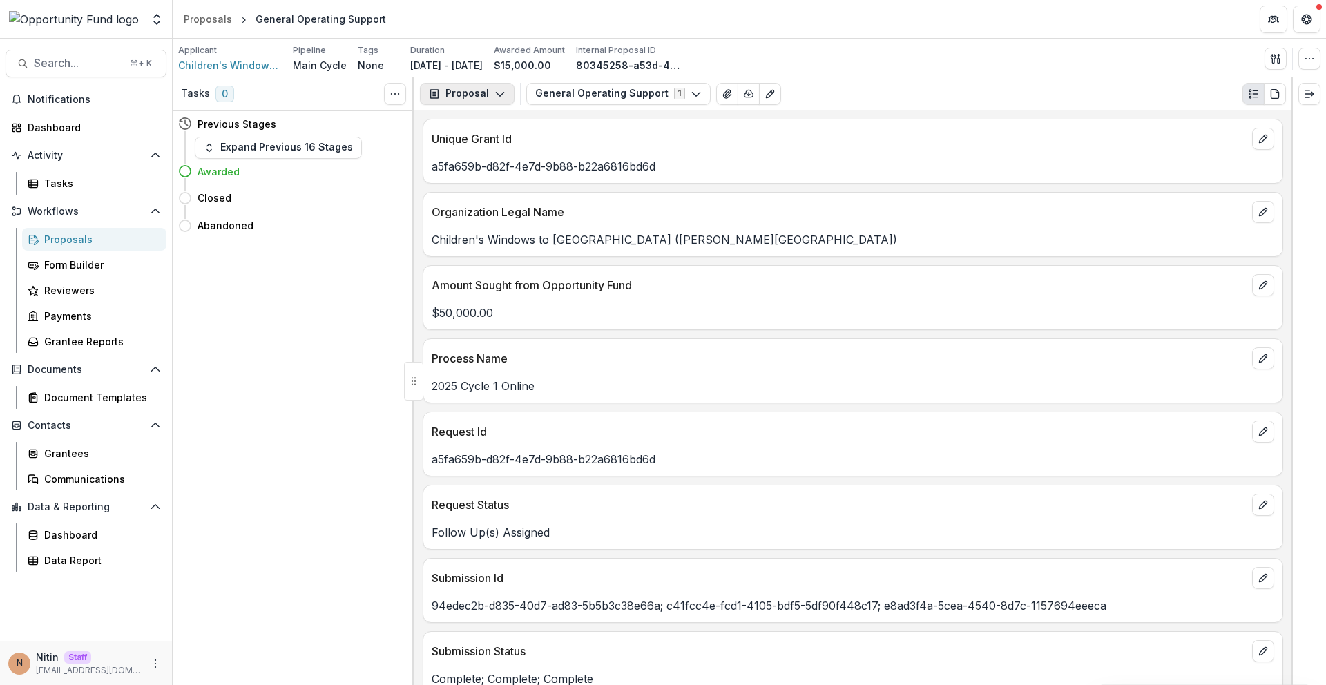
click at [485, 95] on button "Proposal" at bounding box center [467, 94] width 95 height 22
click at [477, 155] on button "Payments" at bounding box center [502, 148] width 159 height 23
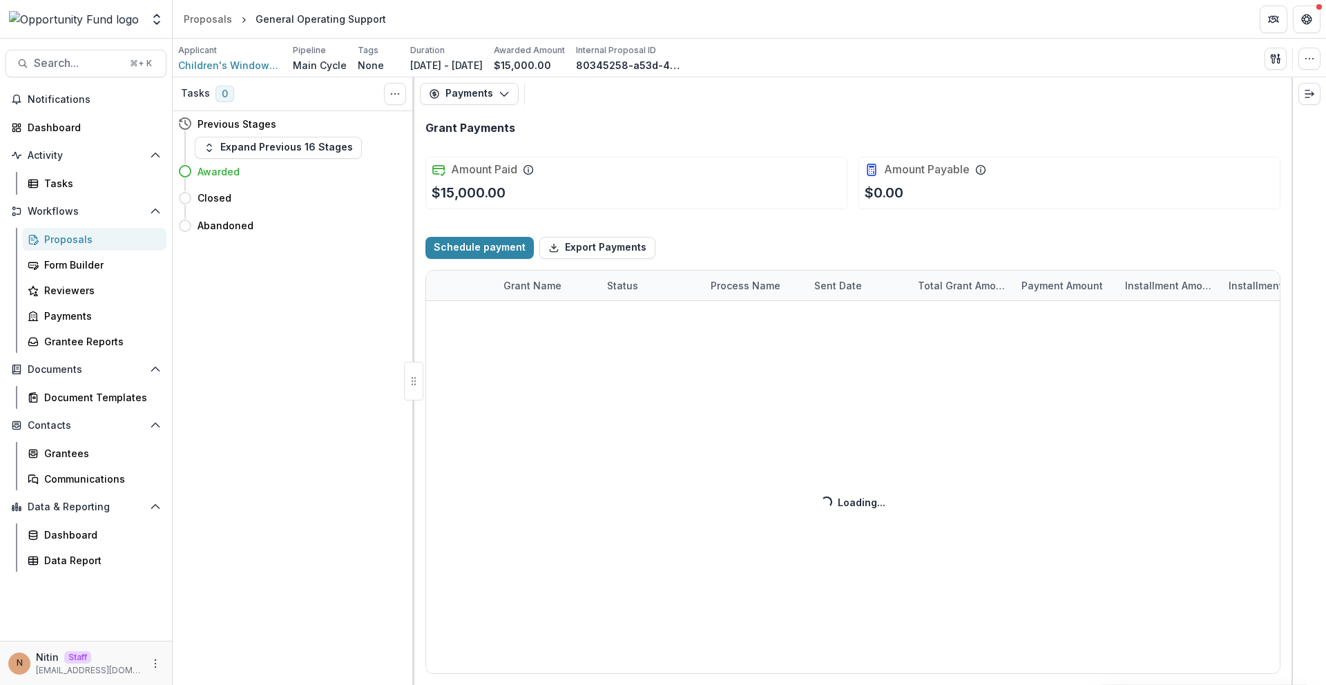
select select "****"
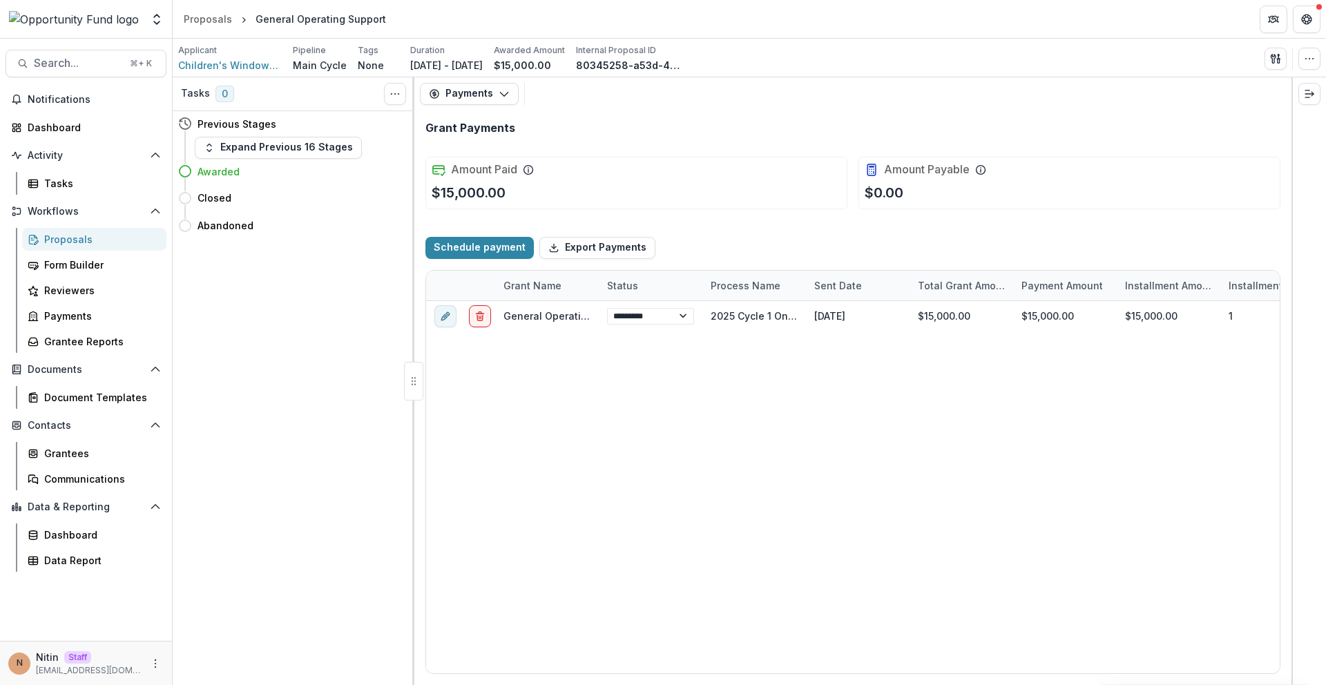
select select "****"
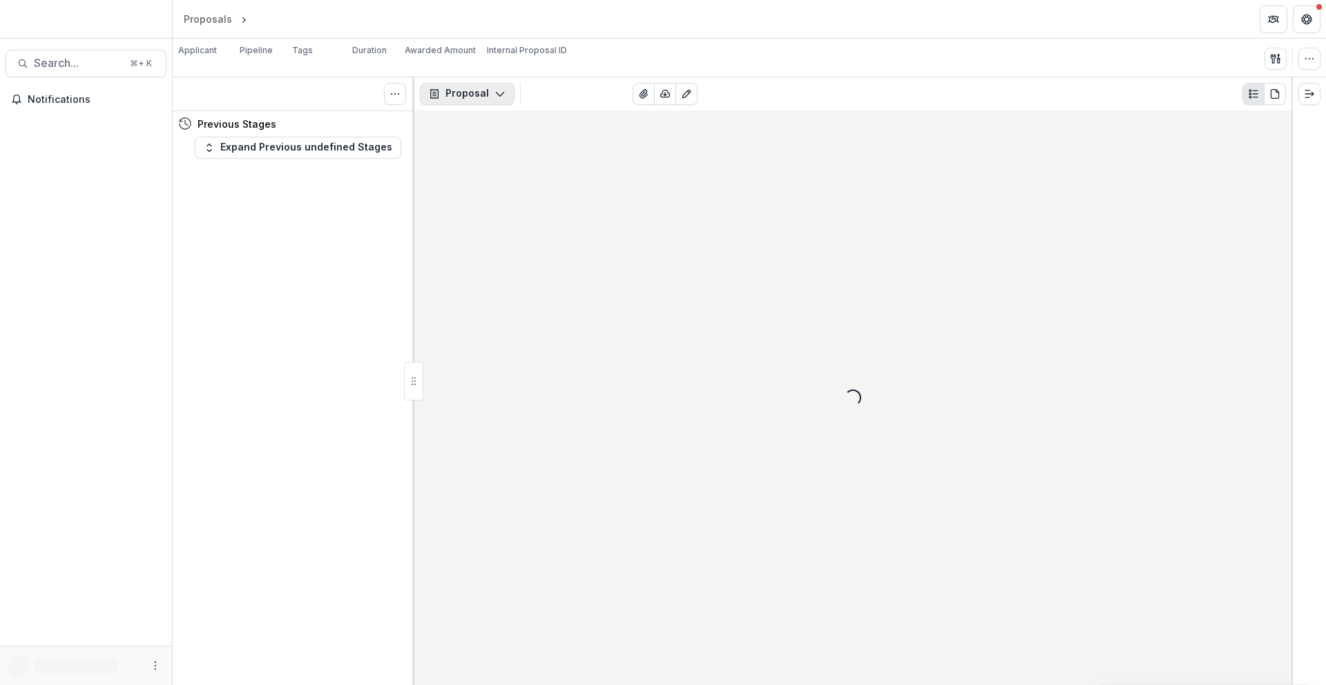
click at [477, 93] on button "Proposal" at bounding box center [467, 94] width 95 height 22
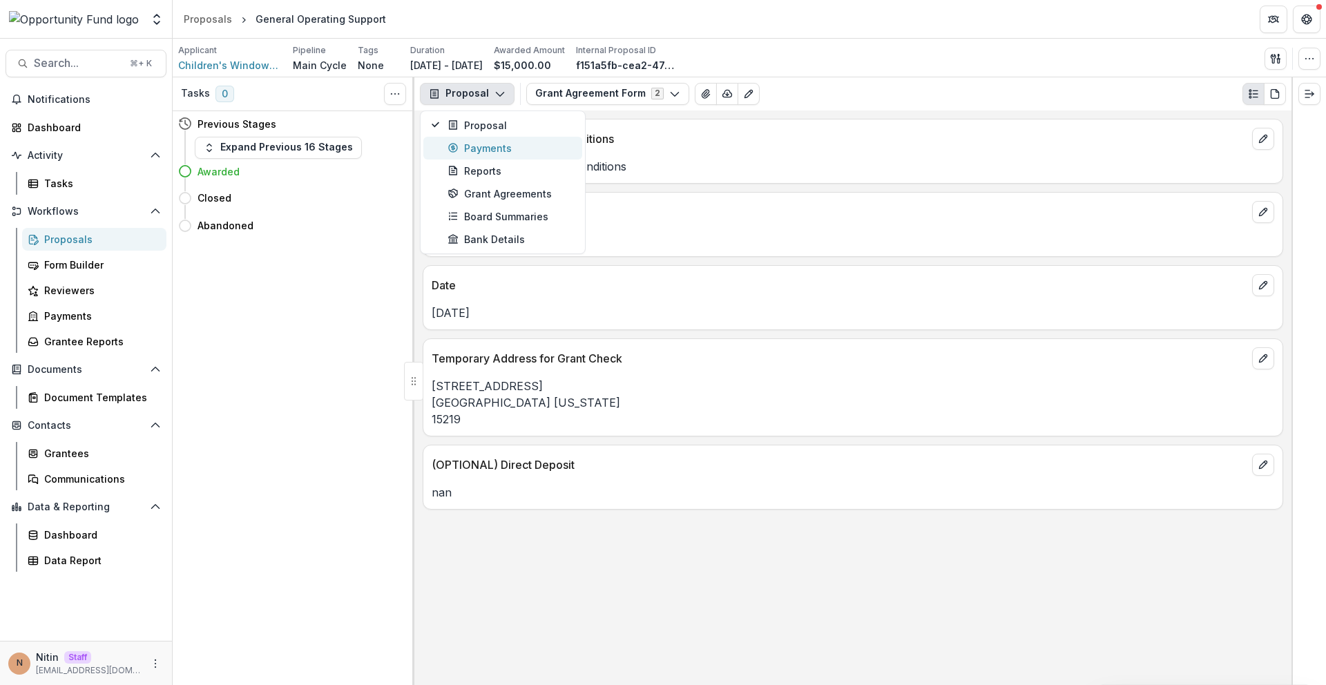
click at [487, 144] on div "Payments" at bounding box center [510, 148] width 126 height 15
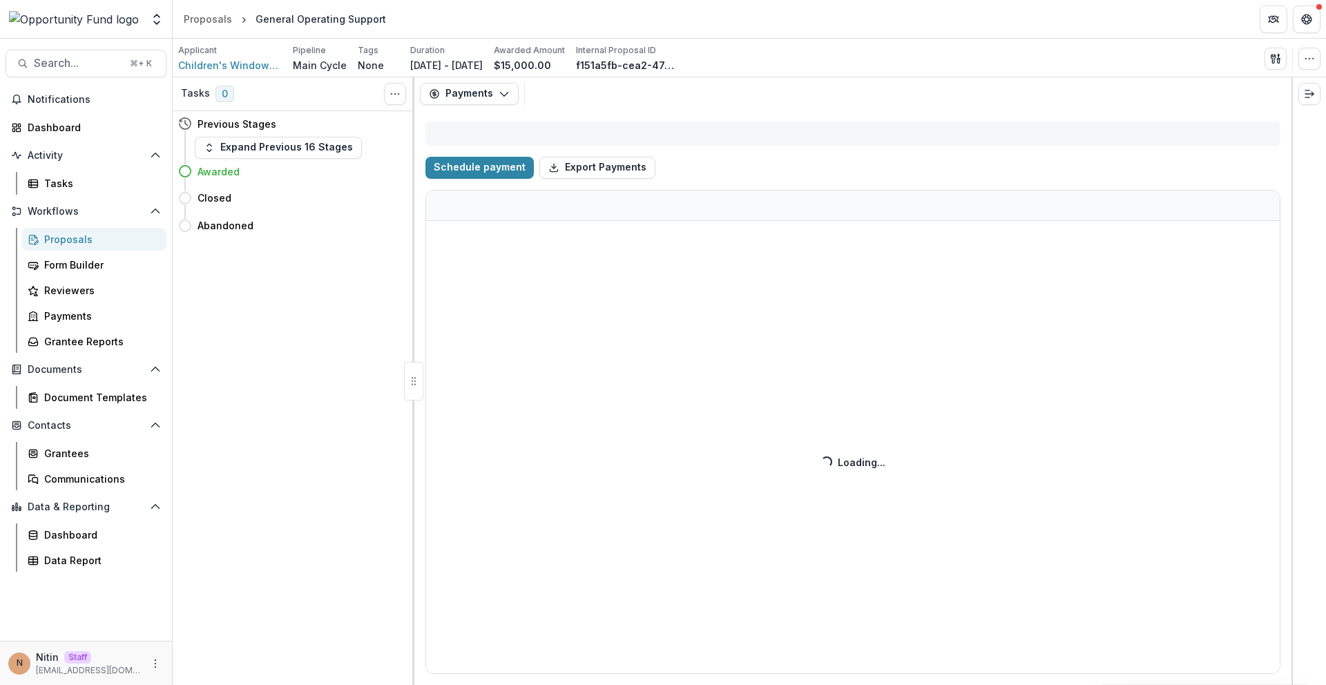
select select "****"
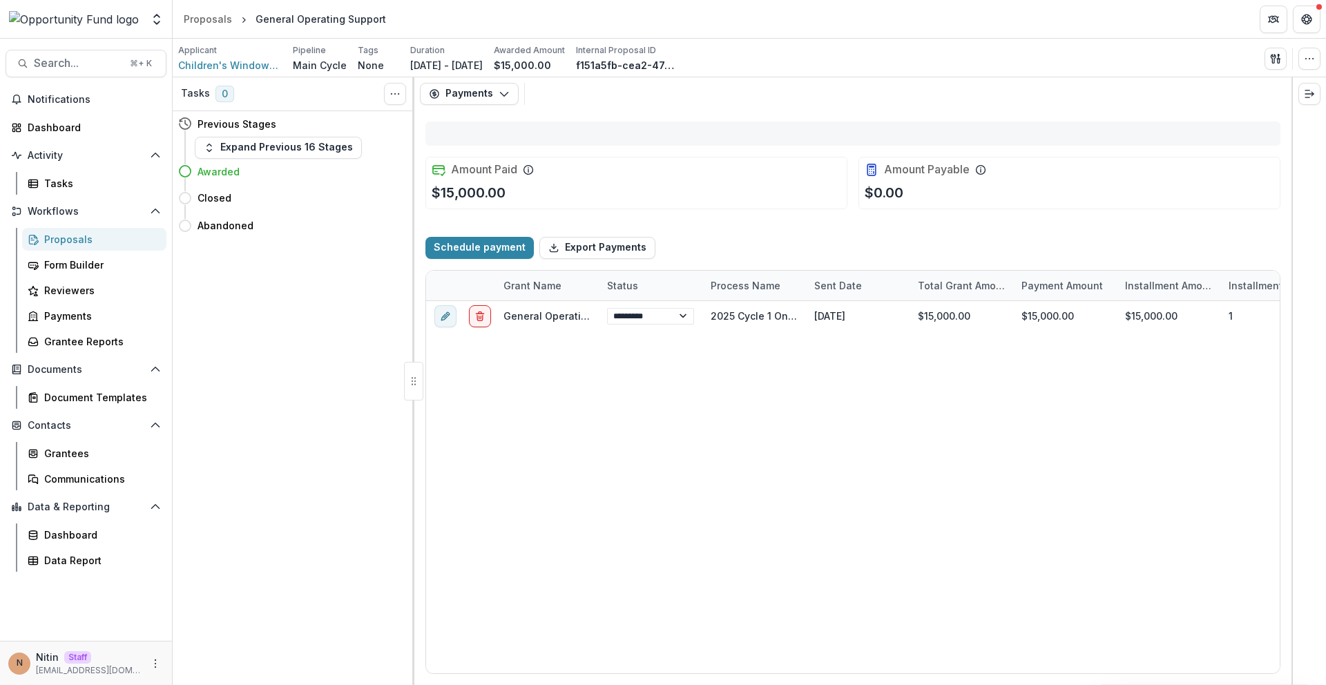
select select "****"
click at [481, 97] on button "Payments" at bounding box center [469, 94] width 99 height 22
select select "****"
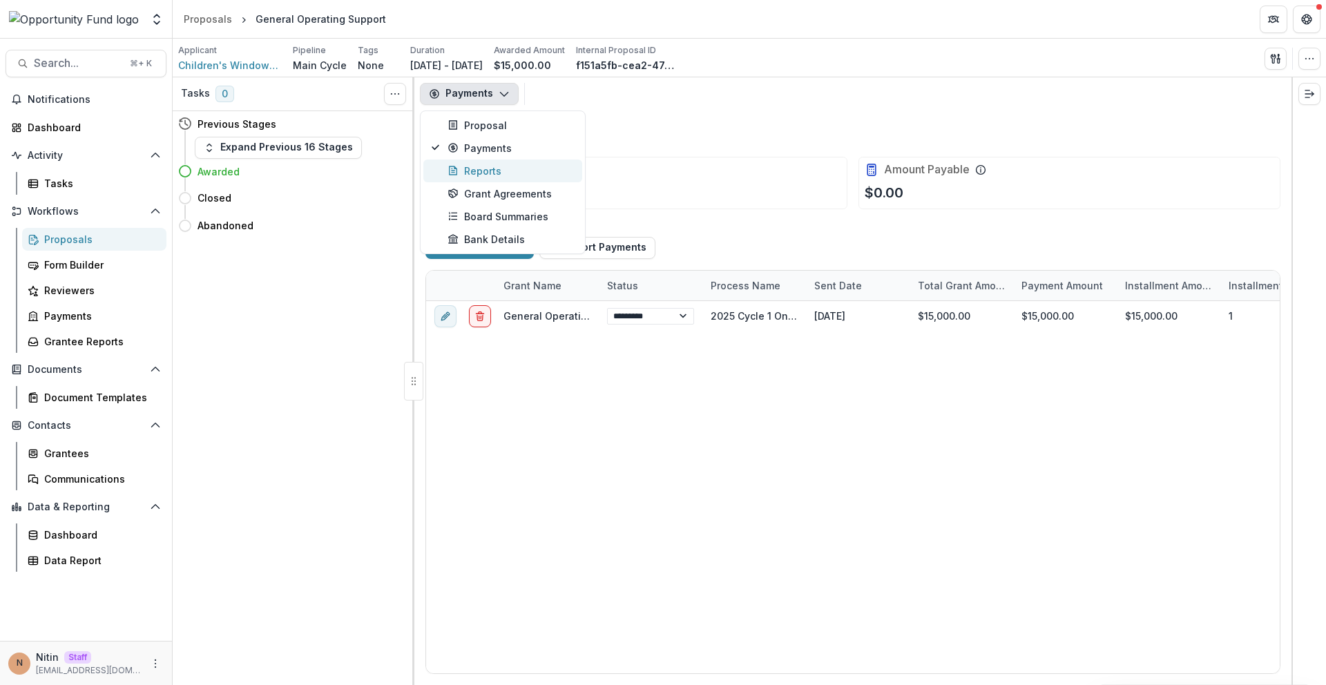
click at [479, 168] on div "Reports" at bounding box center [510, 171] width 126 height 15
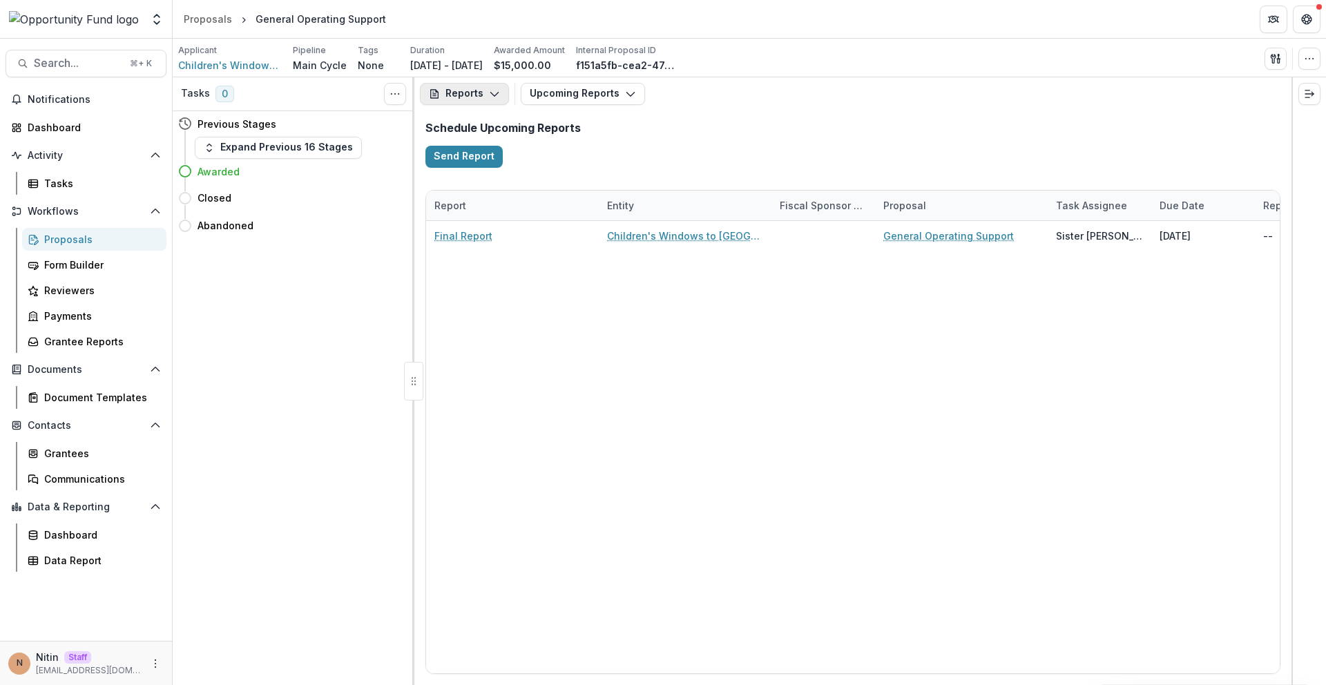
click at [487, 99] on button "Reports" at bounding box center [464, 94] width 89 height 22
click at [483, 187] on div "Grant Agreements" at bounding box center [510, 193] width 126 height 15
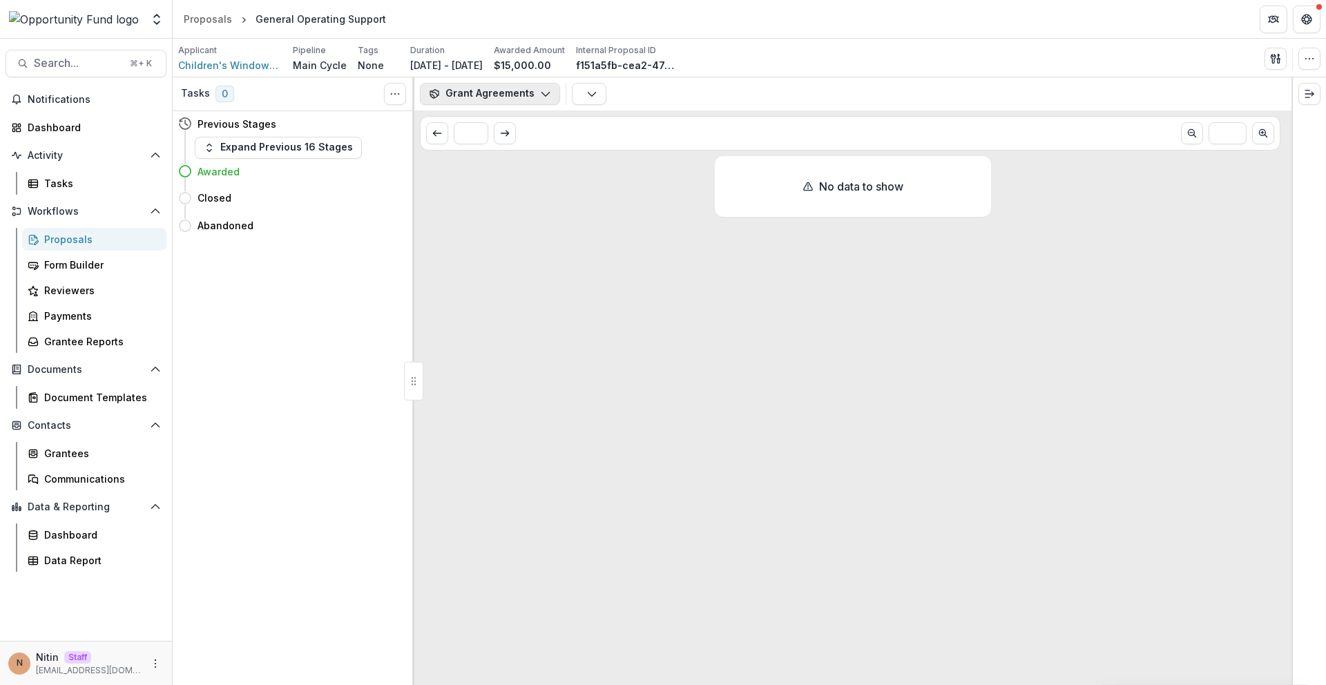
click at [465, 84] on button "Grant Agreements" at bounding box center [490, 94] width 140 height 22
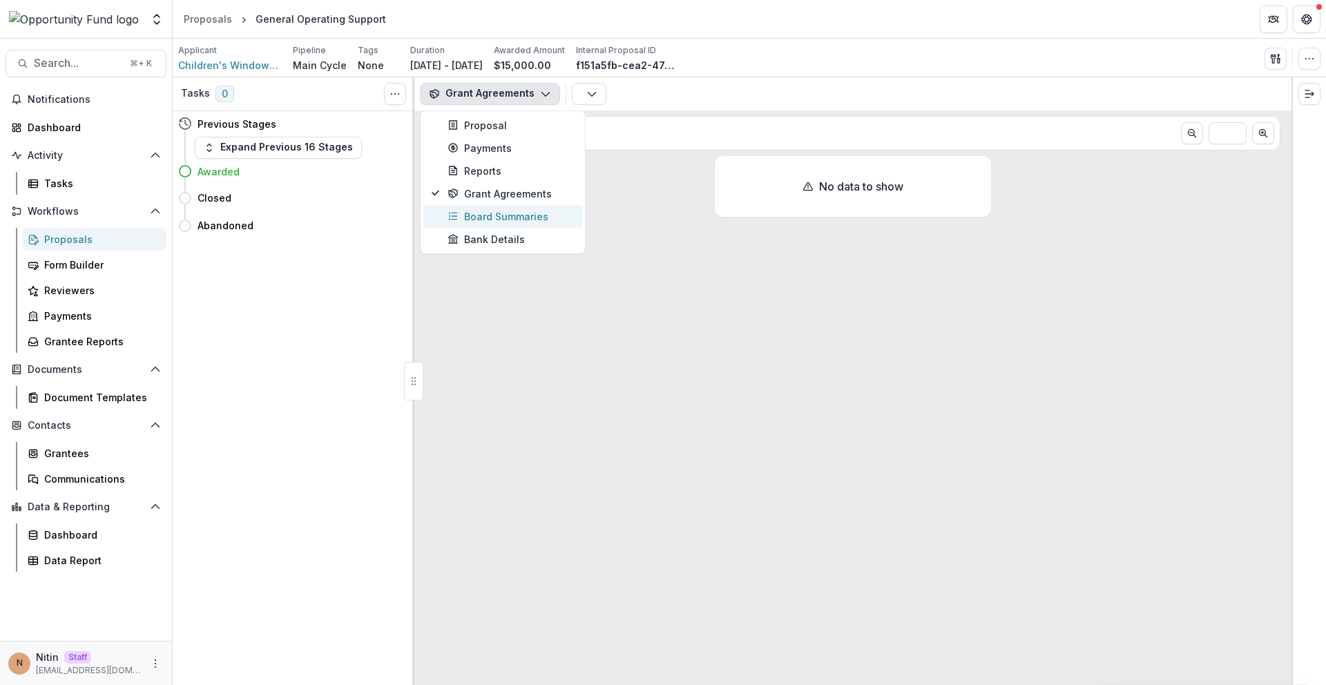
click at [479, 218] on div "Board Summaries" at bounding box center [510, 216] width 126 height 15
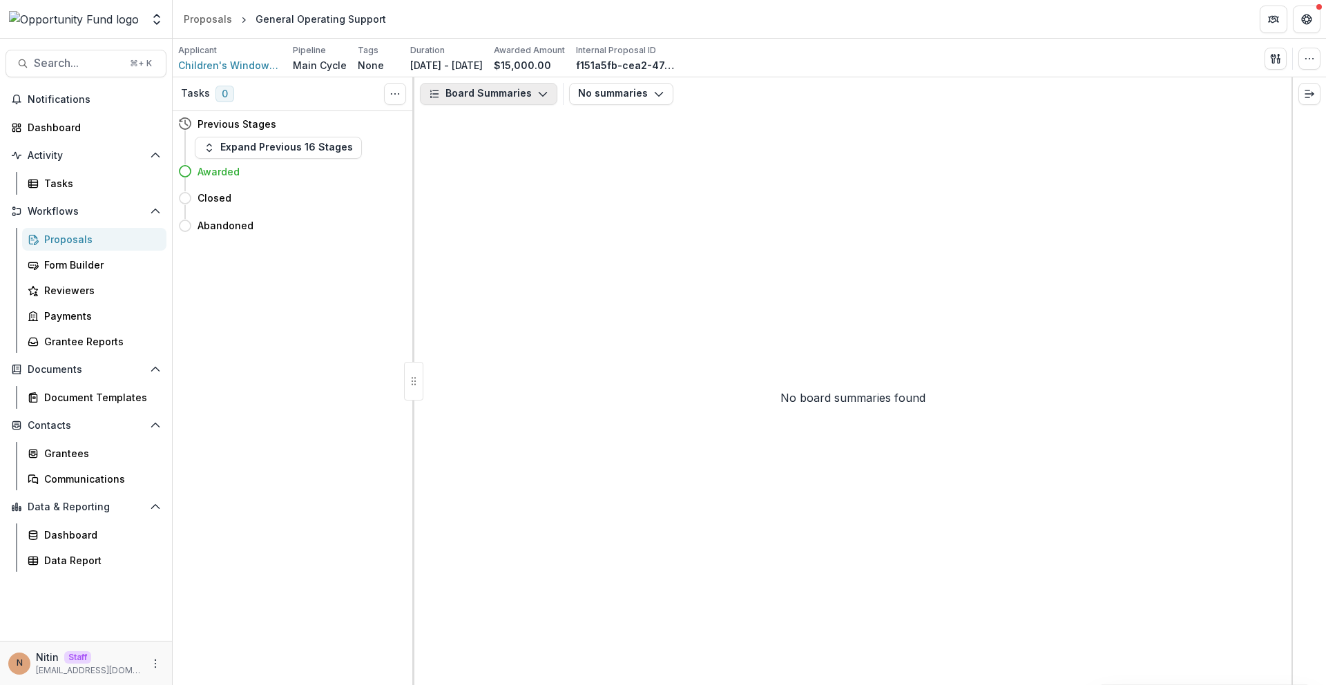
click at [473, 79] on div "Board Summaries Proposal Payments Reports Grant Agreements Board Summaries Bank…" at bounding box center [852, 93] width 877 height 33
click at [475, 90] on button "Board Summaries" at bounding box center [488, 94] width 137 height 22
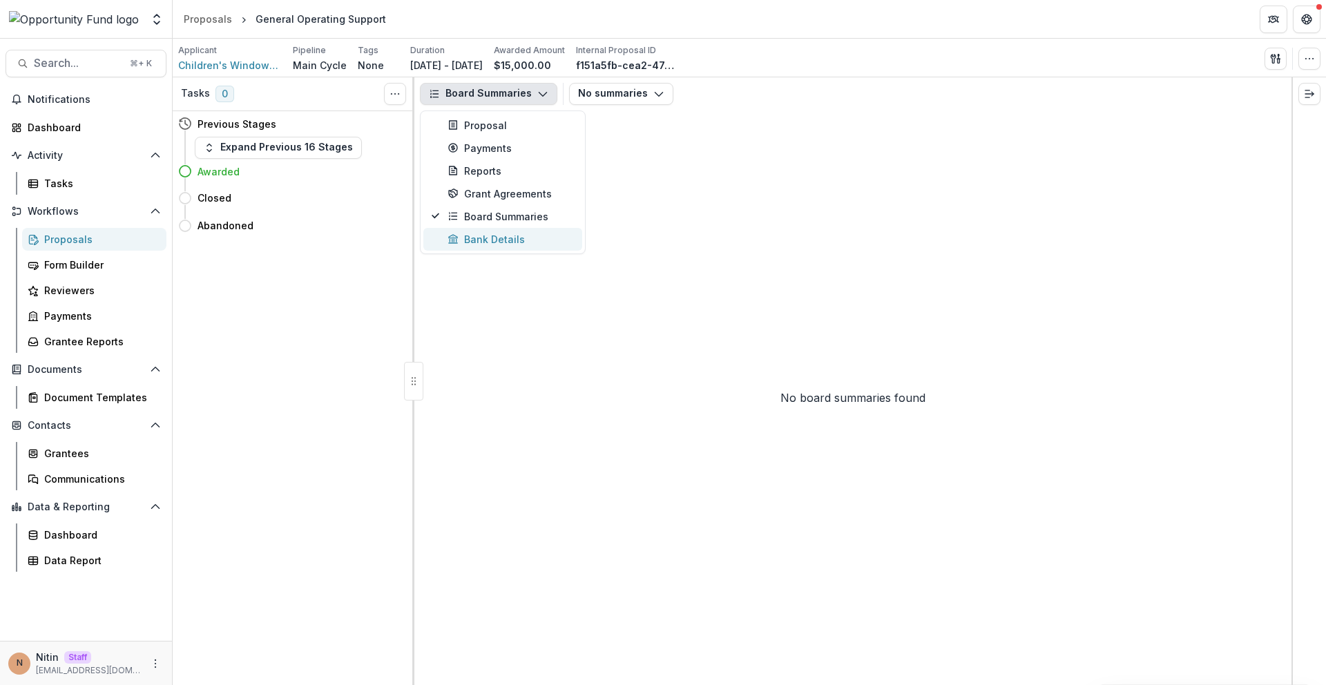
click at [494, 239] on div "Bank Details" at bounding box center [510, 239] width 126 height 15
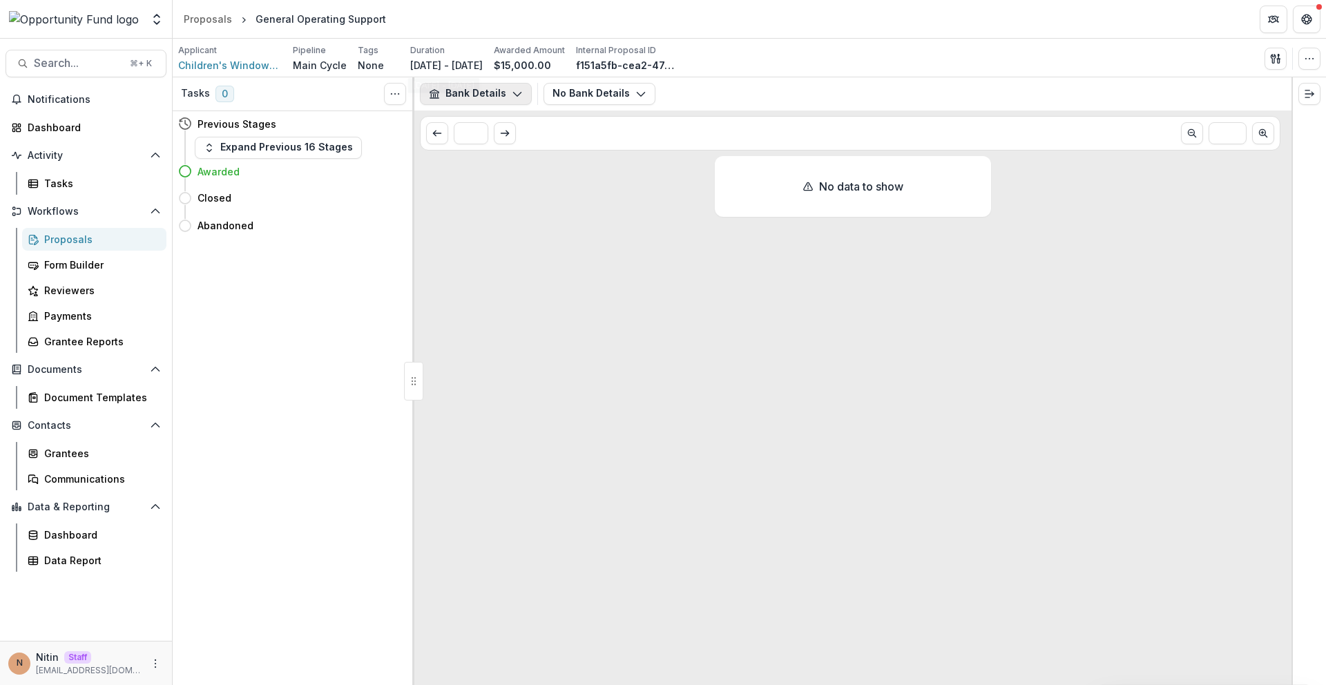
click at [465, 101] on button "Bank Details" at bounding box center [476, 94] width 112 height 22
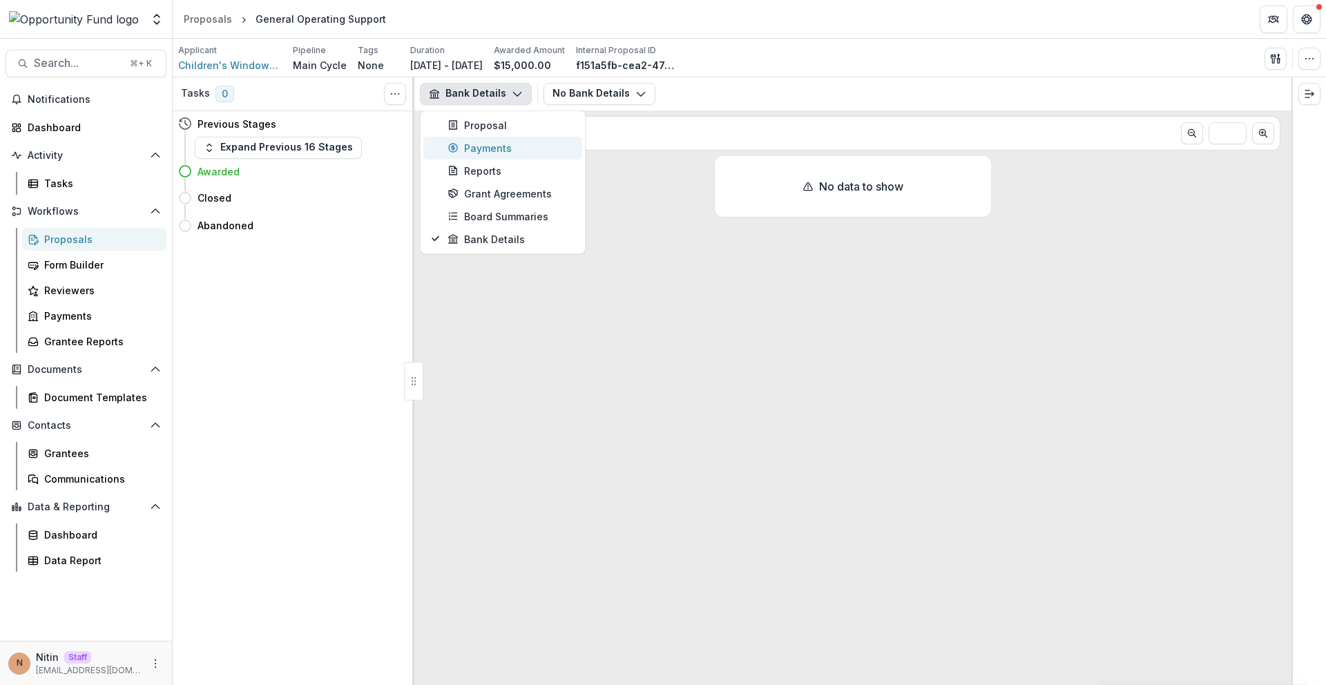
click at [474, 153] on div "Payments" at bounding box center [510, 148] width 126 height 15
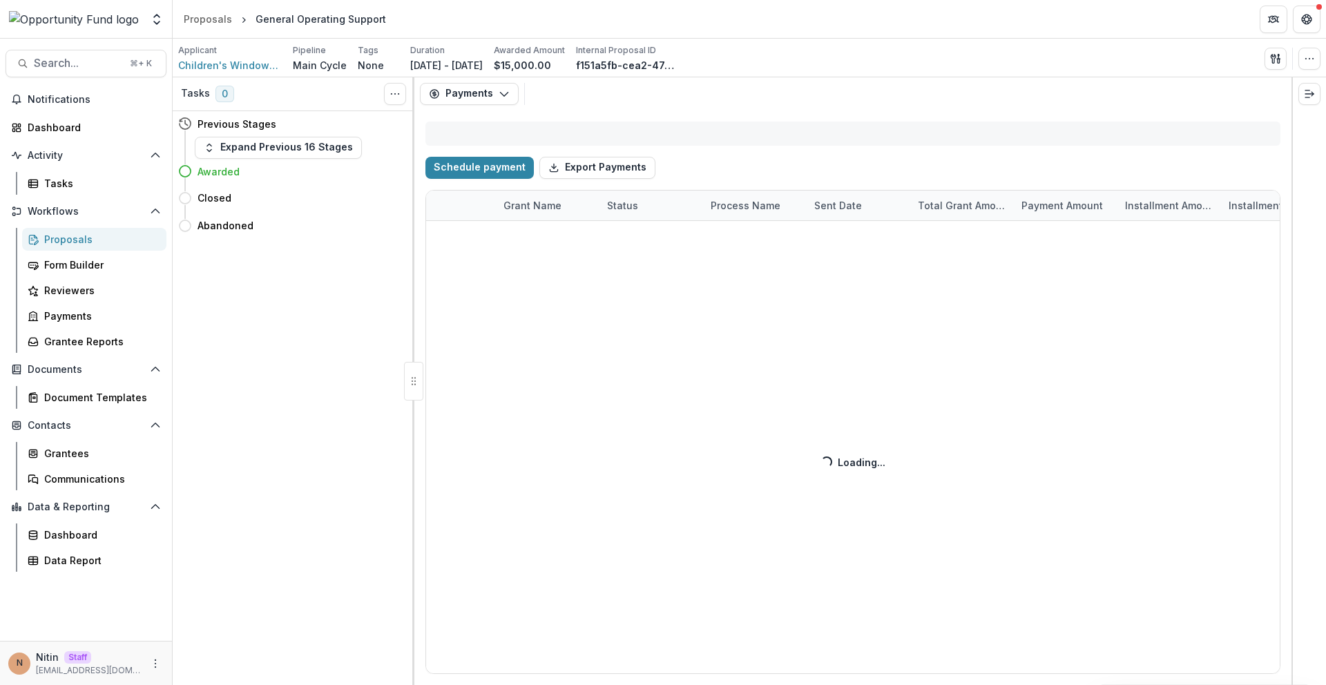
select select "****"
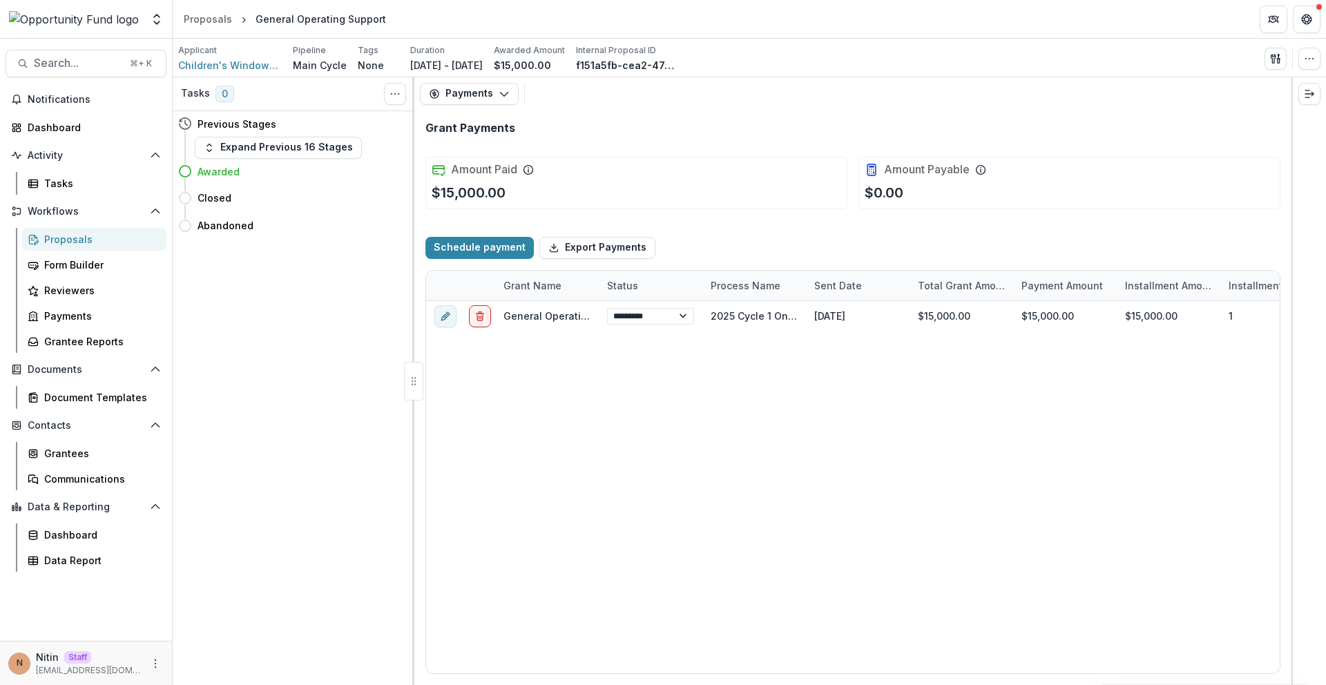
select select "****"
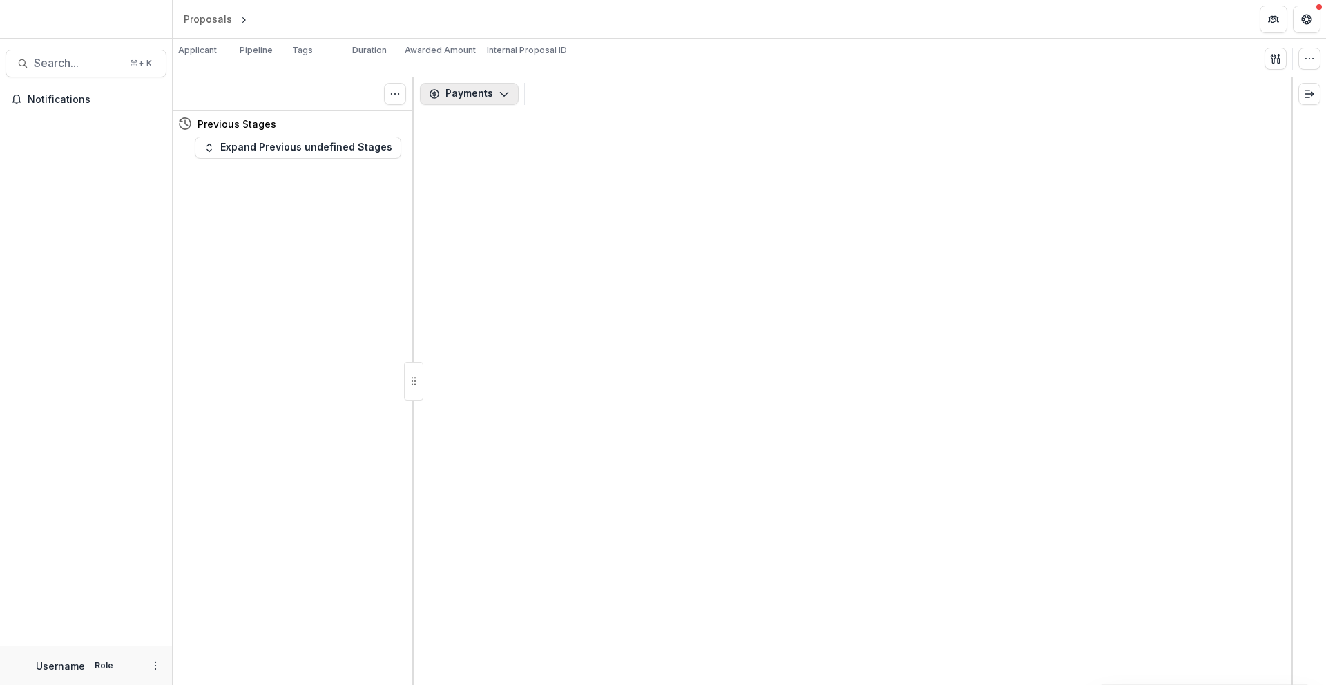
click at [470, 103] on button "Payments" at bounding box center [469, 94] width 99 height 22
click at [479, 85] on button "Payments" at bounding box center [469, 94] width 99 height 22
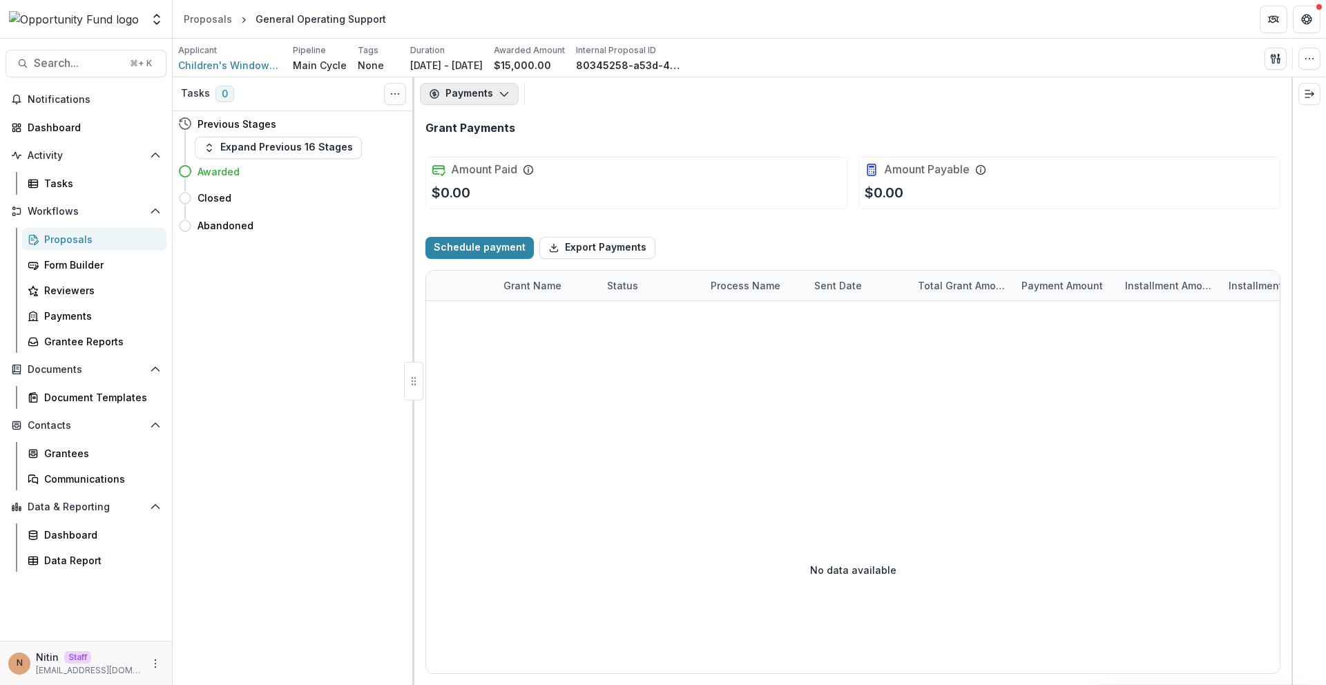
click at [485, 97] on button "Payments" at bounding box center [469, 94] width 99 height 22
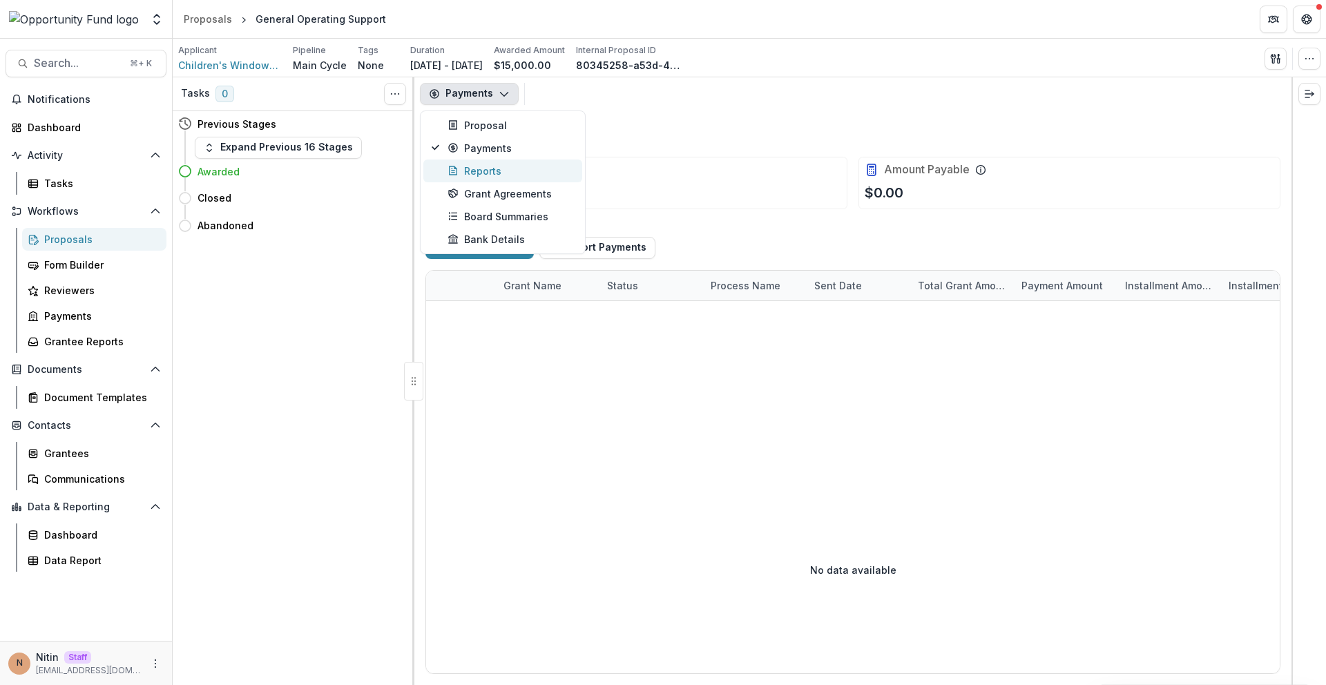
click at [483, 164] on div "Reports" at bounding box center [510, 171] width 126 height 15
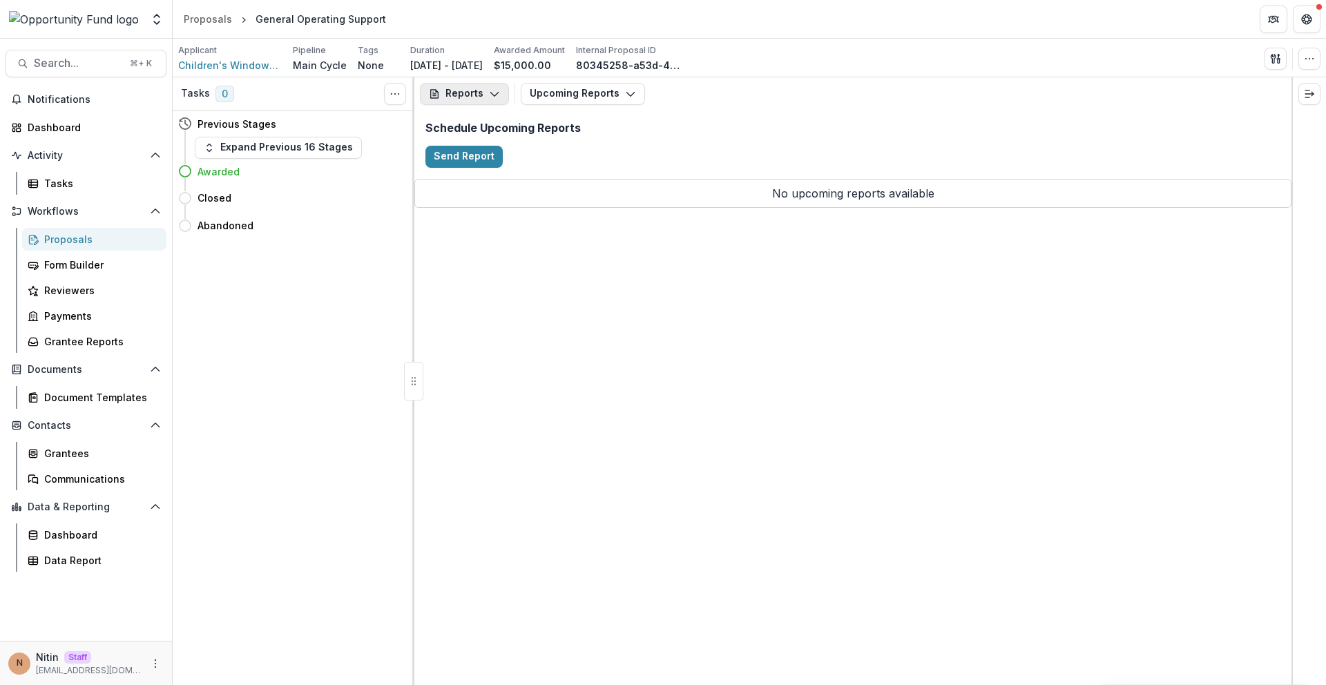
click at [497, 94] on icon "button" at bounding box center [494, 93] width 11 height 11
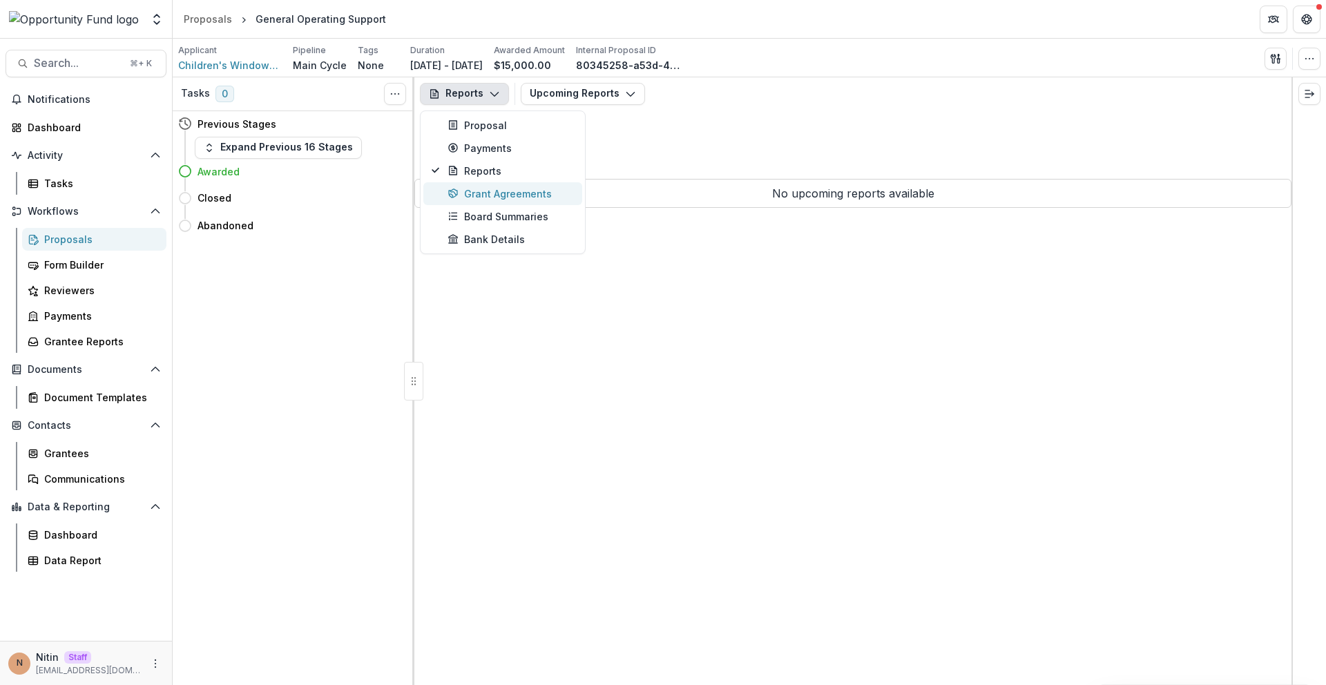
click at [484, 188] on div "Grant Agreements" at bounding box center [510, 193] width 126 height 15
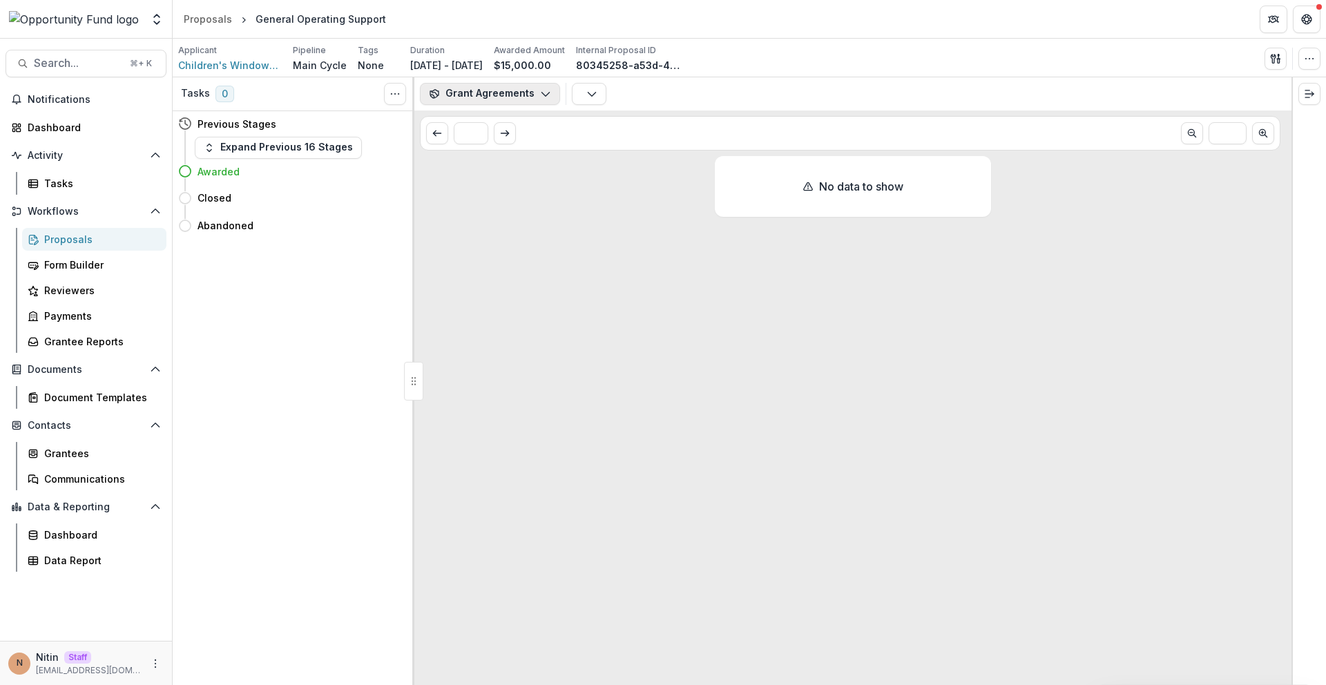
click at [521, 101] on button "Grant Agreements" at bounding box center [490, 94] width 140 height 22
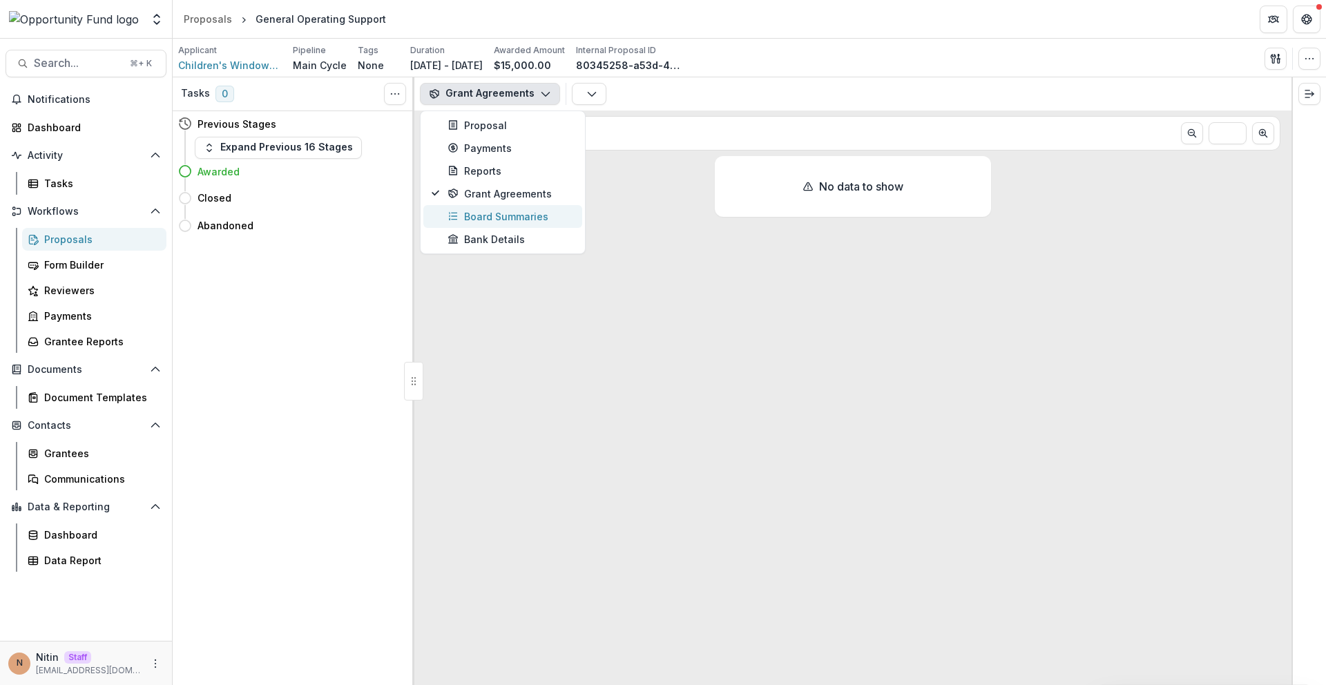
click at [513, 214] on div "Board Summaries" at bounding box center [510, 216] width 126 height 15
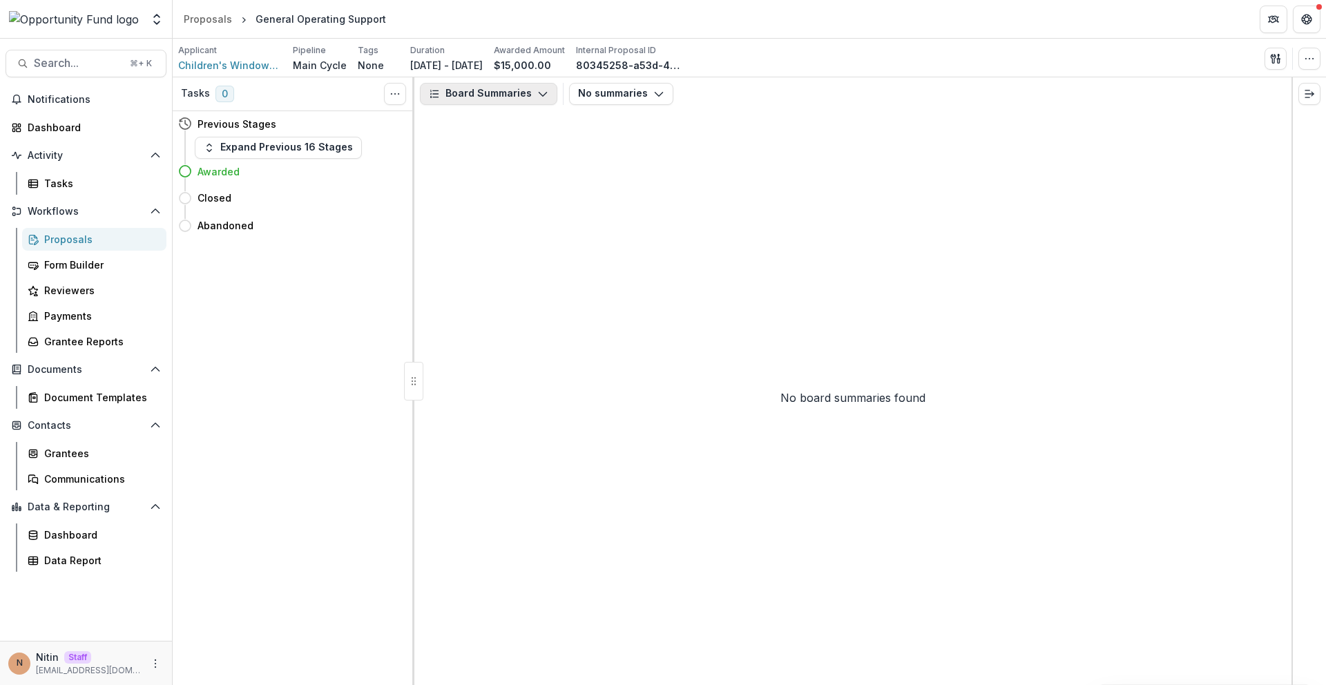
click at [521, 90] on button "Board Summaries" at bounding box center [488, 94] width 137 height 22
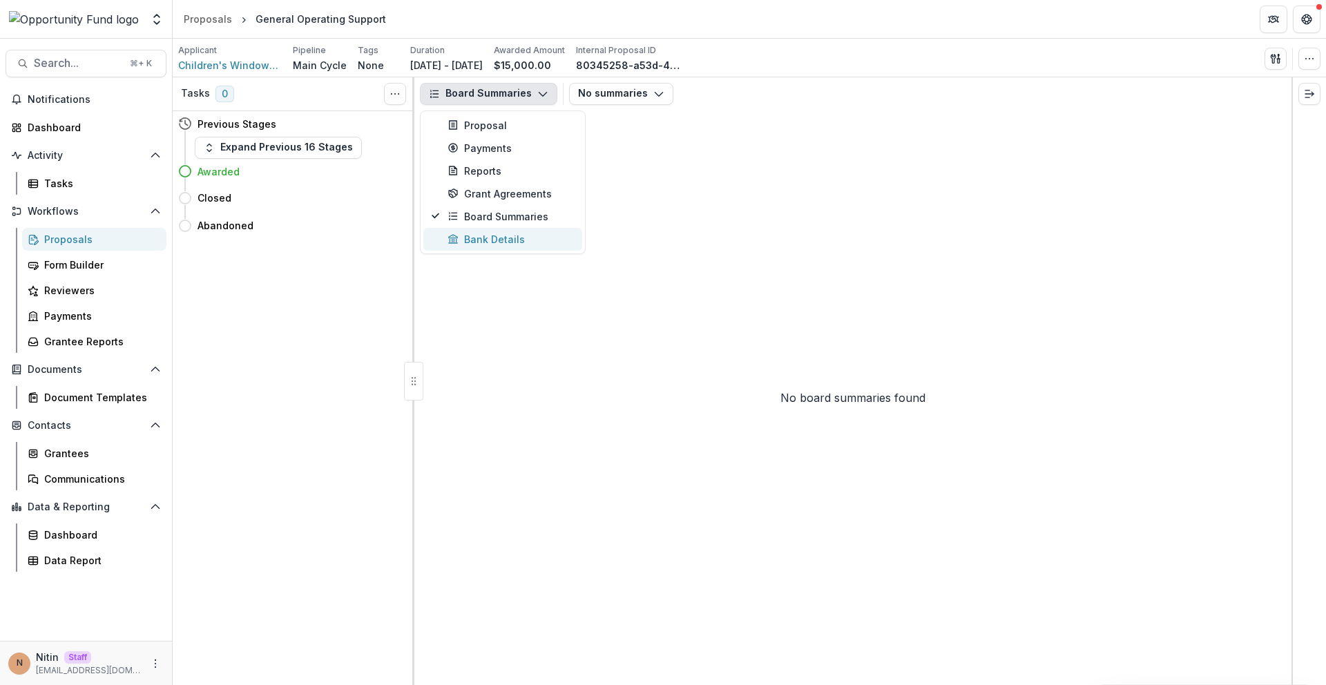
click at [488, 232] on div "Bank Details" at bounding box center [510, 239] width 126 height 15
